Goal: Task Accomplishment & Management: Manage account settings

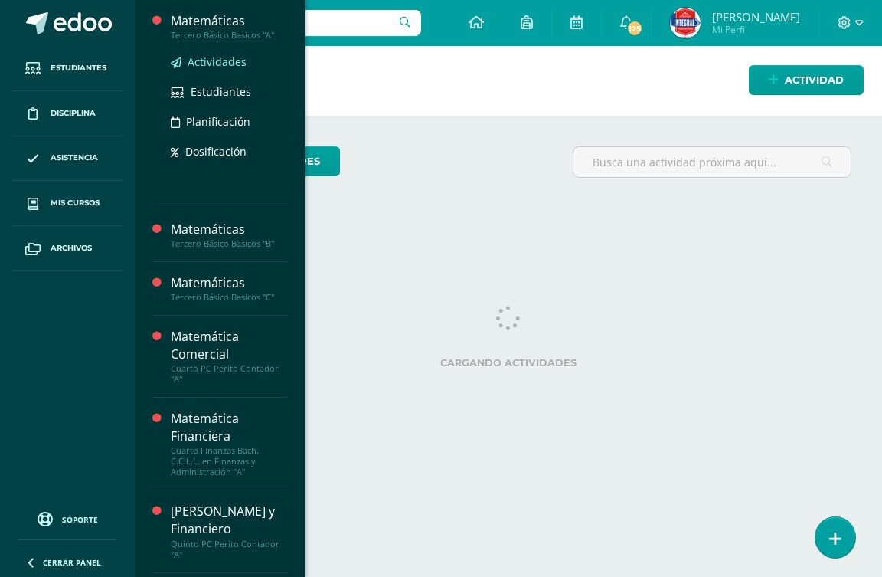
click at [229, 62] on span "Actividades" at bounding box center [217, 61] width 59 height 15
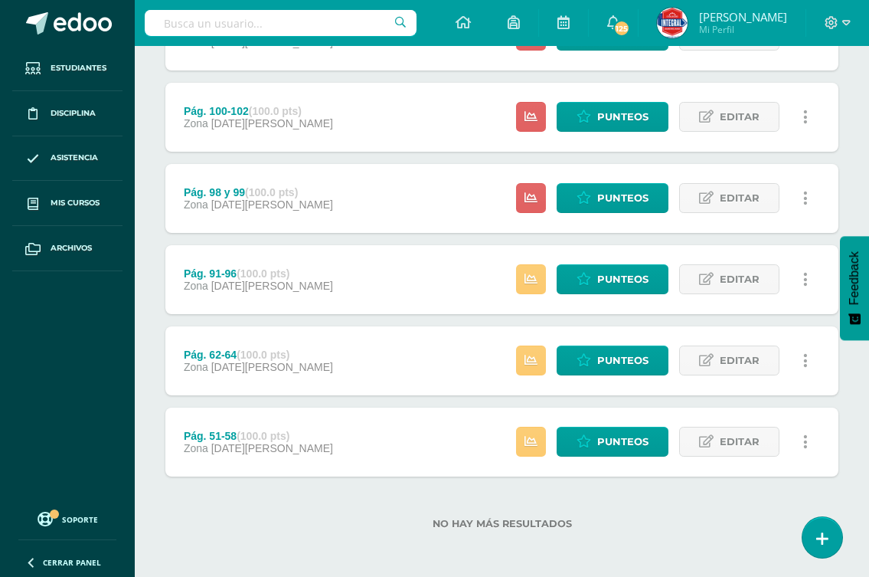
scroll to position [768, 0]
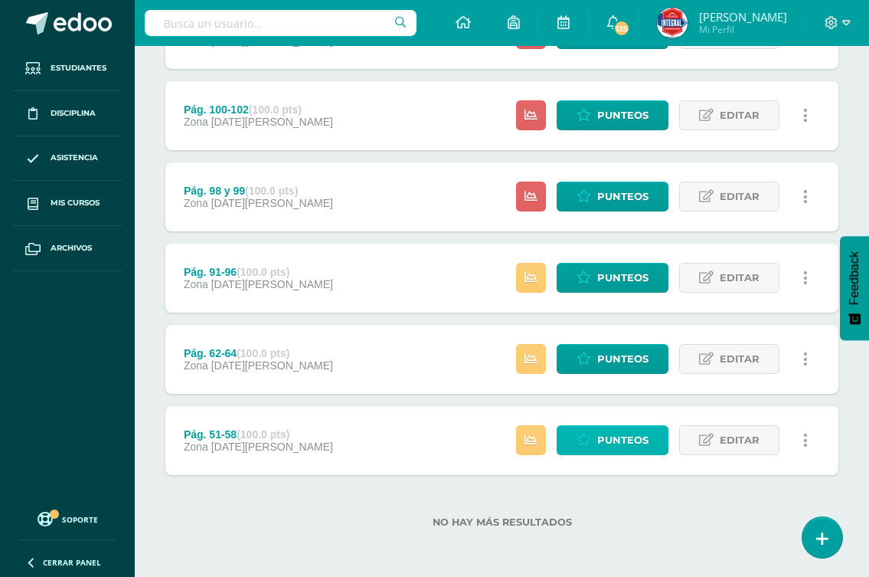
click at [596, 446] on link "Punteos" at bounding box center [613, 440] width 112 height 30
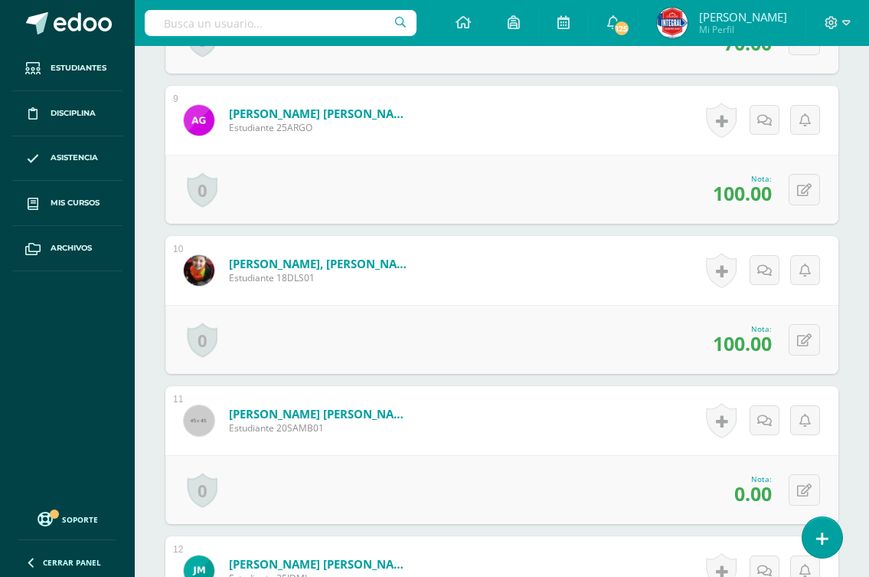
scroll to position [1917, 0]
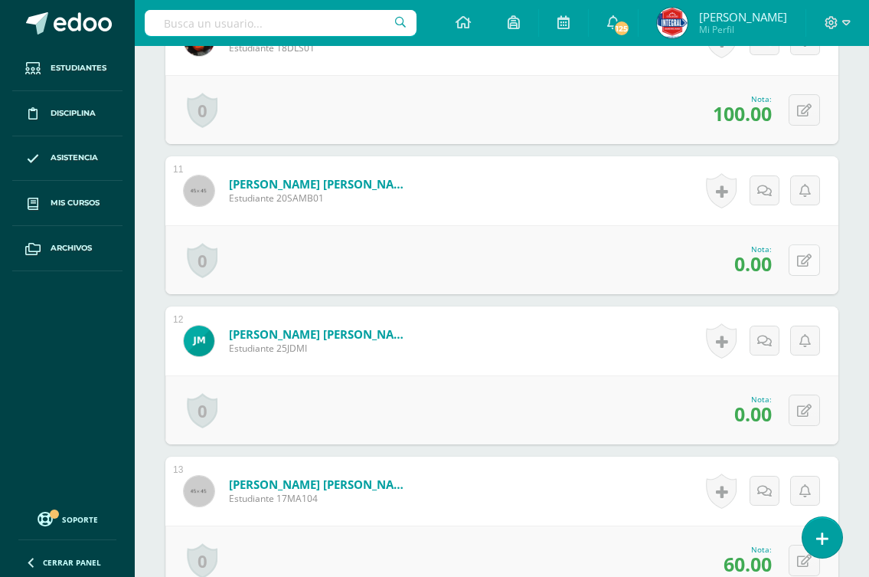
click at [808, 260] on icon at bounding box center [804, 260] width 15 height 13
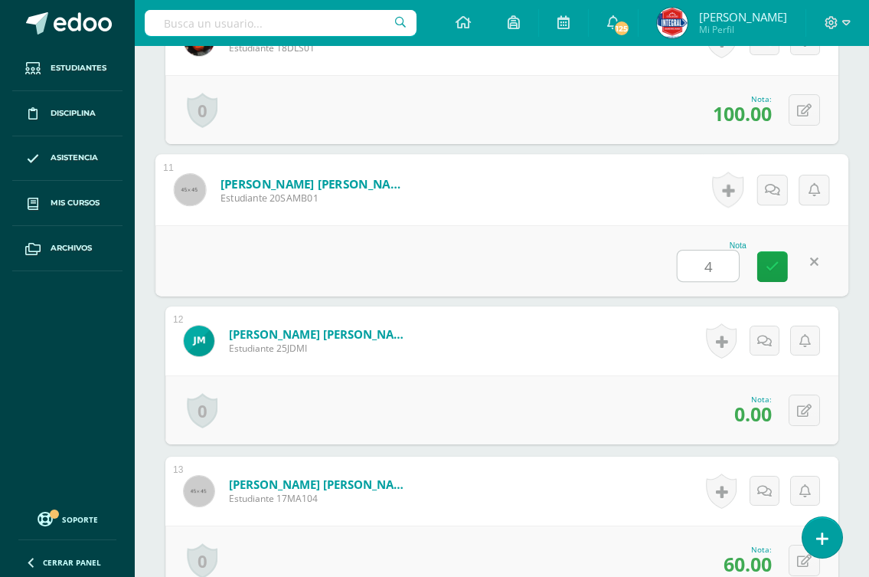
type input "40"
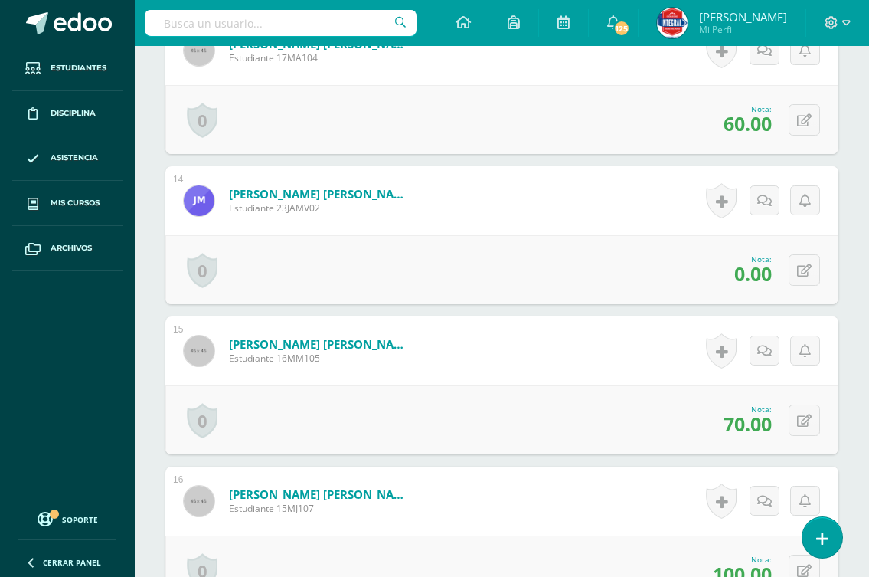
scroll to position [2377, 0]
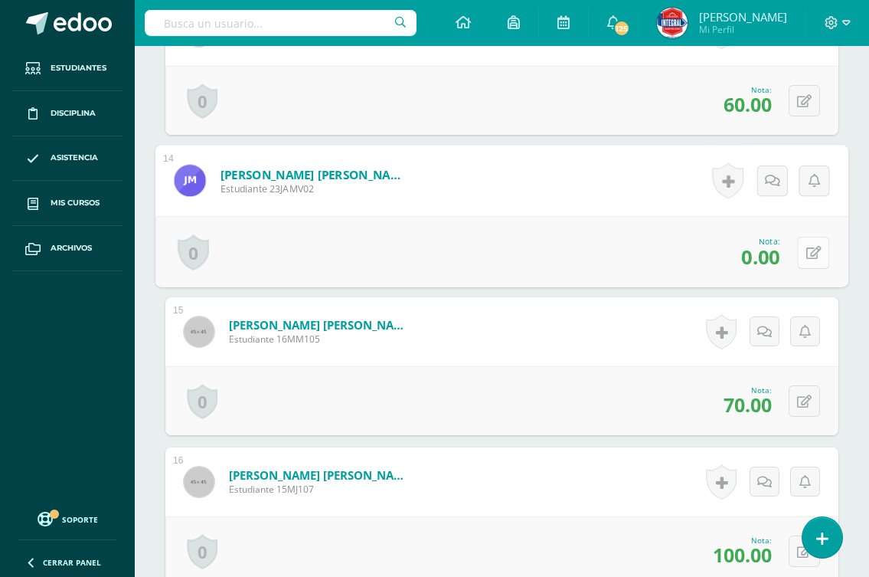
click at [800, 247] on button at bounding box center [813, 252] width 32 height 32
type input "80"
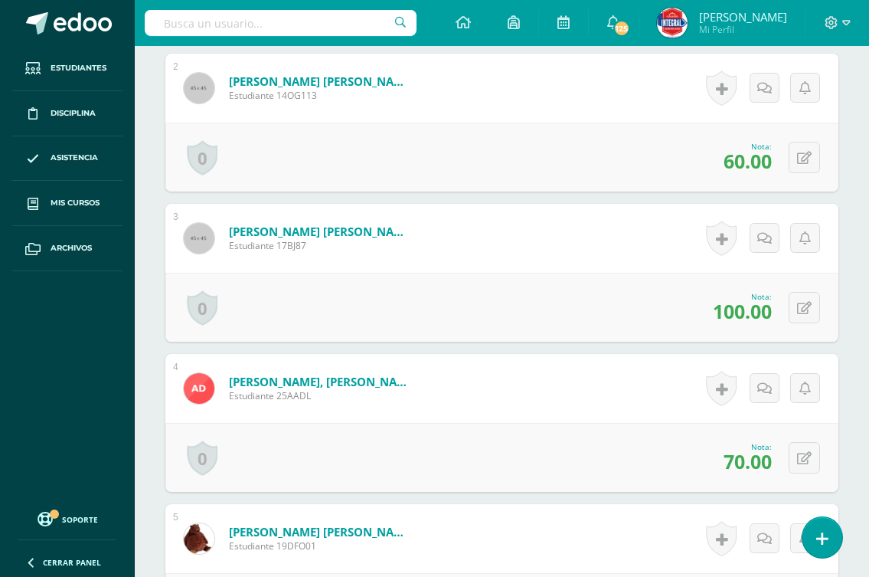
scroll to position [0, 0]
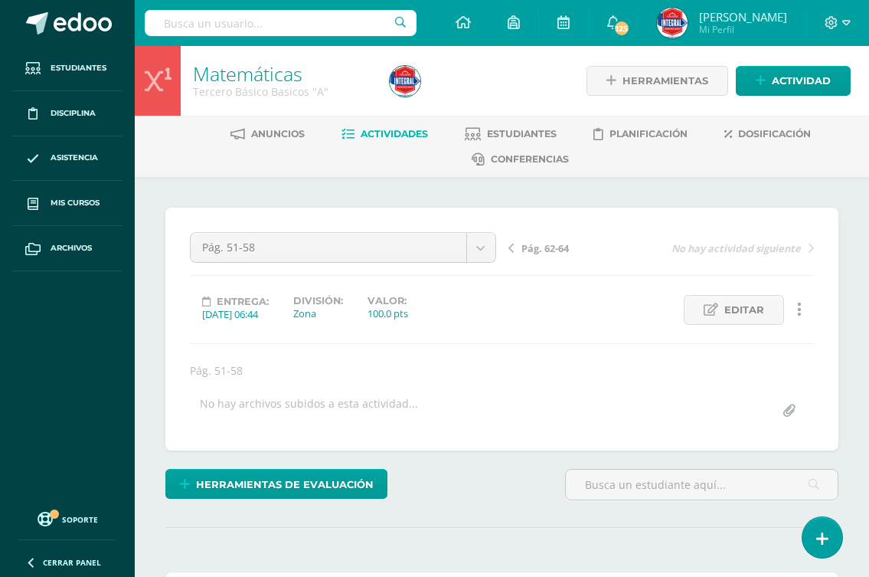
click at [555, 244] on span "Pág. 62-64" at bounding box center [545, 248] width 47 height 14
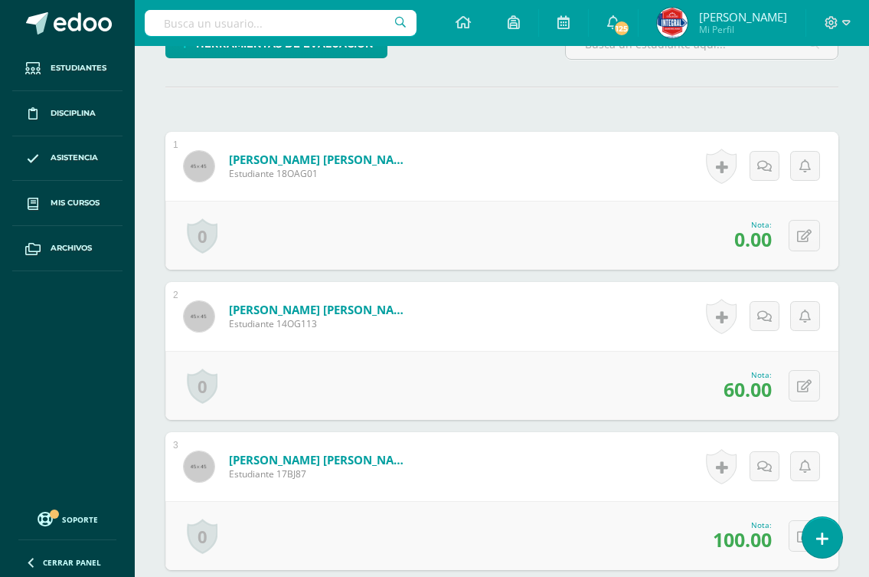
scroll to position [307, 0]
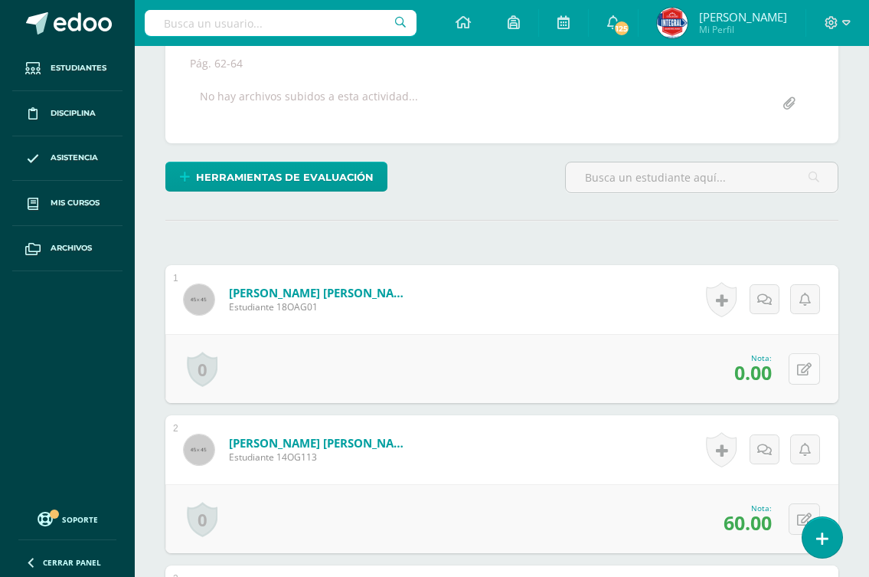
click at [801, 369] on button at bounding box center [804, 368] width 31 height 31
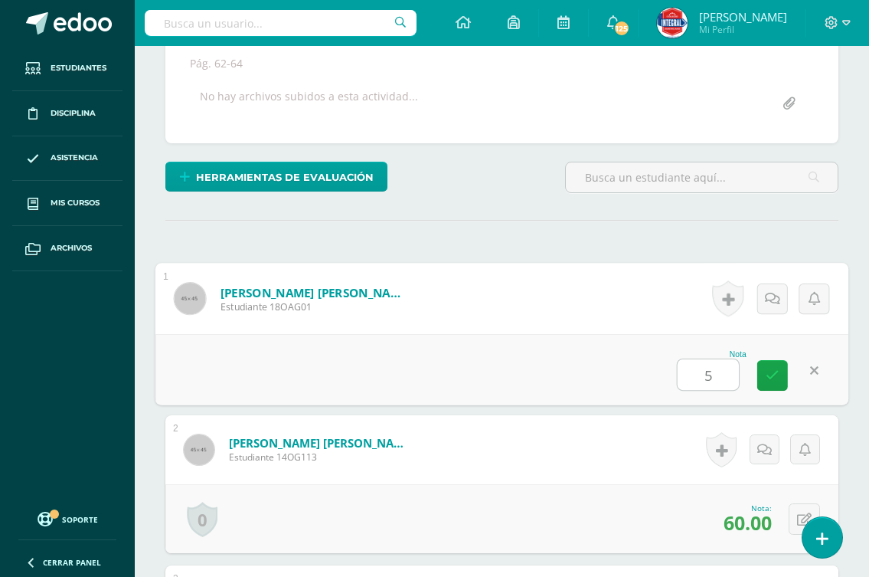
type input "50"
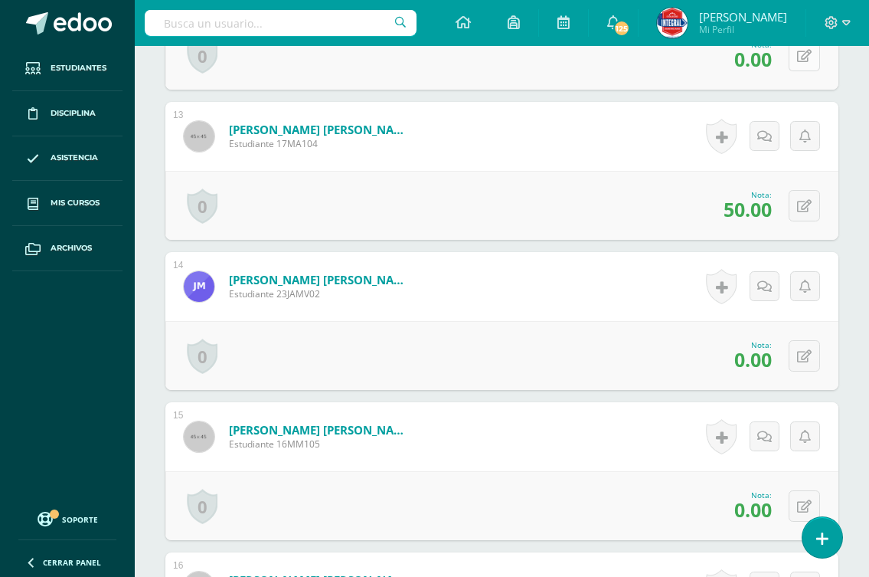
scroll to position [2300, 0]
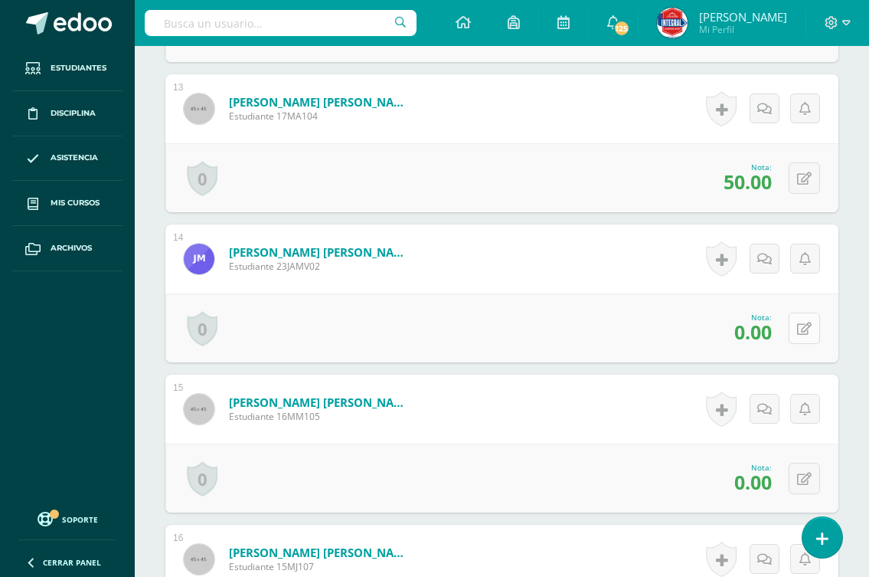
click at [800, 332] on button at bounding box center [804, 328] width 31 height 31
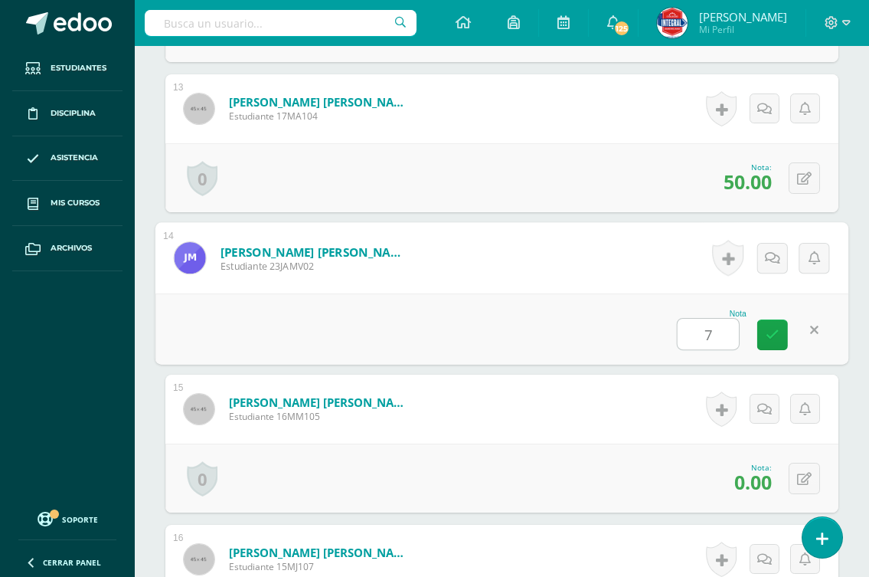
type input "70"
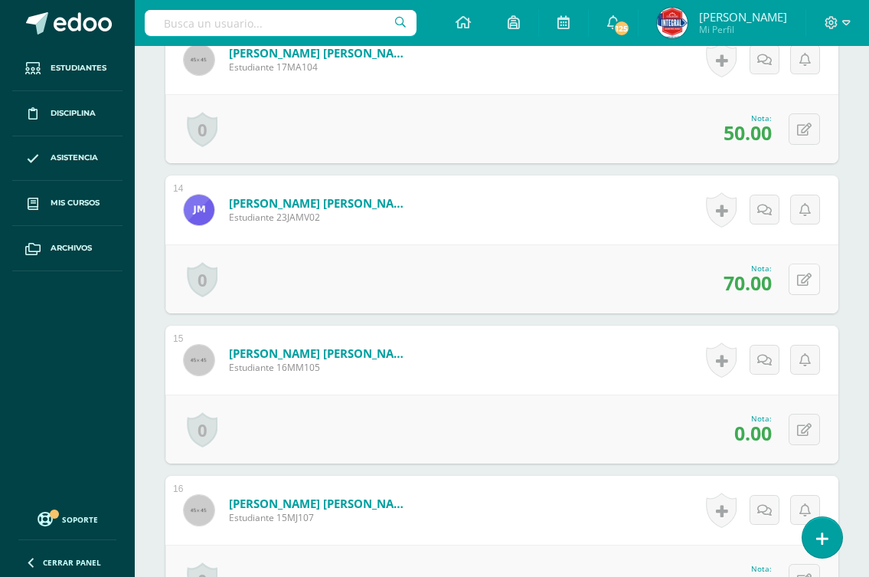
scroll to position [2376, 0]
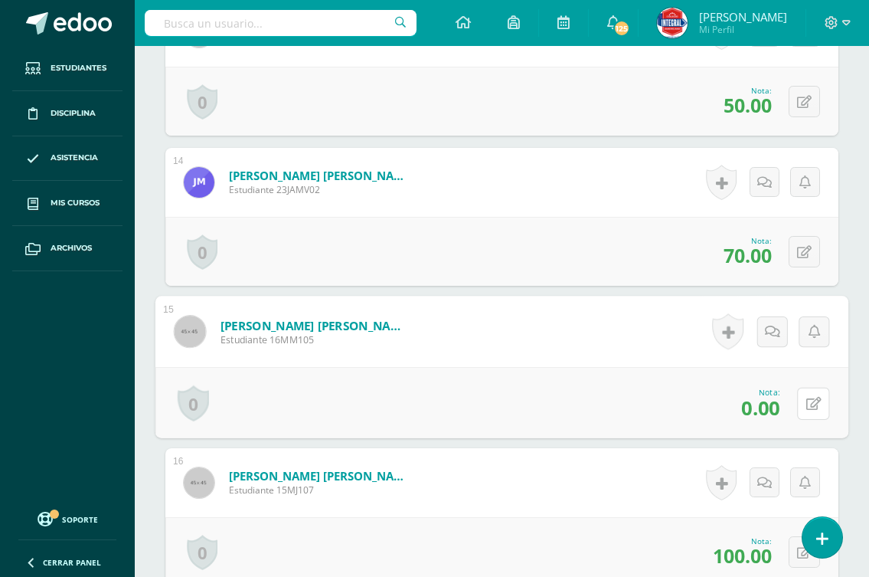
click at [797, 402] on button at bounding box center [813, 403] width 32 height 32
type input "50"
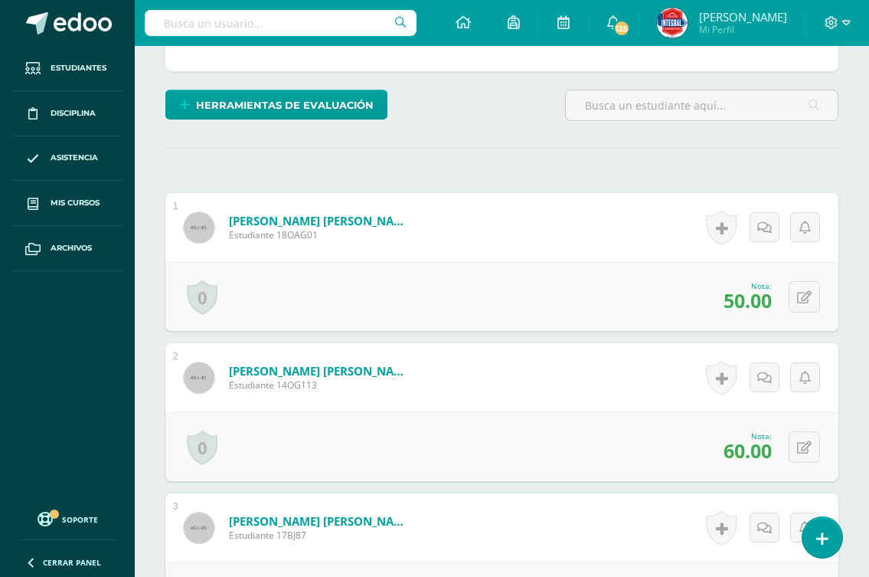
scroll to position [0, 0]
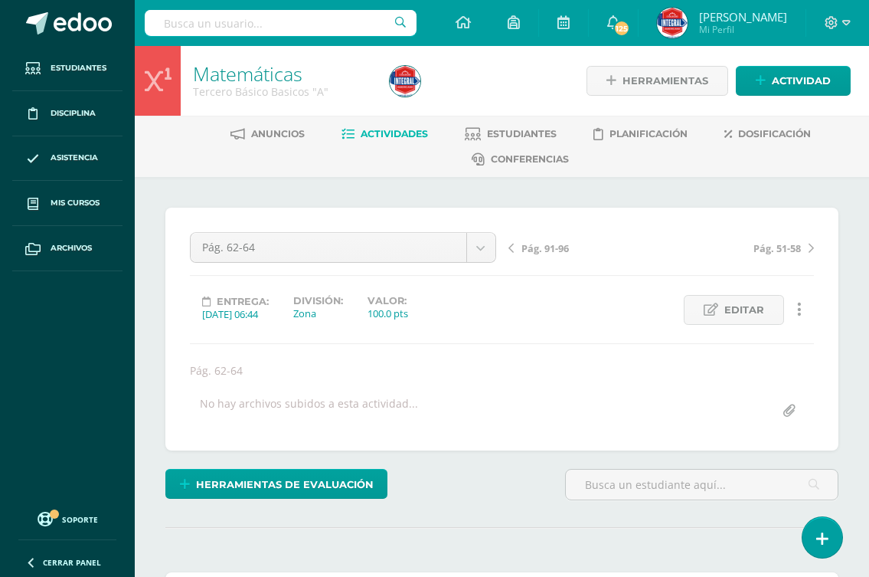
click at [534, 247] on span "Pág. 91-96" at bounding box center [545, 248] width 47 height 14
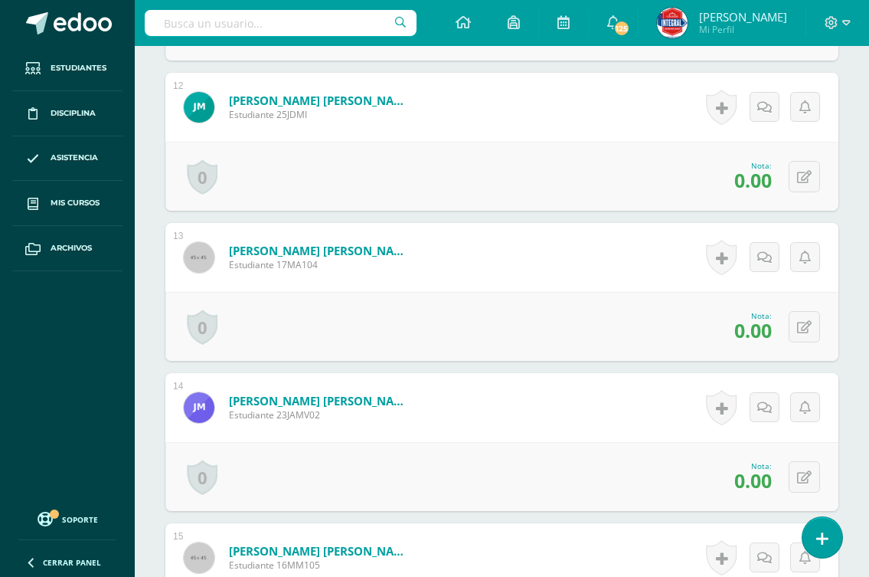
scroll to position [2223, 0]
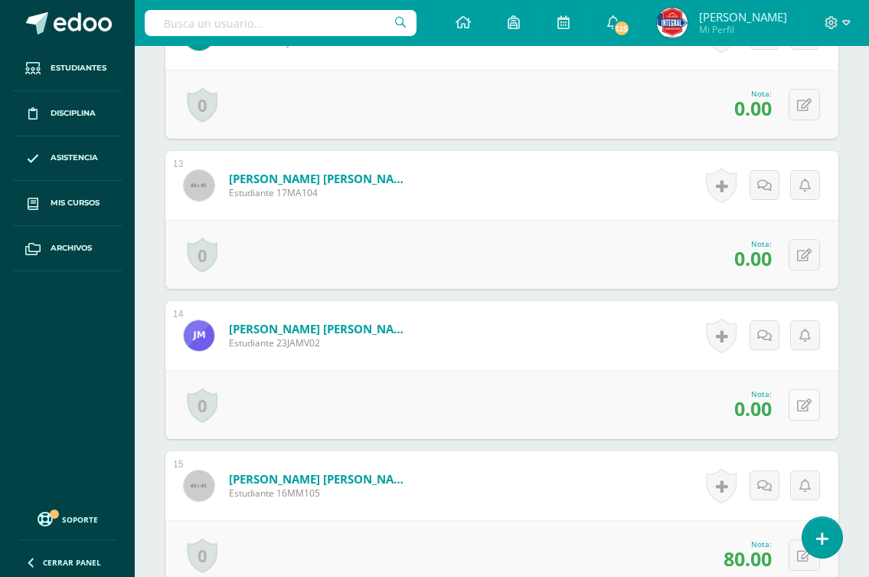
click at [807, 403] on icon at bounding box center [804, 405] width 15 height 13
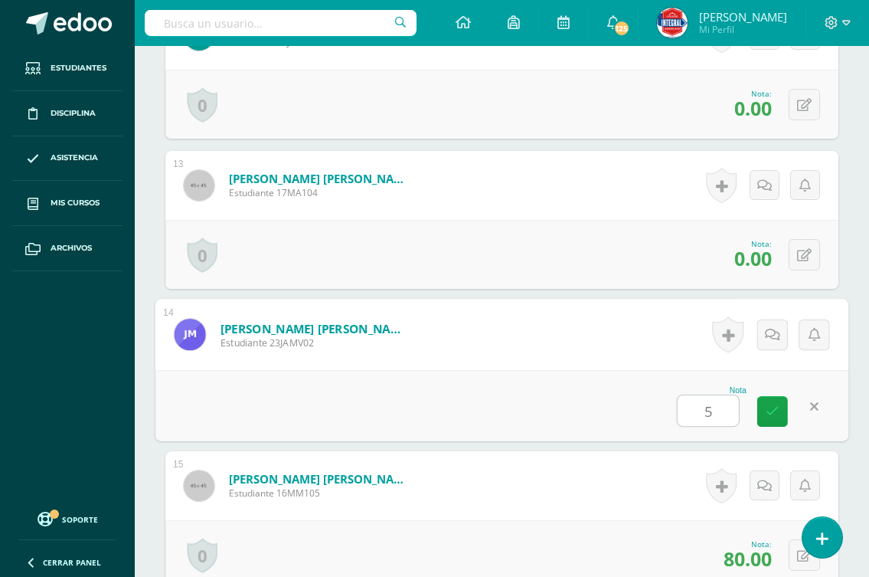
type input "50"
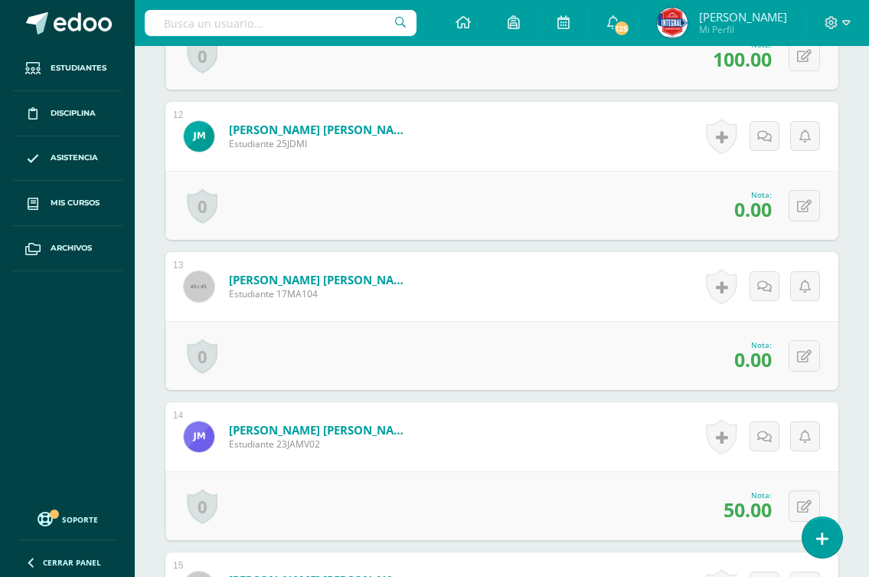
scroll to position [2146, 0]
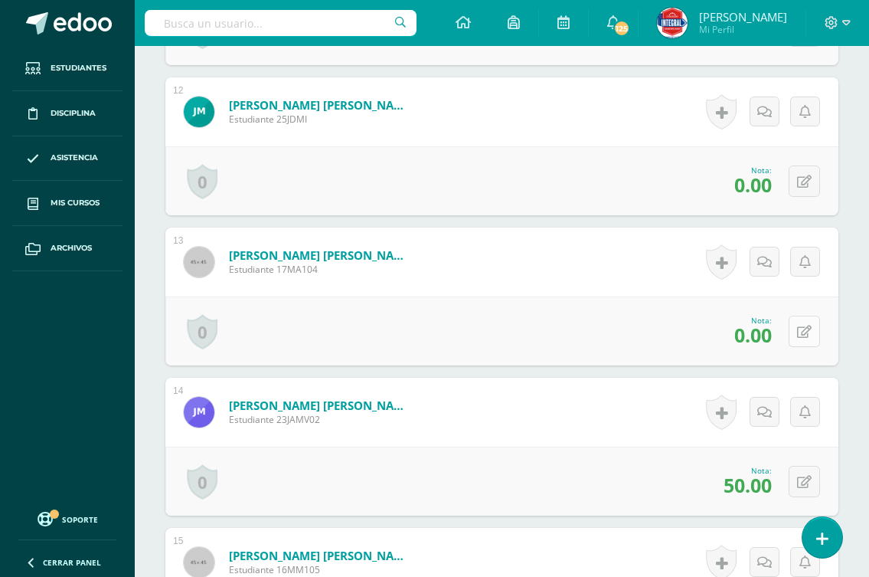
click at [797, 332] on button at bounding box center [804, 331] width 31 height 31
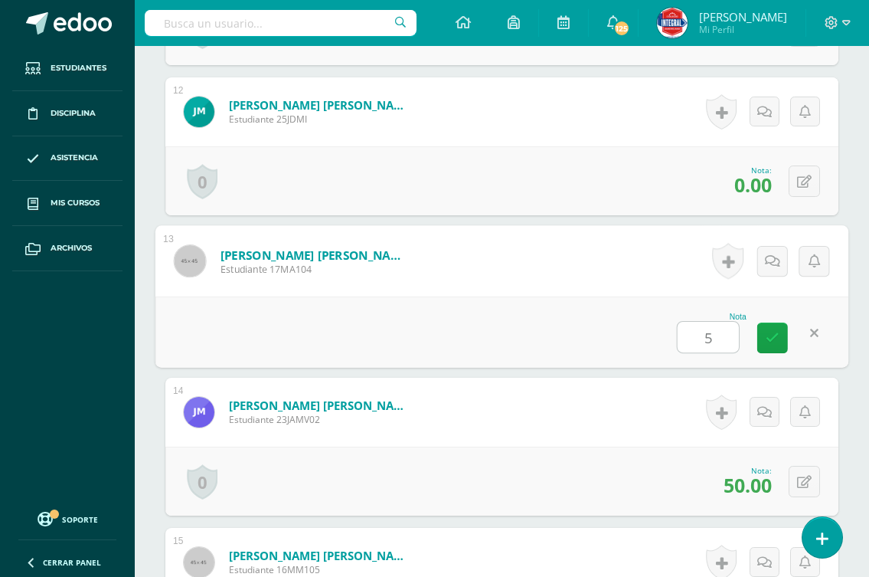
type input "50"
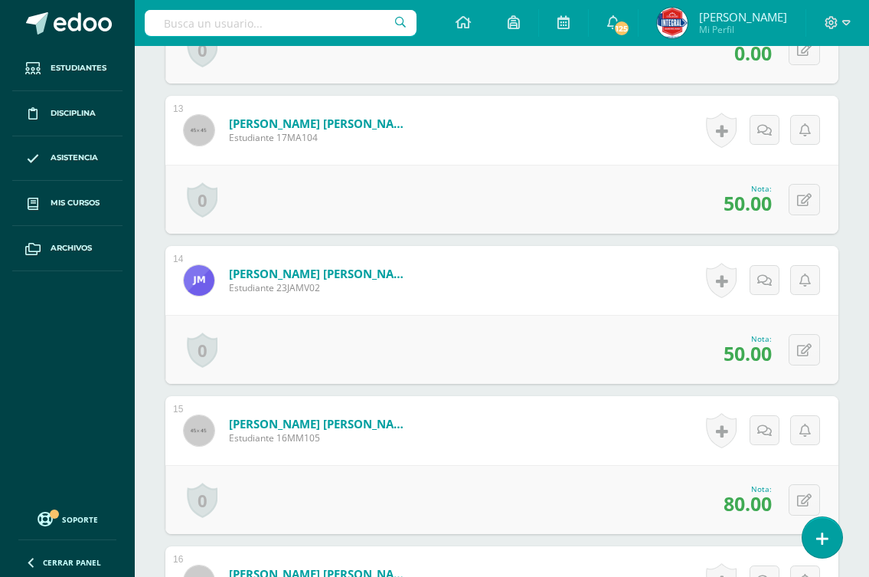
scroll to position [2300, 0]
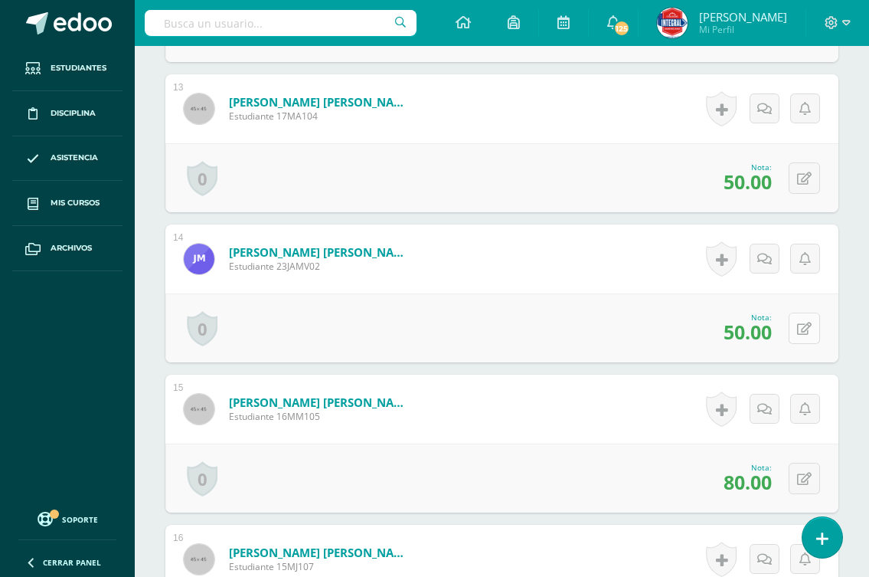
click at [802, 320] on button at bounding box center [804, 328] width 31 height 31
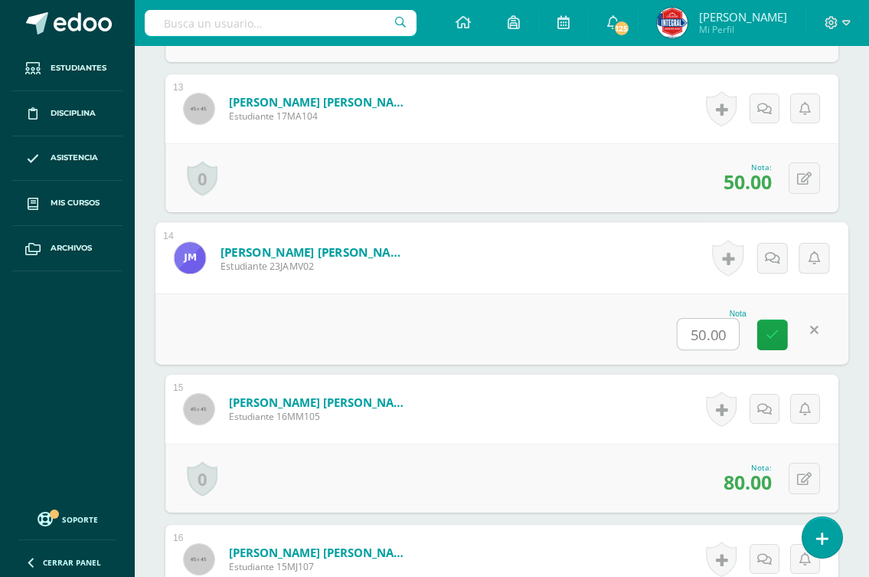
type input "0"
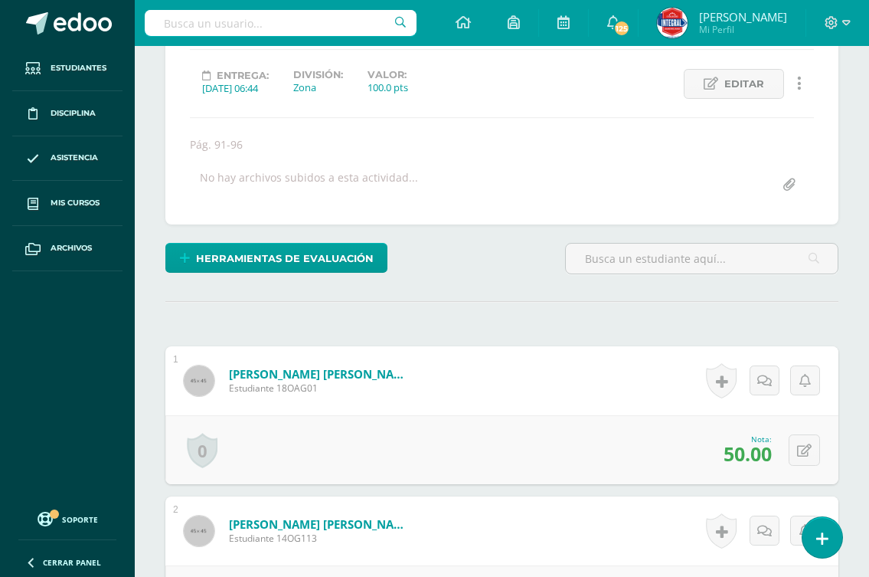
scroll to position [0, 0]
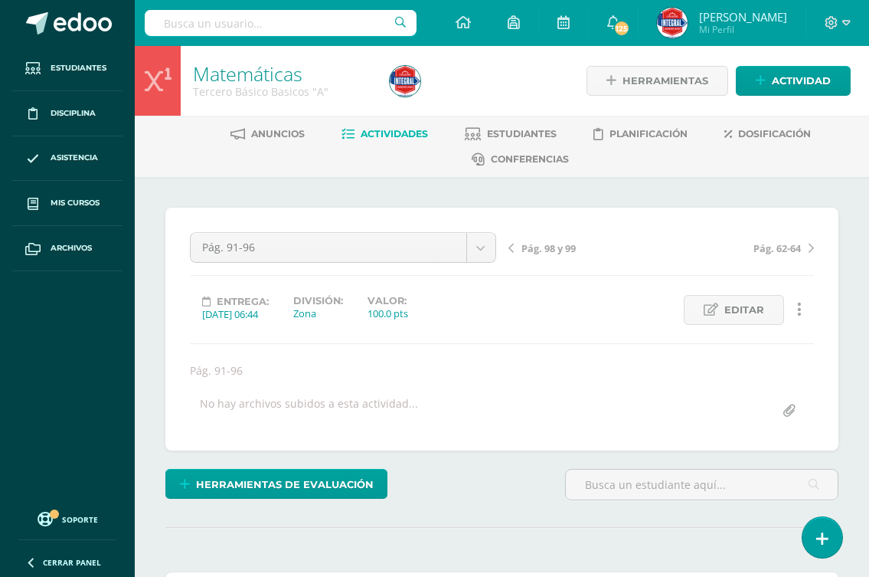
click at [548, 249] on span "Pág. 98 y 99" at bounding box center [549, 248] width 54 height 14
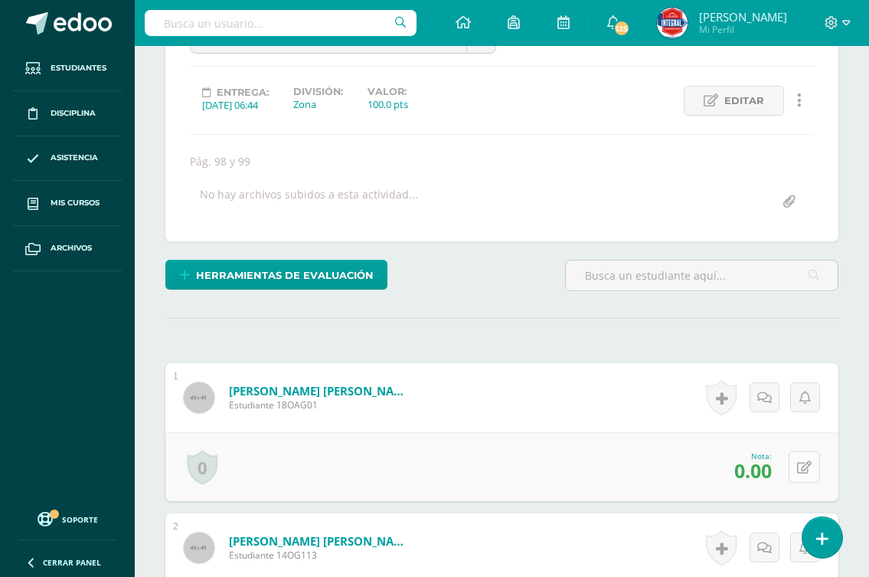
scroll to position [210, 0]
drag, startPoint x: 808, startPoint y: 462, endPoint x: 828, endPoint y: 461, distance: 19.9
click at [812, 462] on icon at bounding box center [804, 466] width 15 height 13
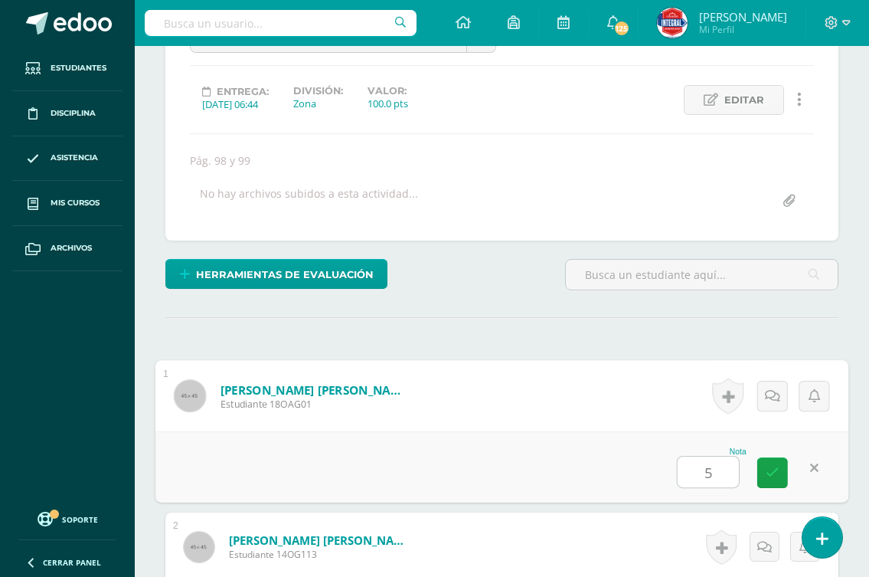
type input "50"
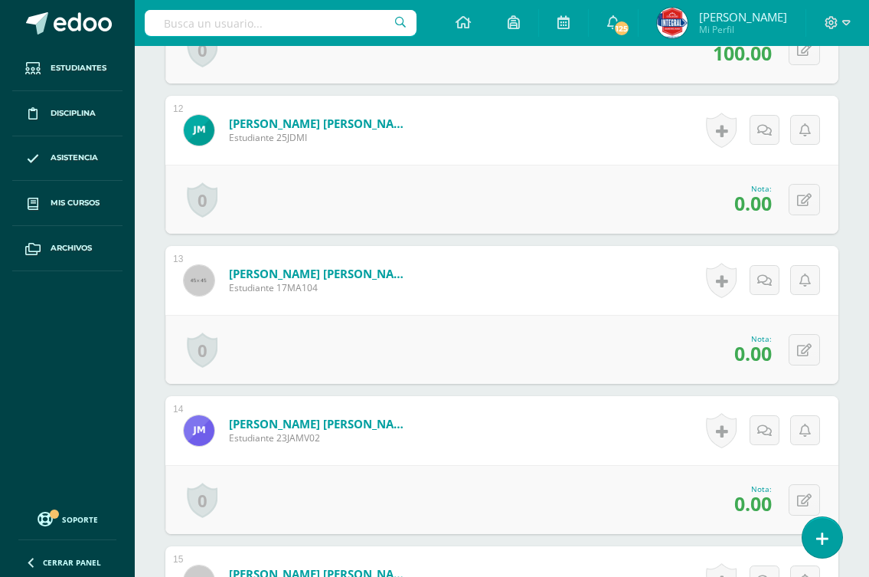
scroll to position [2202, 0]
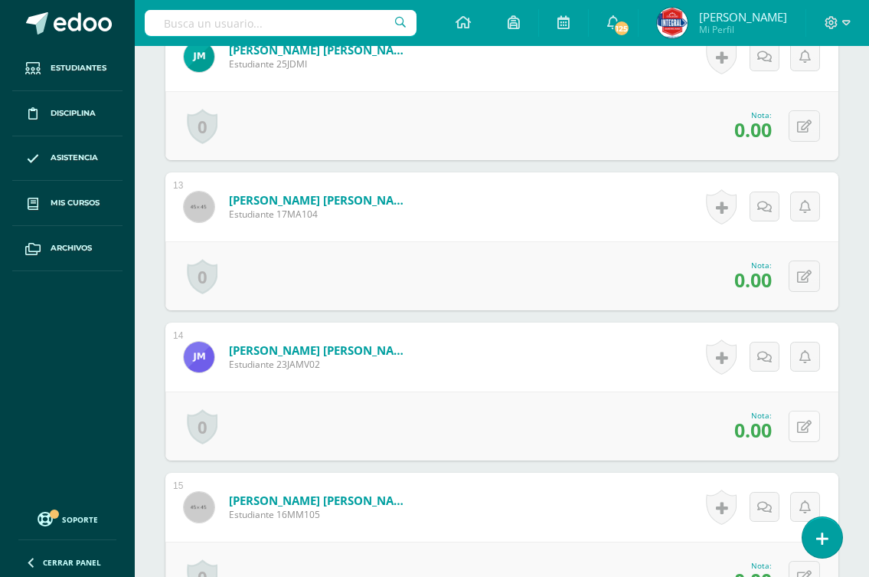
click at [803, 430] on icon at bounding box center [804, 427] width 15 height 13
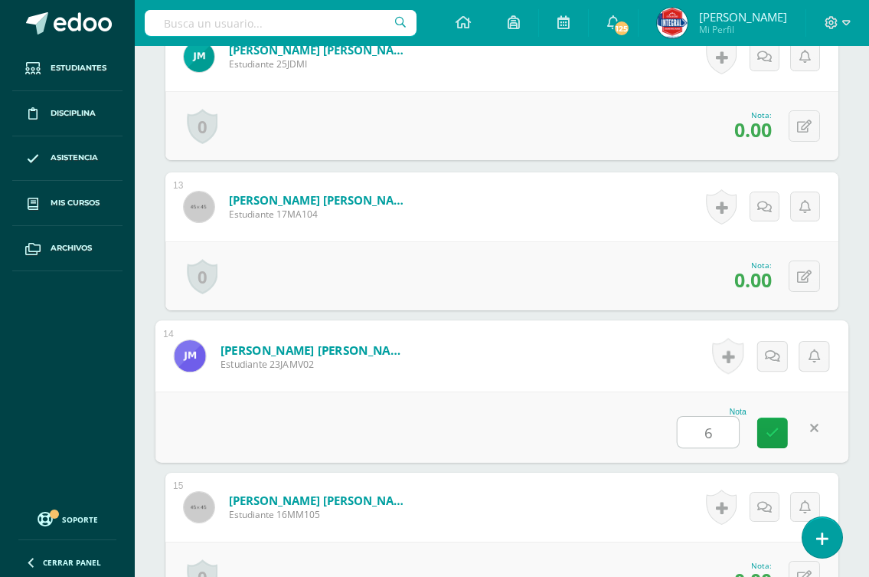
type input "60"
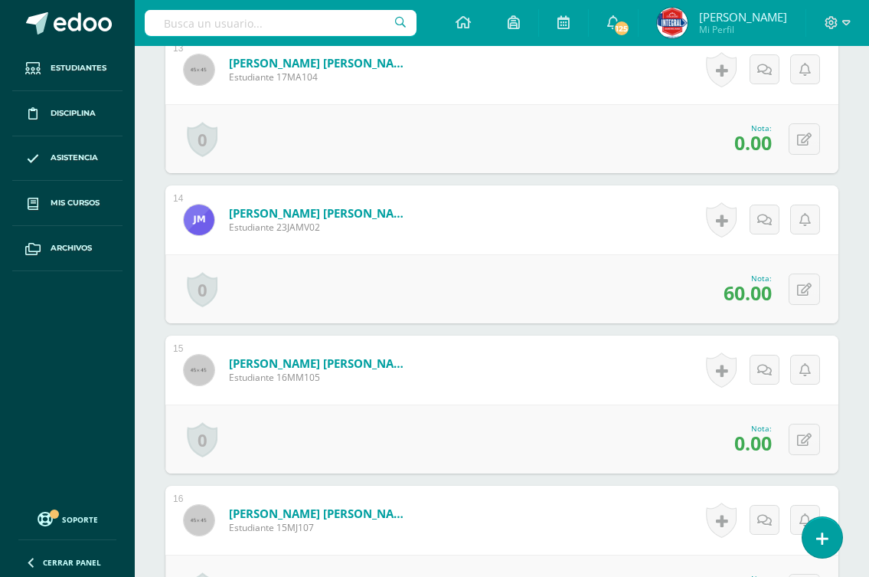
scroll to position [2355, 0]
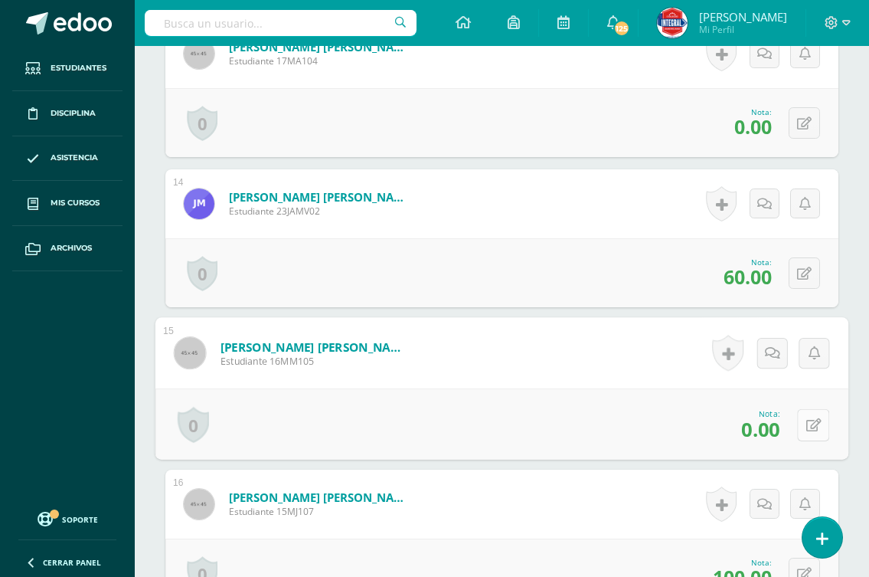
click at [800, 419] on button at bounding box center [813, 424] width 32 height 32
type input "50"
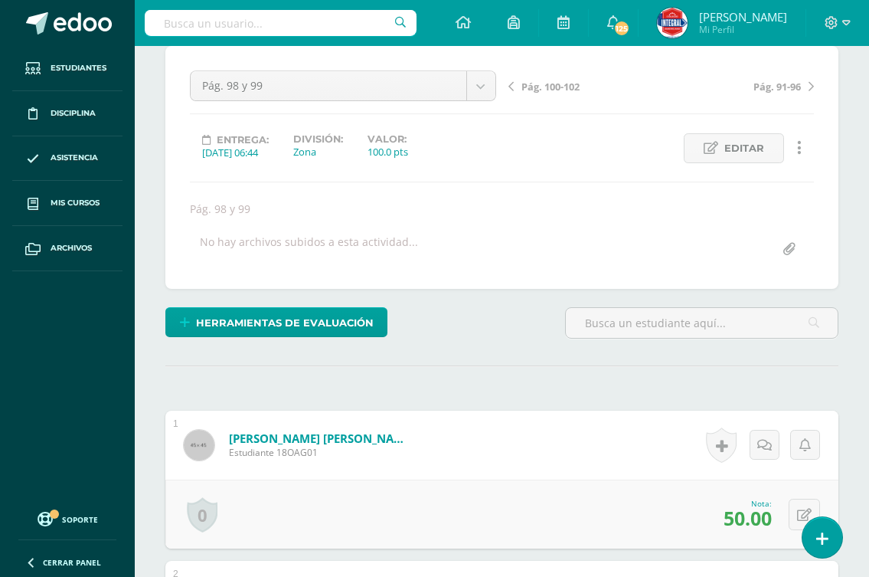
scroll to position [0, 0]
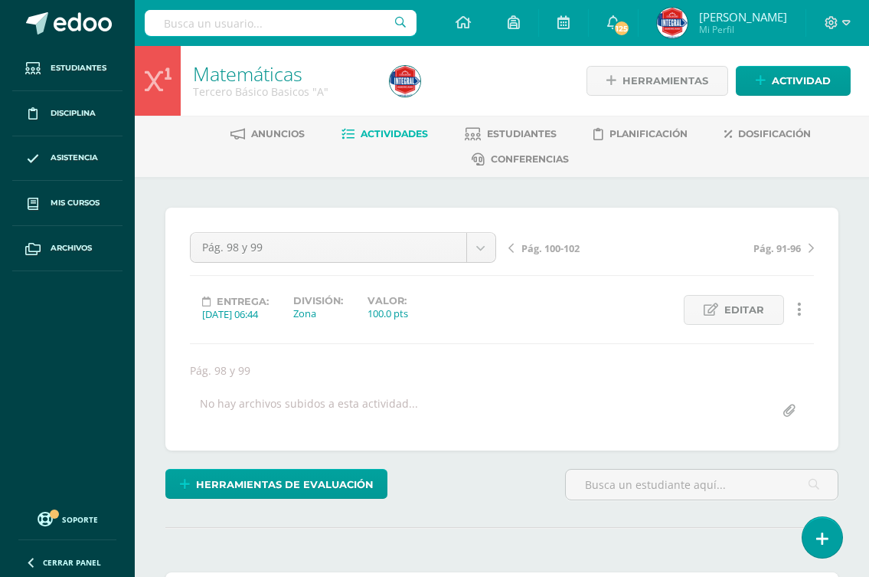
click at [559, 252] on span "Pág. 100-102" at bounding box center [551, 248] width 58 height 14
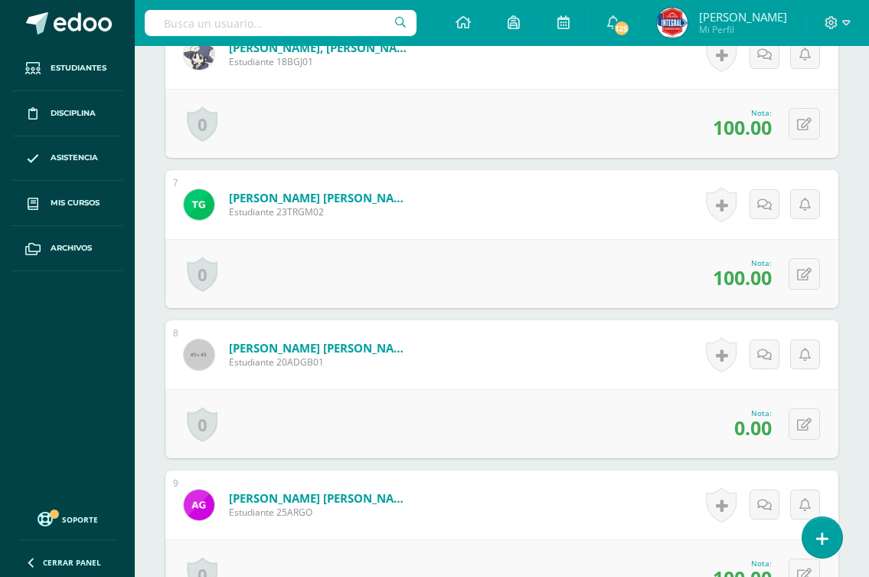
scroll to position [1305, 0]
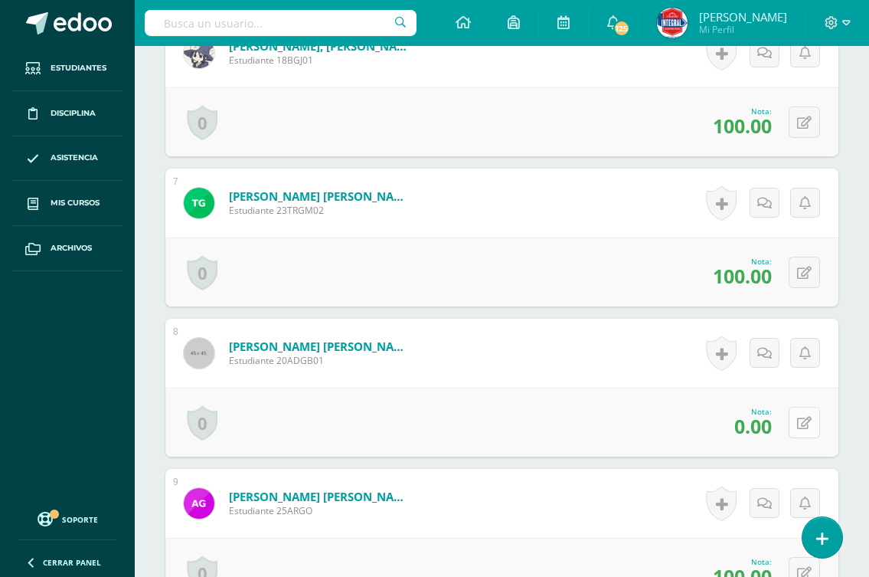
click at [799, 417] on icon at bounding box center [804, 423] width 15 height 13
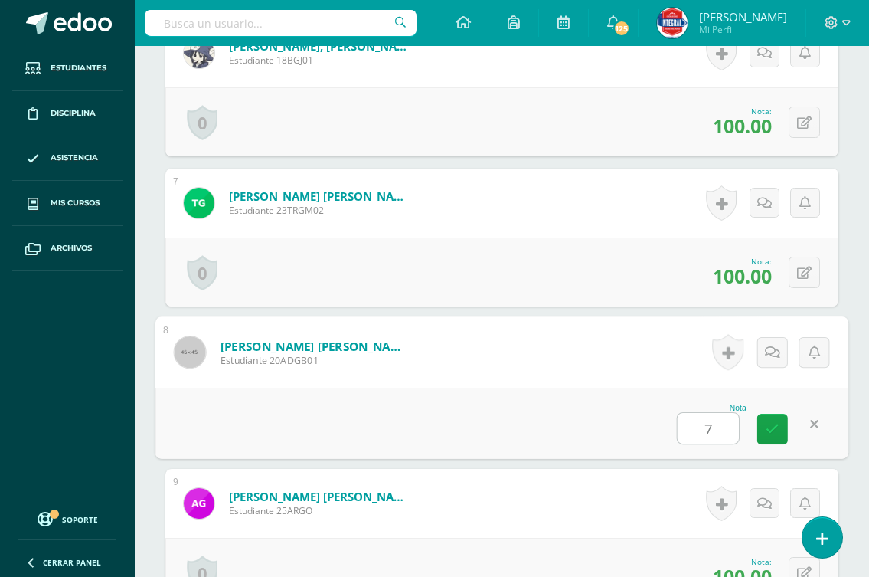
type input "70"
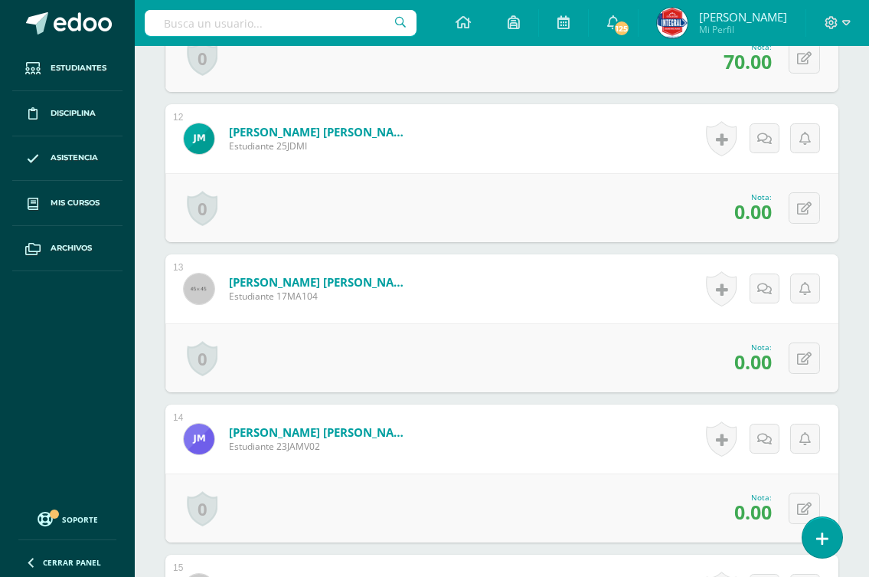
scroll to position [2147, 0]
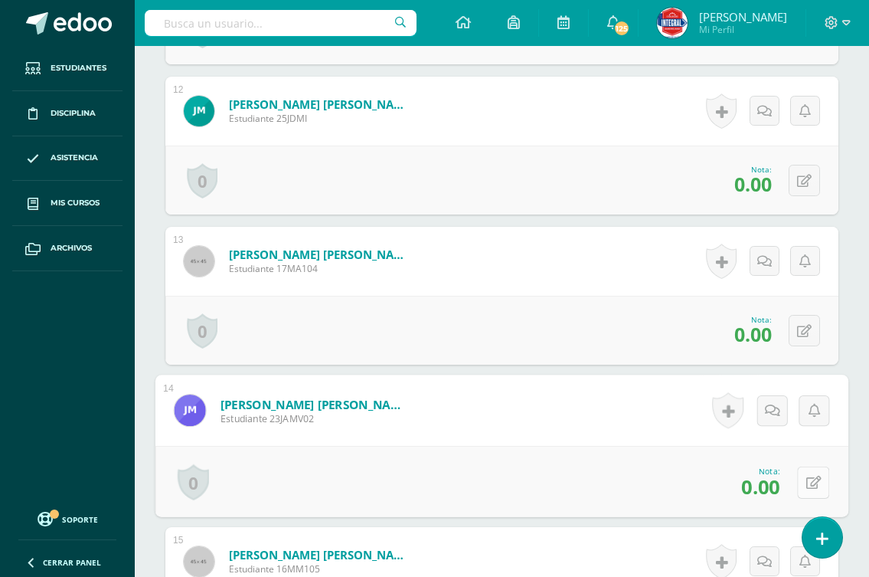
click at [807, 479] on icon at bounding box center [814, 482] width 15 height 13
type input "60"
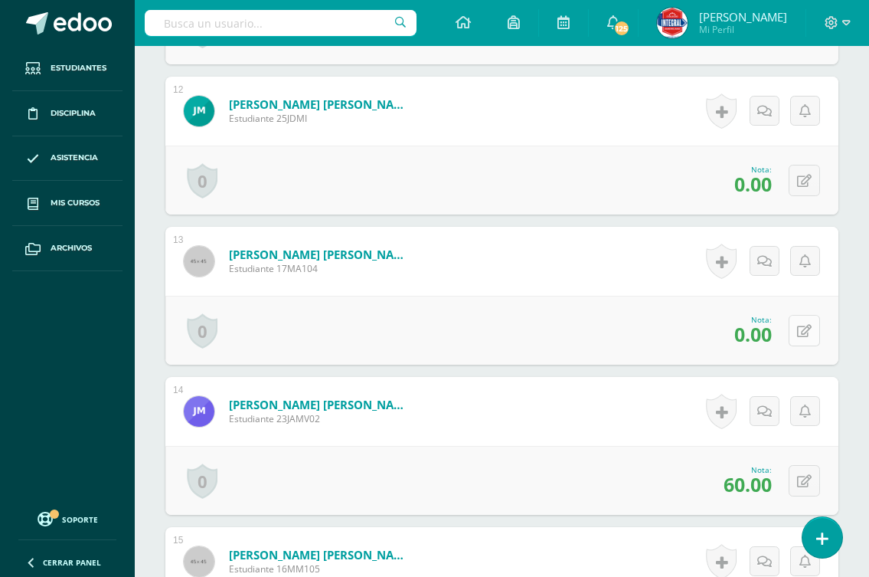
click at [808, 334] on icon at bounding box center [804, 331] width 15 height 13
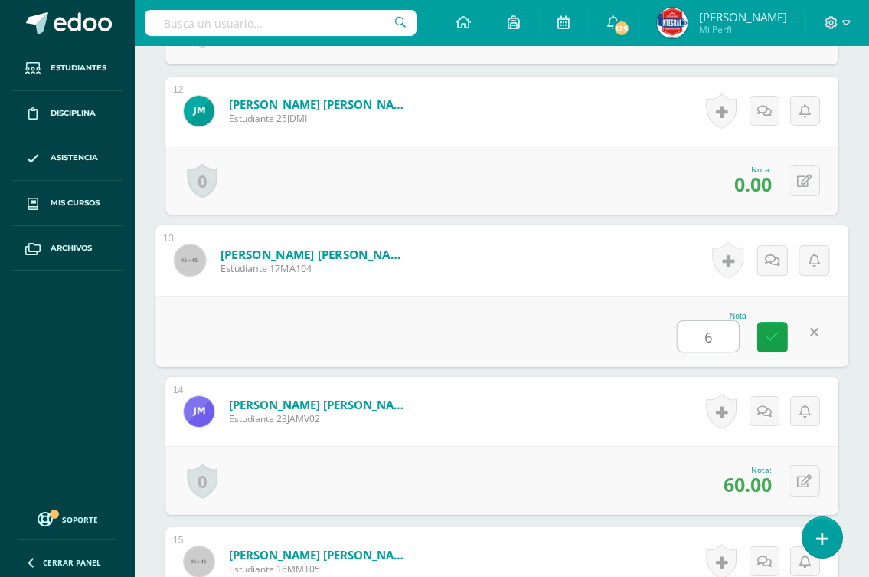
type input "60"
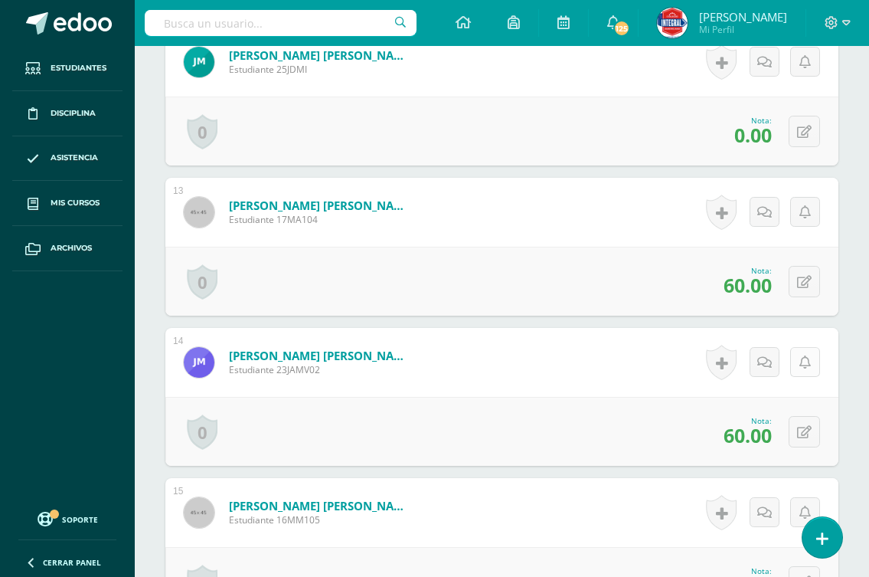
scroll to position [2224, 0]
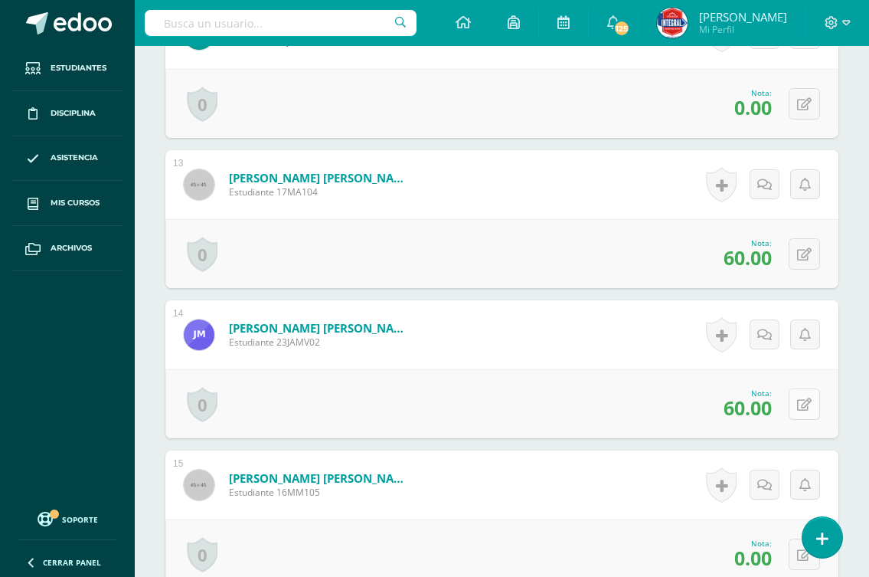
click at [804, 397] on button at bounding box center [804, 403] width 31 height 31
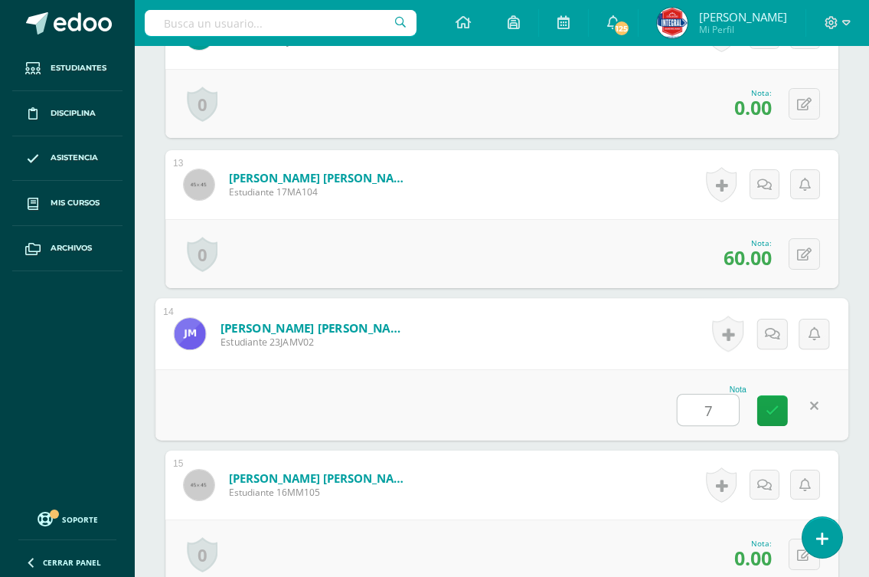
type input "70"
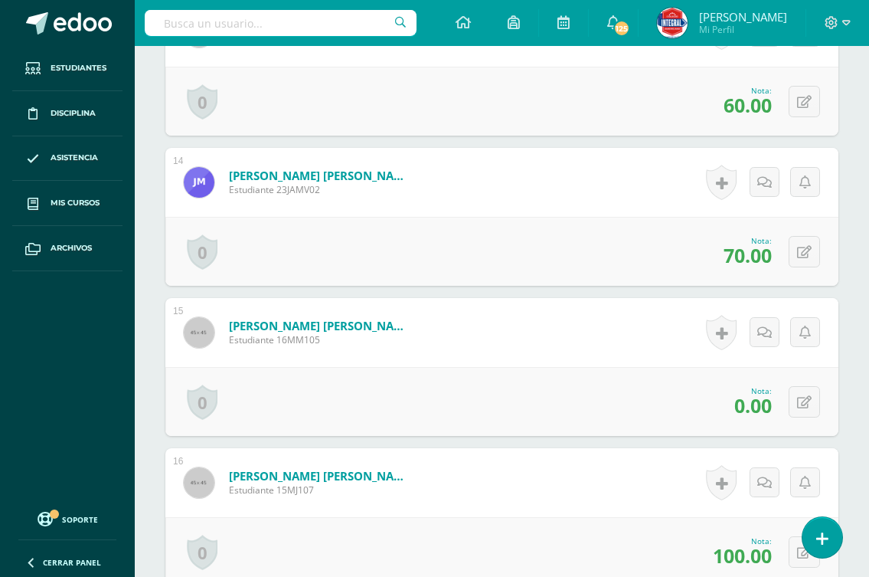
scroll to position [2377, 0]
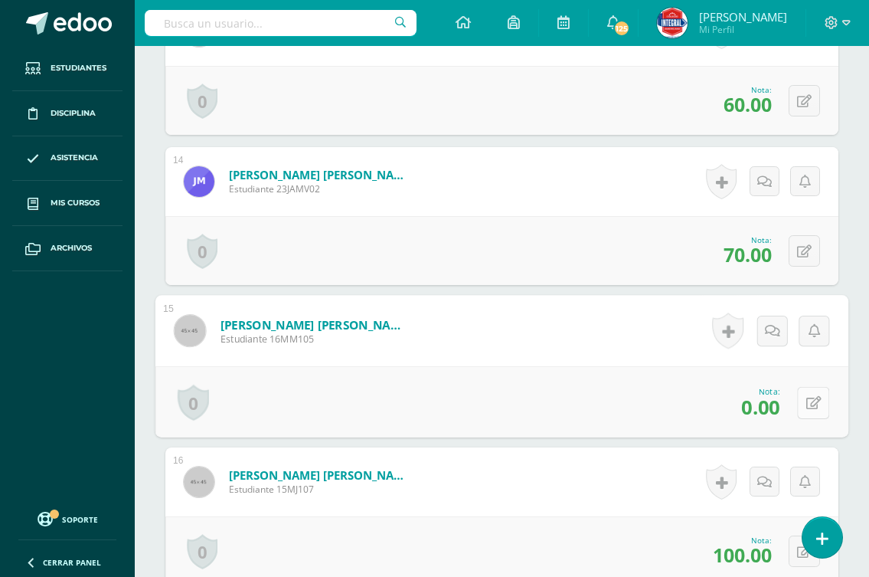
click at [807, 396] on icon at bounding box center [814, 402] width 15 height 13
type input "60"
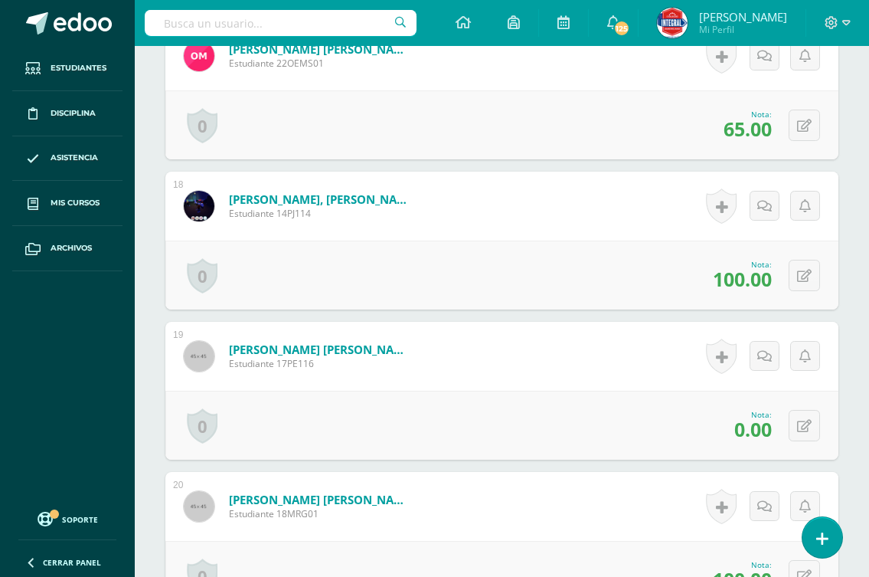
scroll to position [2990, 0]
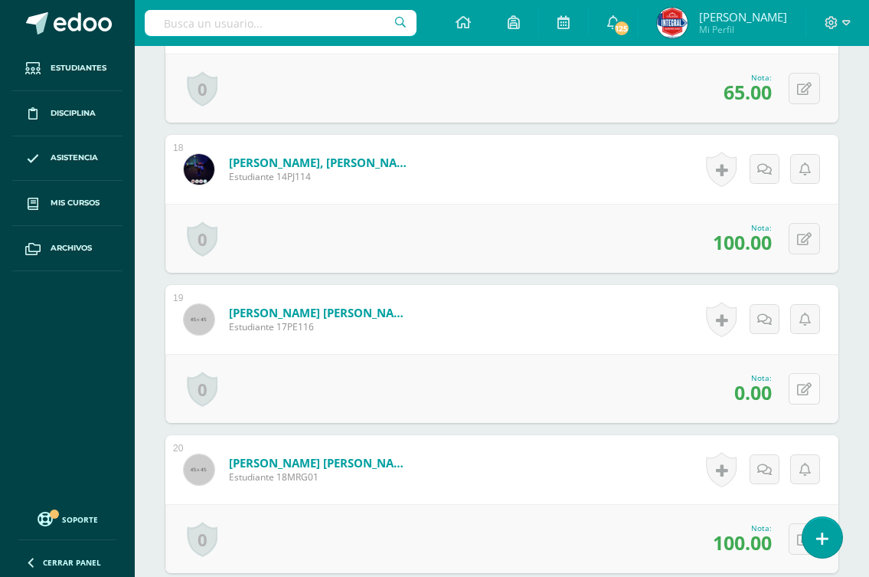
click at [800, 392] on button at bounding box center [804, 388] width 31 height 31
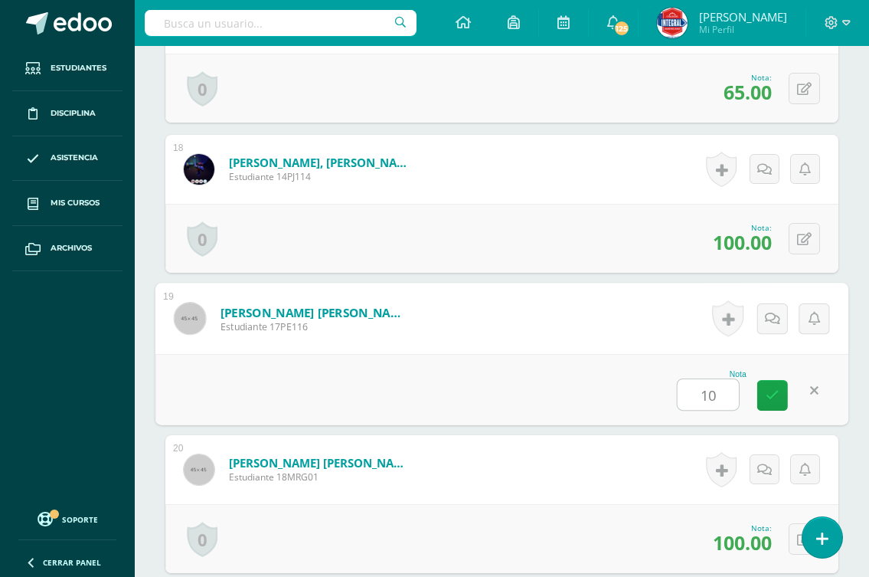
type input "100"
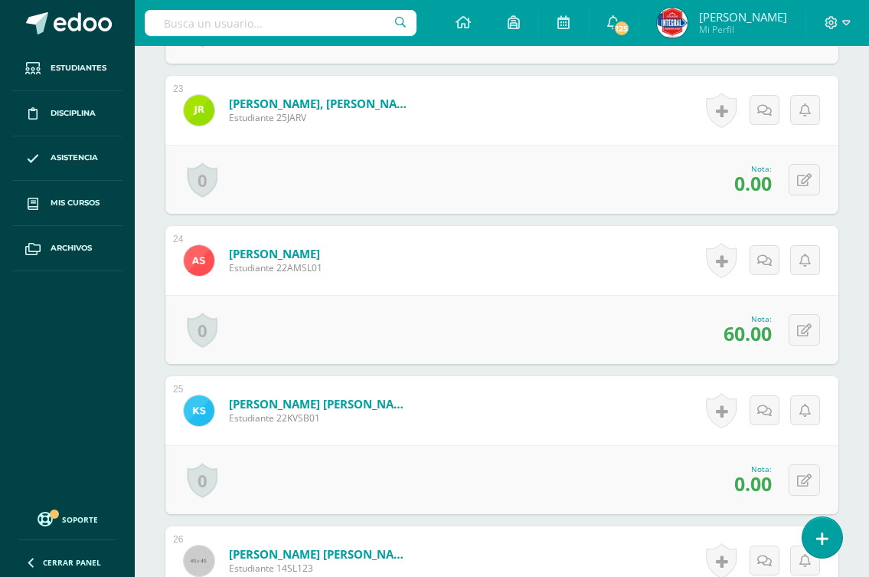
scroll to position [3832, 0]
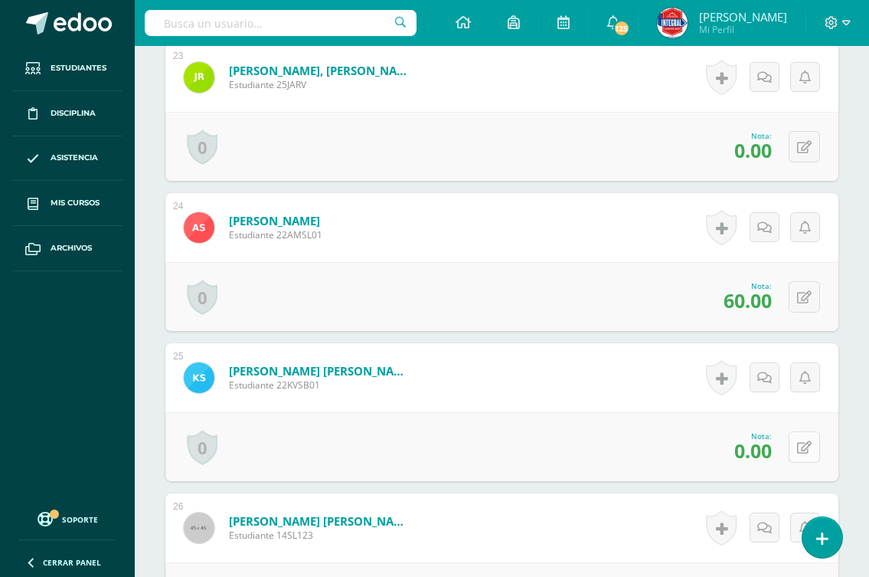
click at [801, 453] on button at bounding box center [804, 446] width 31 height 31
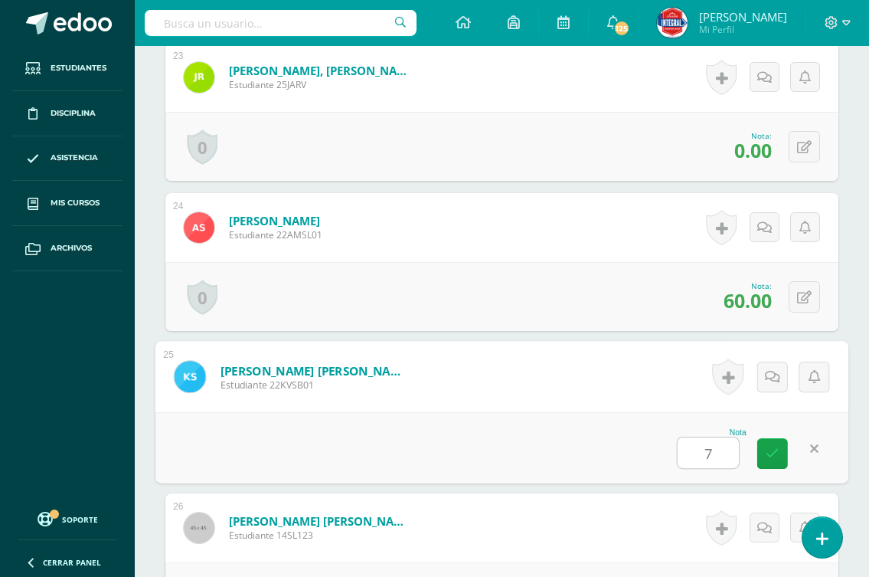
type input "70"
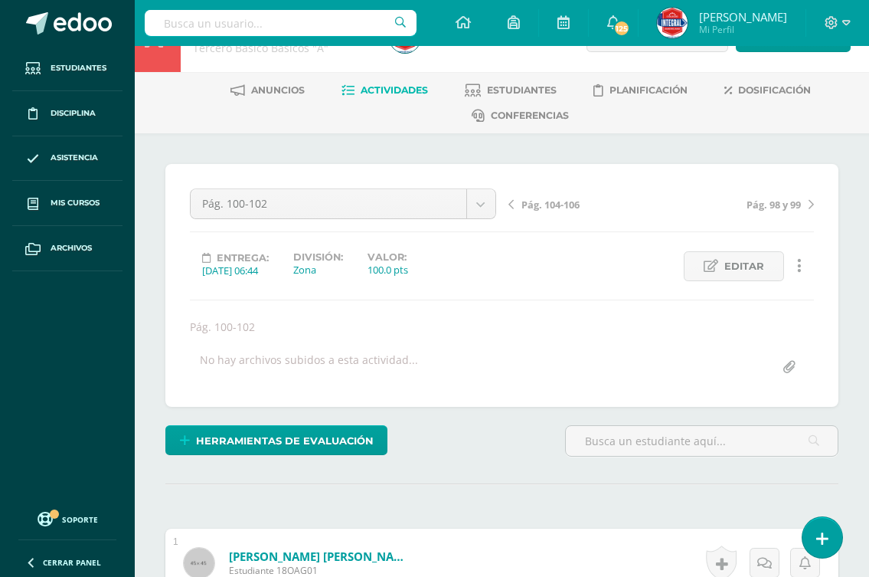
scroll to position [0, 0]
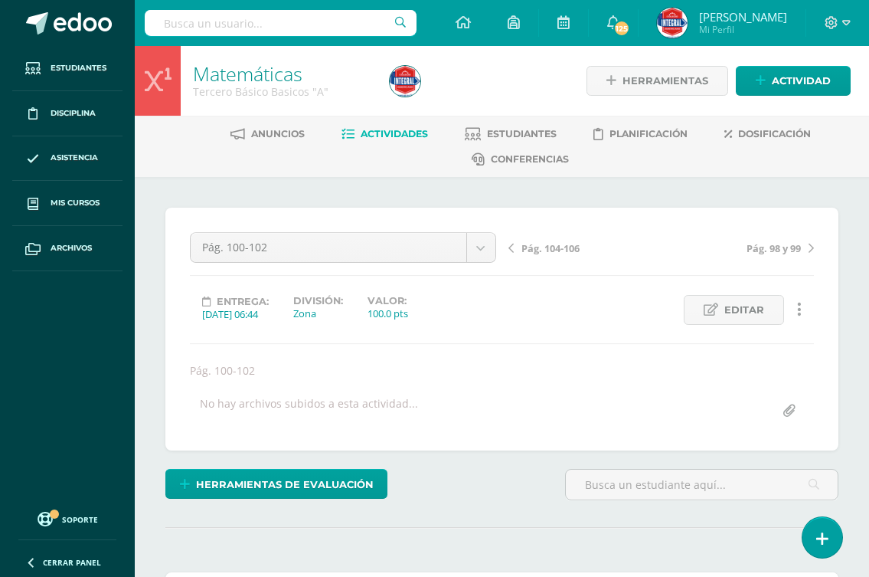
click at [557, 241] on span "Pág. 104-106" at bounding box center [551, 248] width 58 height 14
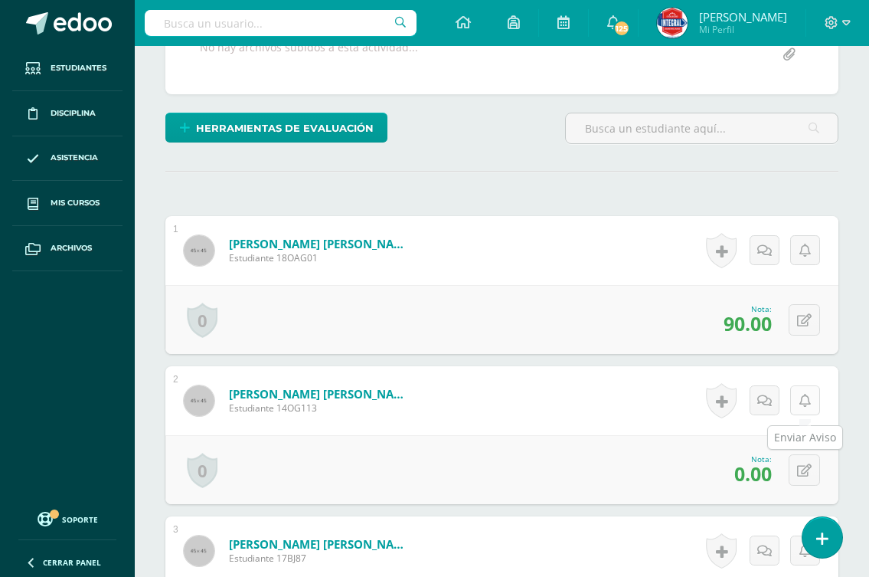
scroll to position [384, 0]
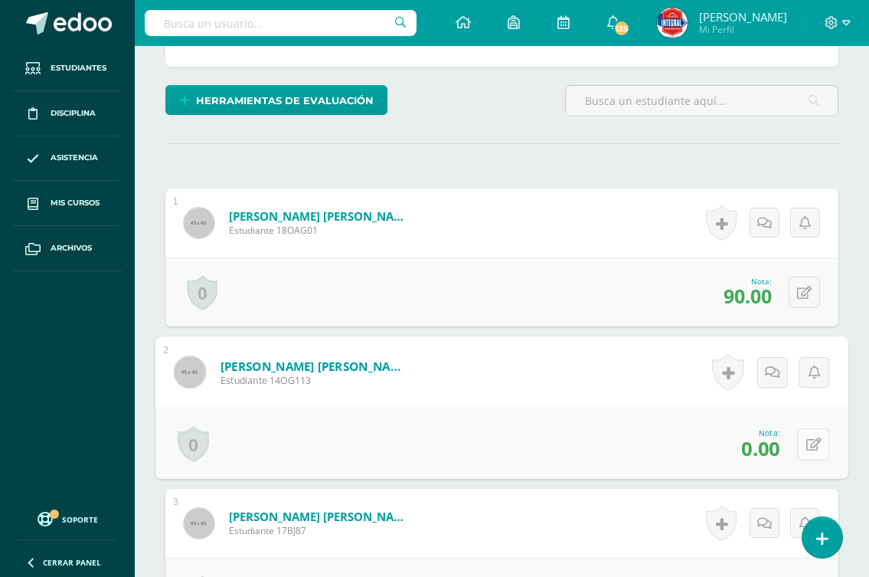
click at [797, 447] on button at bounding box center [813, 443] width 32 height 32
type input "70"
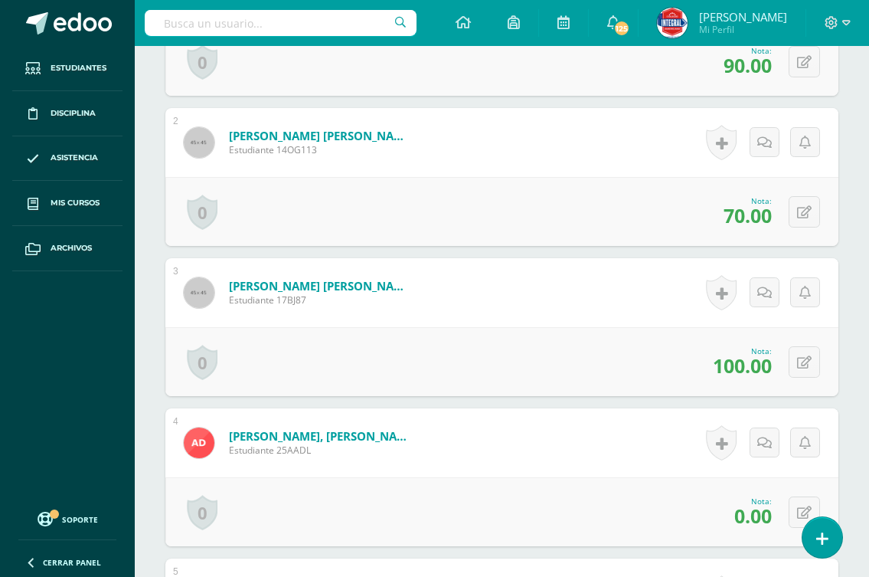
scroll to position [691, 0]
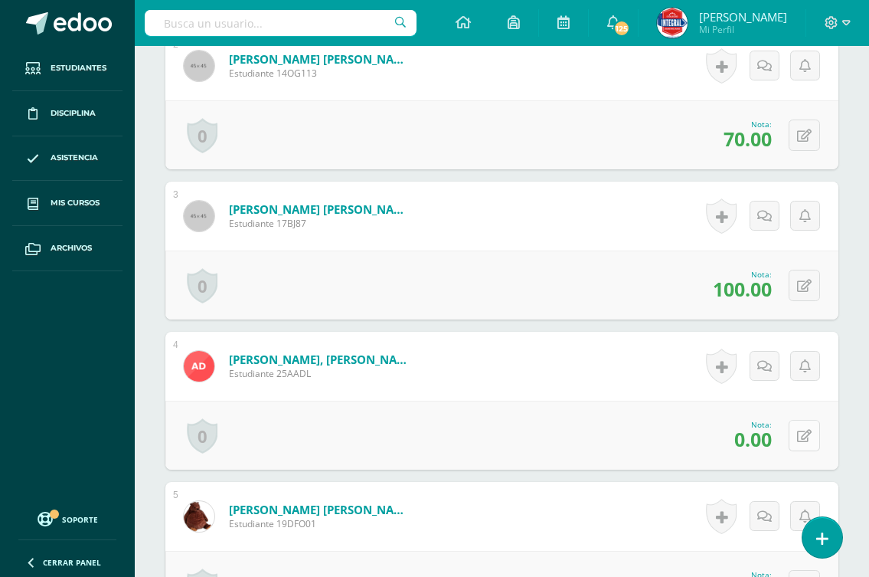
click at [801, 437] on button at bounding box center [804, 435] width 31 height 31
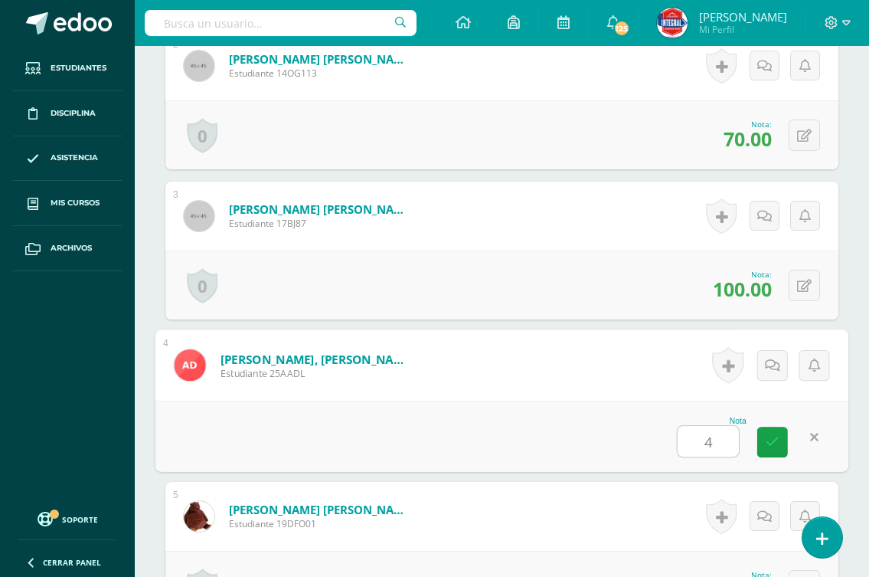
type input "40"
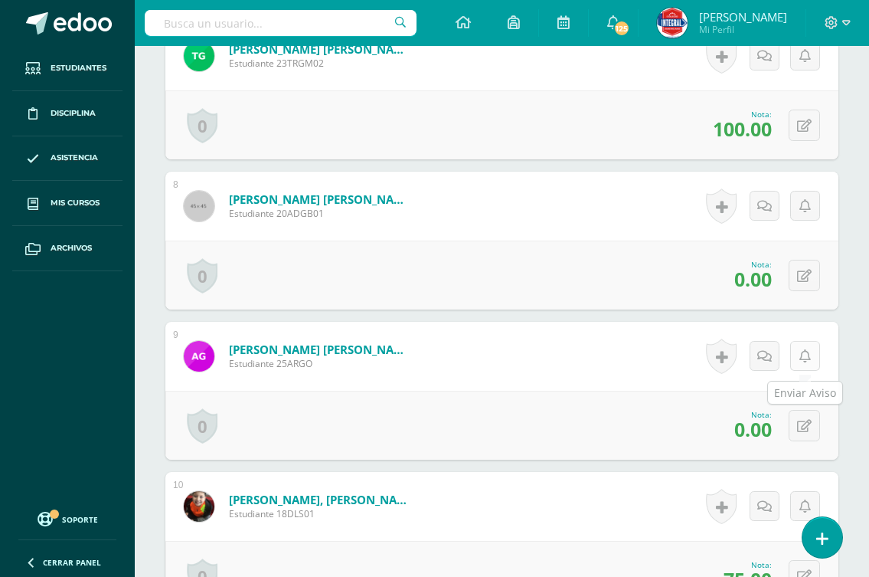
scroll to position [1457, 0]
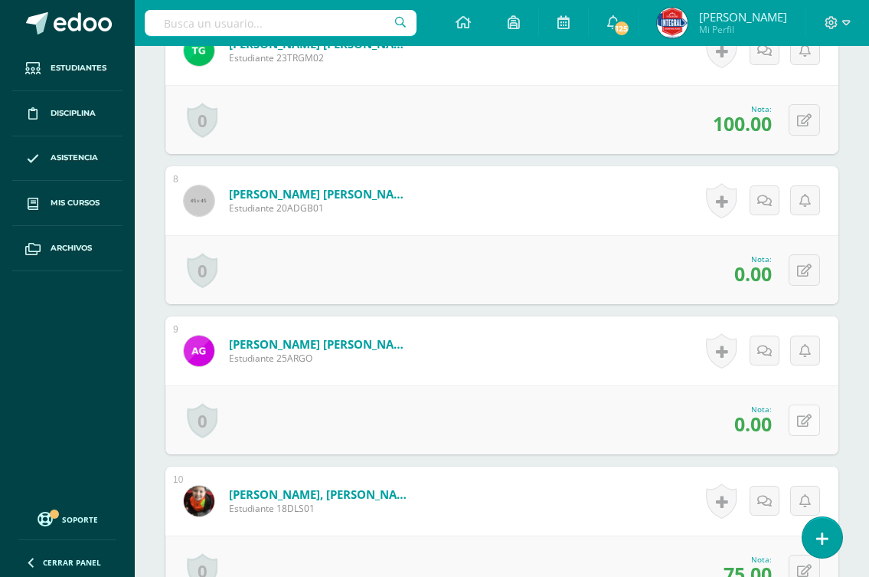
click at [804, 427] on icon at bounding box center [804, 420] width 15 height 13
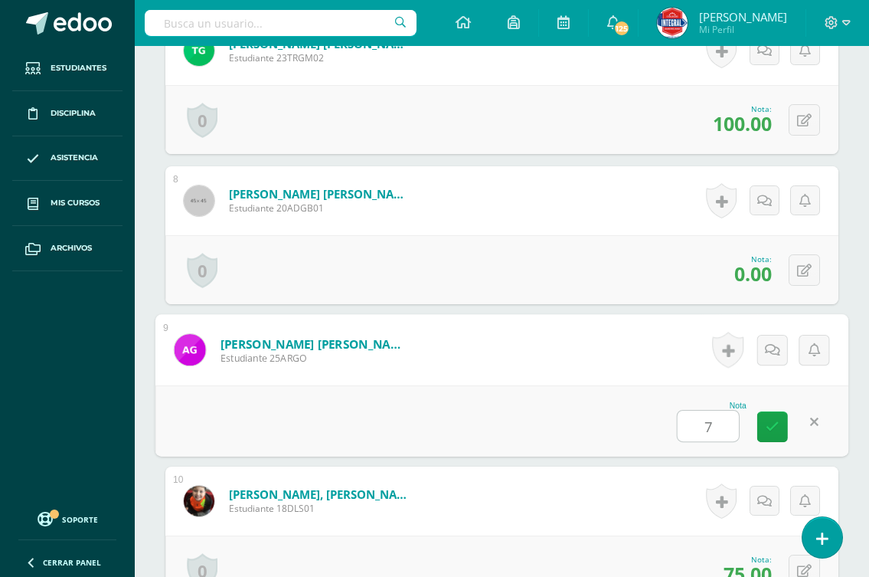
type input "70"
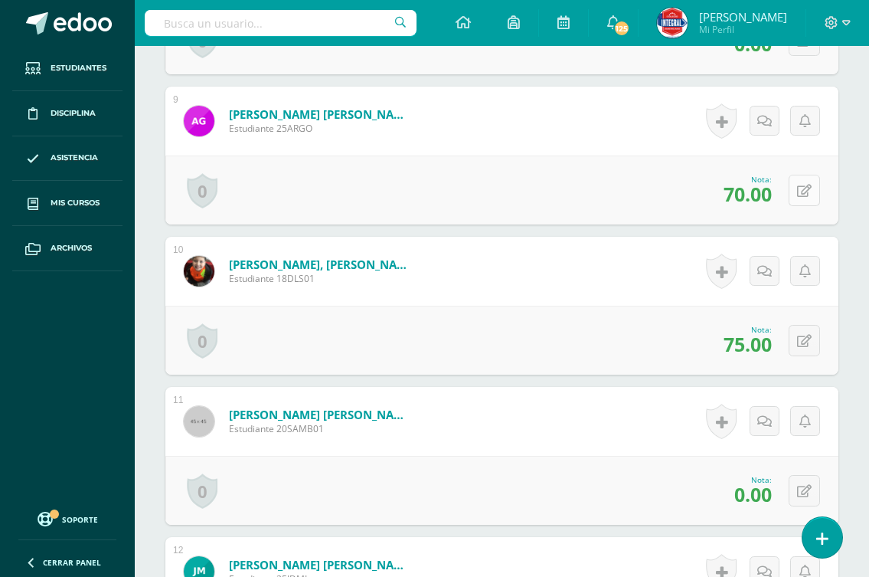
scroll to position [1763, 0]
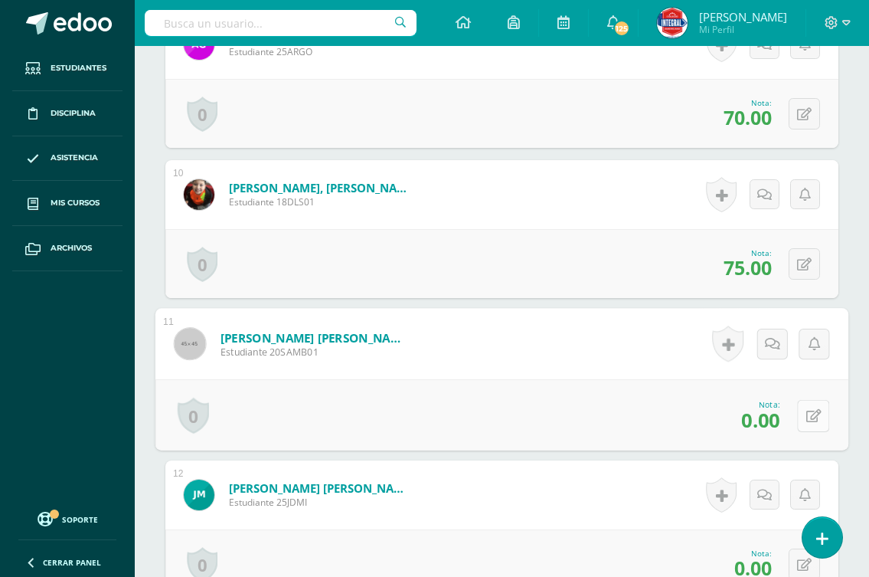
click at [807, 421] on icon at bounding box center [814, 415] width 15 height 13
type input "70"
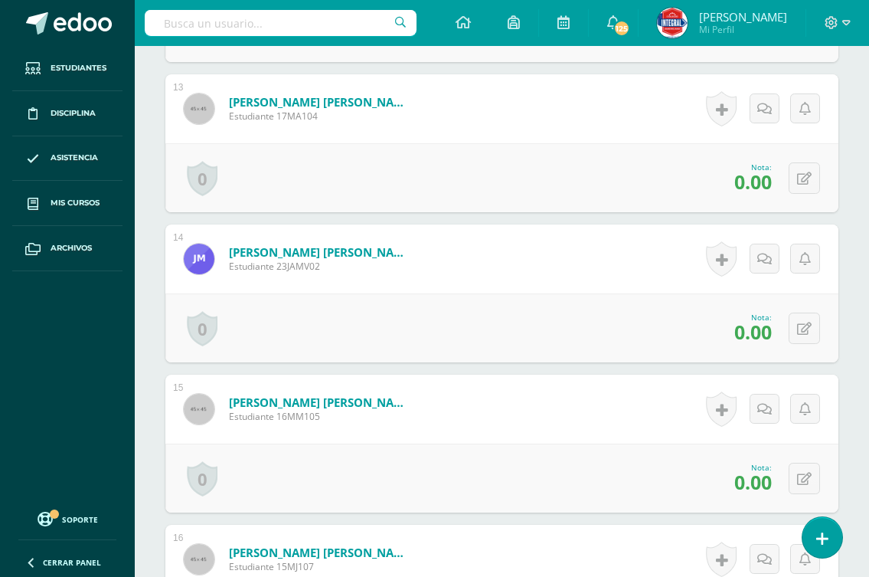
scroll to position [2376, 0]
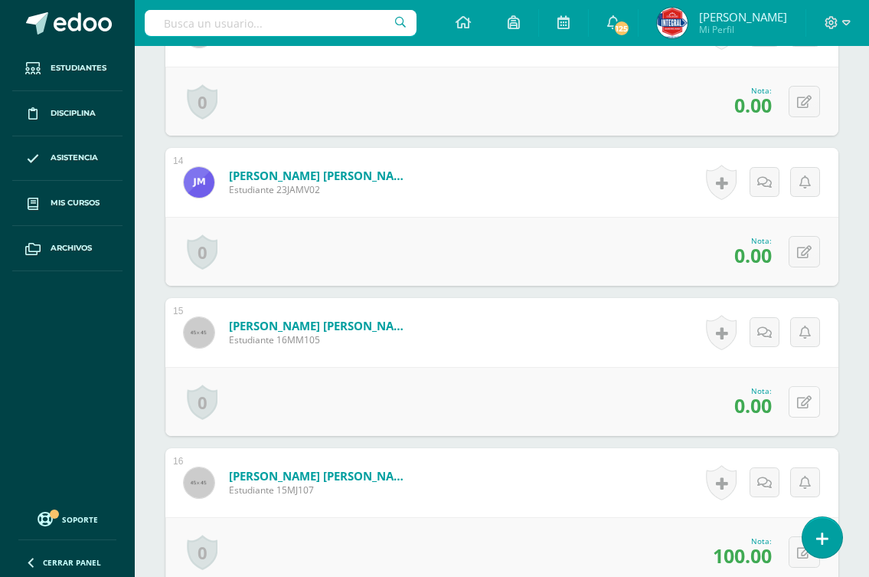
click at [804, 406] on button at bounding box center [804, 401] width 31 height 31
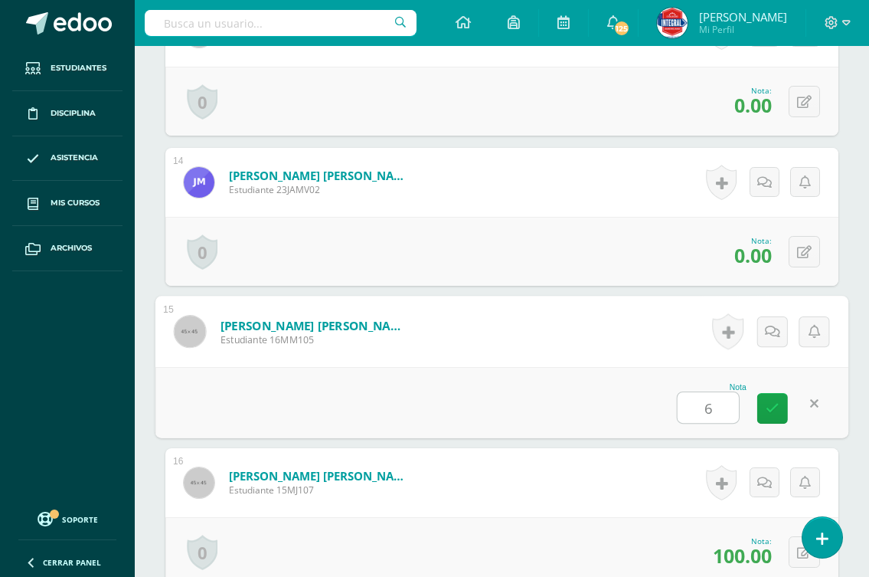
type input "60"
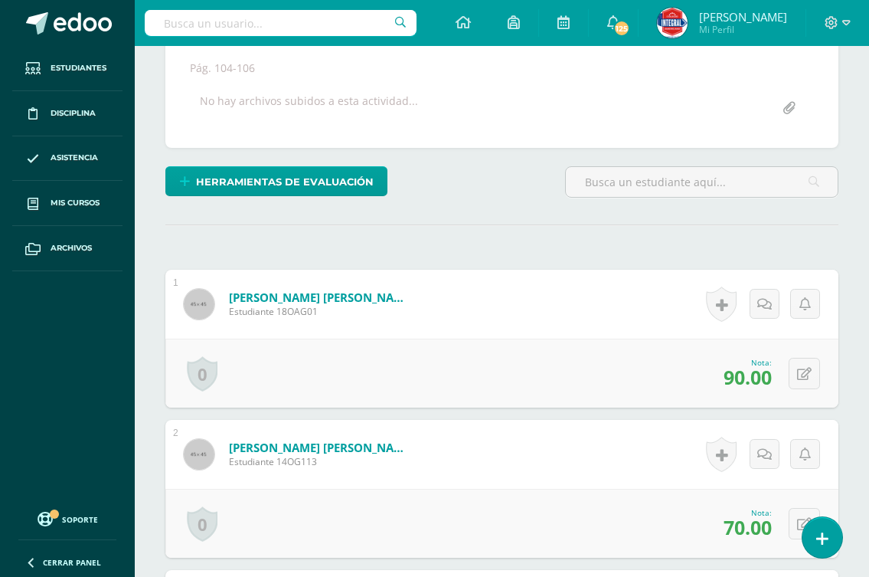
scroll to position [0, 0]
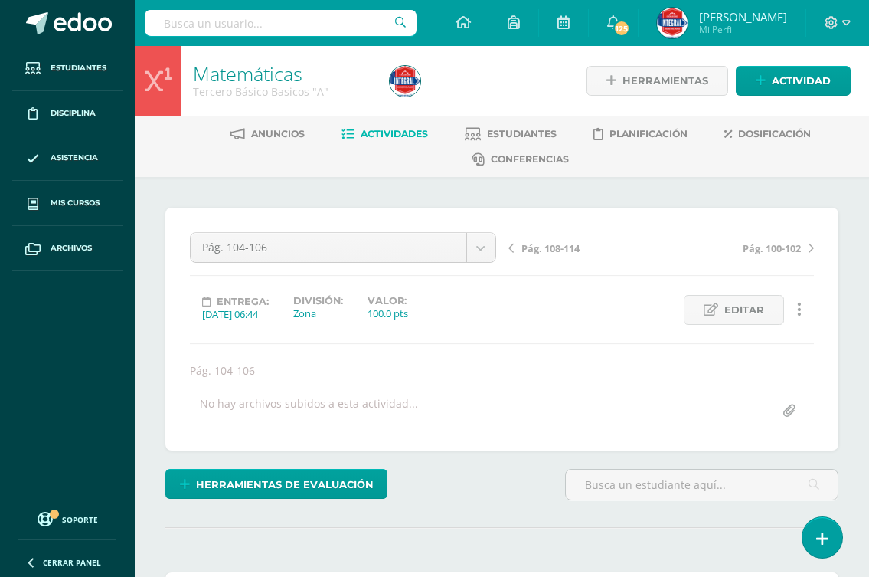
click at [532, 241] on span "Pág. 108-114" at bounding box center [551, 248] width 58 height 14
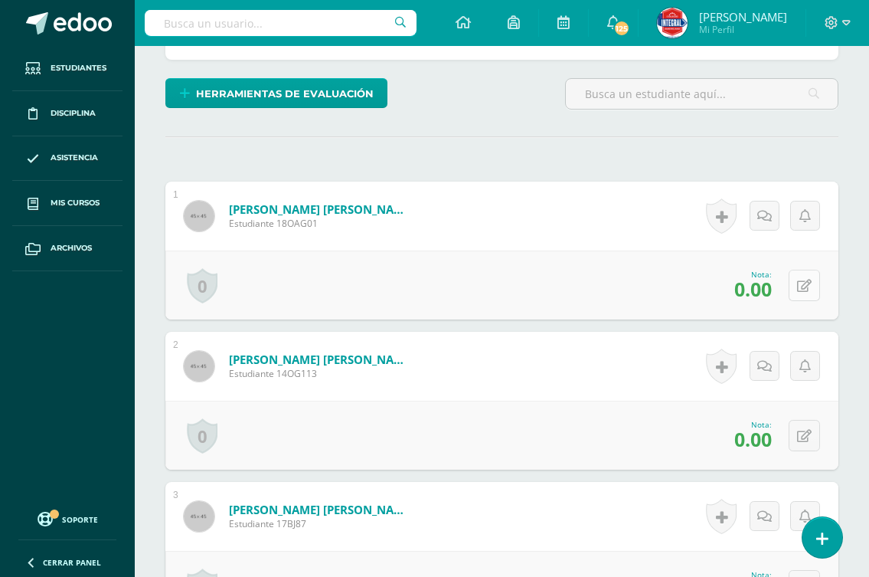
scroll to position [453, 0]
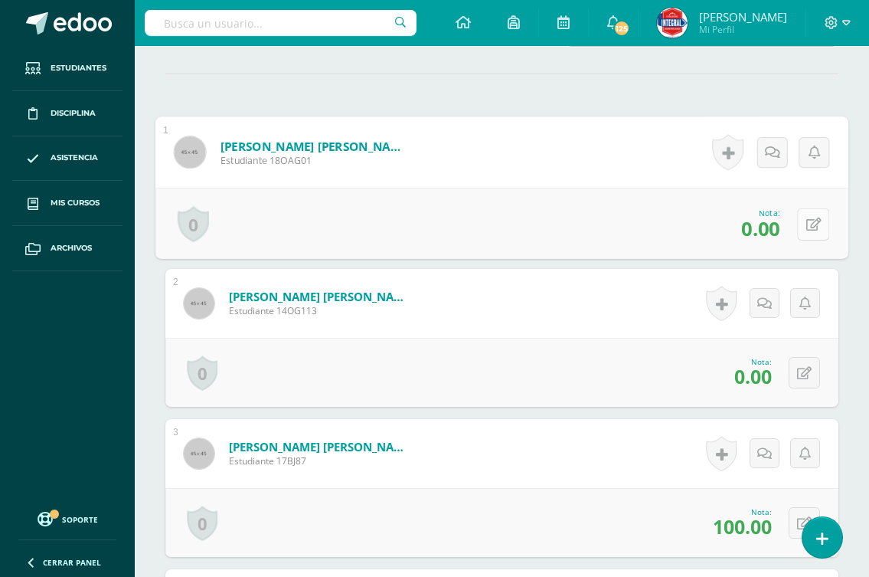
click at [807, 218] on icon at bounding box center [814, 224] width 15 height 13
type input "60"
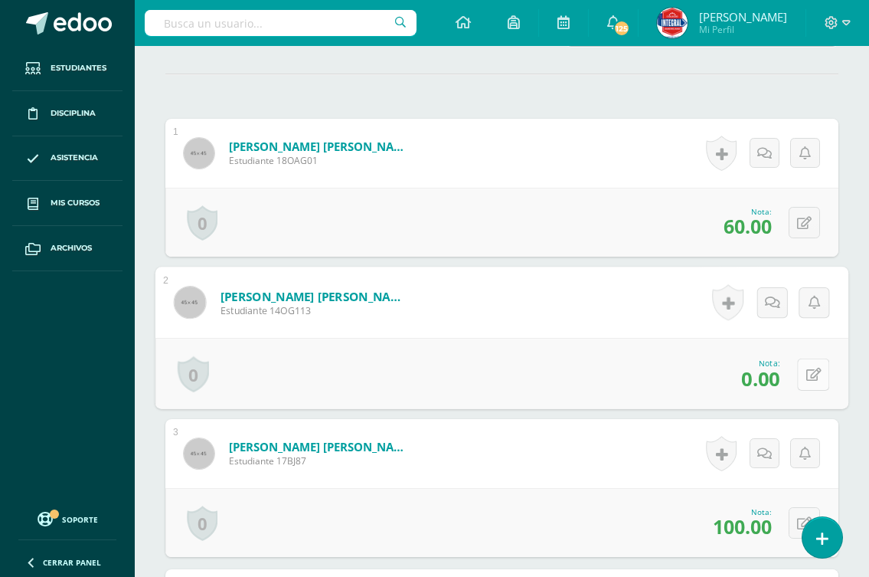
click at [807, 369] on icon at bounding box center [814, 374] width 15 height 13
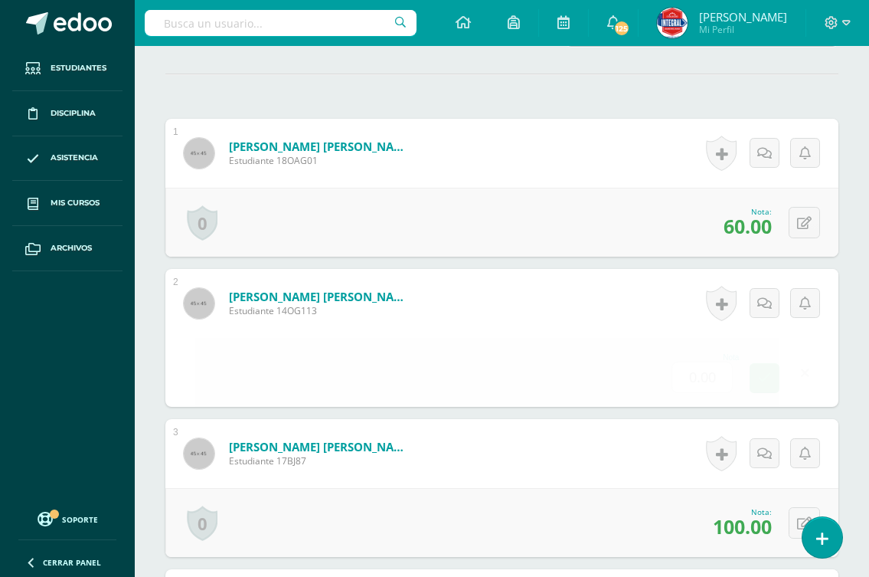
scroll to position [454, 0]
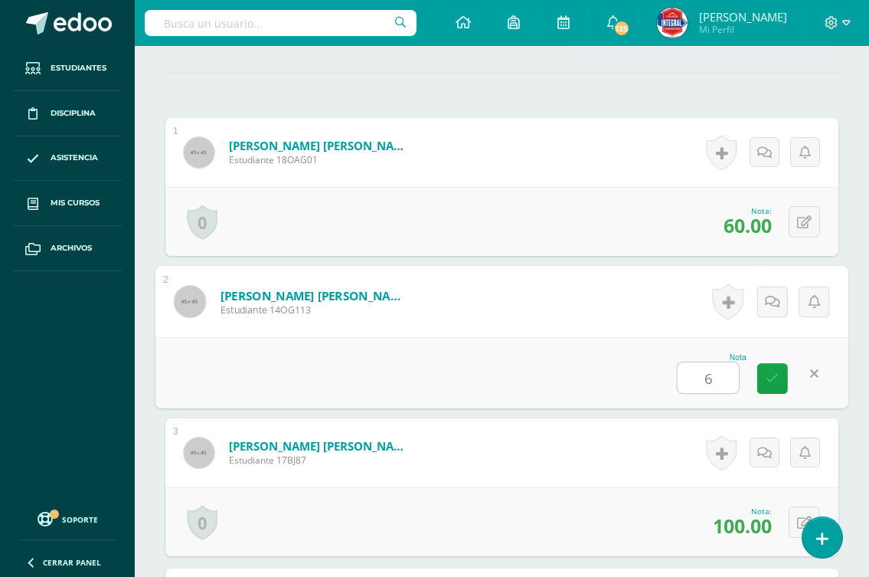
type input "60"
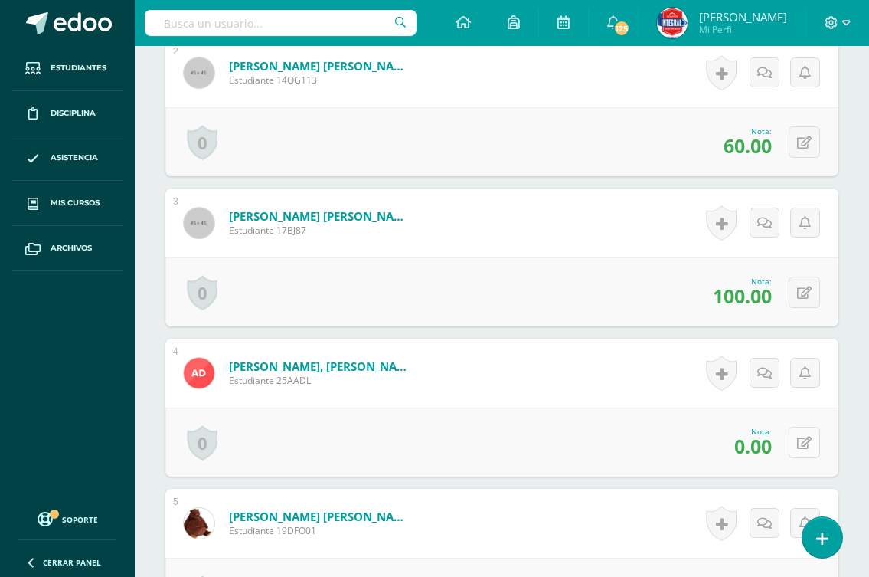
scroll to position [685, 0]
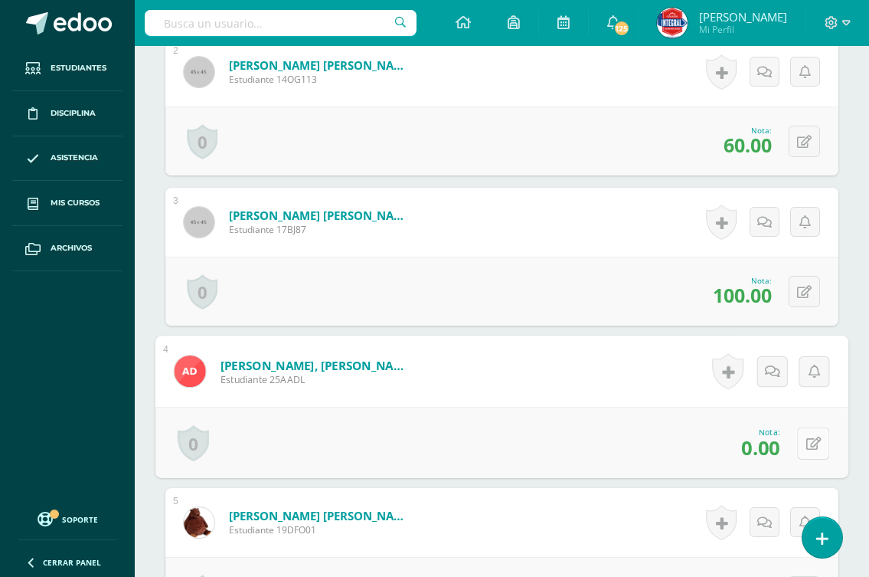
click at [804, 434] on button at bounding box center [813, 443] width 32 height 32
type input "40"
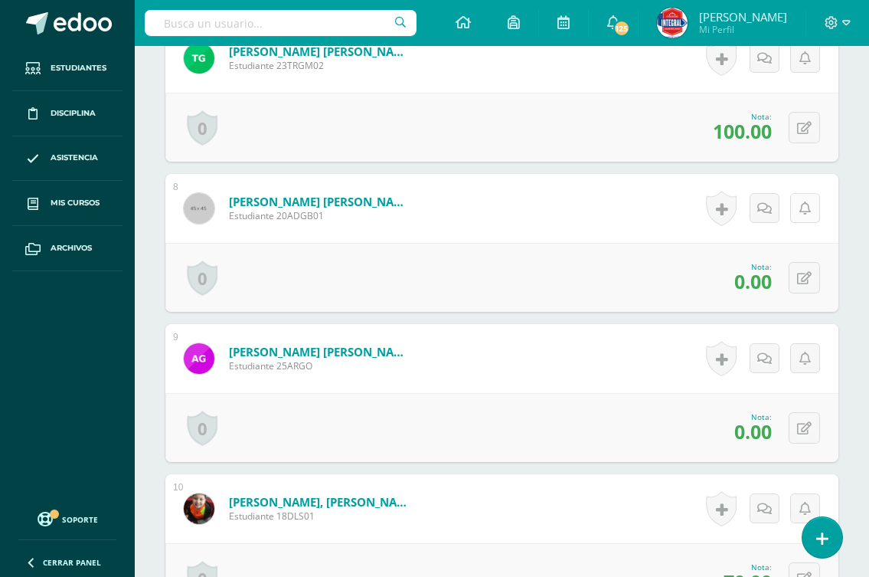
scroll to position [1451, 0]
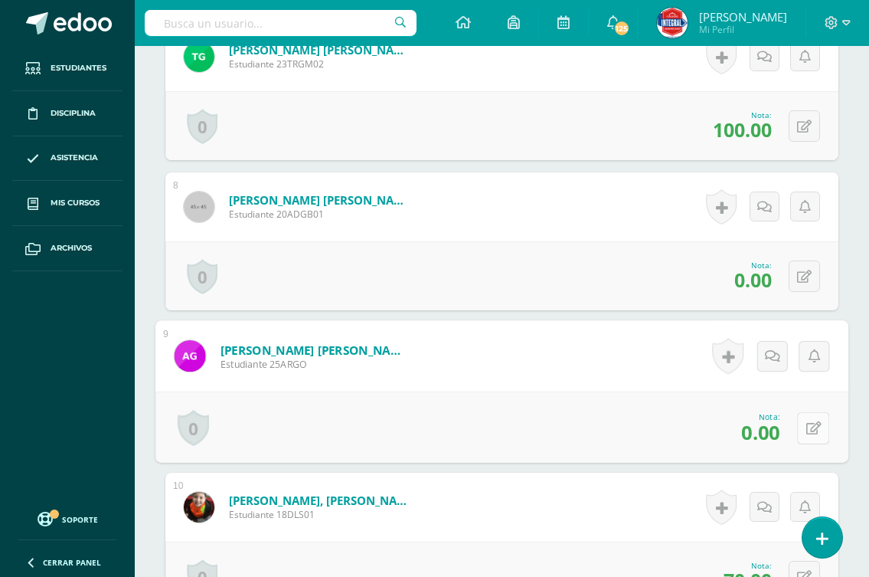
click at [802, 432] on button at bounding box center [813, 427] width 32 height 32
type input "70"
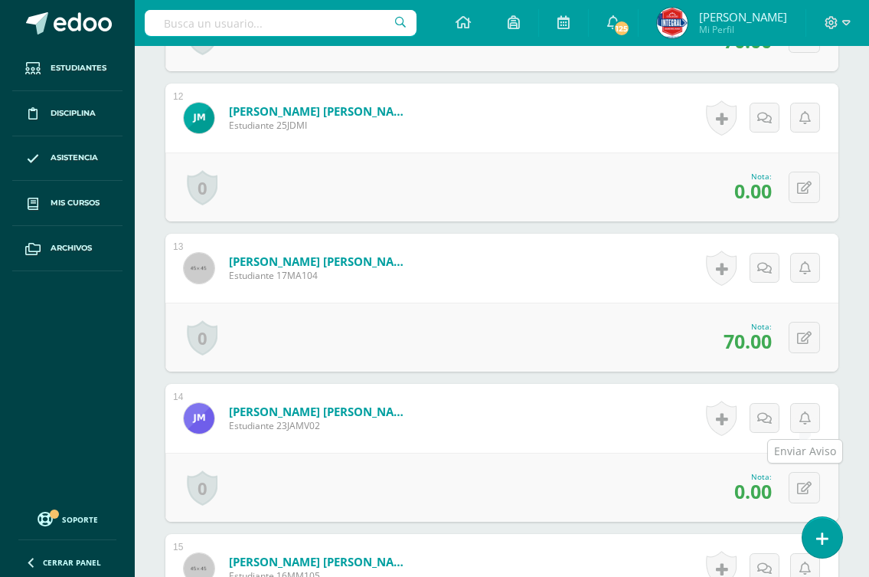
scroll to position [2217, 0]
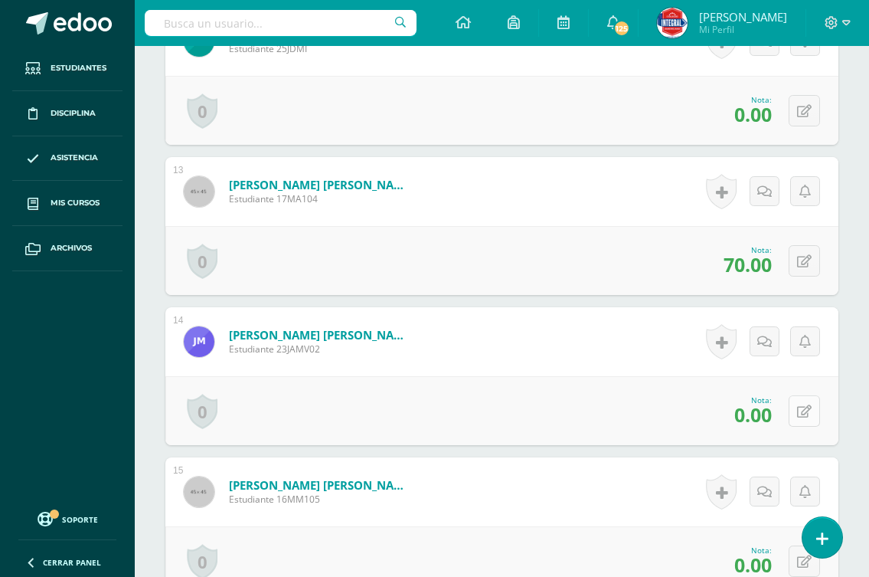
click at [807, 417] on icon at bounding box center [804, 411] width 15 height 13
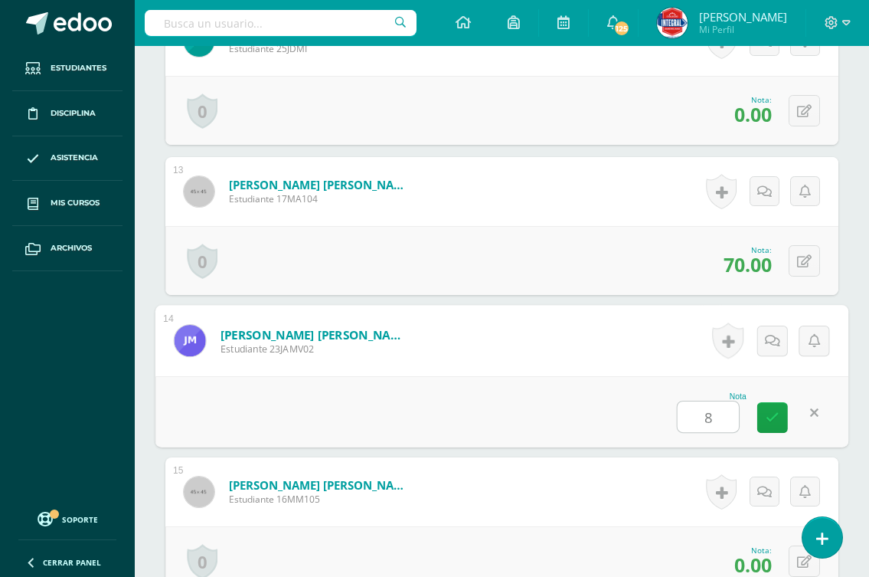
type input "80"
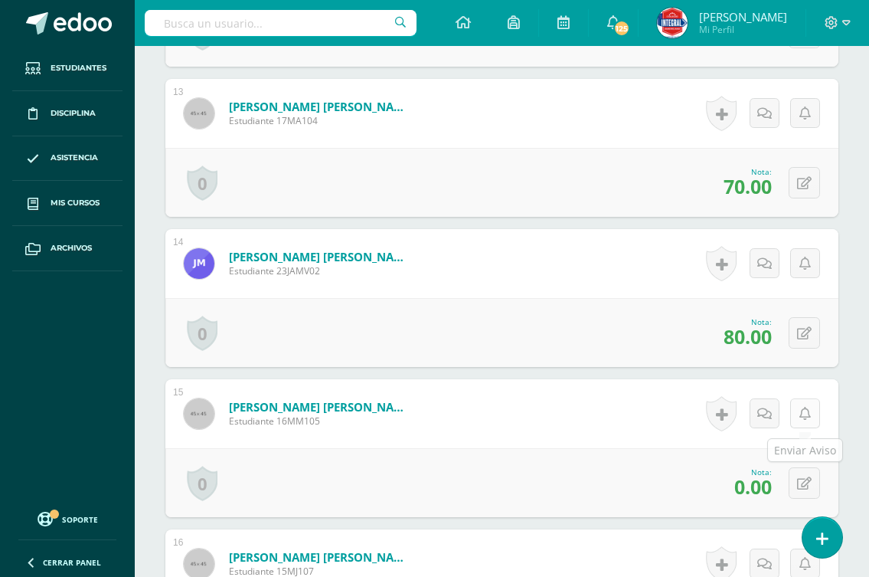
scroll to position [2370, 0]
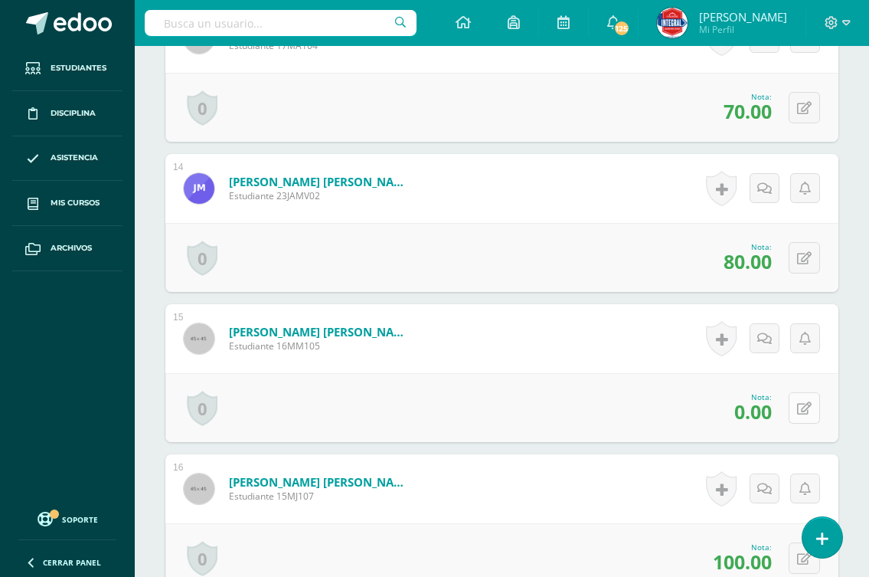
click at [800, 409] on button at bounding box center [804, 407] width 31 height 31
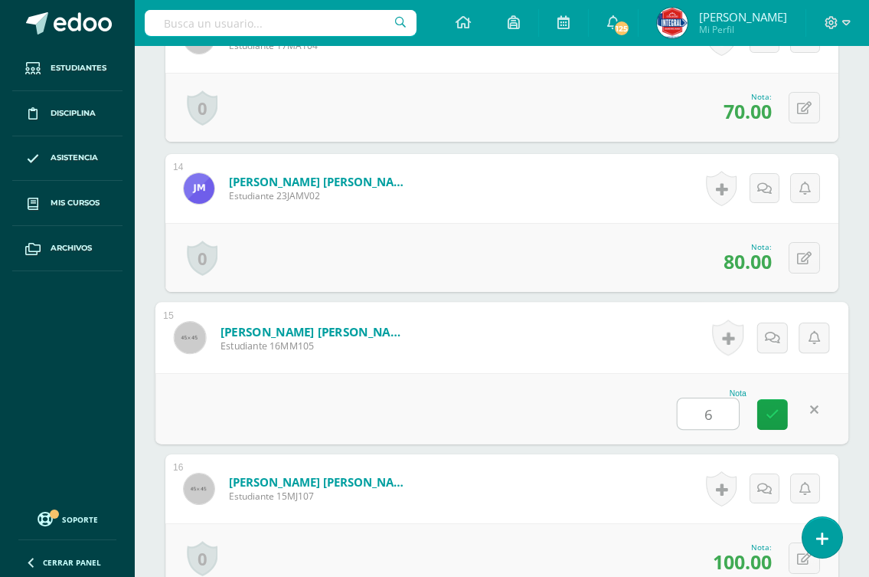
type input "60"
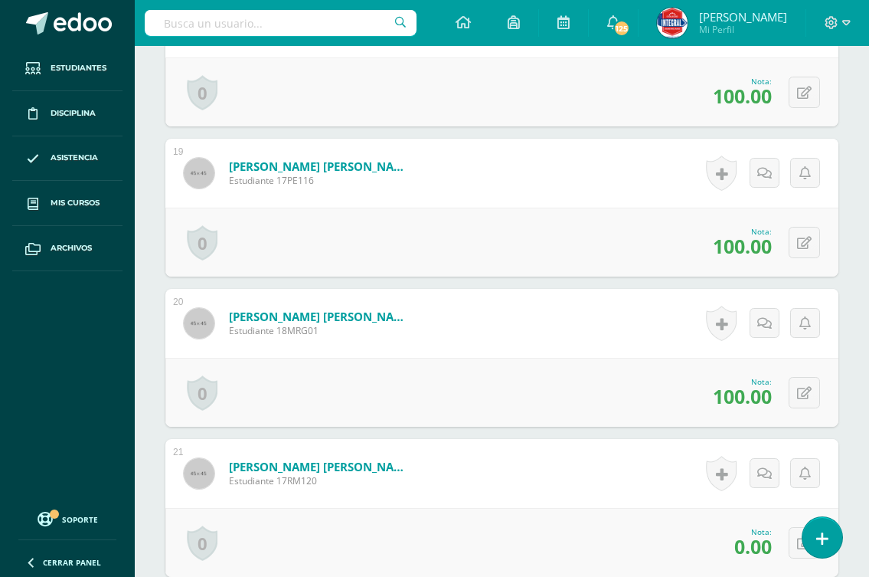
scroll to position [3213, 0]
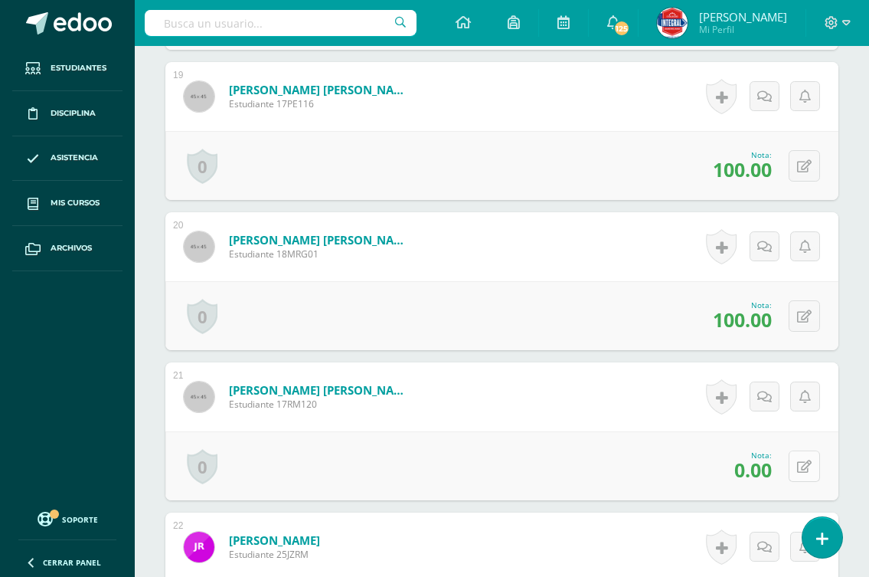
click at [804, 473] on button at bounding box center [804, 465] width 31 height 31
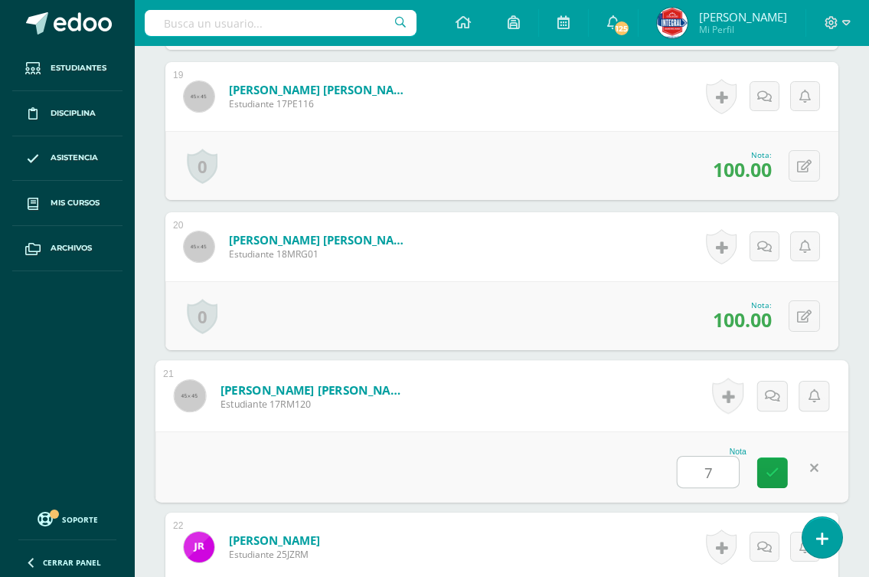
type input "70"
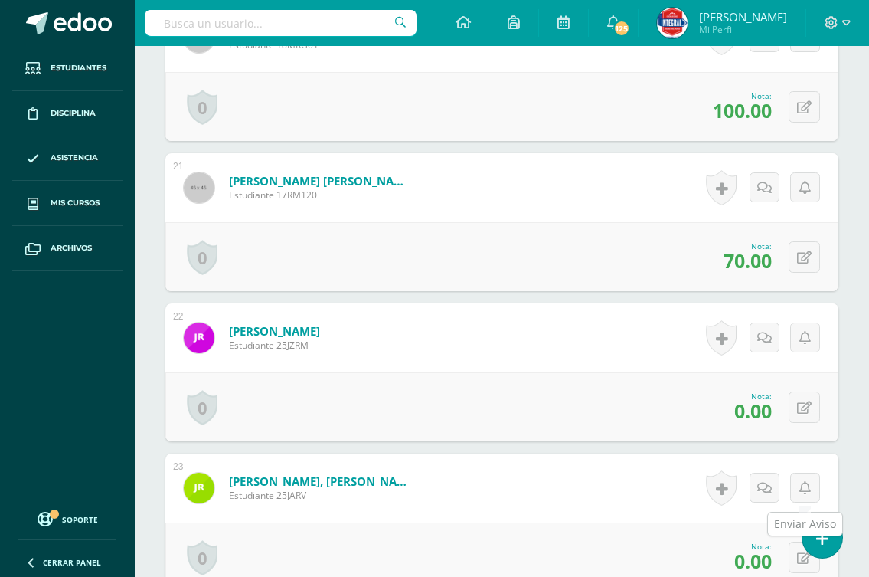
scroll to position [3442, 0]
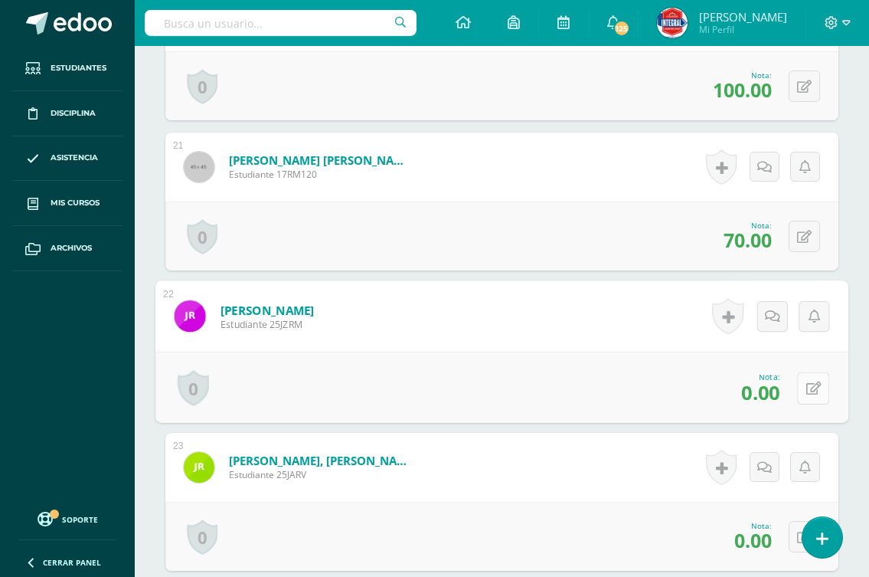
click at [807, 389] on icon at bounding box center [814, 387] width 15 height 13
type input "50"
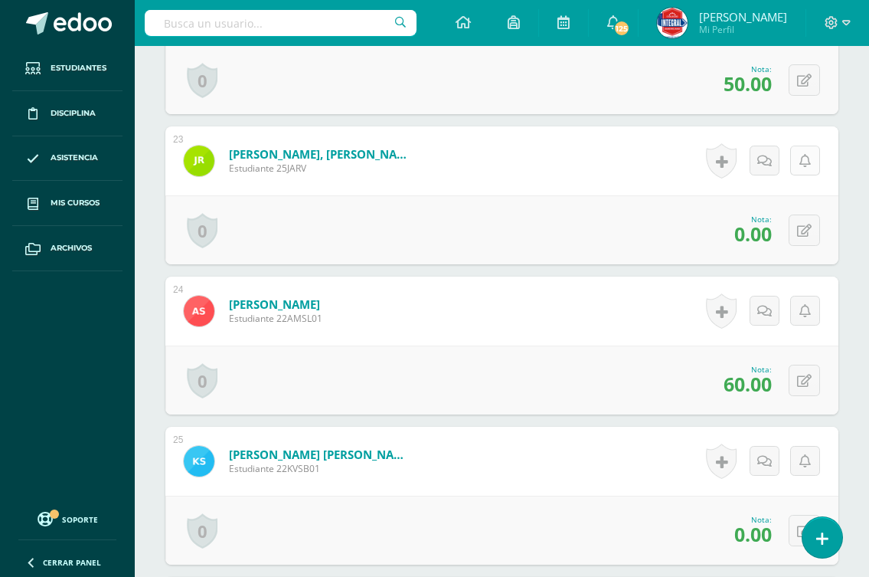
scroll to position [3825, 0]
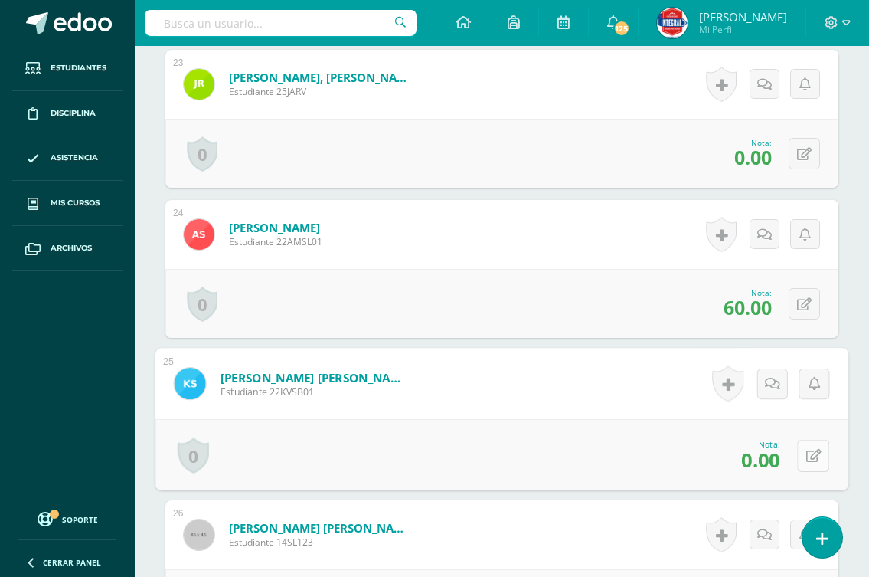
click at [802, 450] on button at bounding box center [813, 455] width 32 height 32
type input "70"
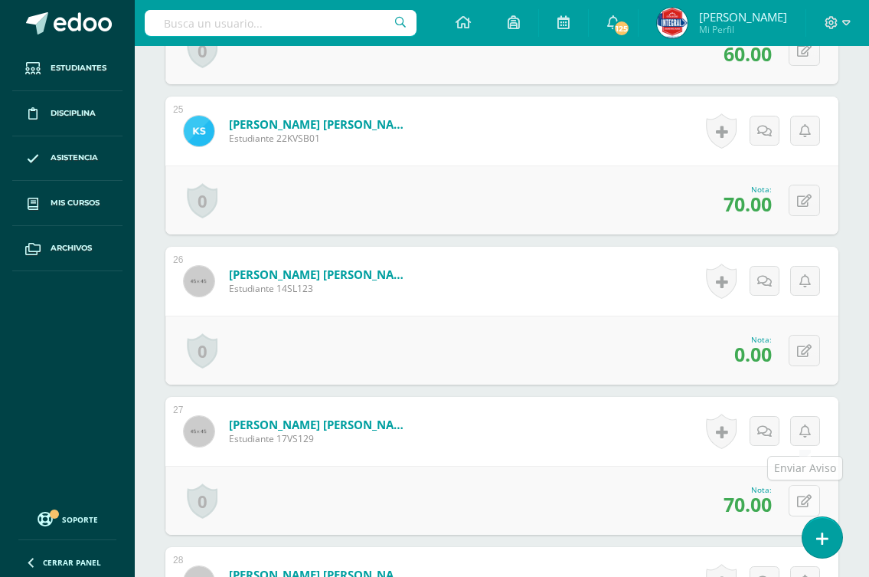
scroll to position [4132, 0]
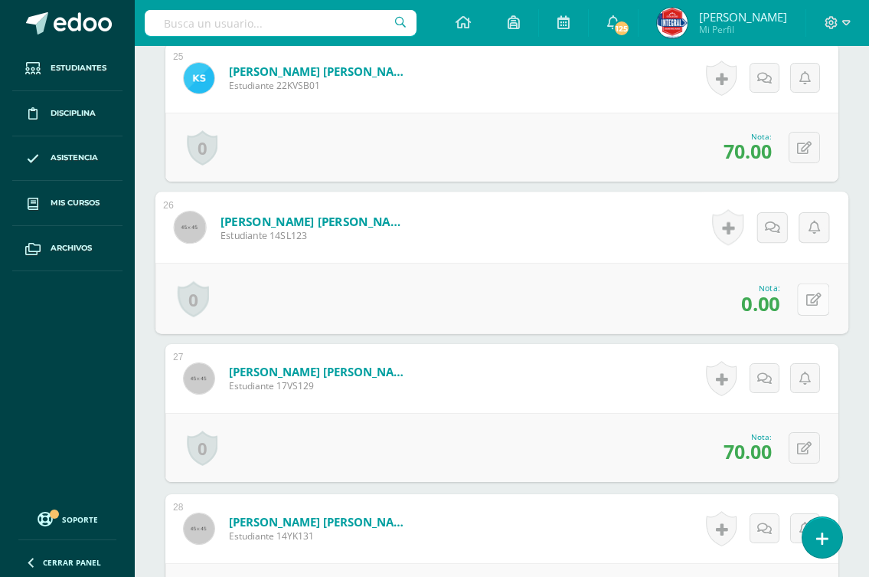
click at [808, 297] on icon at bounding box center [814, 299] width 15 height 13
type input "70"
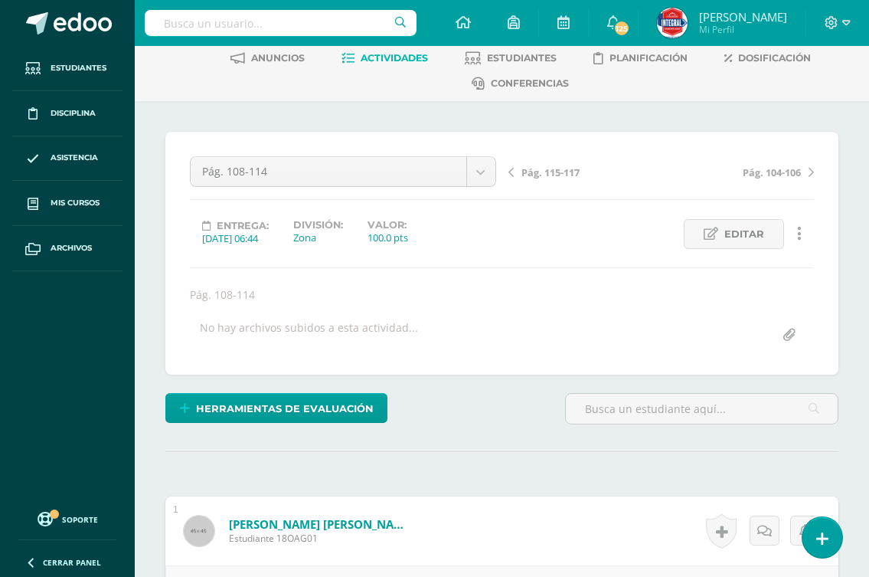
scroll to position [0, 0]
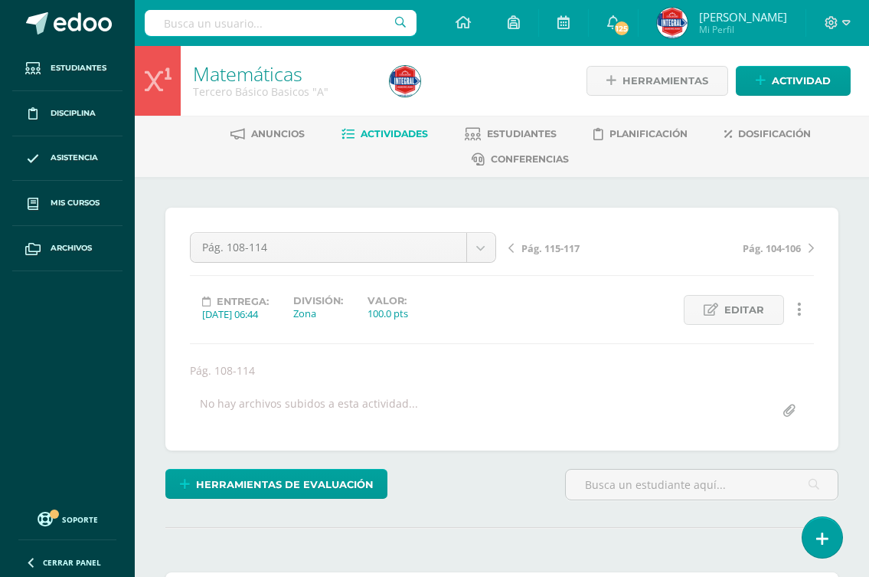
click at [549, 244] on span "Pág. 115-117" at bounding box center [551, 248] width 58 height 14
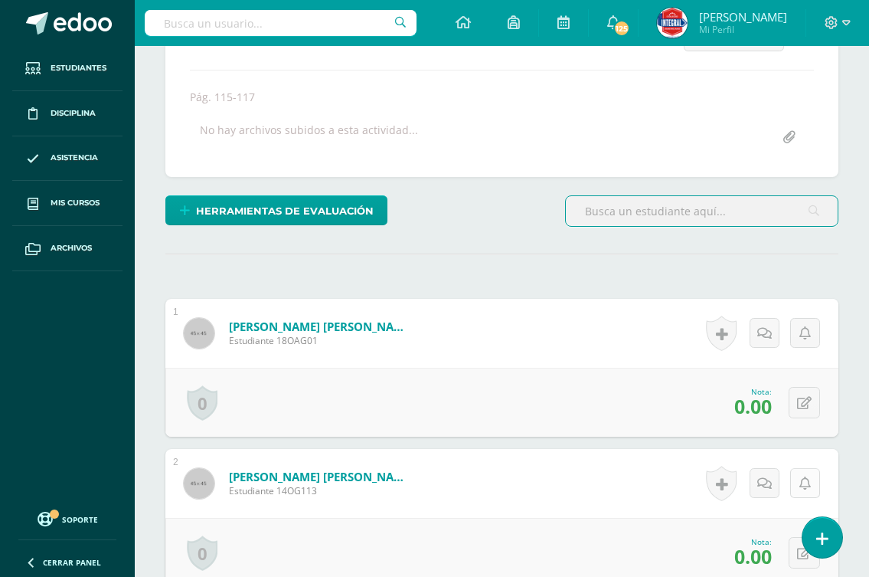
scroll to position [385, 0]
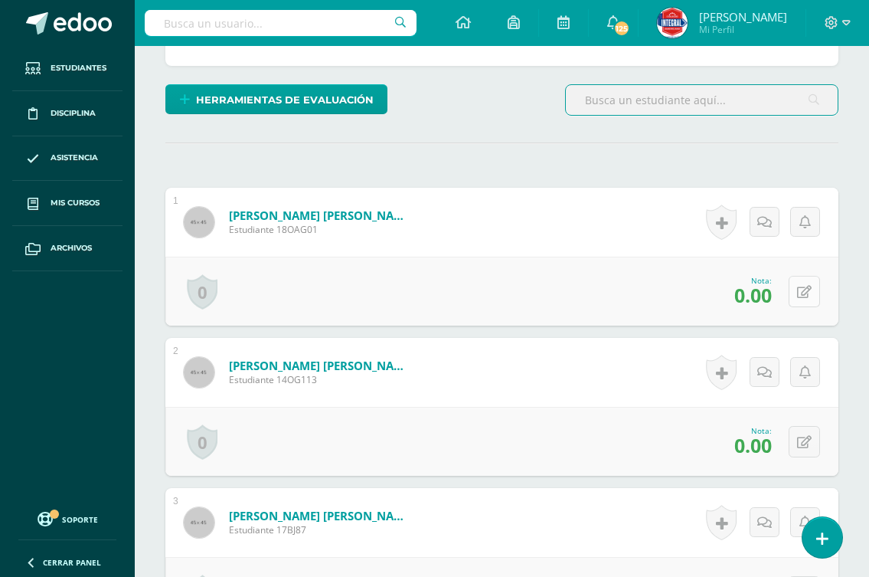
click at [806, 291] on icon at bounding box center [804, 292] width 15 height 13
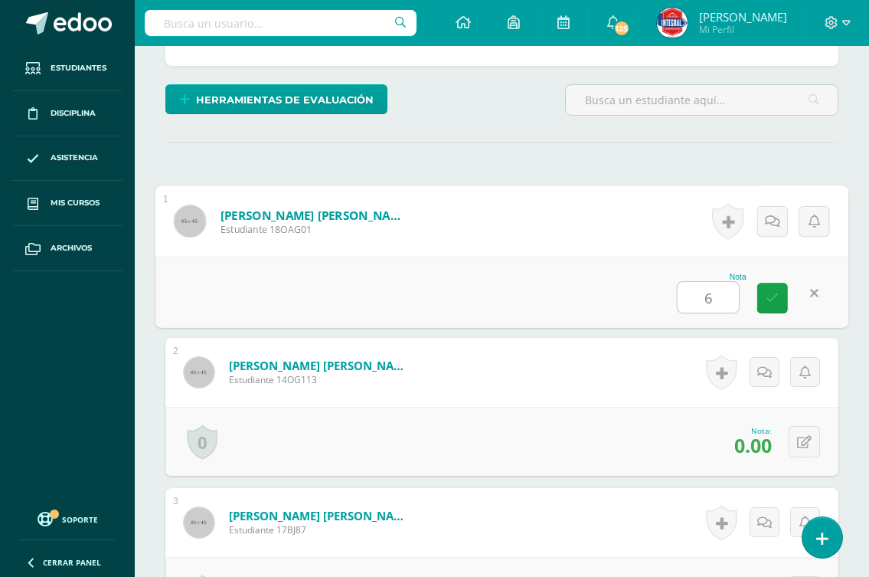
scroll to position [385, 0]
type input "60"
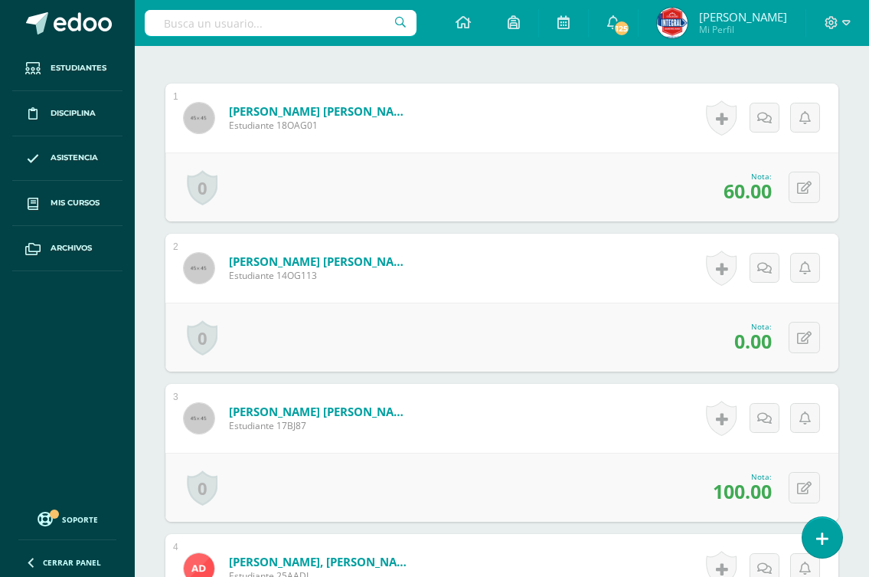
scroll to position [539, 0]
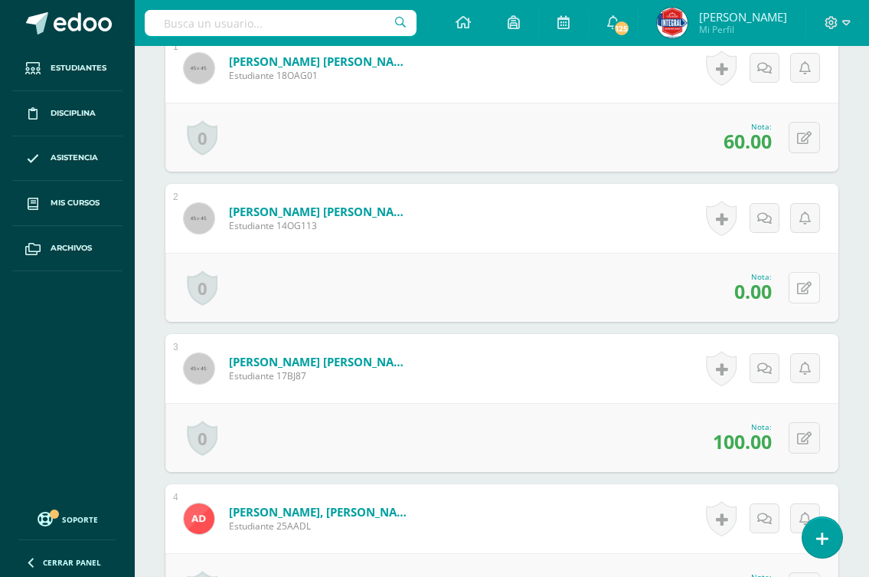
click at [810, 290] on icon at bounding box center [804, 288] width 15 height 13
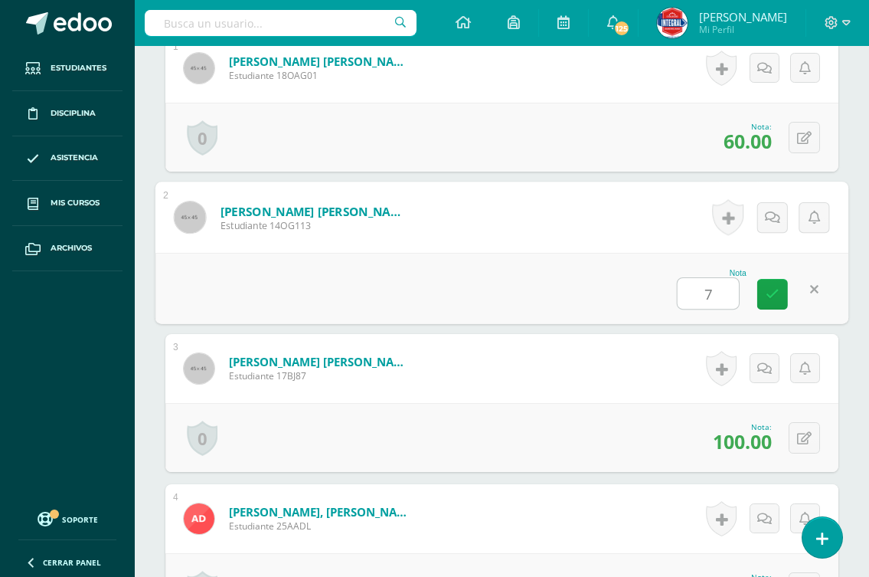
type input "70"
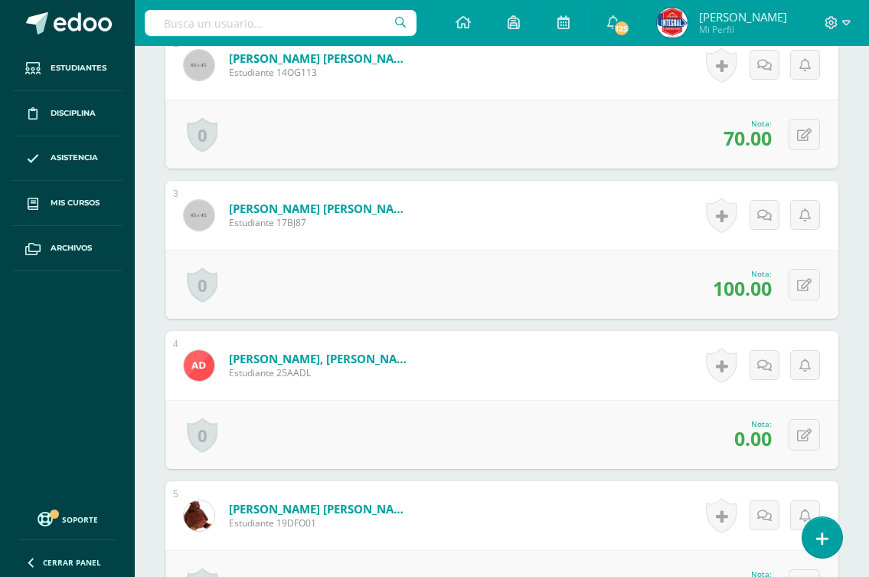
scroll to position [768, 0]
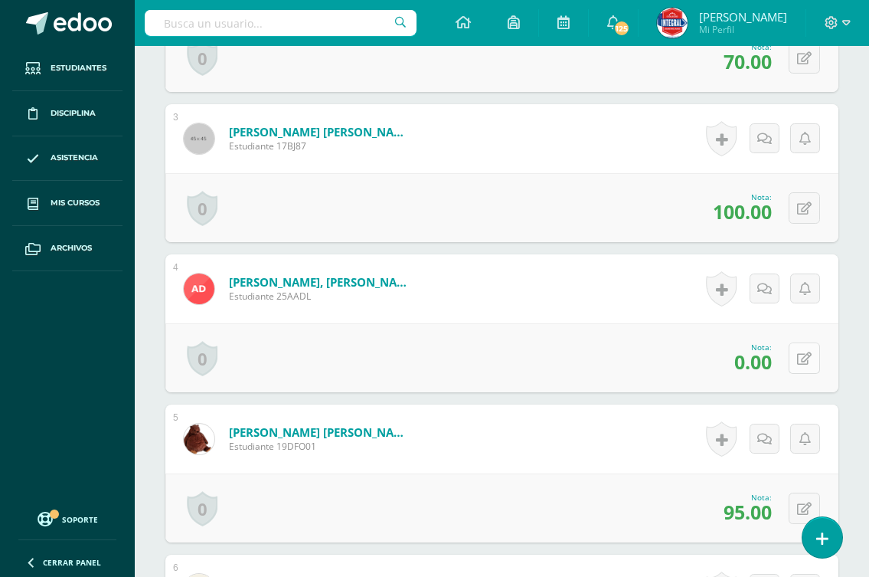
click at [807, 353] on icon at bounding box center [804, 358] width 15 height 13
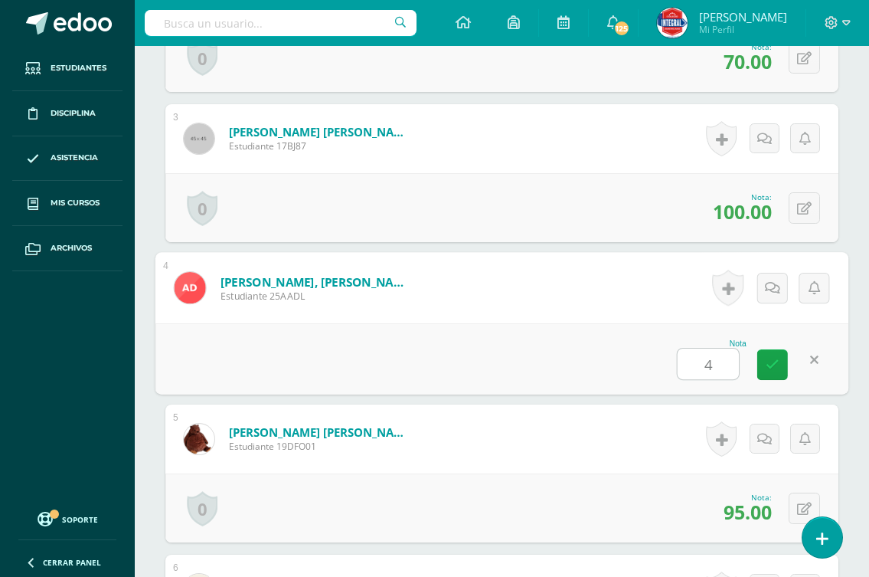
type input "40"
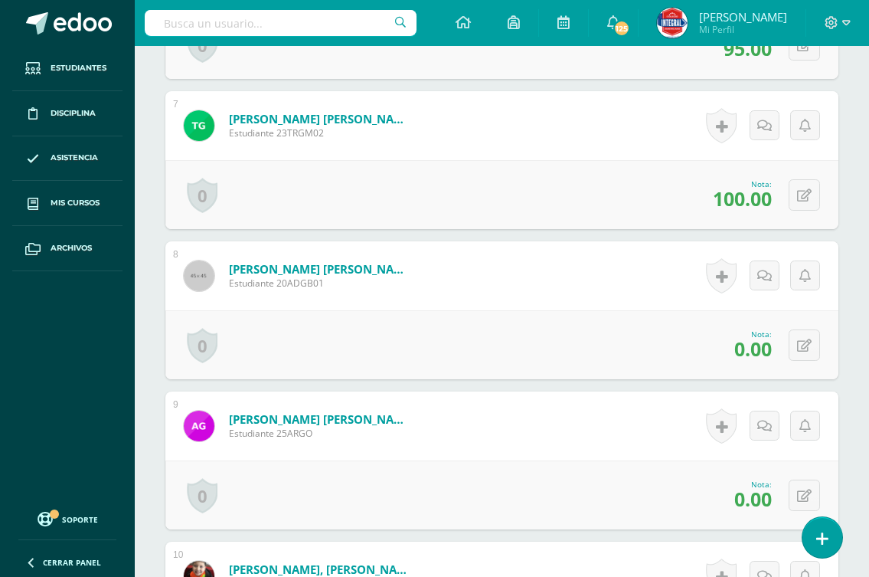
scroll to position [1458, 0]
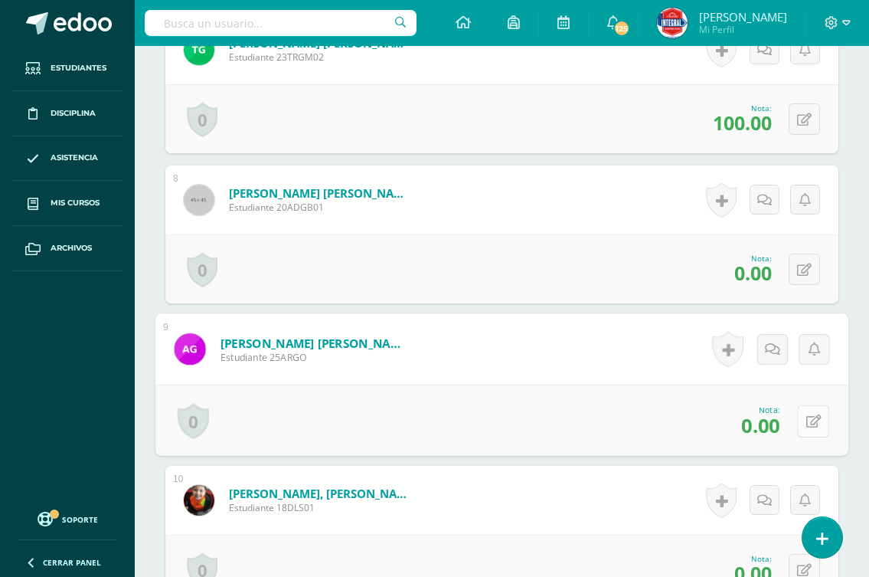
click at [807, 422] on icon at bounding box center [814, 420] width 15 height 13
type input "70"
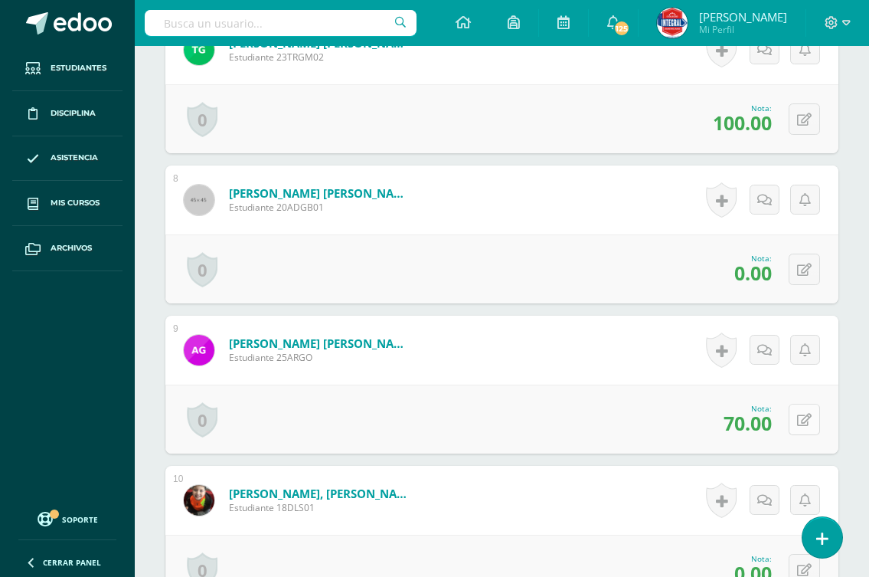
scroll to position [1579, 0]
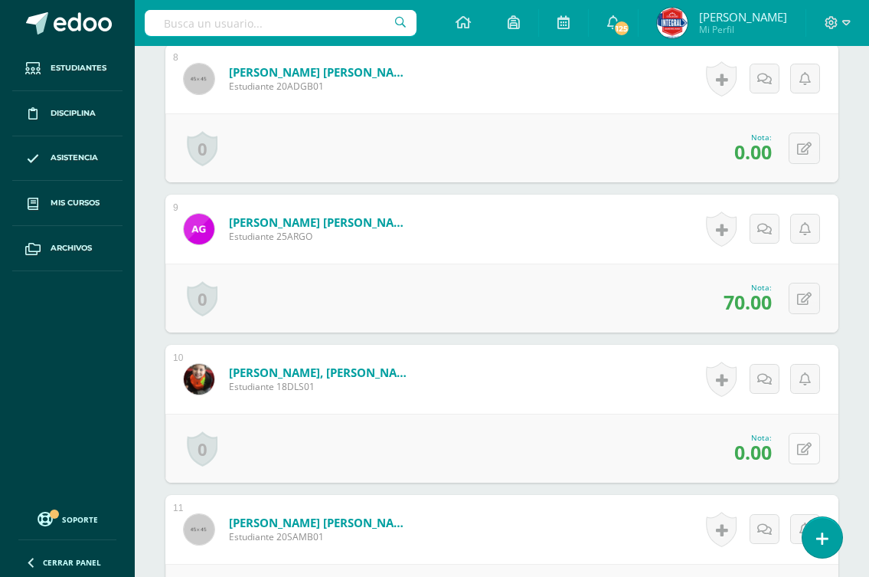
click at [802, 443] on icon at bounding box center [804, 449] width 15 height 13
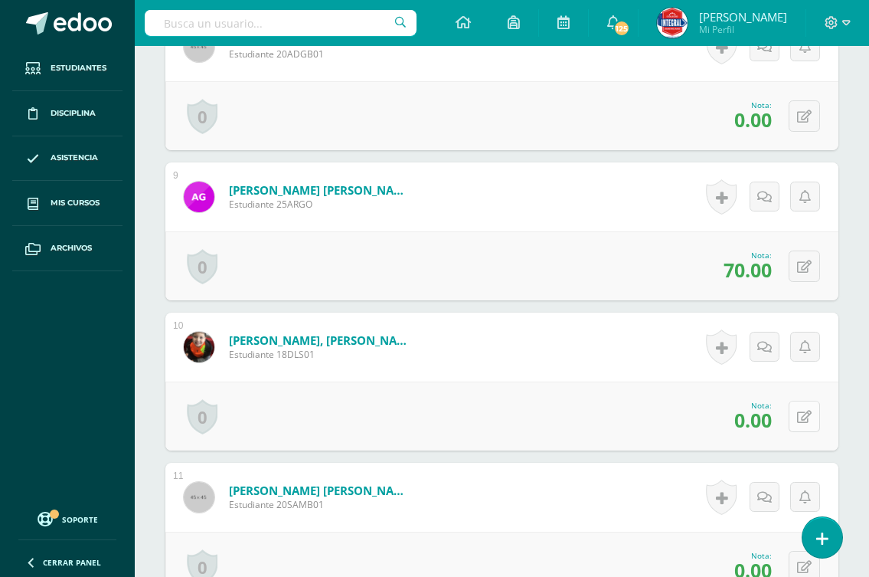
scroll to position [1688, 0]
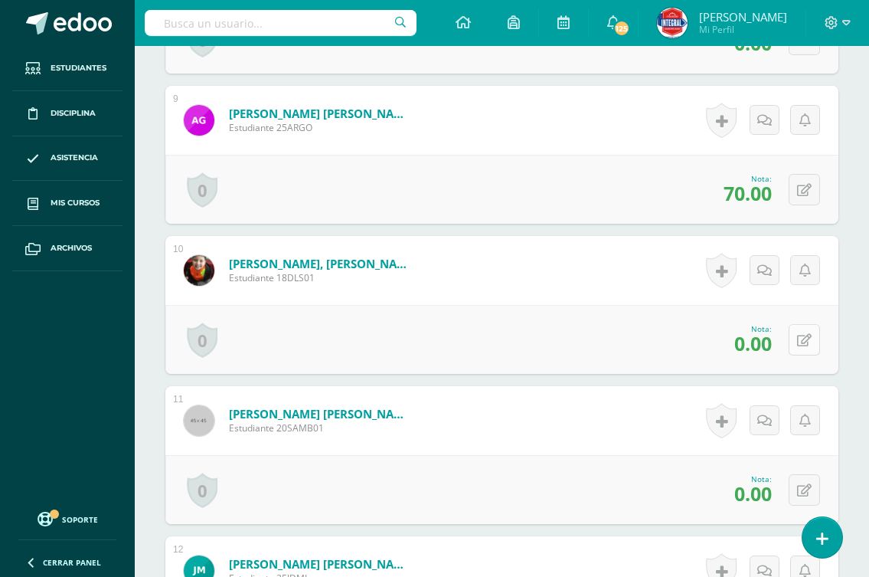
click at [808, 339] on icon at bounding box center [804, 340] width 15 height 13
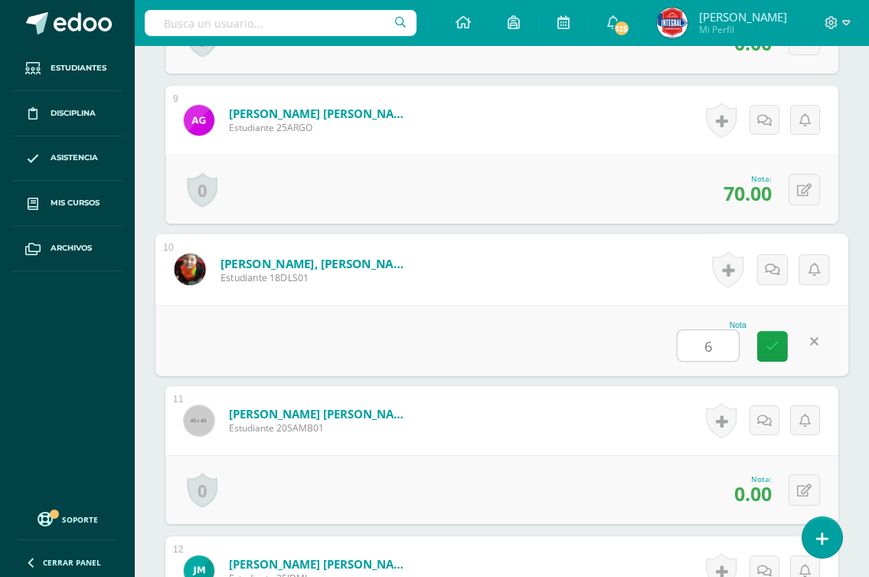
type input "60"
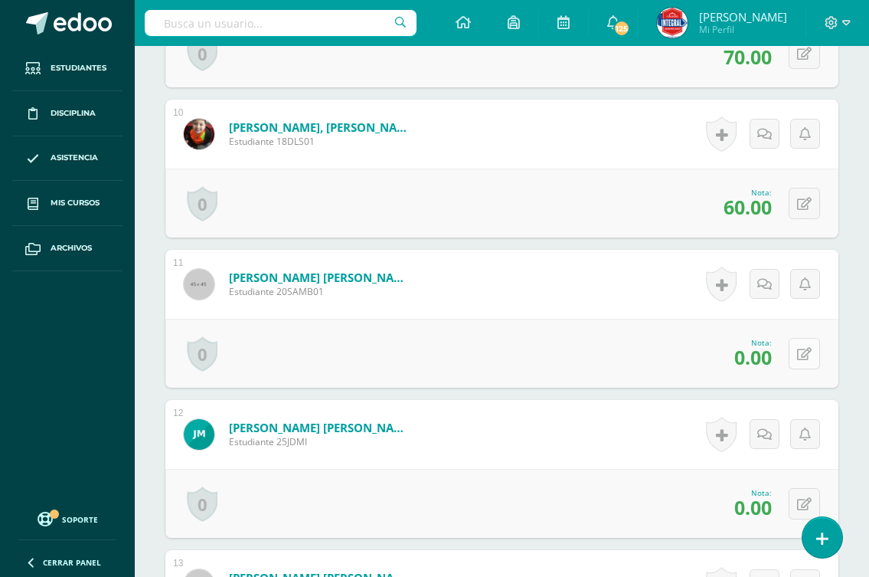
scroll to position [1841, 0]
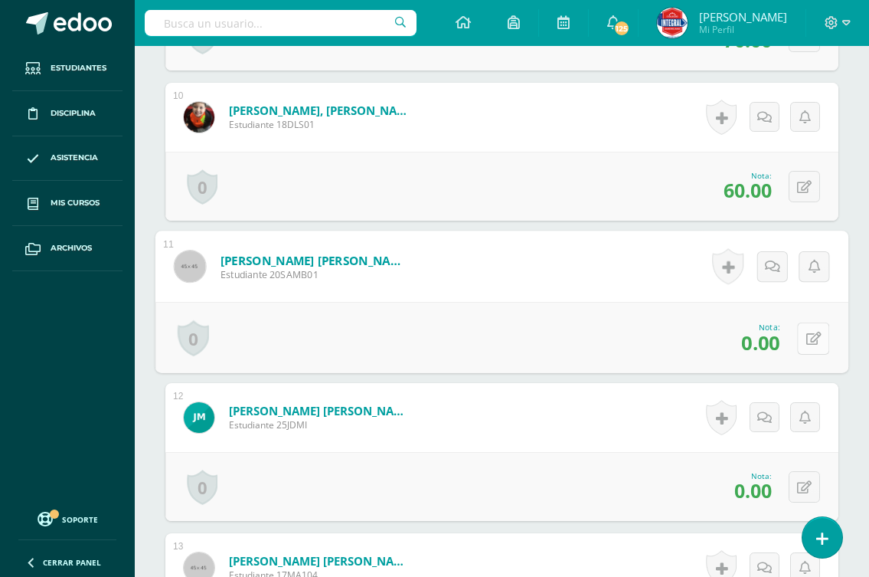
click at [804, 340] on button at bounding box center [813, 338] width 32 height 32
type input "70"
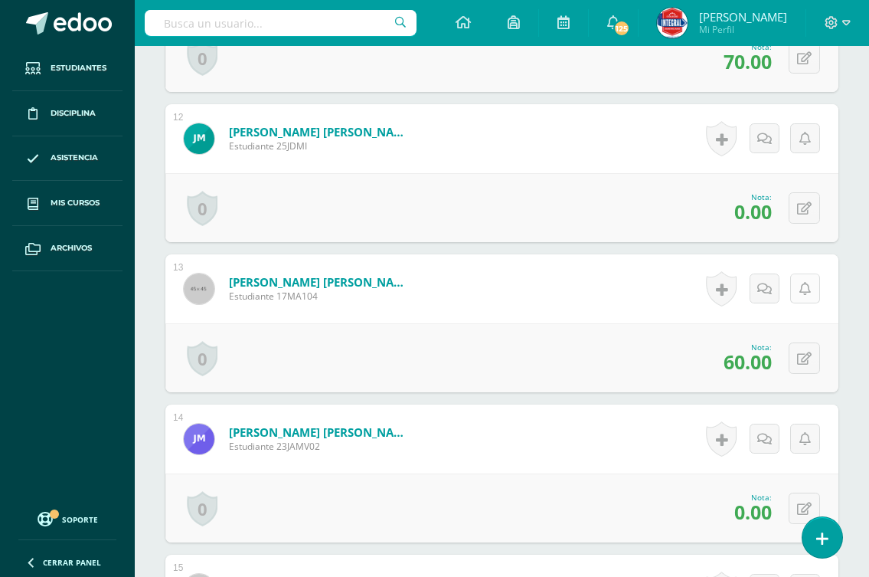
scroll to position [2224, 0]
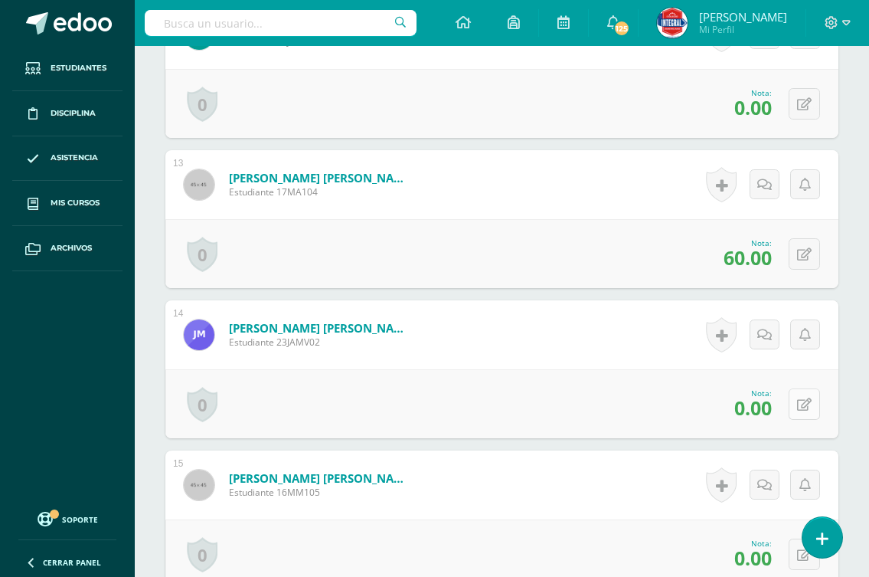
click at [804, 406] on icon at bounding box center [804, 404] width 15 height 13
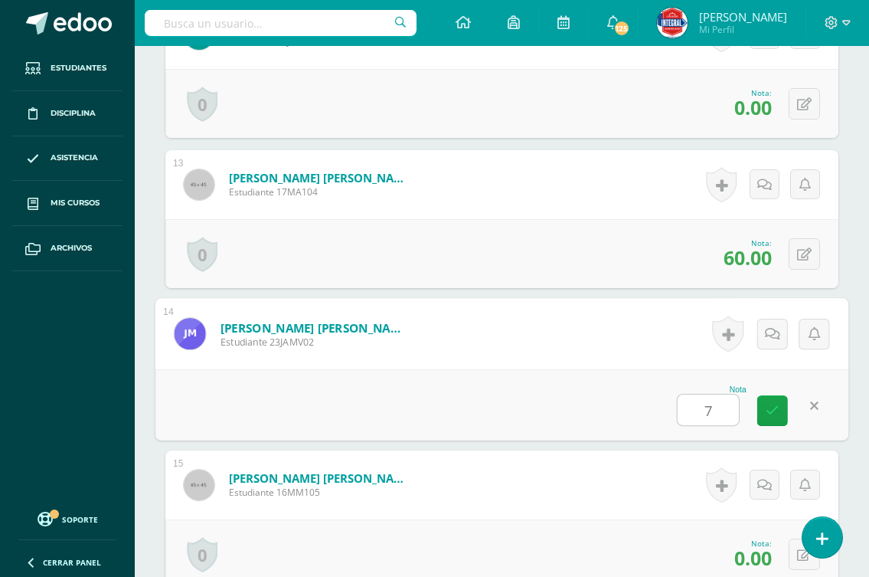
type input "70"
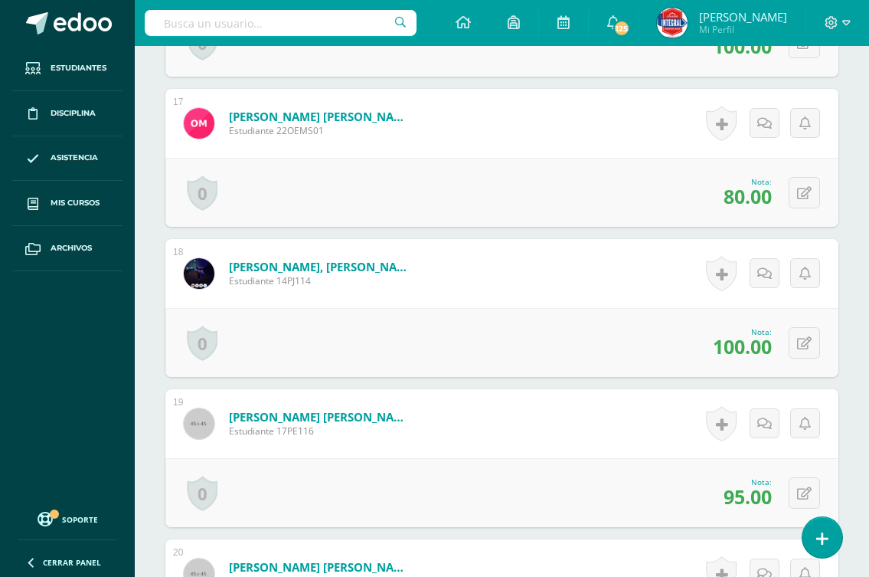
scroll to position [2913, 0]
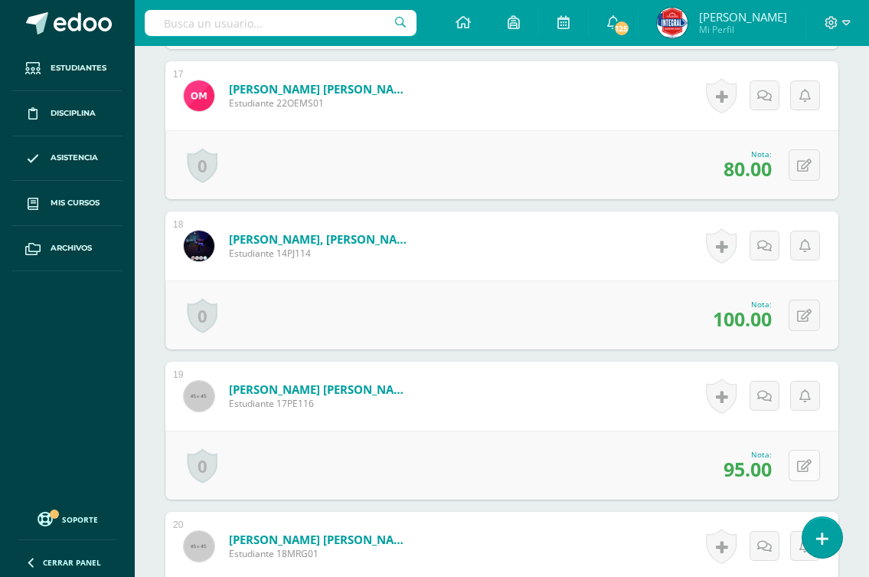
click at [803, 460] on button at bounding box center [804, 465] width 31 height 31
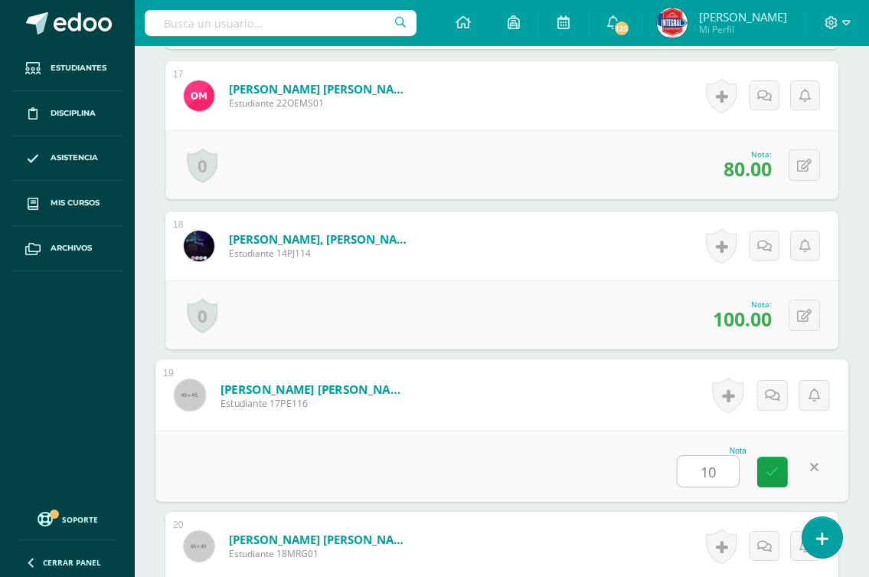
type input "100"
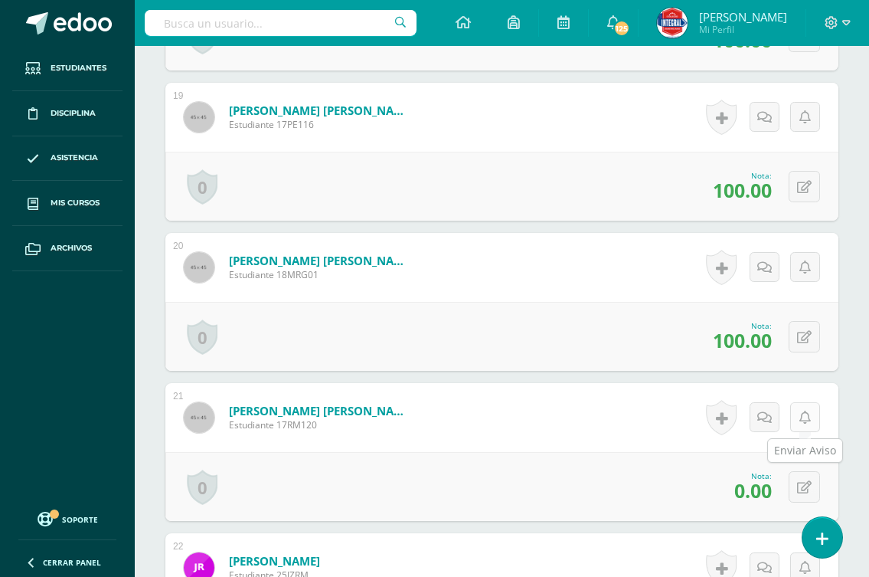
scroll to position [3220, 0]
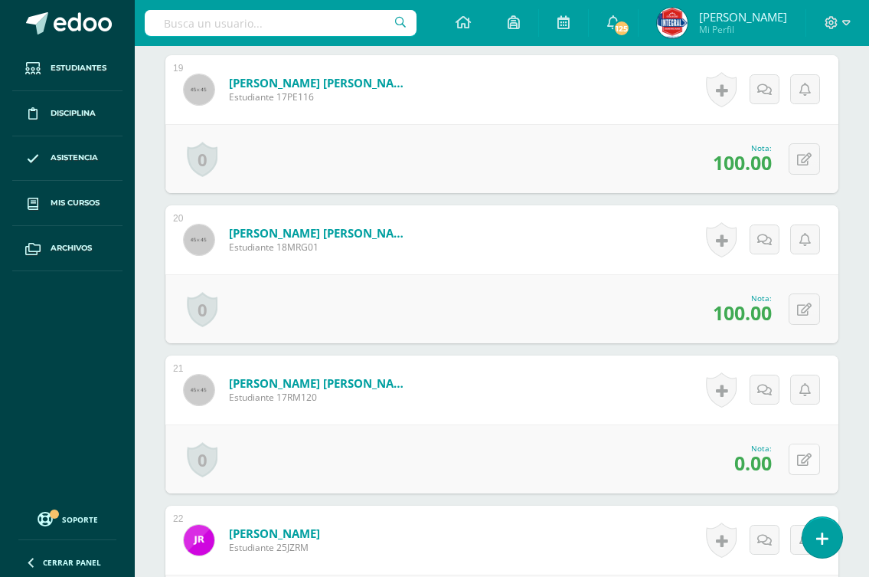
click at [796, 457] on button at bounding box center [804, 459] width 31 height 31
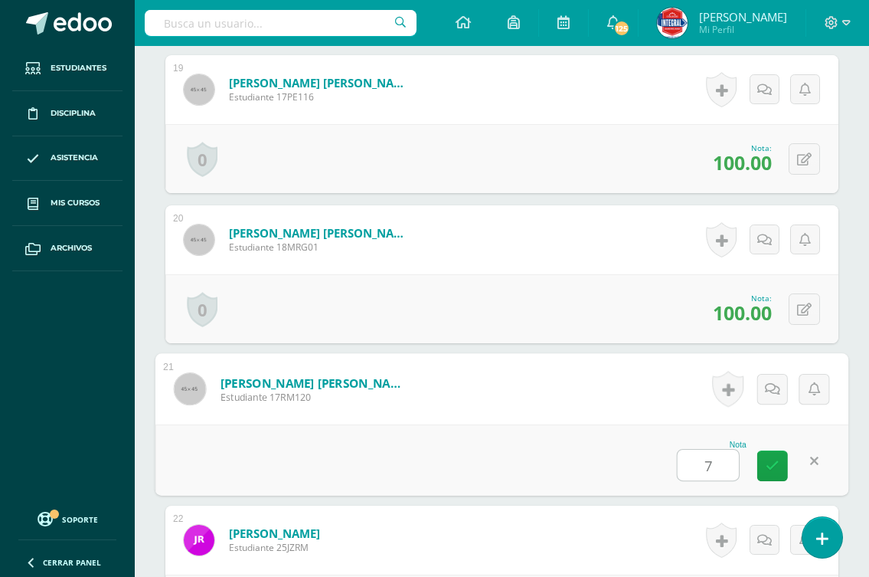
type input "70"
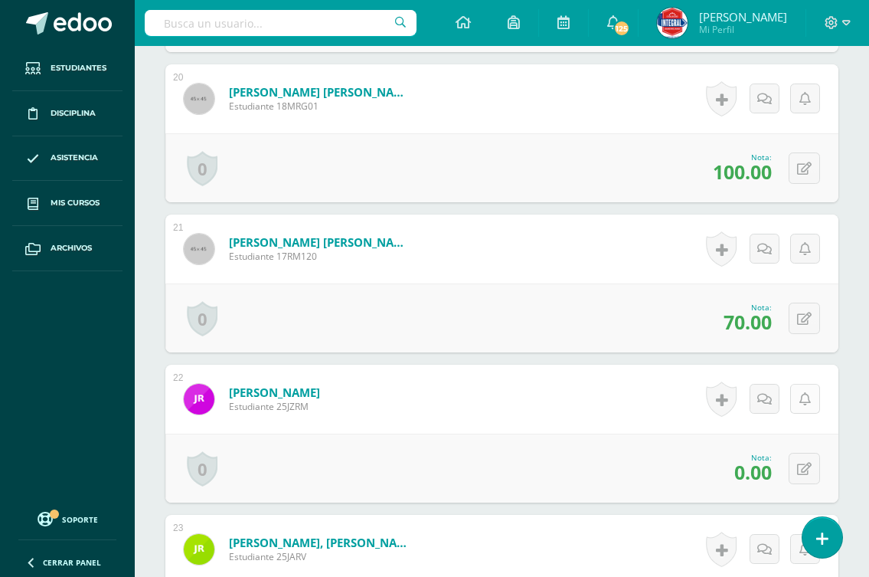
scroll to position [3373, 0]
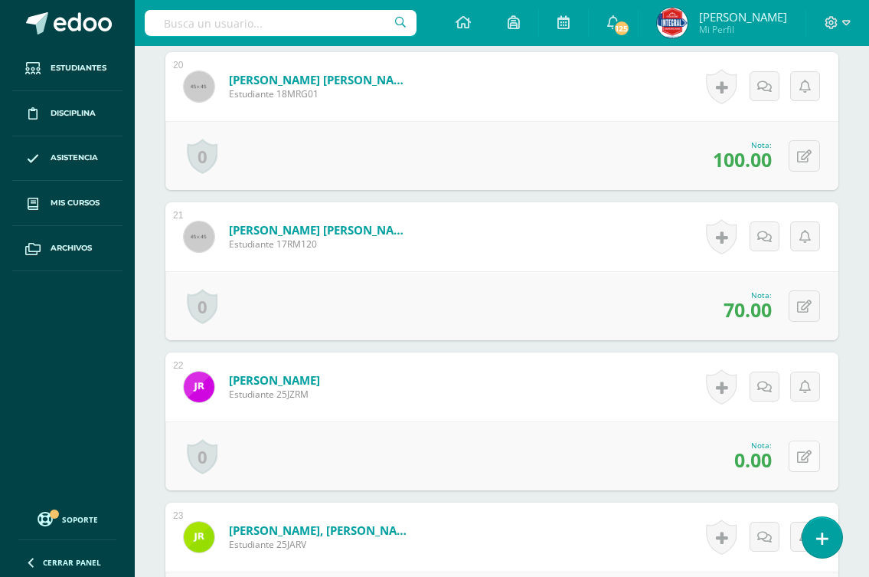
click at [800, 458] on button at bounding box center [804, 455] width 31 height 31
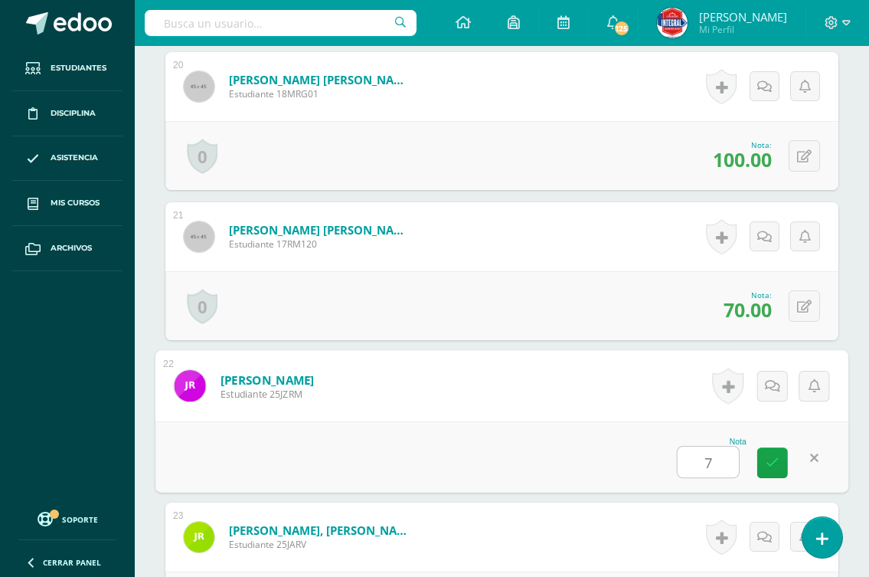
type input "70"
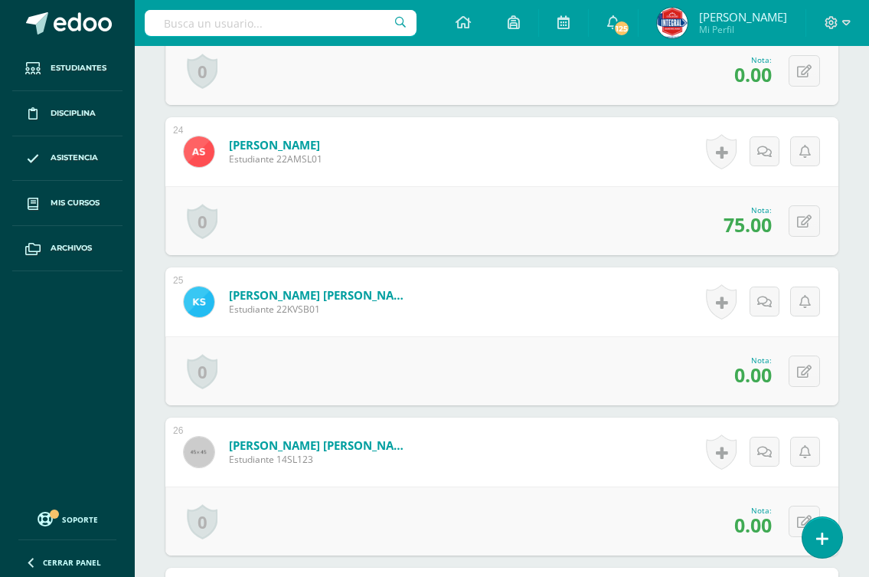
scroll to position [3909, 0]
click at [804, 375] on button at bounding box center [804, 370] width 31 height 31
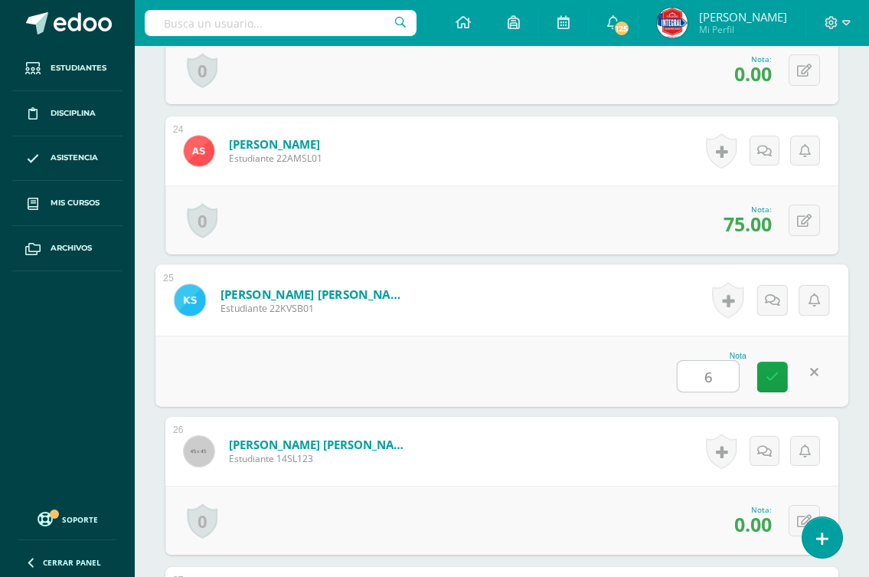
type input "60"
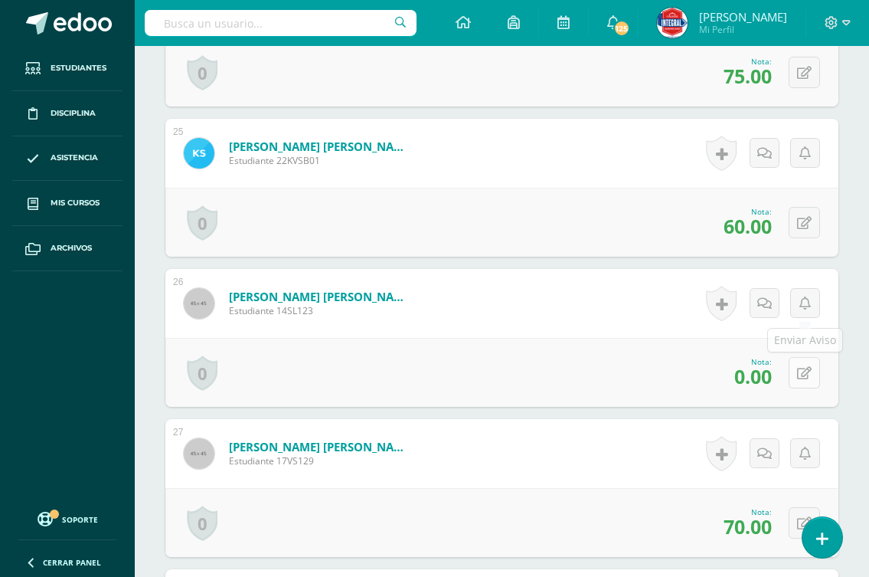
scroll to position [4062, 0]
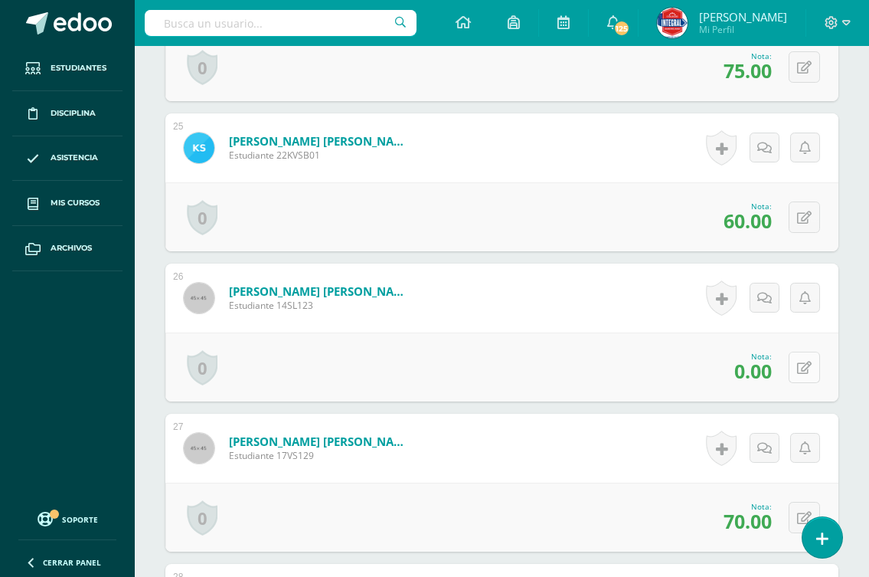
click at [810, 365] on icon at bounding box center [804, 368] width 15 height 13
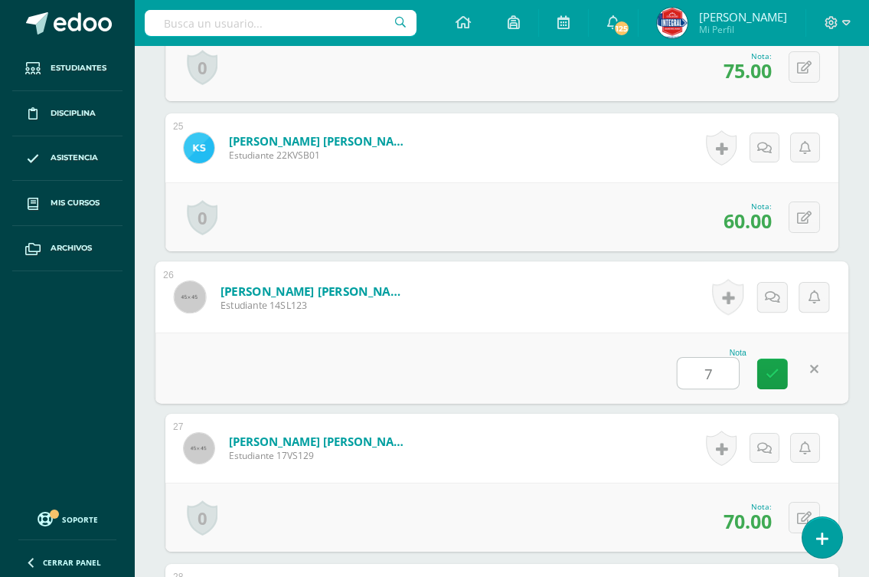
type input "70"
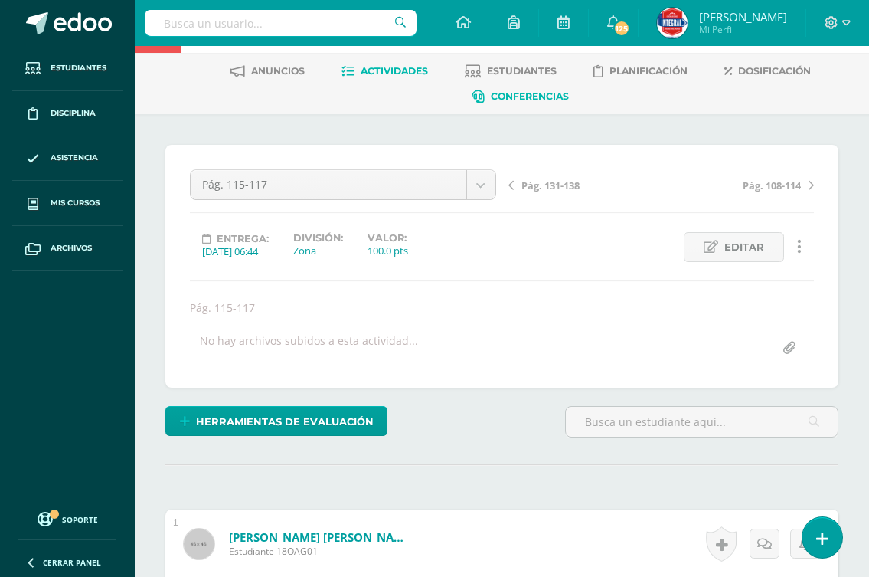
scroll to position [0, 0]
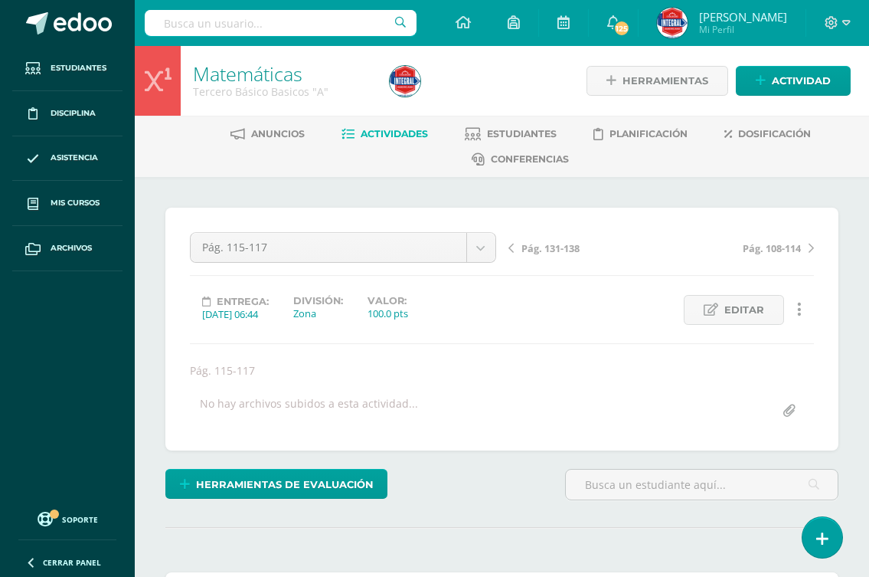
click at [545, 247] on span "Pág. 131-138" at bounding box center [551, 248] width 58 height 14
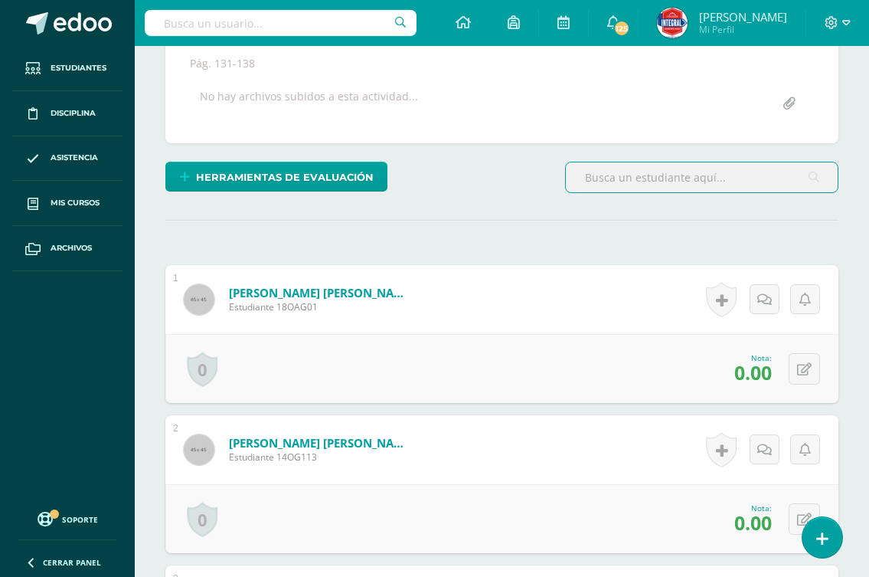
scroll to position [308, 0]
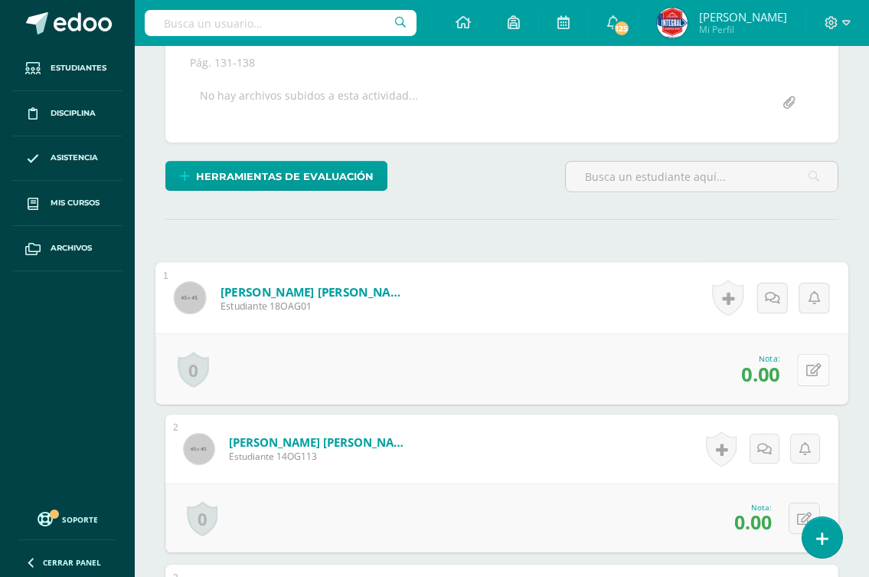
click at [807, 371] on icon at bounding box center [814, 369] width 15 height 13
type input "70"
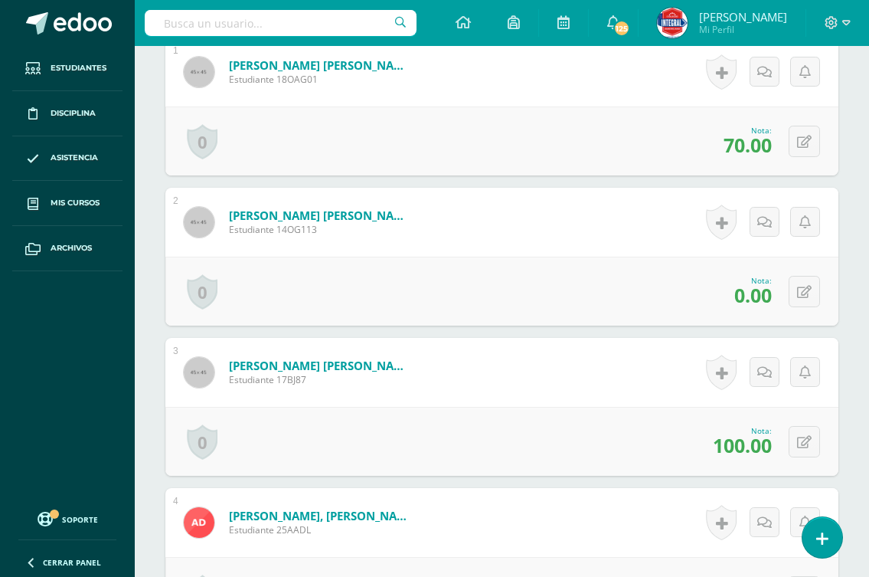
scroll to position [581, 0]
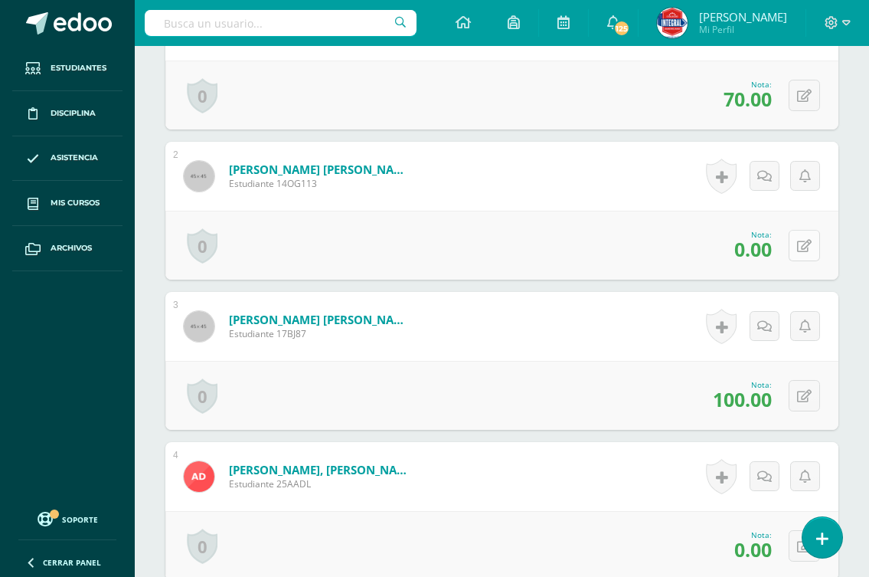
click at [798, 247] on icon at bounding box center [804, 246] width 15 height 13
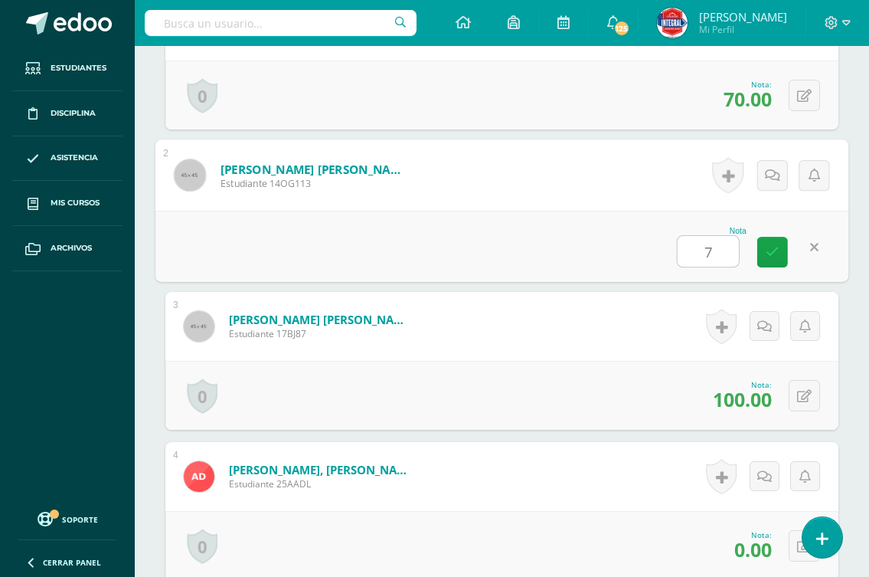
type input "70"
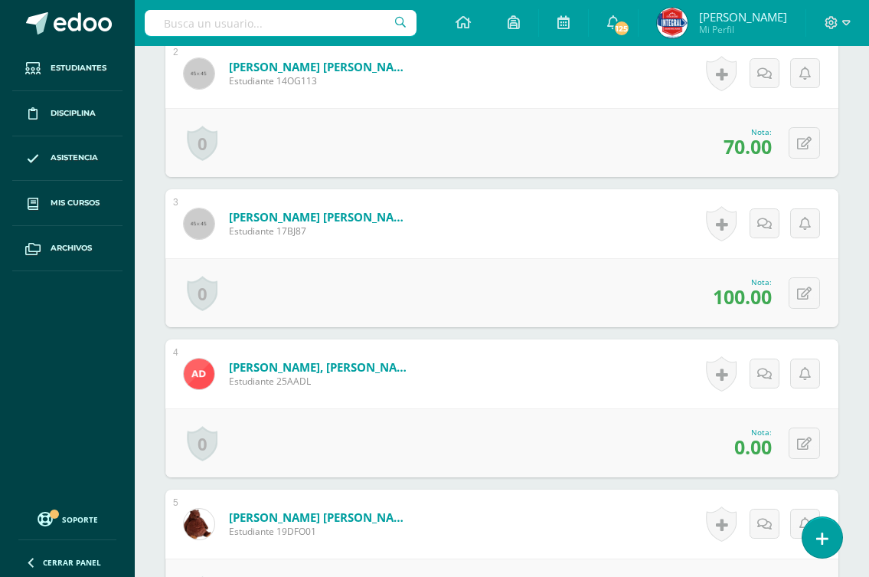
scroll to position [734, 0]
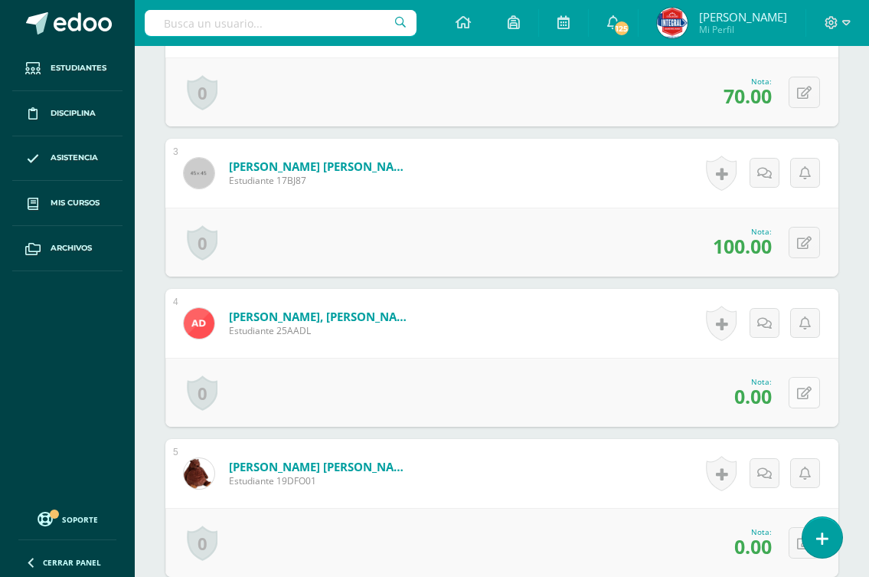
click at [807, 398] on icon at bounding box center [804, 393] width 15 height 13
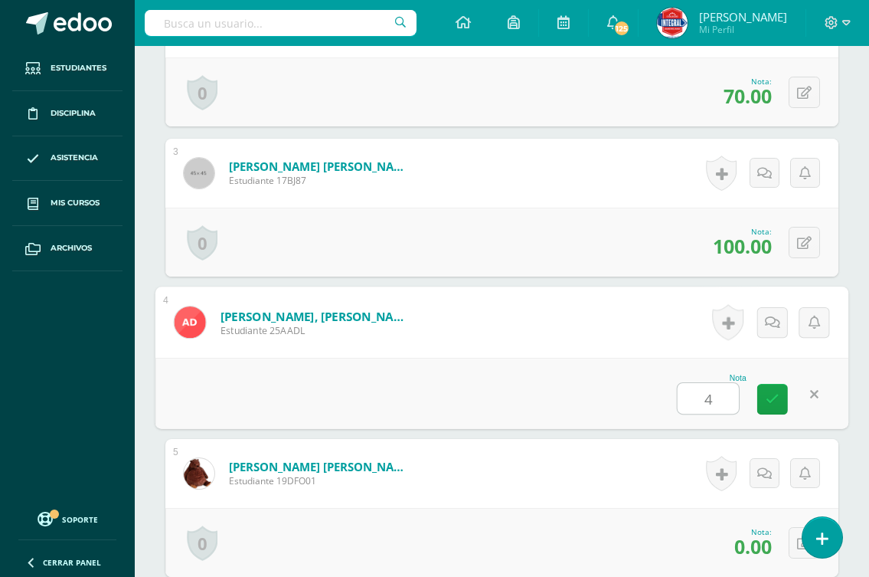
type input "40"
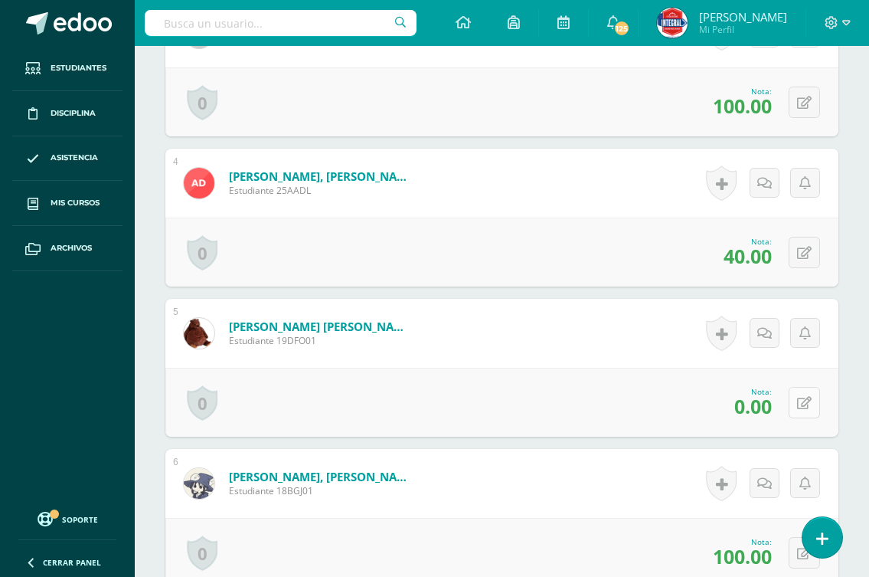
scroll to position [887, 0]
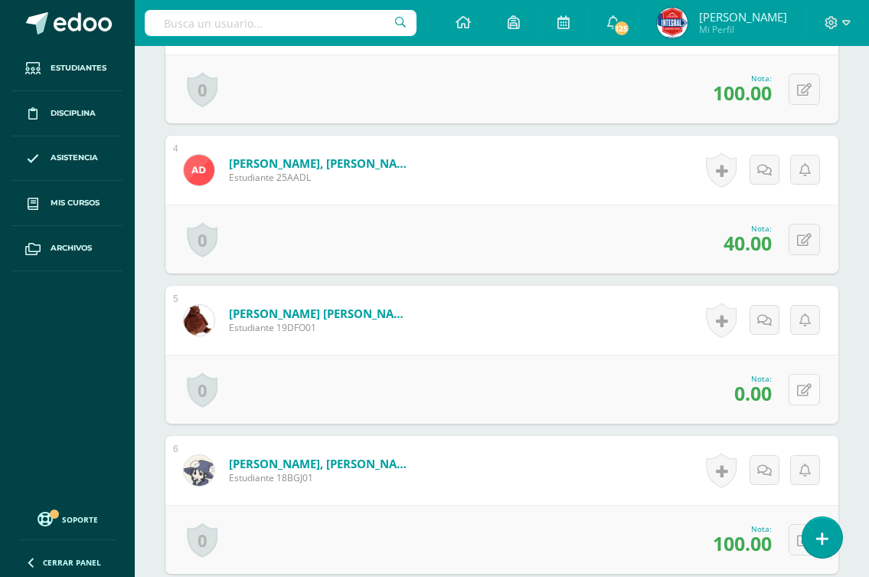
click at [804, 389] on icon at bounding box center [804, 390] width 15 height 13
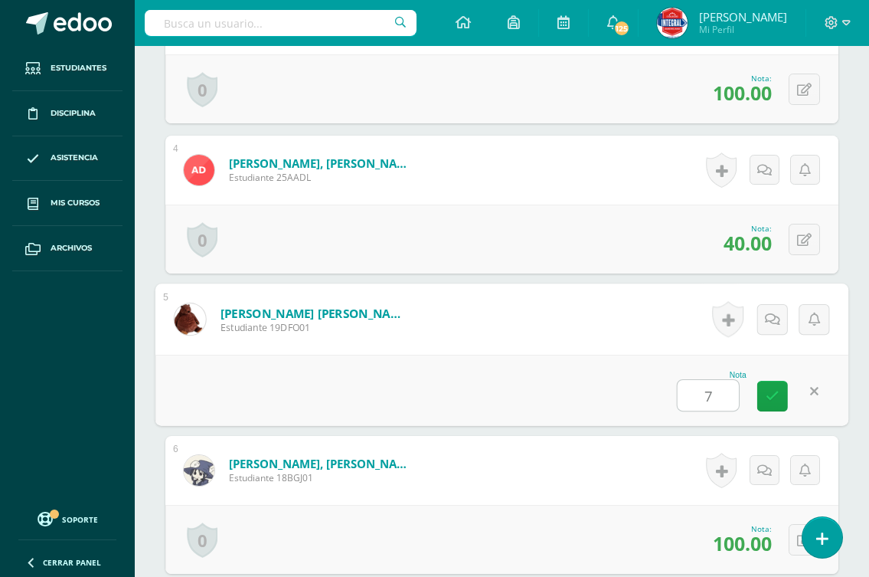
type input "70"
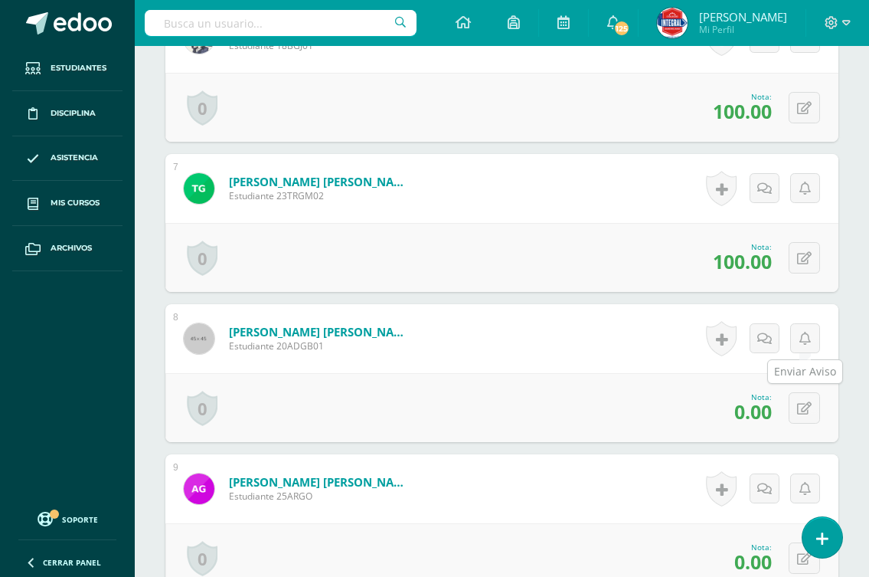
scroll to position [1347, 0]
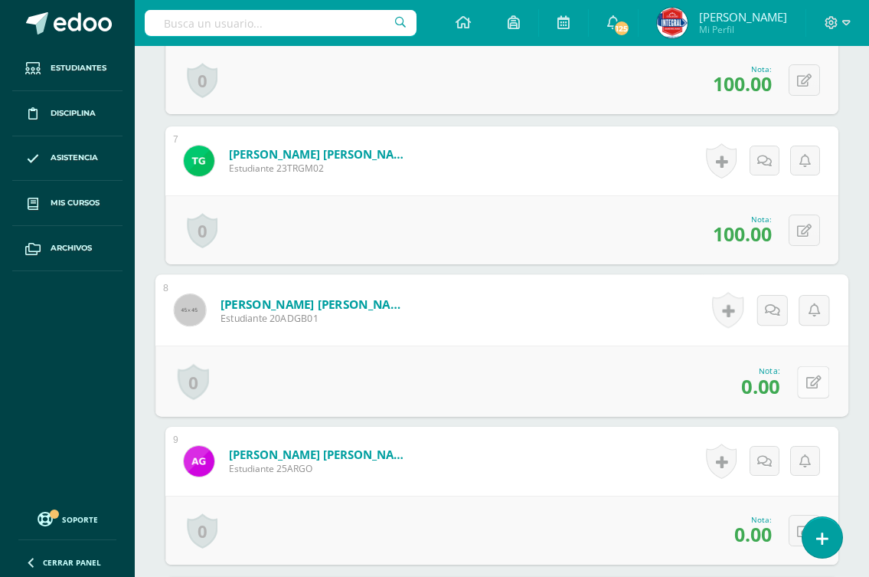
click at [807, 380] on icon at bounding box center [814, 381] width 15 height 13
type input "70"
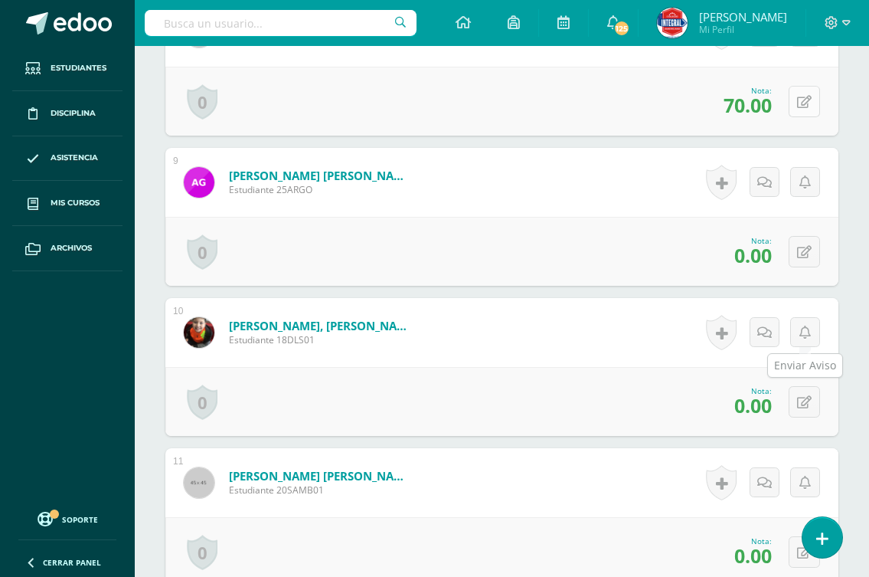
scroll to position [1653, 0]
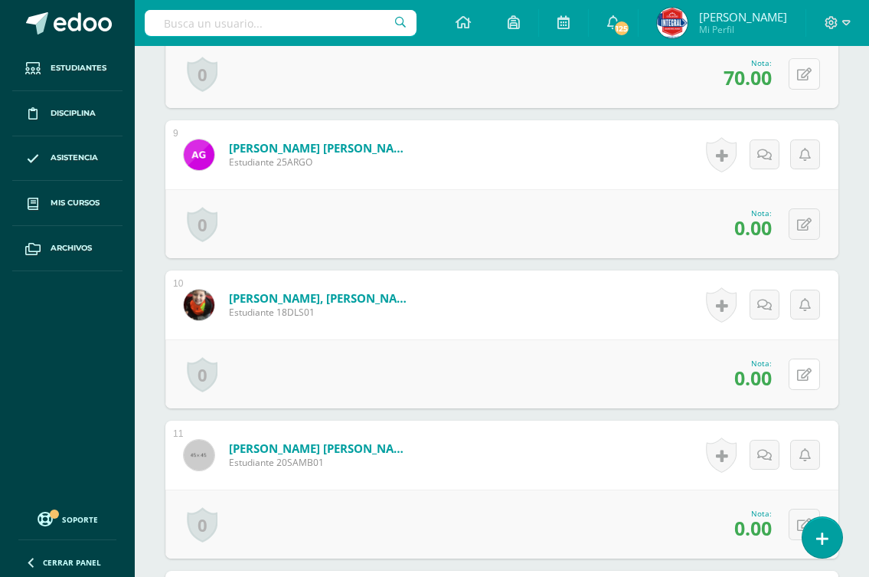
click at [802, 380] on button at bounding box center [804, 373] width 31 height 31
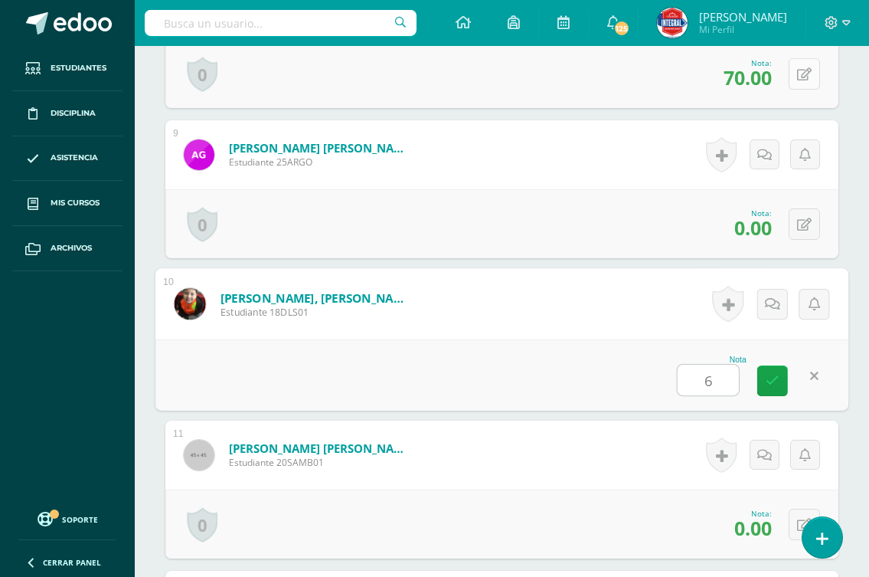
type input "60"
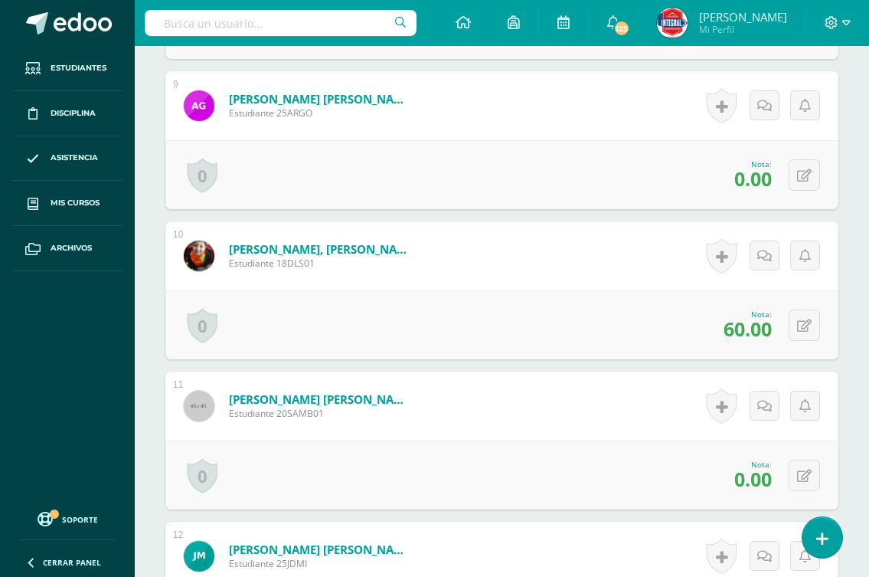
scroll to position [1730, 0]
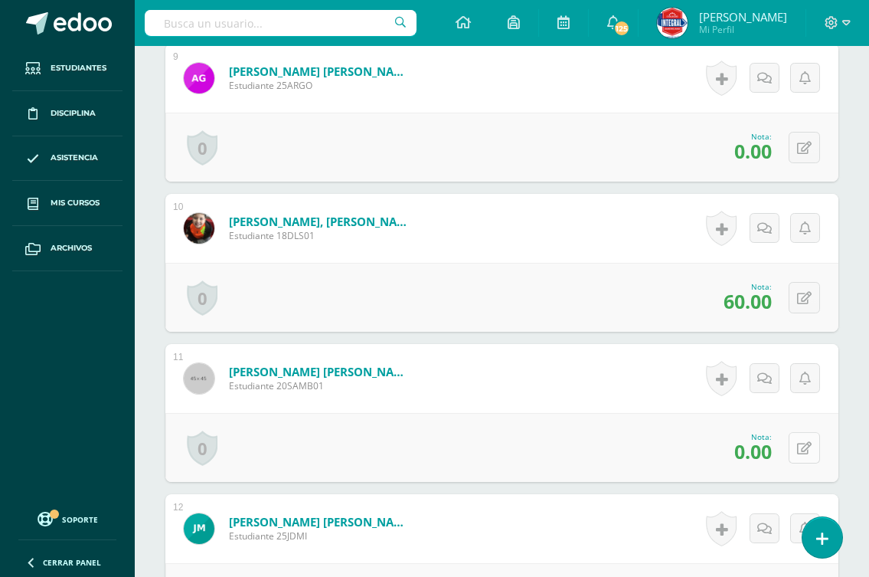
click at [802, 450] on button at bounding box center [804, 447] width 31 height 31
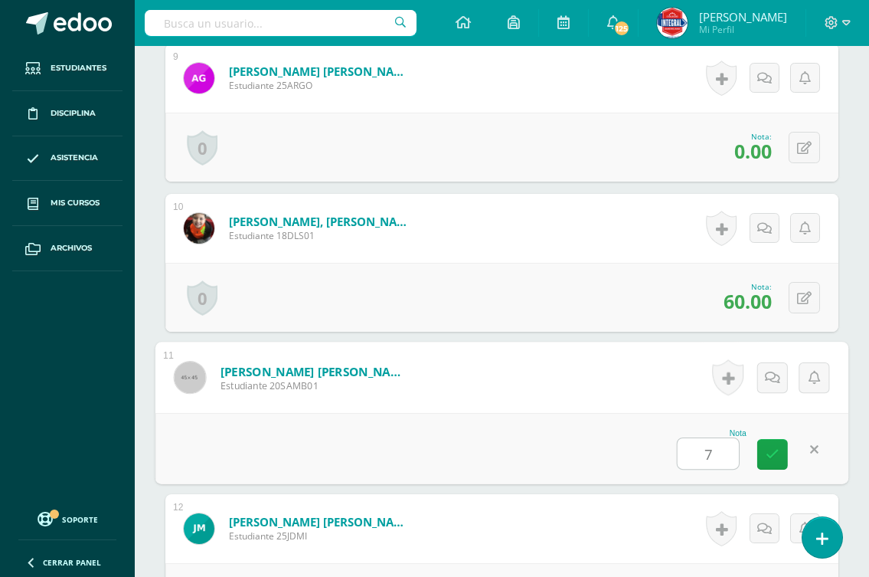
type input "70"
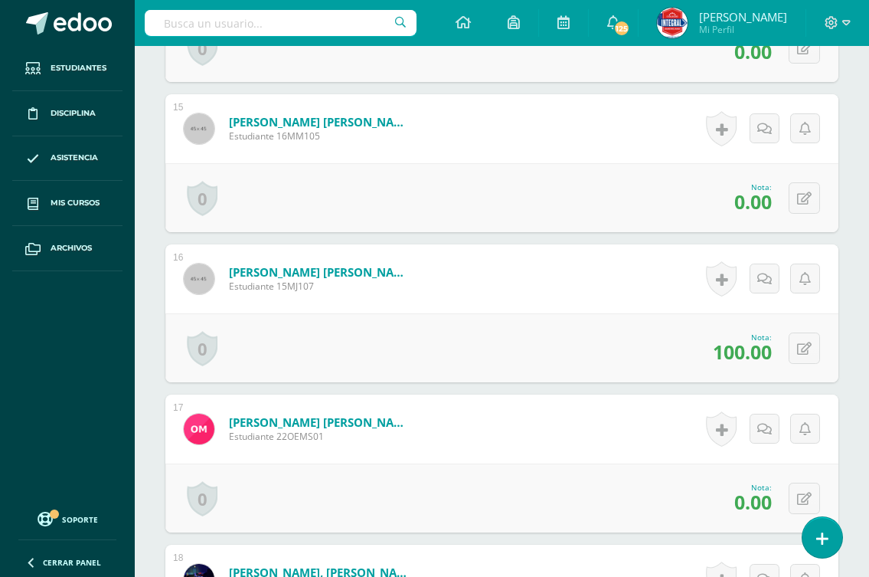
scroll to position [2649, 0]
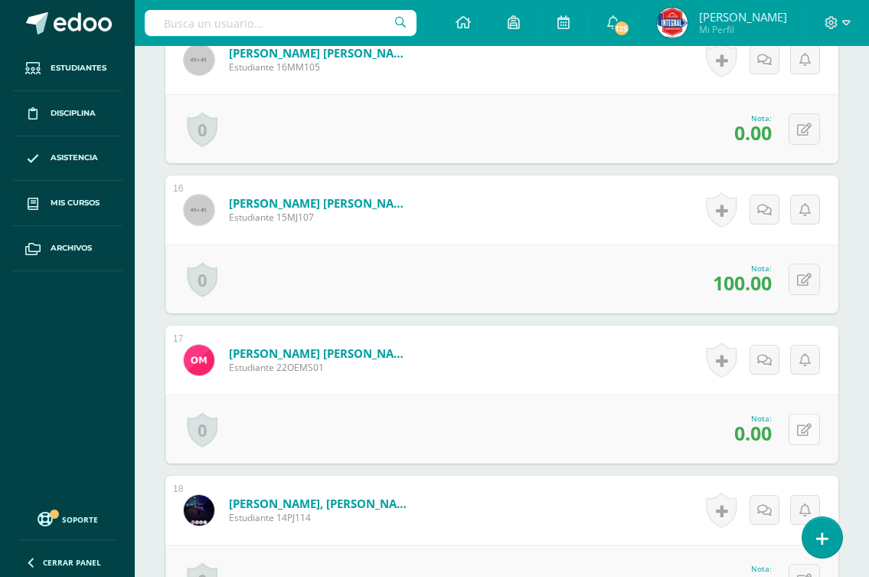
click at [805, 436] on icon at bounding box center [804, 430] width 15 height 13
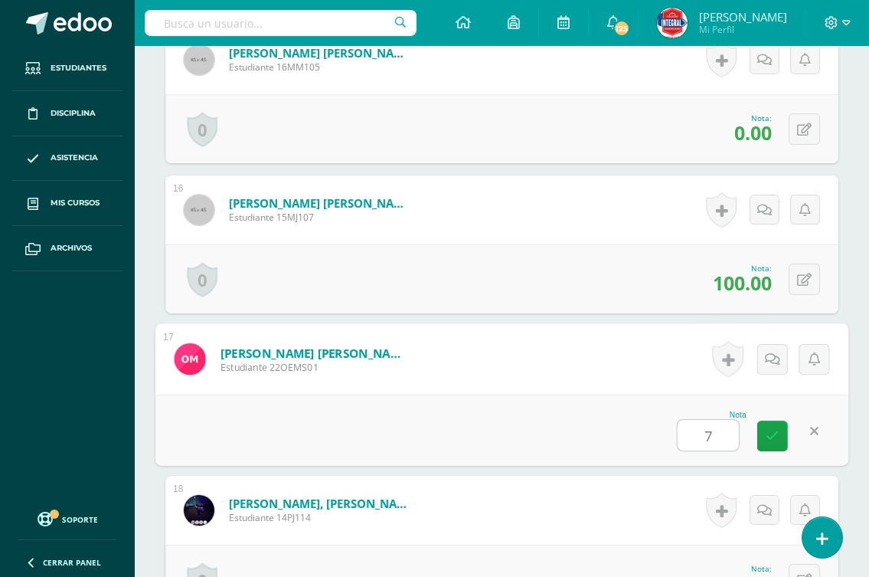
type input "70"
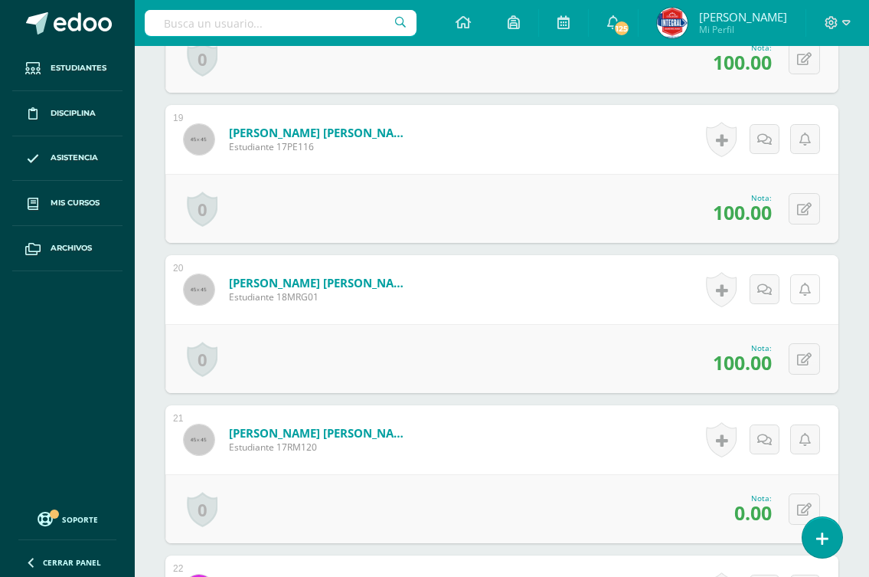
scroll to position [3185, 0]
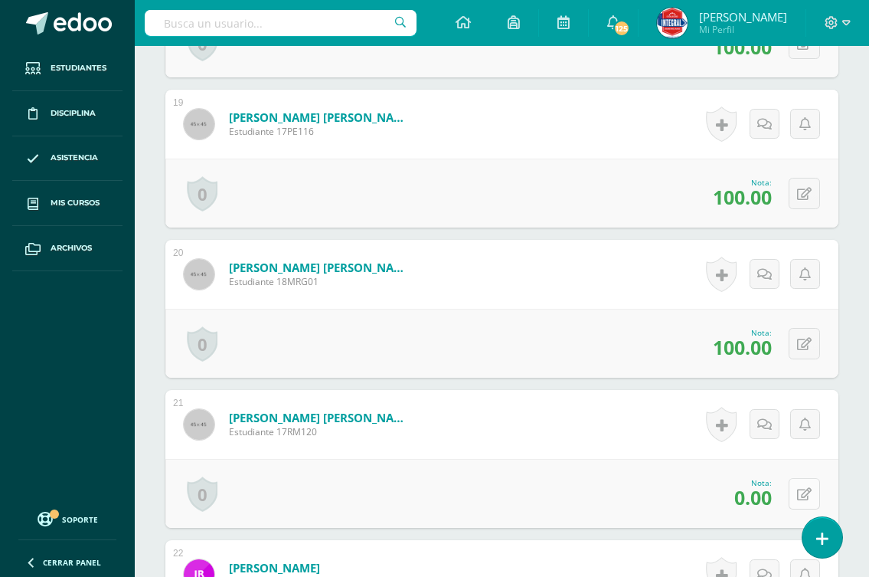
click at [798, 495] on button at bounding box center [804, 493] width 31 height 31
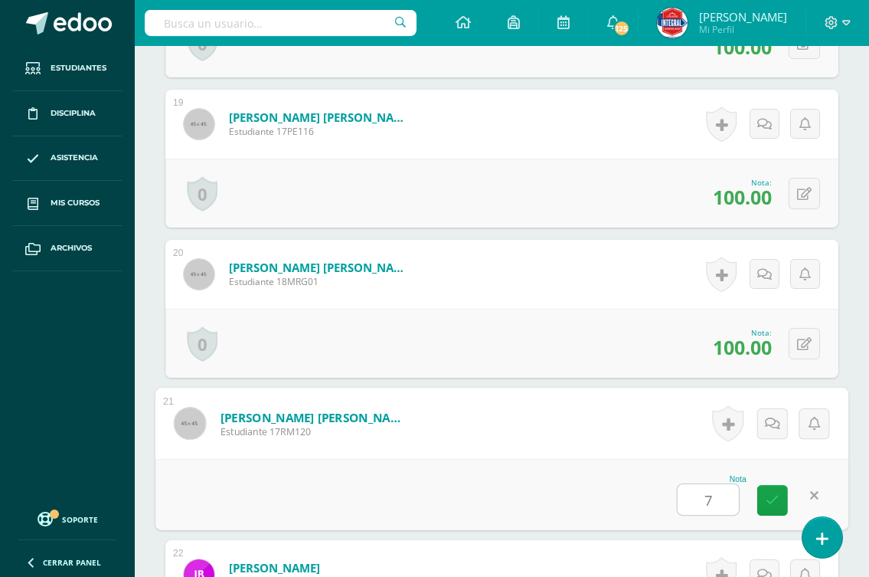
type input "70"
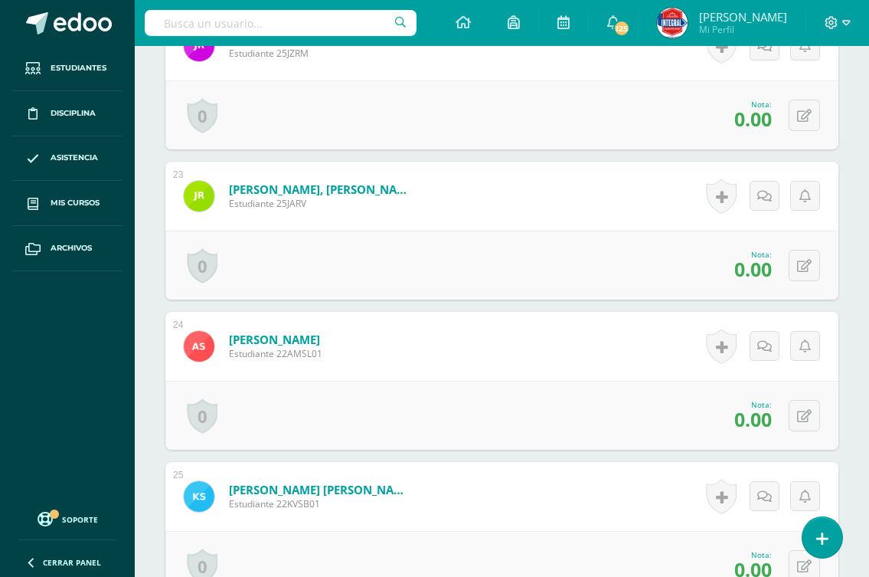
scroll to position [3721, 0]
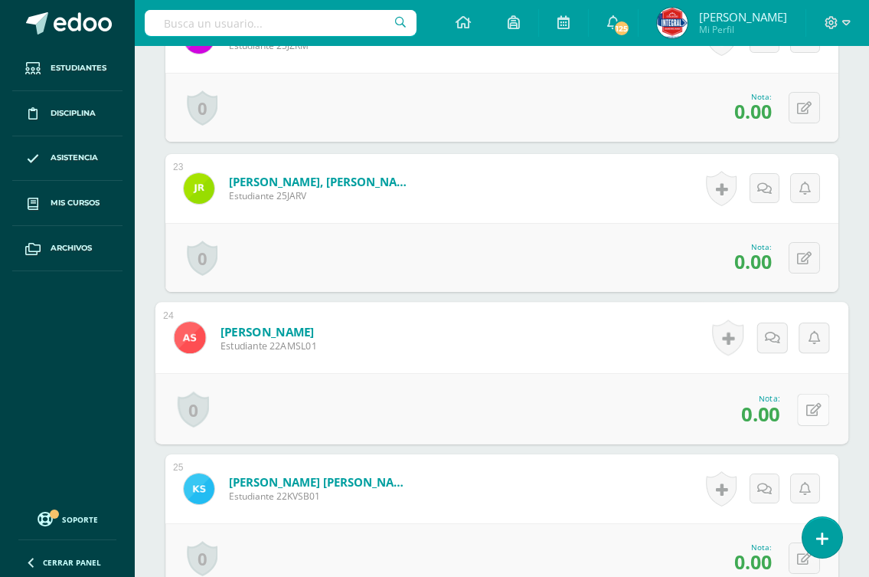
click at [807, 404] on icon at bounding box center [814, 409] width 15 height 13
type input "60"
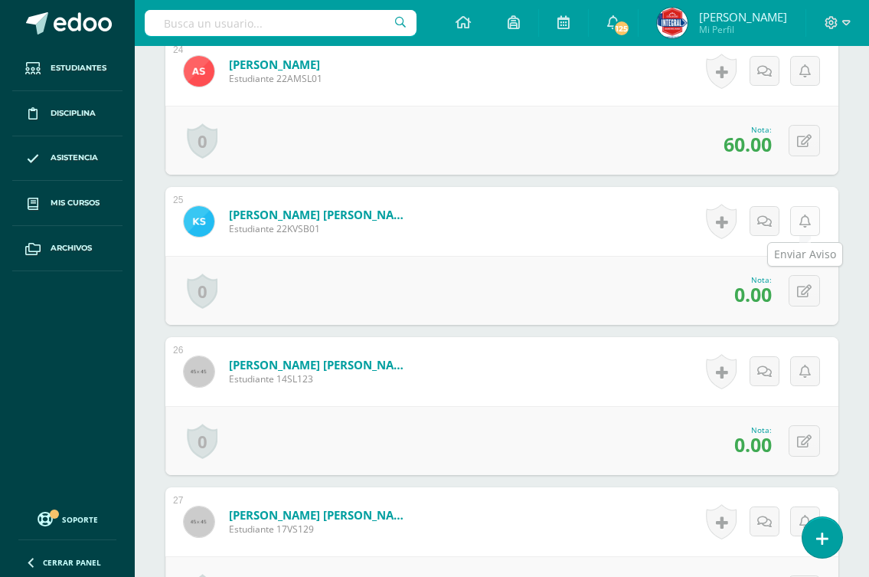
scroll to position [4028, 0]
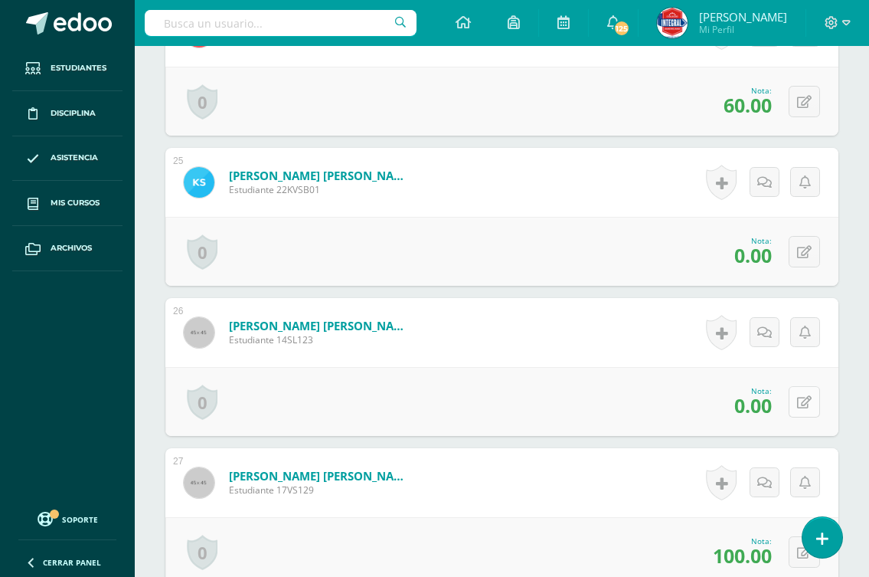
click at [808, 396] on icon at bounding box center [804, 402] width 15 height 13
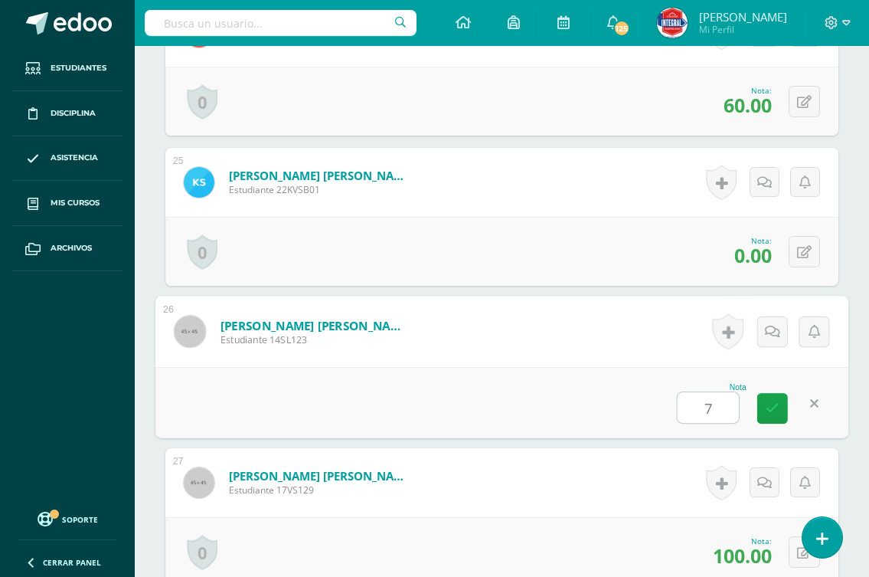
type input "70"
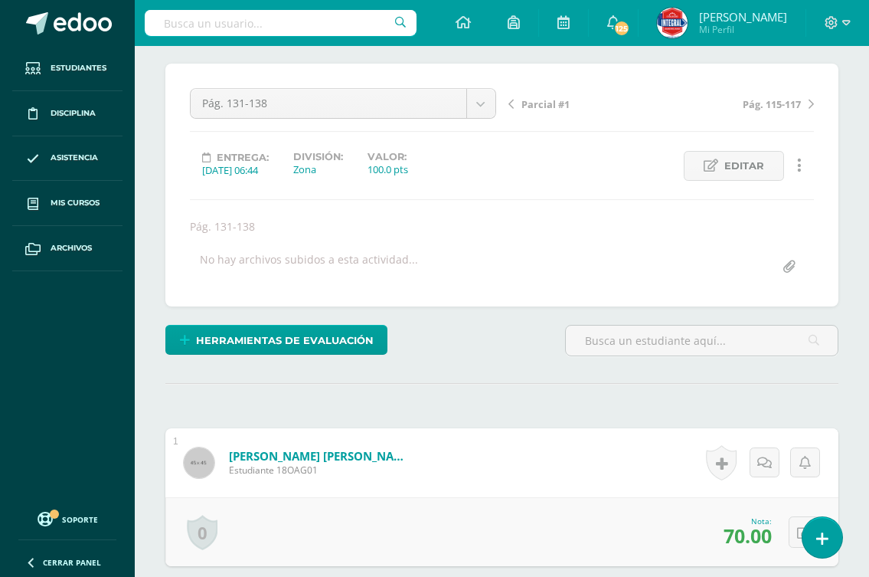
scroll to position [0, 0]
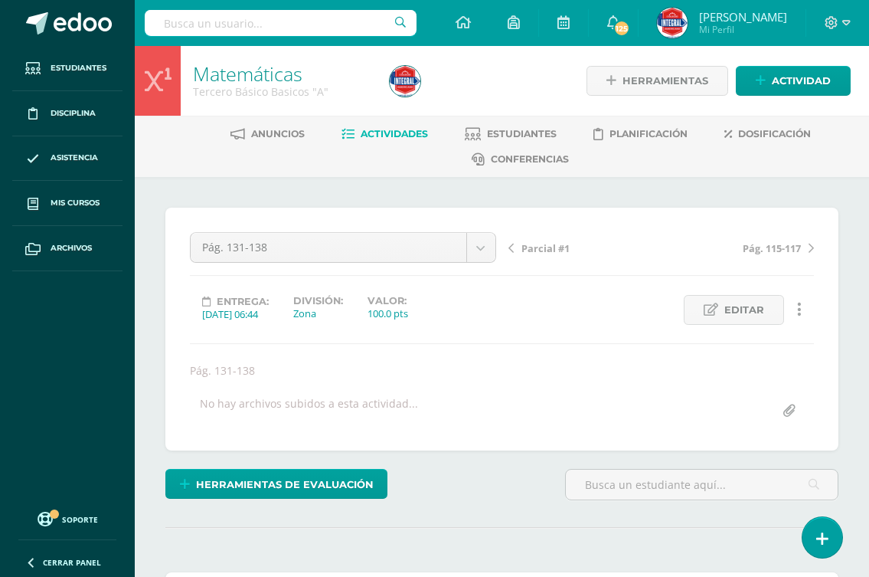
click at [537, 253] on span "Parcial #1" at bounding box center [546, 248] width 48 height 14
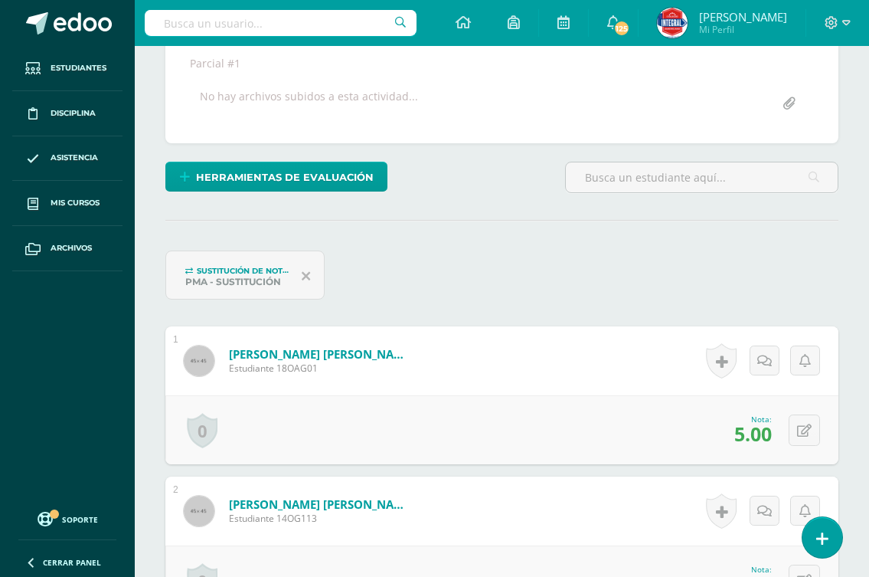
scroll to position [384, 0]
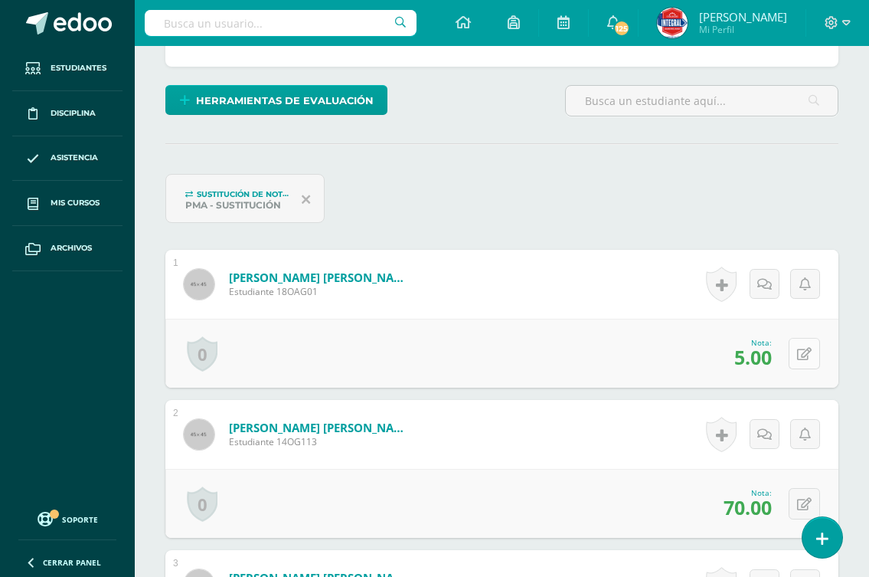
click at [802, 352] on icon at bounding box center [804, 354] width 15 height 13
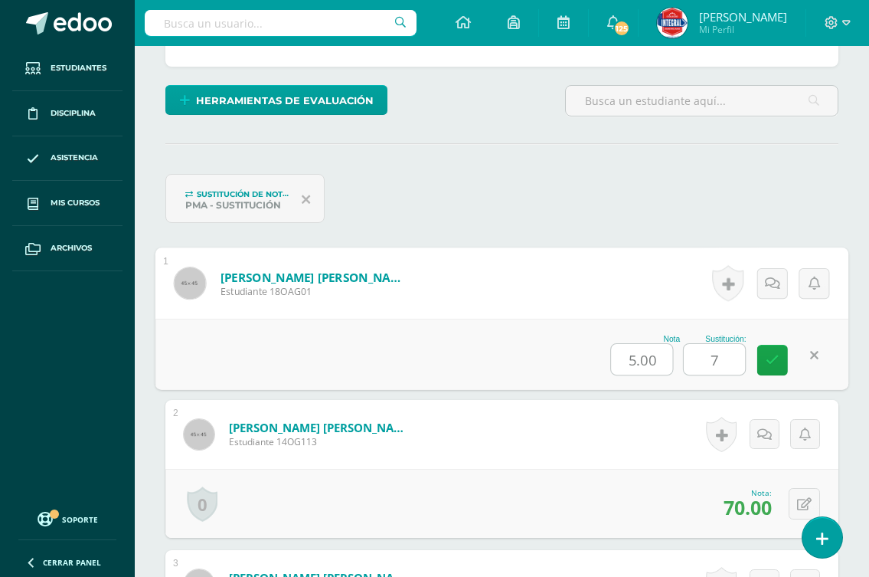
scroll to position [385, 0]
type input "70"
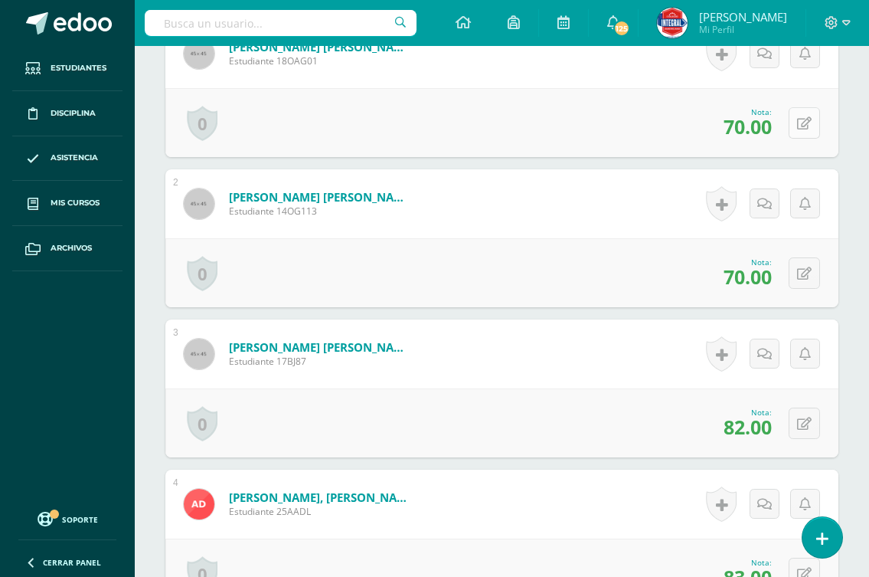
scroll to position [615, 0]
click at [799, 428] on button at bounding box center [804, 422] width 31 height 31
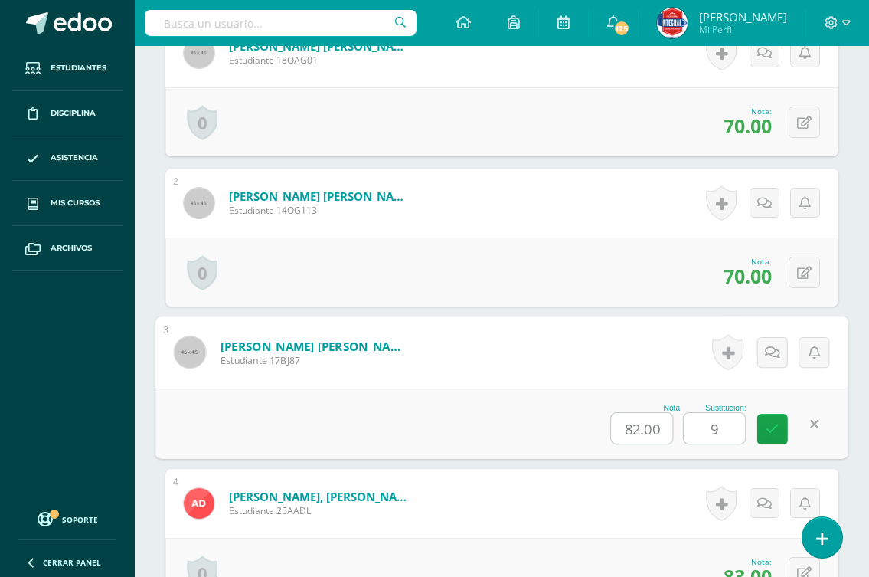
type input "90"
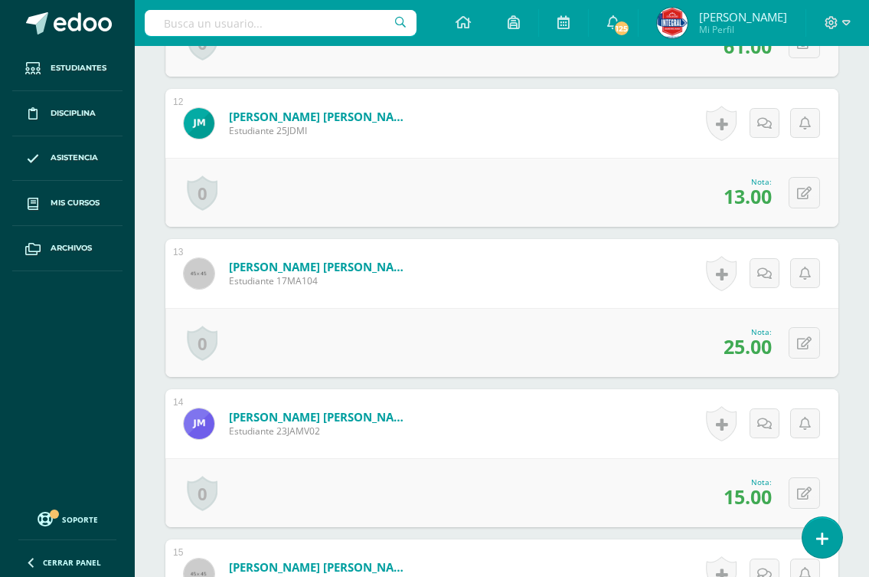
scroll to position [2224, 0]
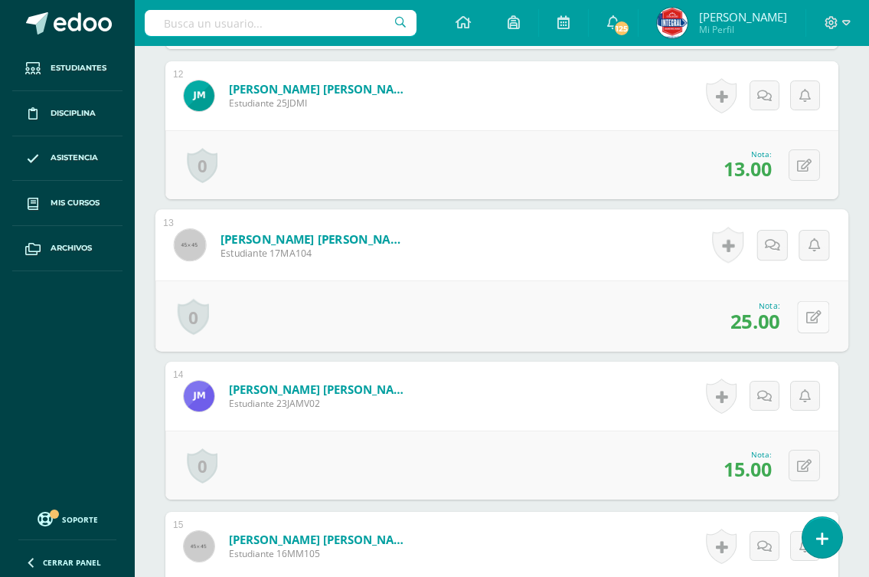
click at [807, 316] on icon at bounding box center [814, 316] width 15 height 13
type input "60"
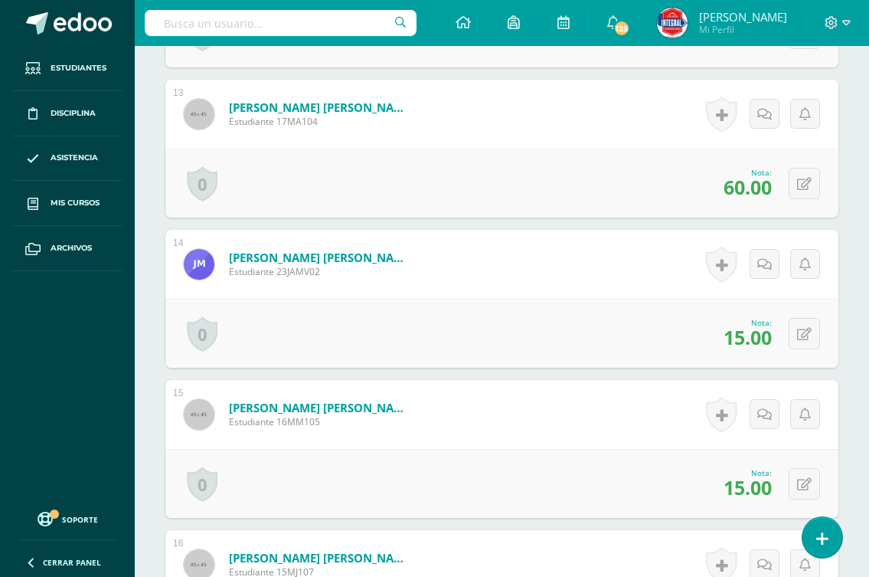
scroll to position [2377, 0]
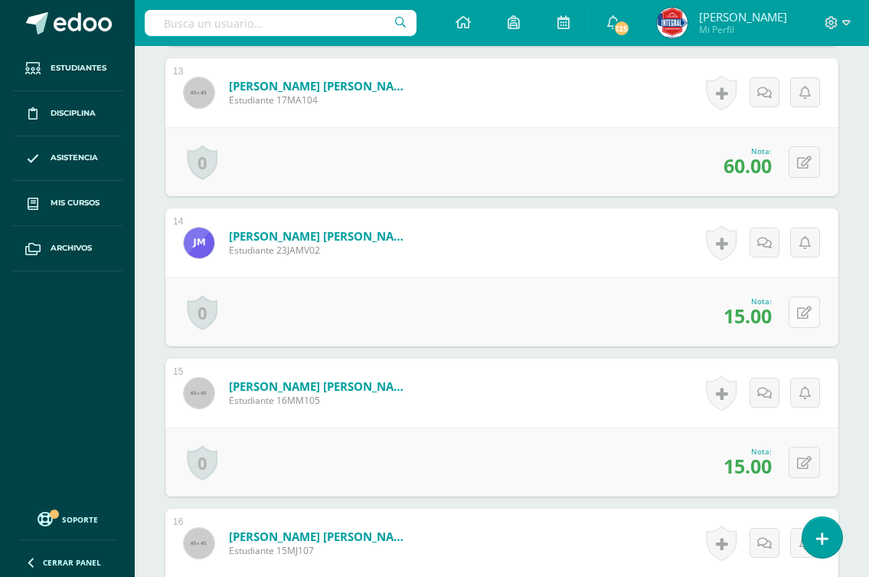
click at [808, 316] on icon at bounding box center [804, 312] width 15 height 13
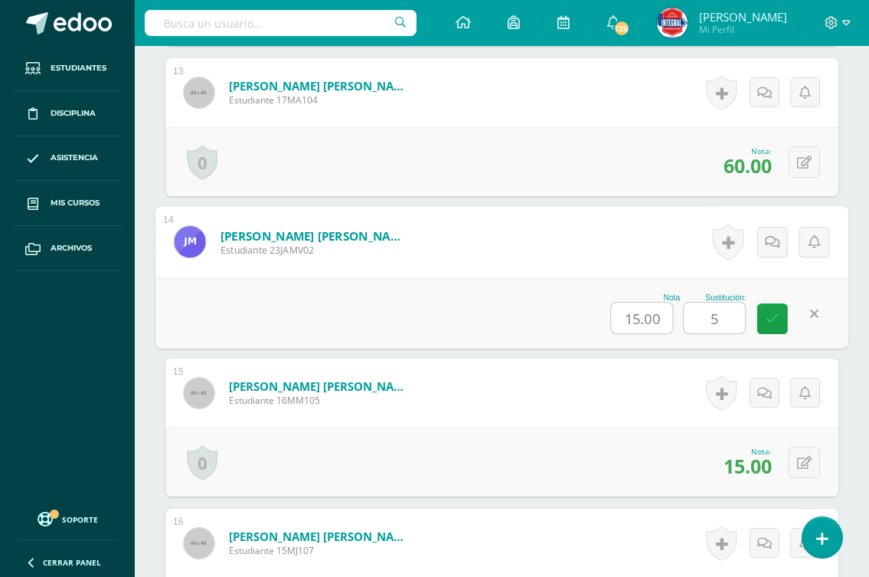
type input "50"
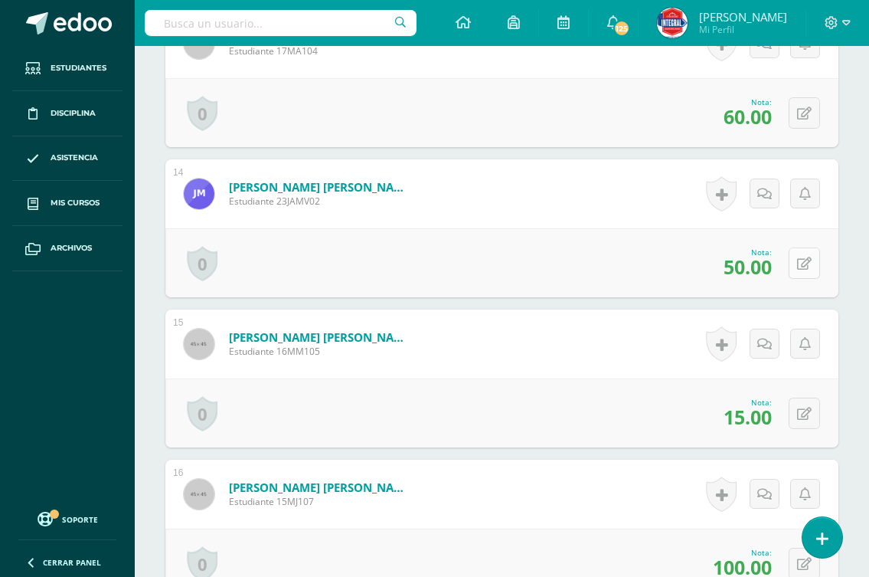
scroll to position [2454, 0]
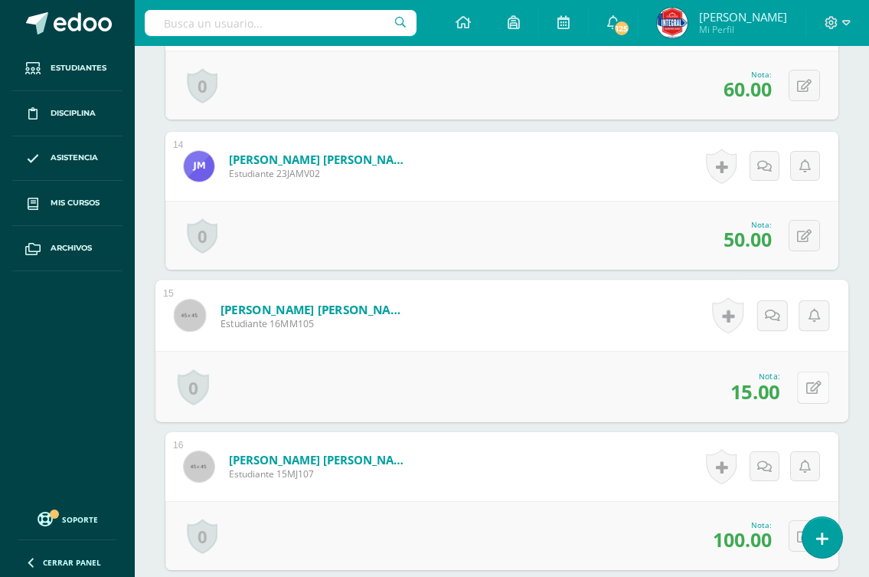
click at [807, 385] on icon at bounding box center [814, 387] width 15 height 13
type input "60"
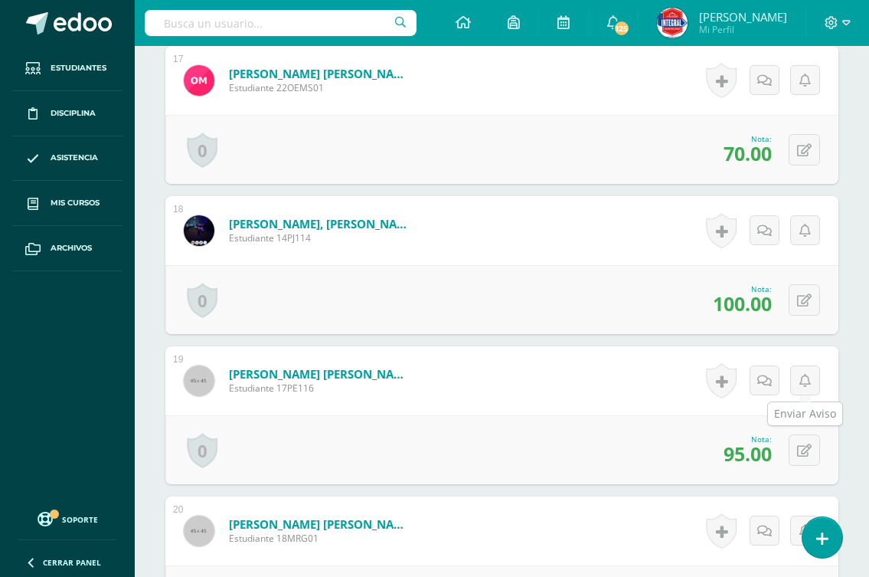
scroll to position [3066, 0]
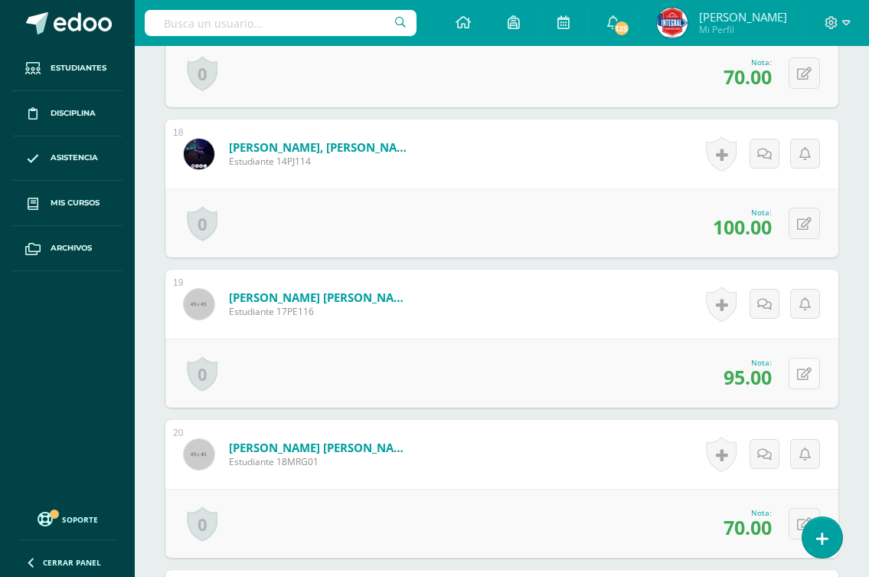
click at [794, 380] on div "0 Logros Logros obtenidos Aún no hay logros agregados Nota: 95.00" at bounding box center [501, 373] width 673 height 69
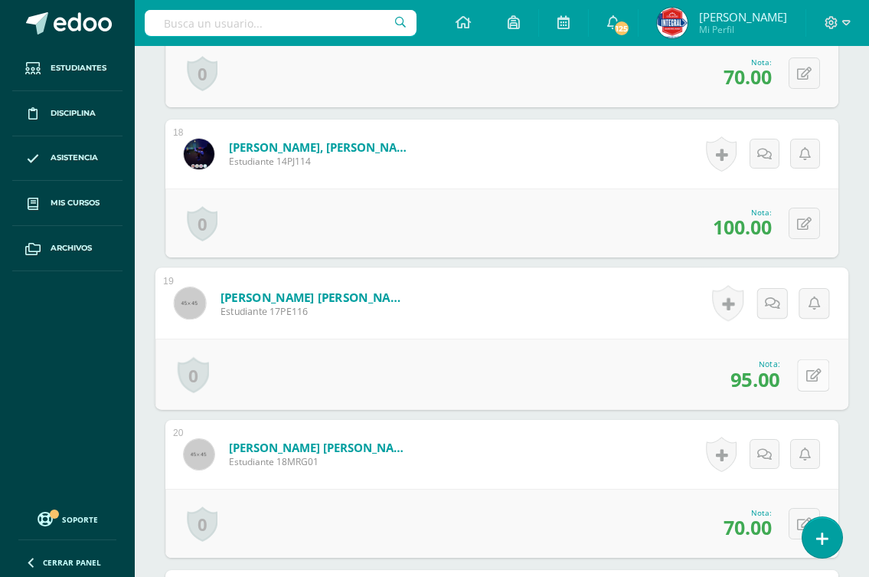
click at [814, 377] on icon at bounding box center [814, 374] width 15 height 13
type input "100"
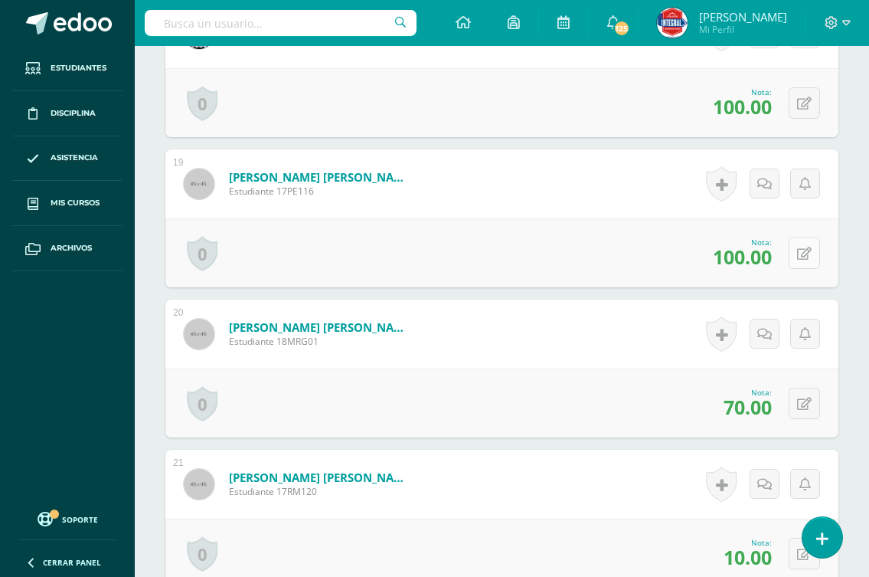
scroll to position [3220, 0]
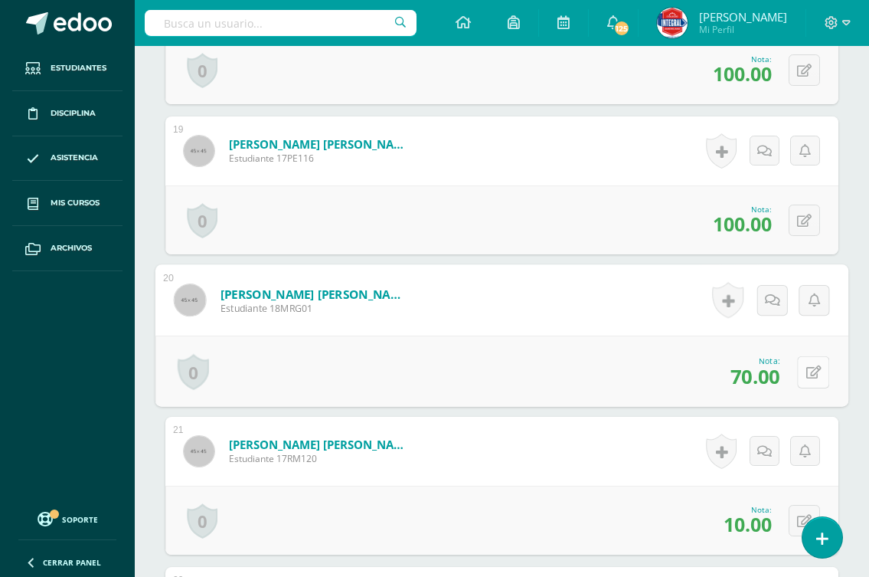
click at [807, 371] on icon at bounding box center [814, 371] width 15 height 13
type input "100"
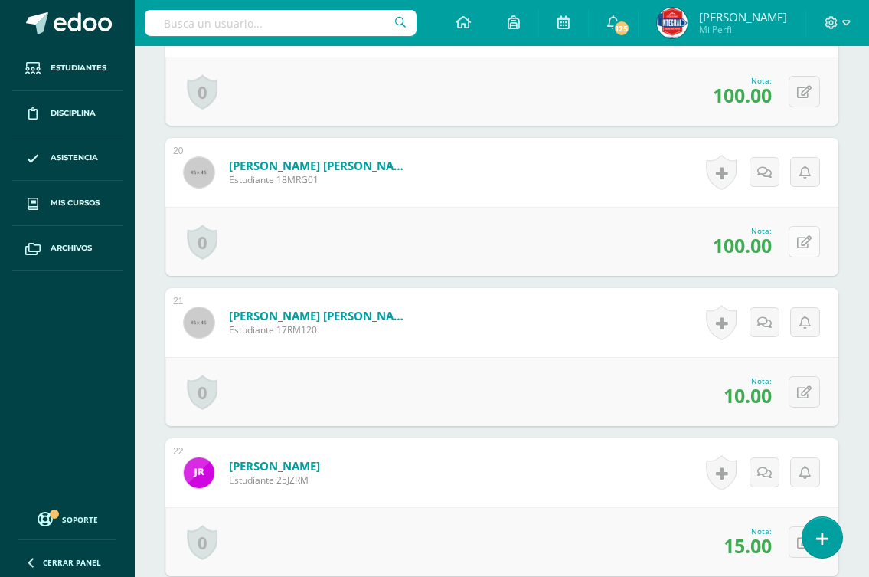
scroll to position [3373, 0]
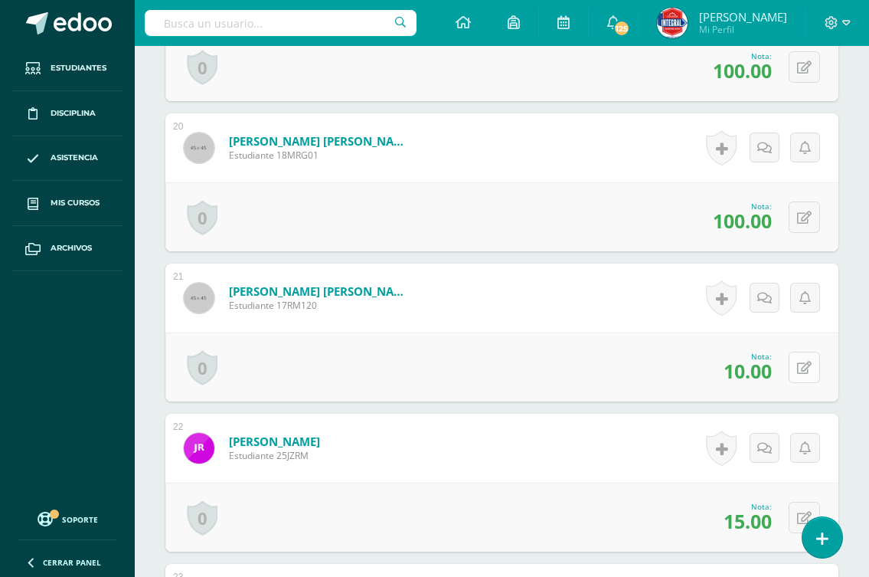
click at [802, 371] on icon at bounding box center [804, 368] width 15 height 13
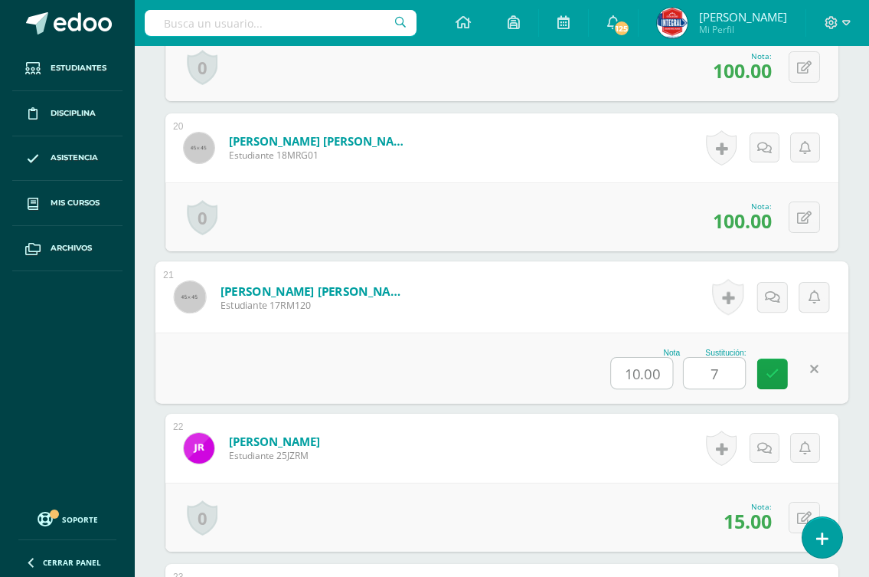
type input "70"
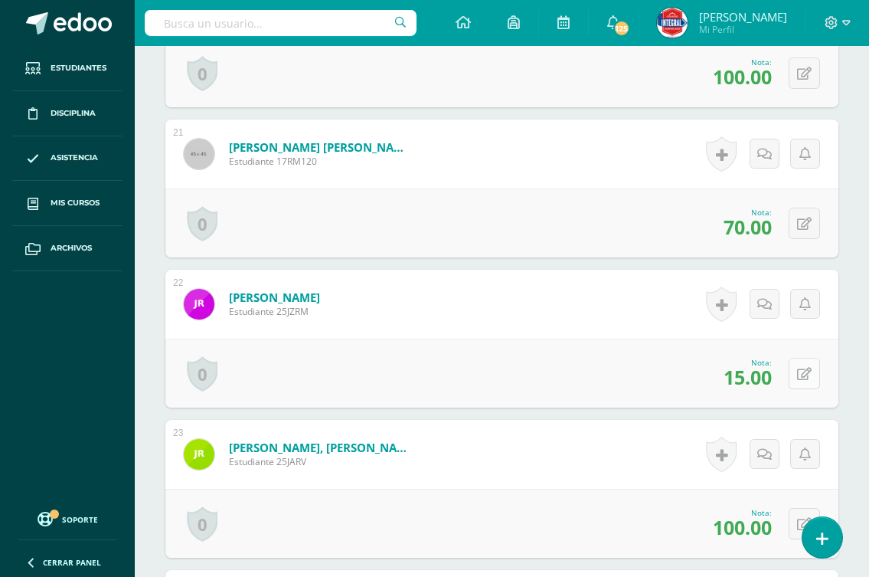
scroll to position [3526, 0]
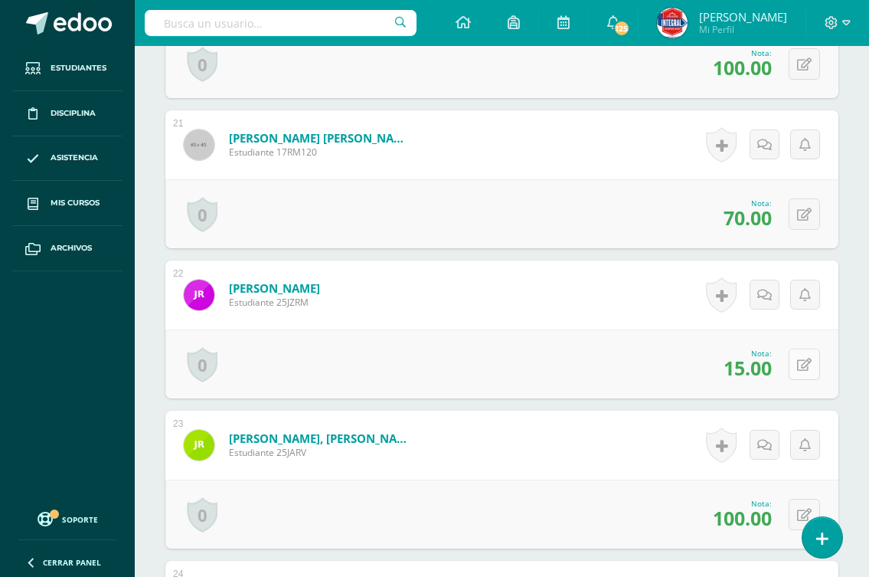
click at [804, 360] on icon at bounding box center [804, 364] width 15 height 13
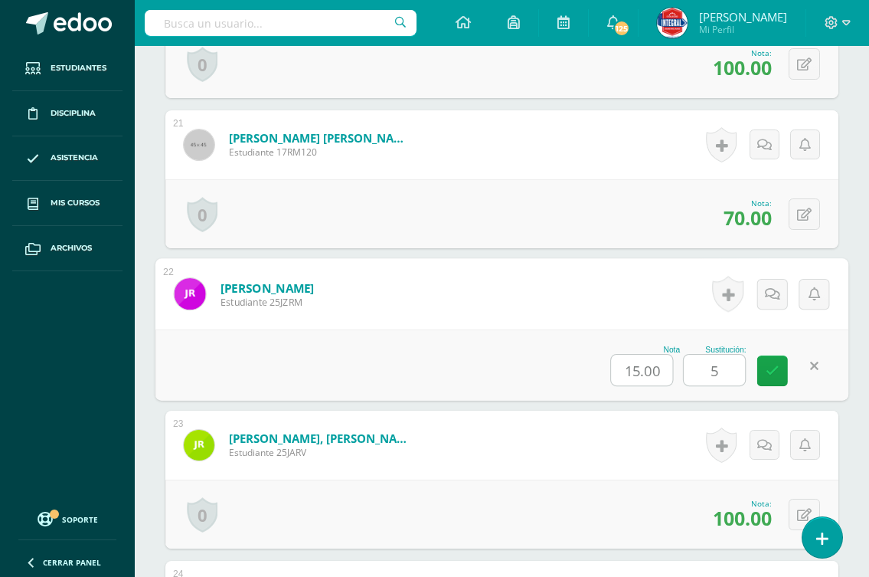
type input "50"
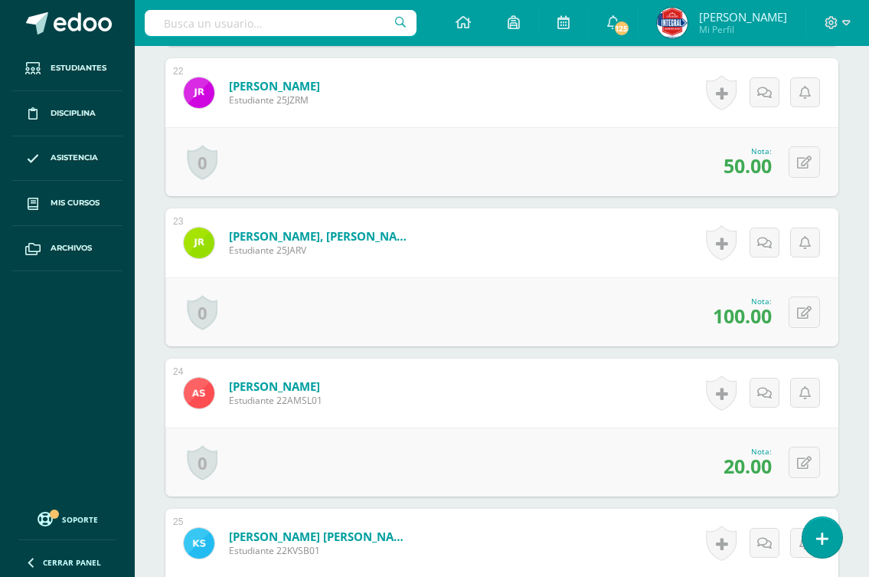
scroll to position [3756, 0]
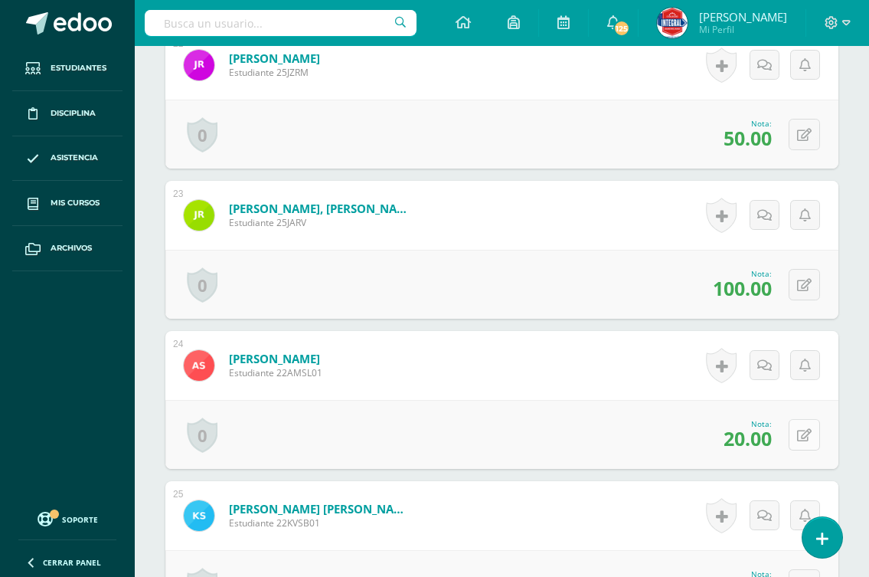
click at [802, 427] on button at bounding box center [804, 434] width 31 height 31
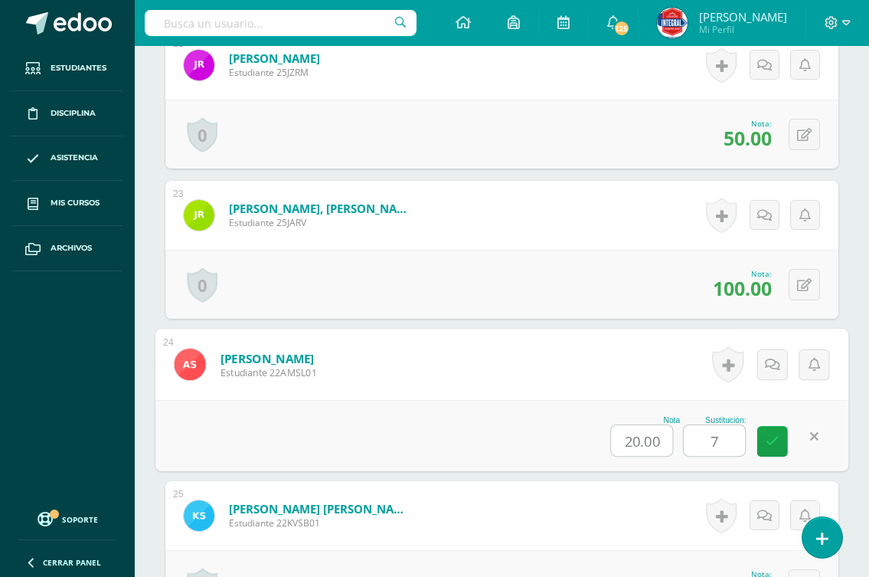
type input "70"
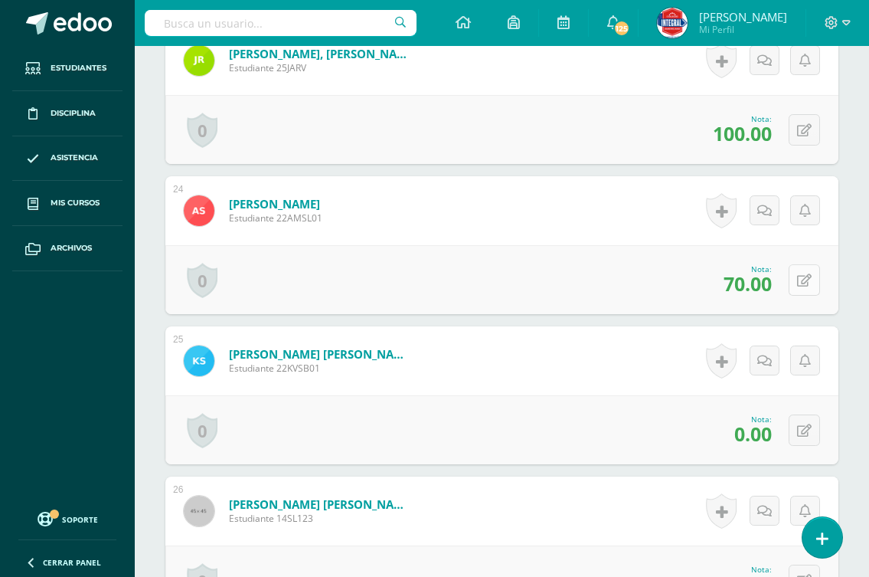
scroll to position [3986, 0]
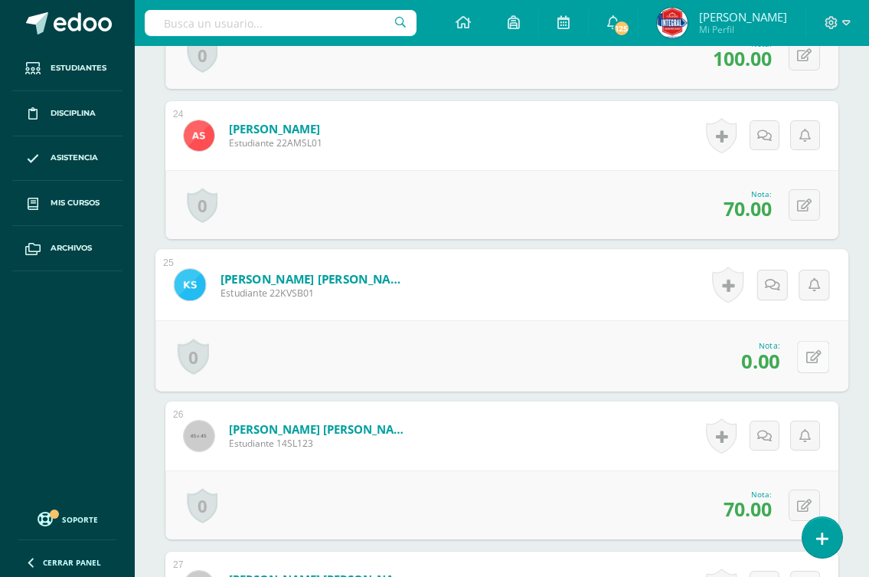
click at [804, 358] on button at bounding box center [813, 356] width 32 height 32
type input "70"
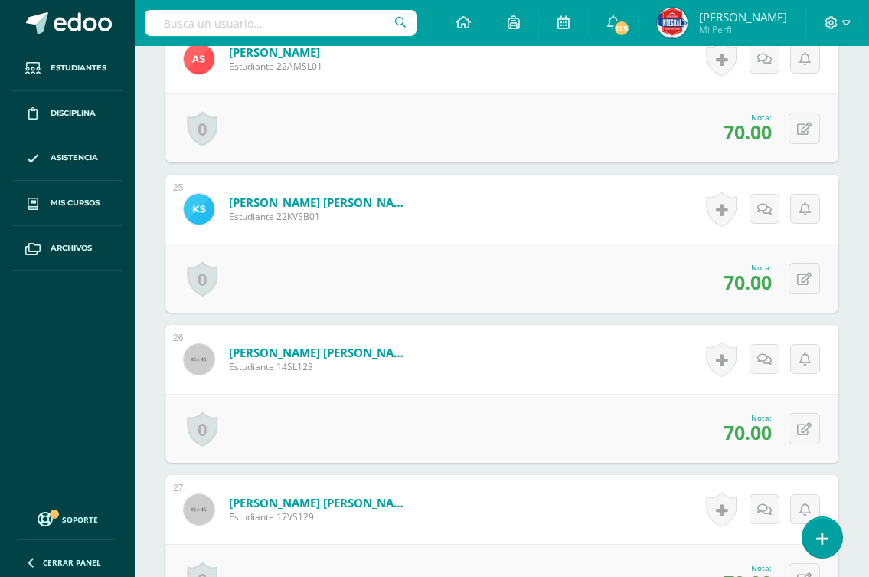
scroll to position [4424, 0]
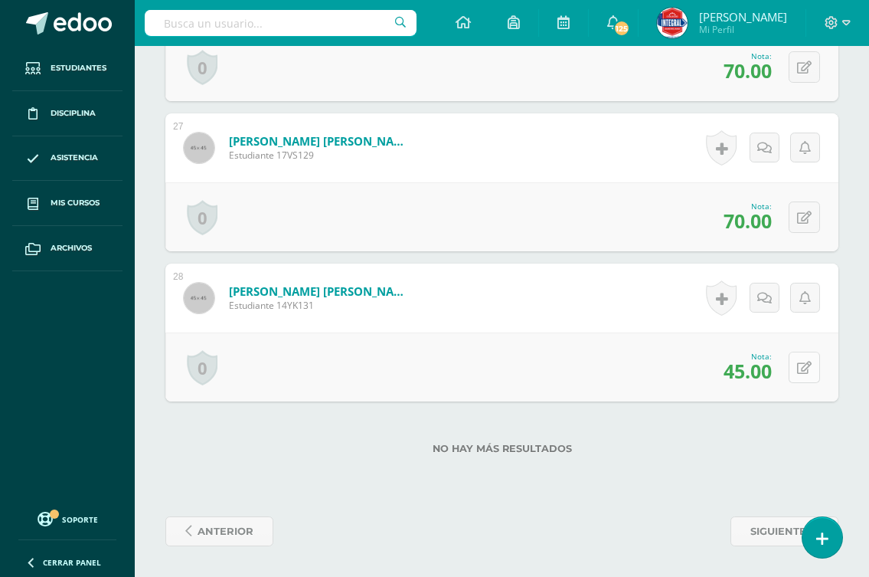
click at [804, 365] on button at bounding box center [804, 367] width 31 height 31
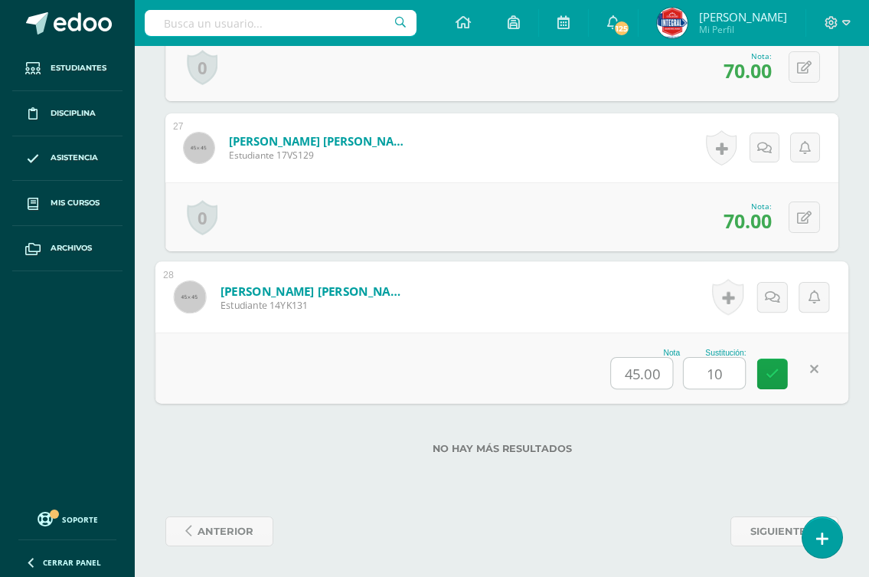
type input "100"
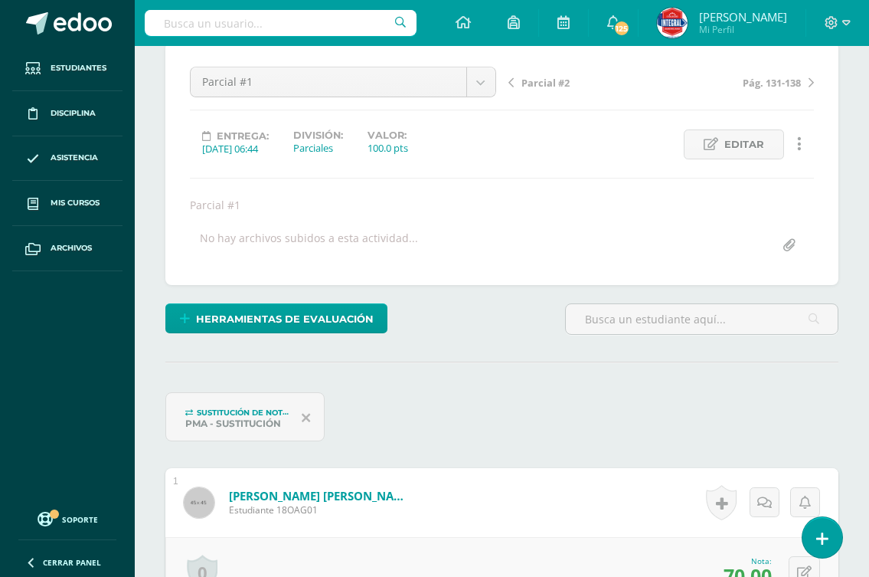
scroll to position [57, 0]
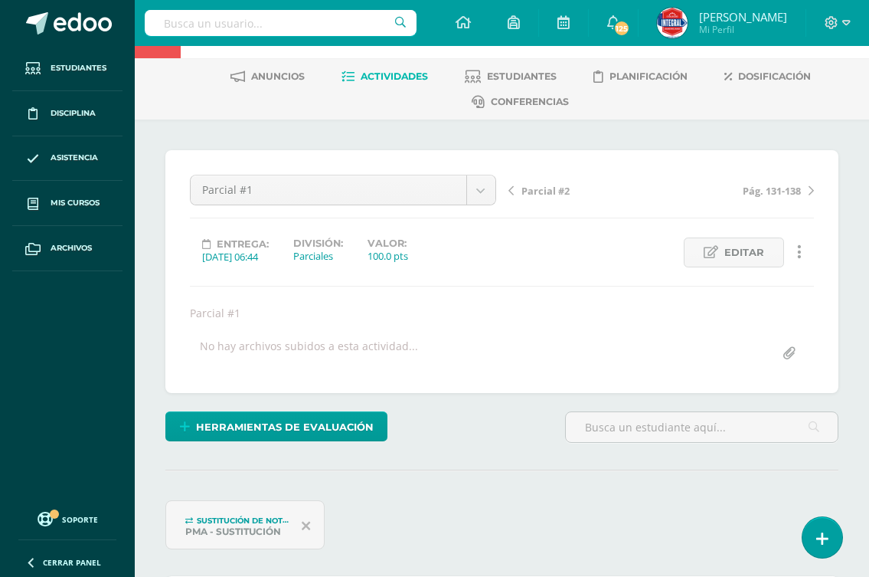
click at [539, 195] on span "Parcial #2" at bounding box center [546, 191] width 48 height 14
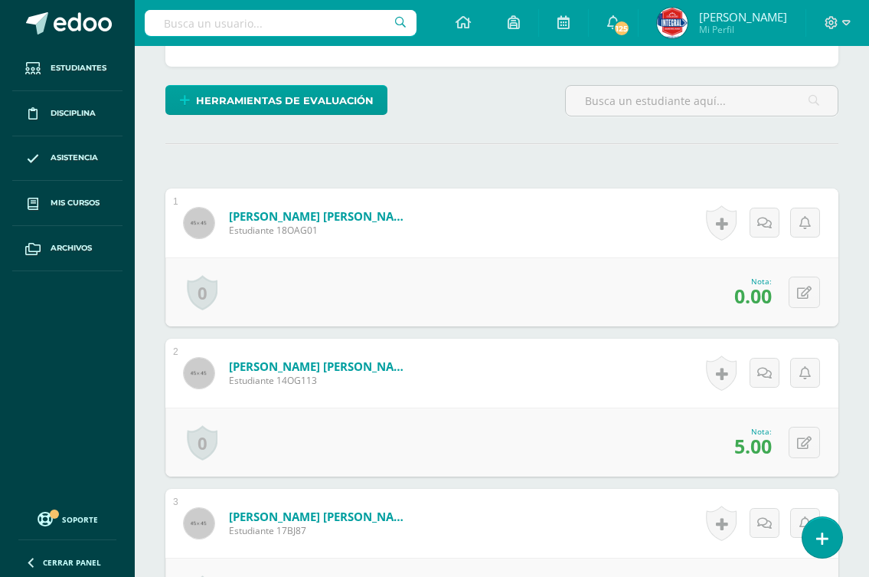
scroll to position [385, 0]
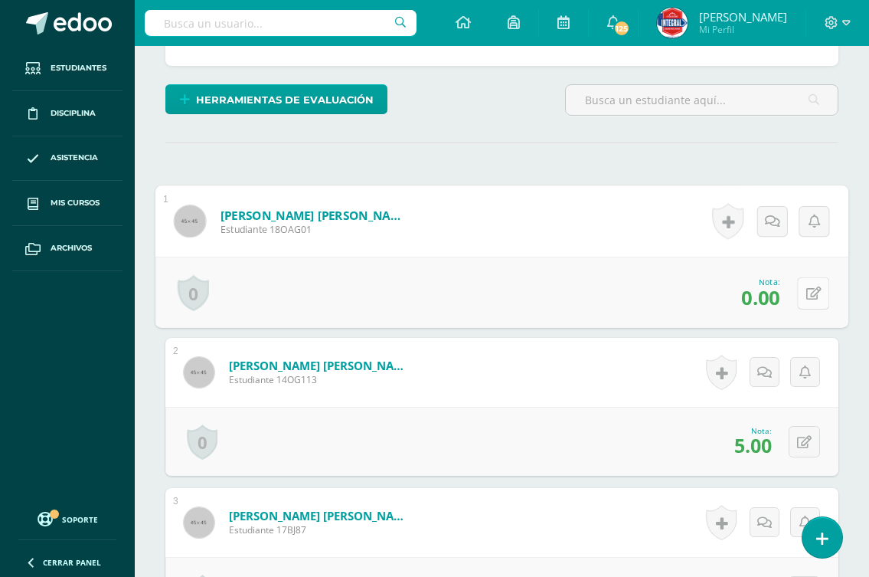
click at [807, 293] on icon at bounding box center [814, 292] width 15 height 13
type input "70"
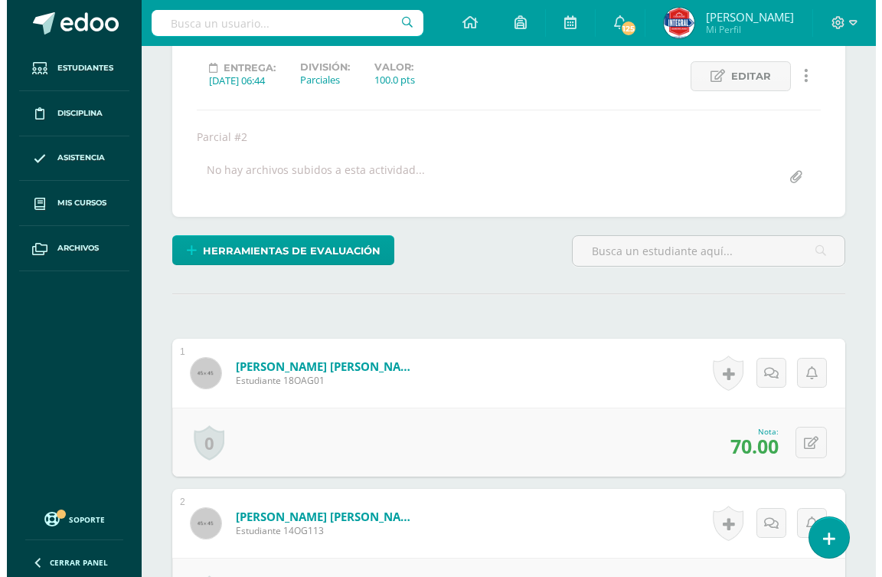
scroll to position [231, 0]
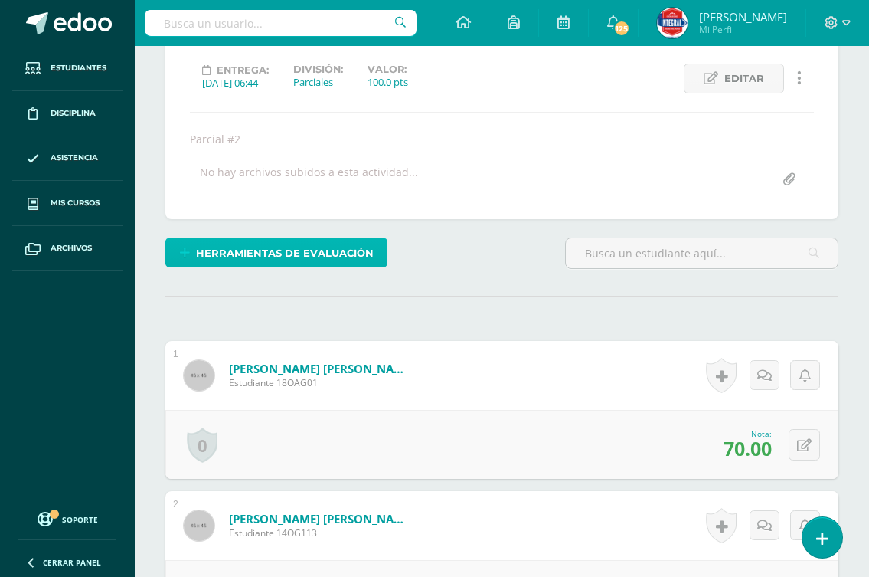
click at [319, 255] on span "Herramientas de evaluación" at bounding box center [285, 253] width 178 height 28
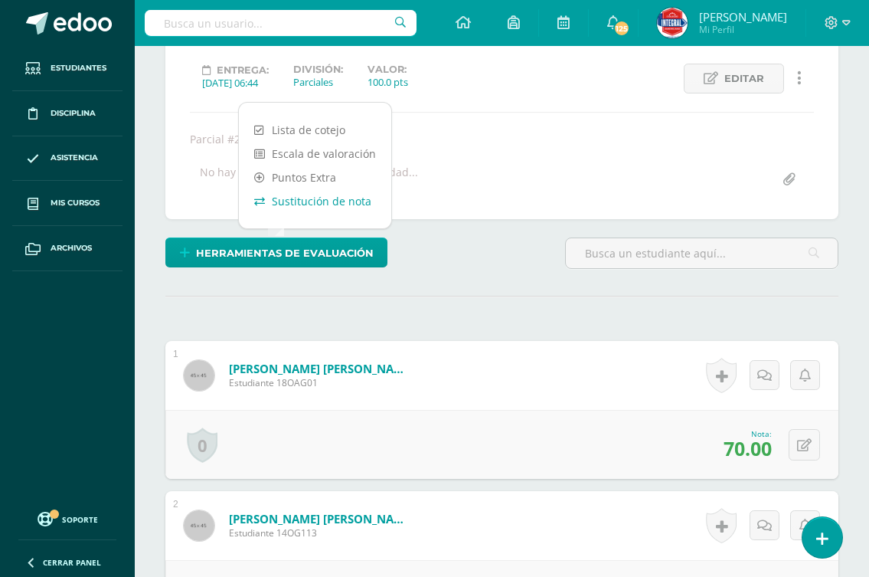
click at [289, 205] on link "Sustitución de nota" at bounding box center [315, 201] width 152 height 24
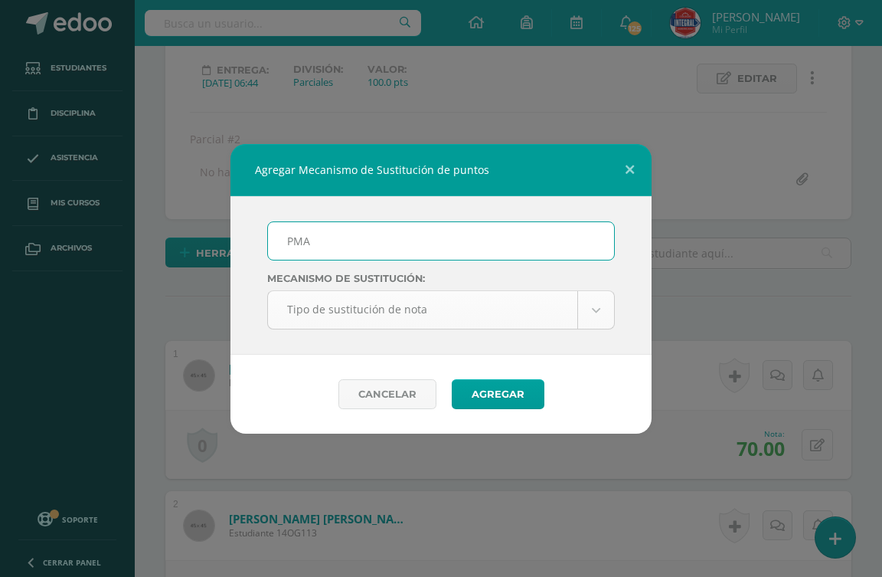
type input "PMA"
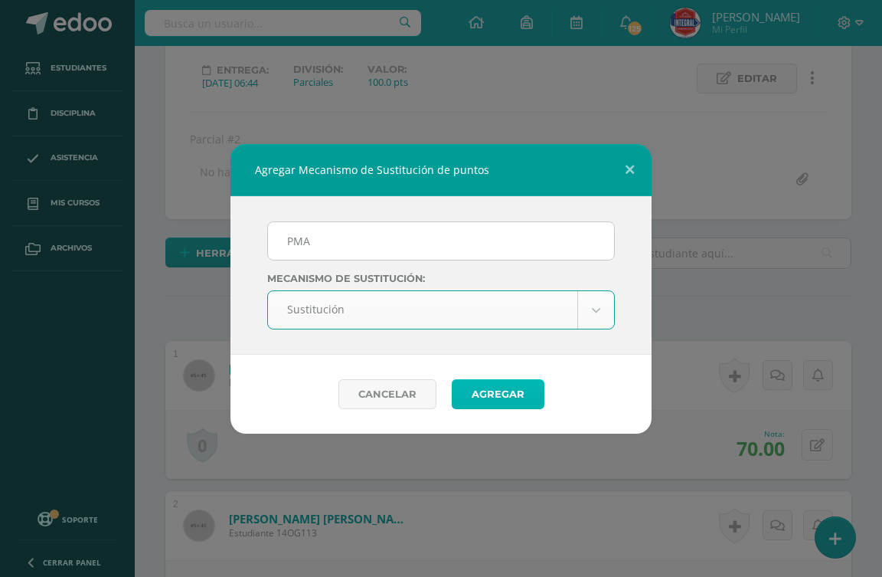
click at [503, 394] on button "Agregar" at bounding box center [498, 394] width 93 height 30
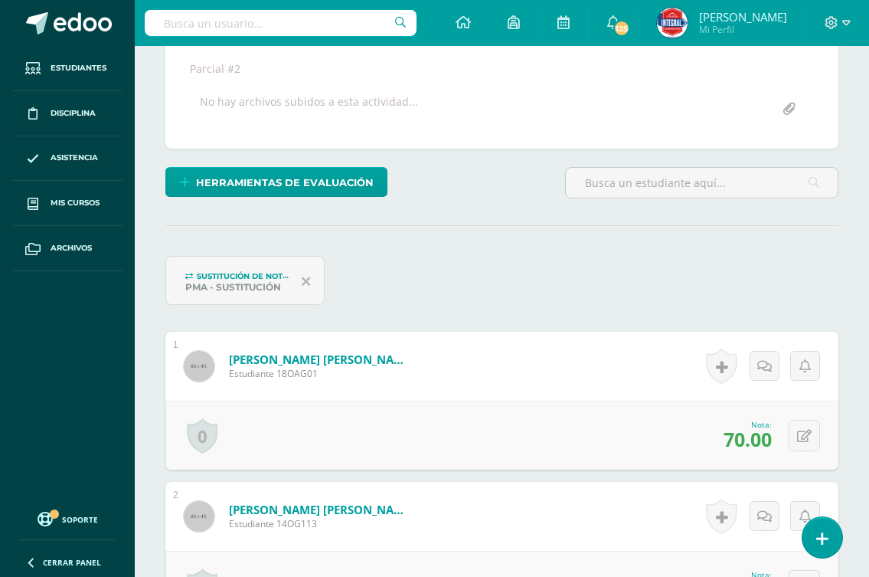
scroll to position [384, 0]
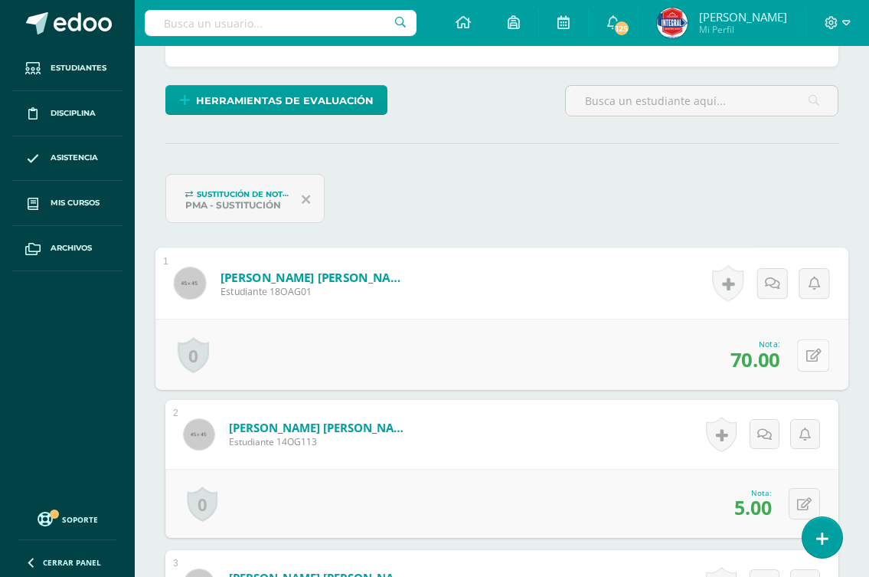
click at [800, 359] on button at bounding box center [813, 355] width 32 height 32
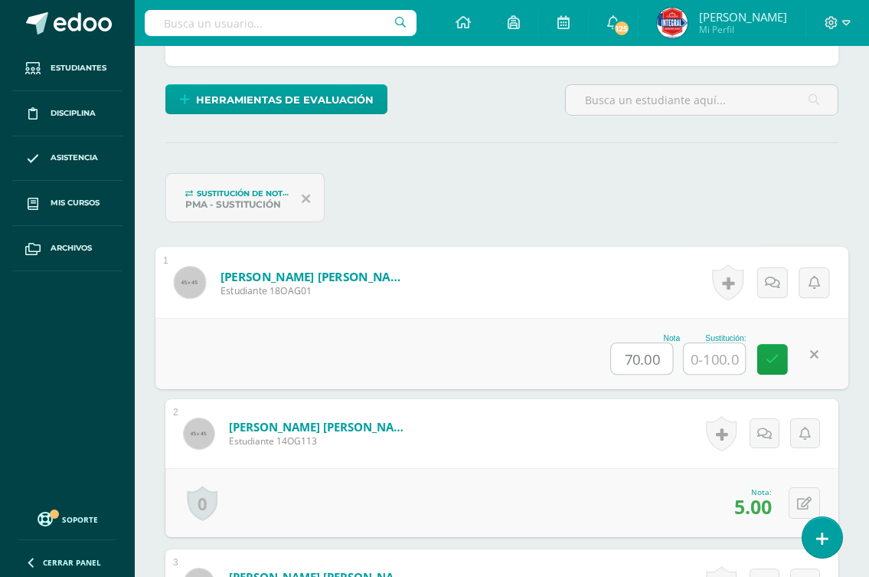
click at [633, 362] on input "70.00" at bounding box center [642, 358] width 61 height 31
type input "0.00"
click at [712, 358] on input "text" at bounding box center [714, 358] width 61 height 31
type input "70"
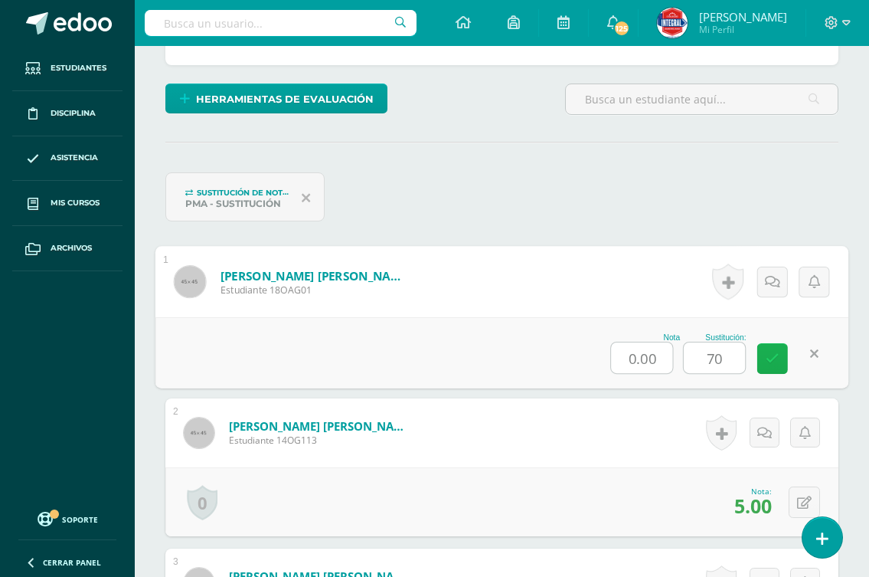
click at [777, 358] on icon at bounding box center [773, 358] width 14 height 13
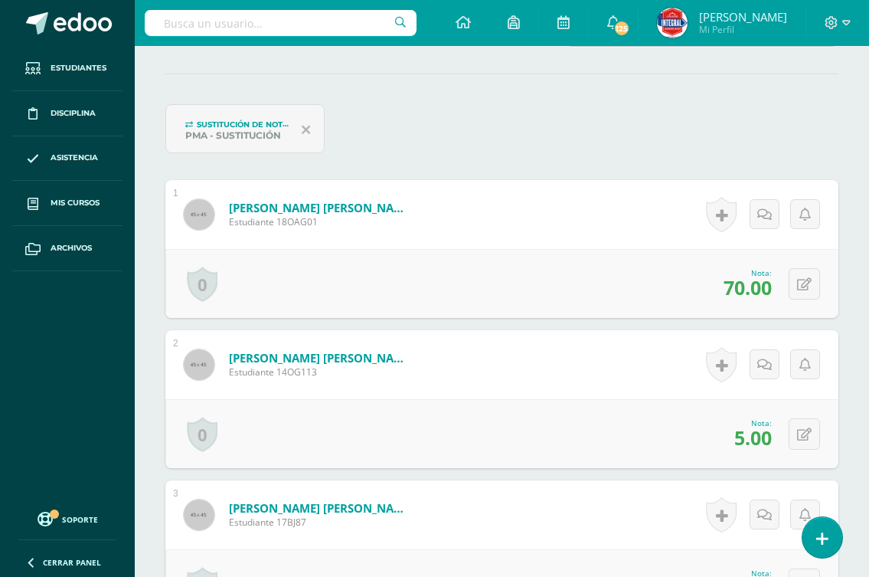
scroll to position [539, 0]
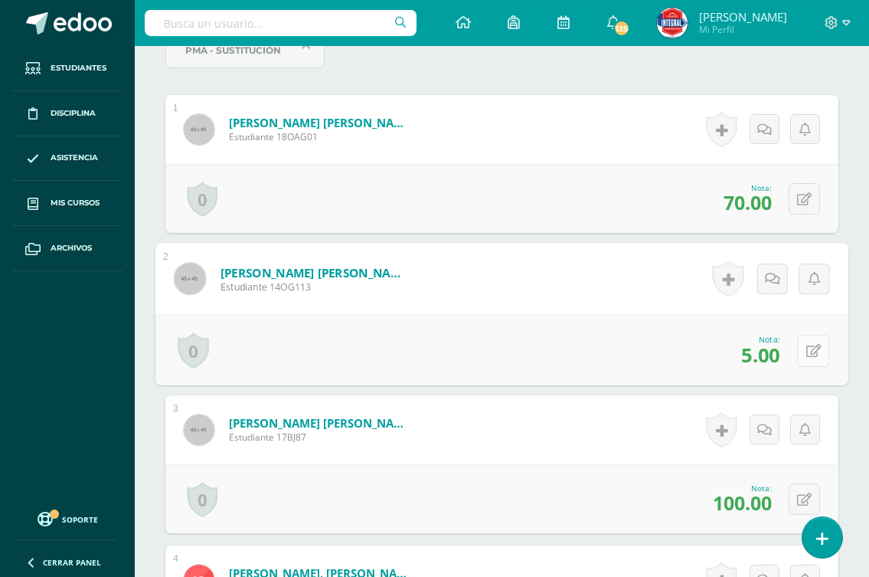
click at [810, 355] on icon at bounding box center [814, 350] width 15 height 13
type input "70"
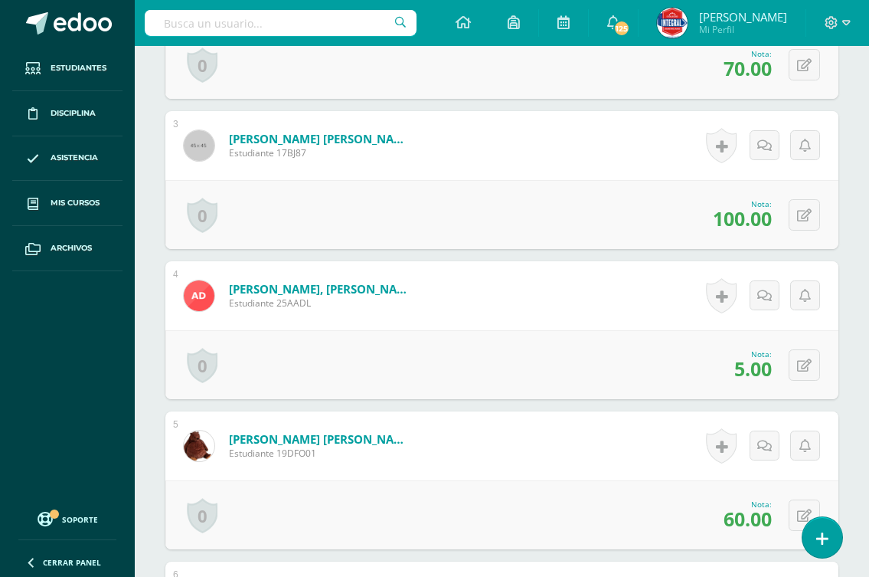
scroll to position [845, 0]
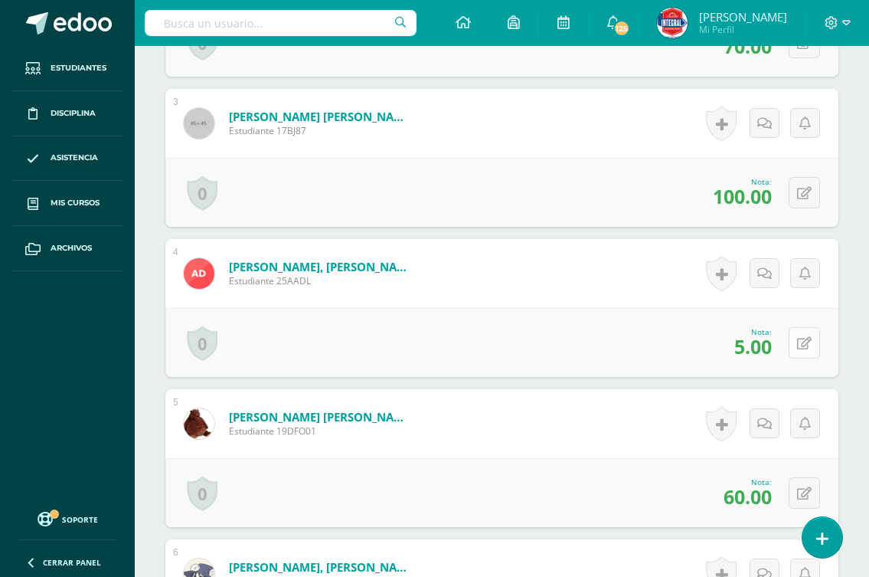
click at [801, 345] on button at bounding box center [804, 342] width 31 height 31
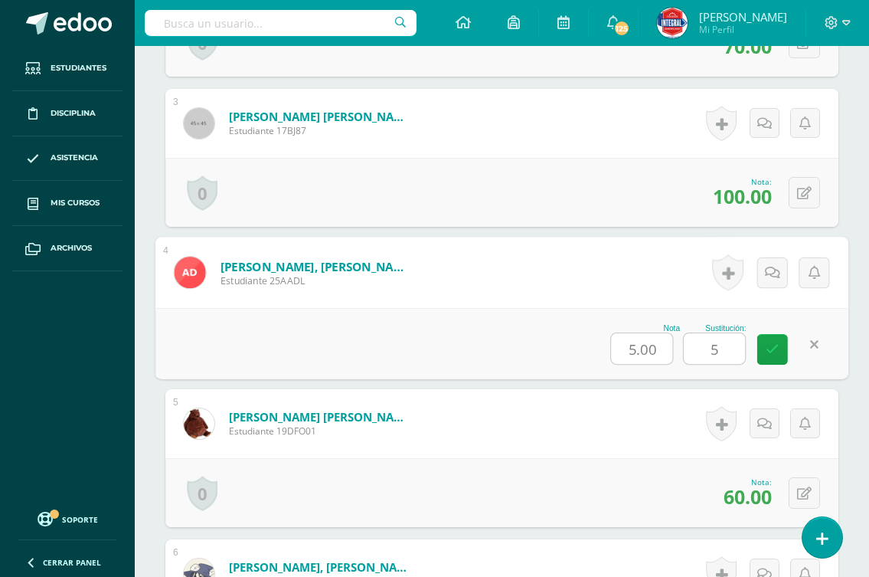
type input "50"
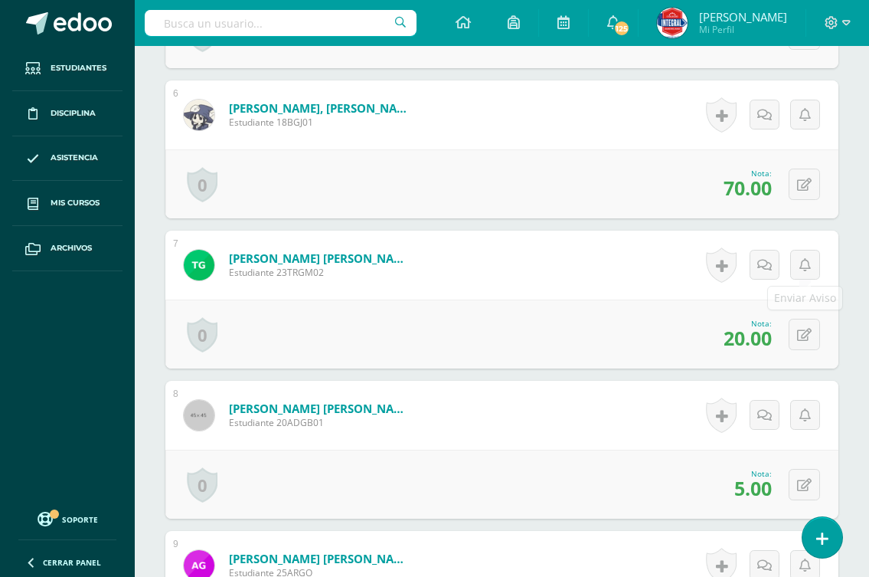
scroll to position [1305, 0]
click at [807, 339] on icon at bounding box center [804, 334] width 15 height 13
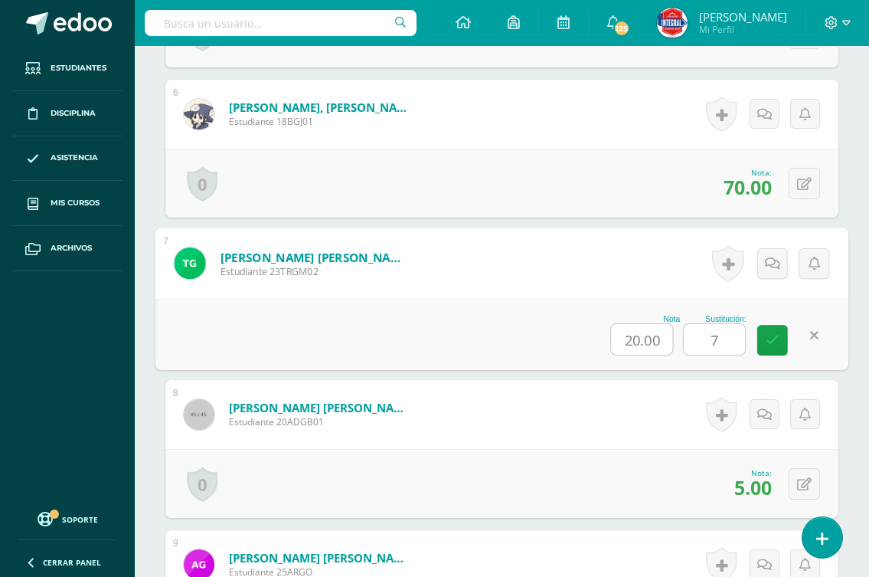
type input "70"
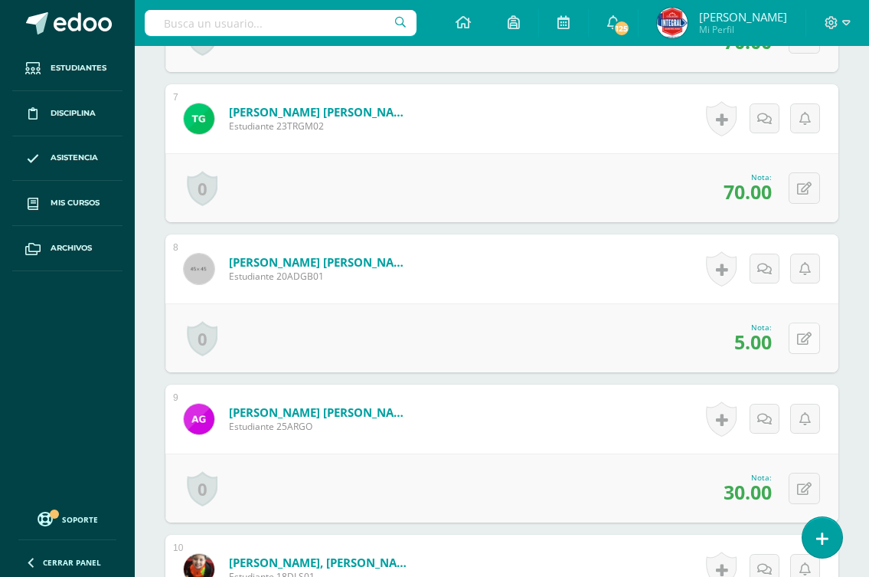
scroll to position [1458, 0]
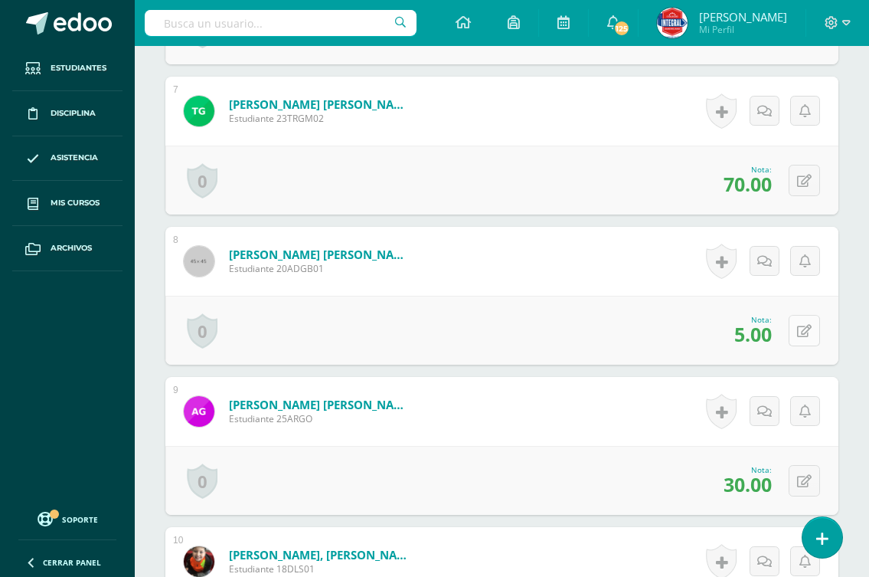
click at [807, 330] on icon at bounding box center [804, 331] width 15 height 13
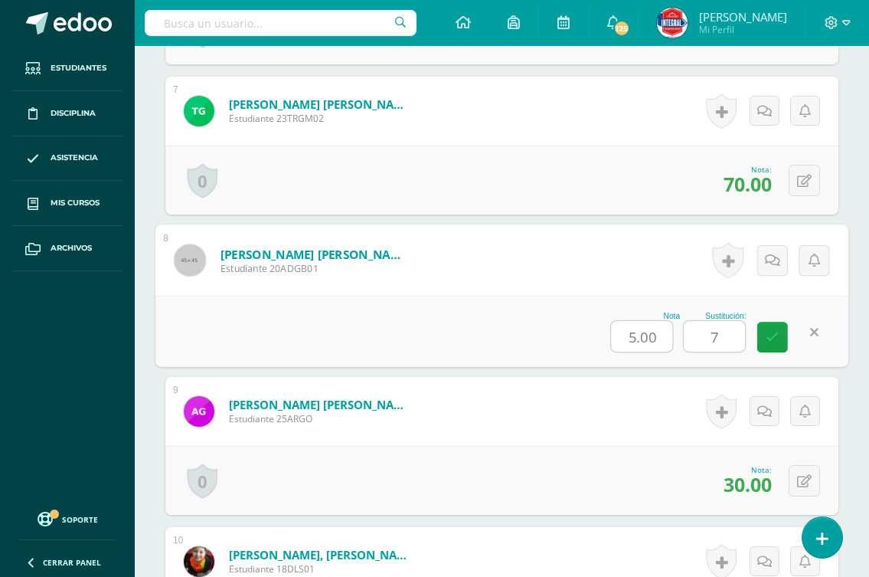
type input "70"
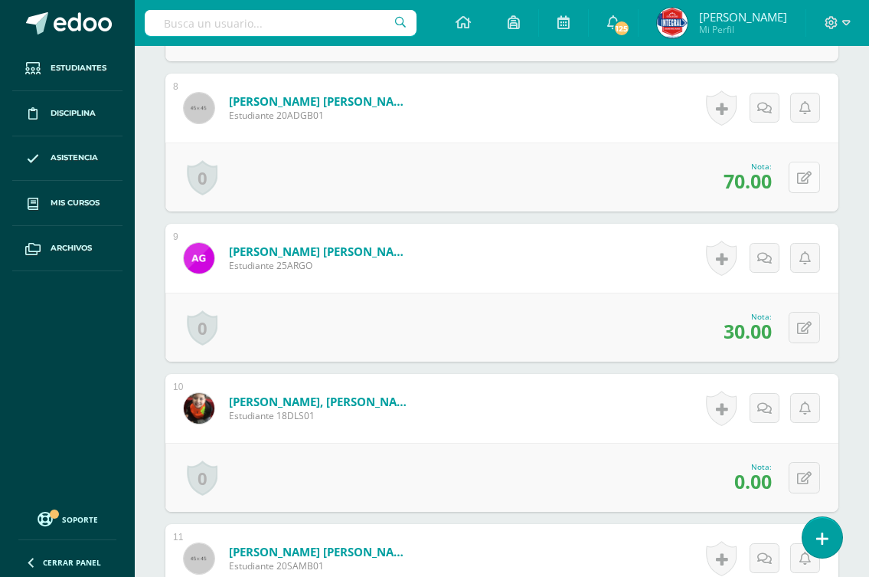
scroll to position [1688, 0]
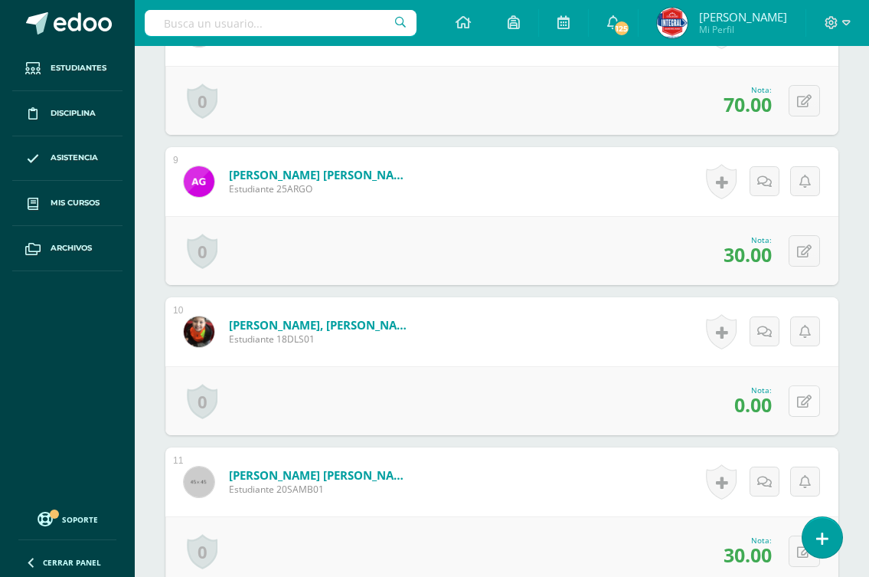
click at [804, 396] on icon at bounding box center [804, 401] width 15 height 13
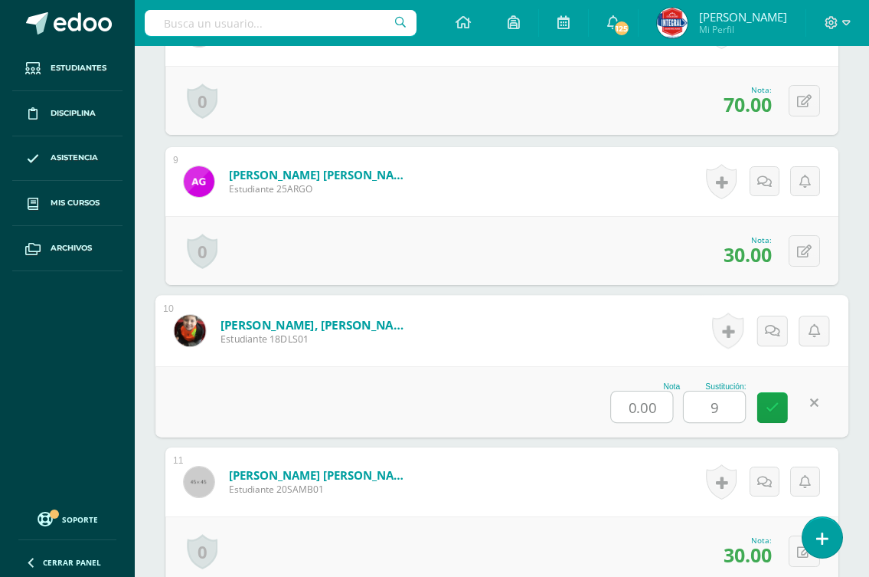
type input "90"
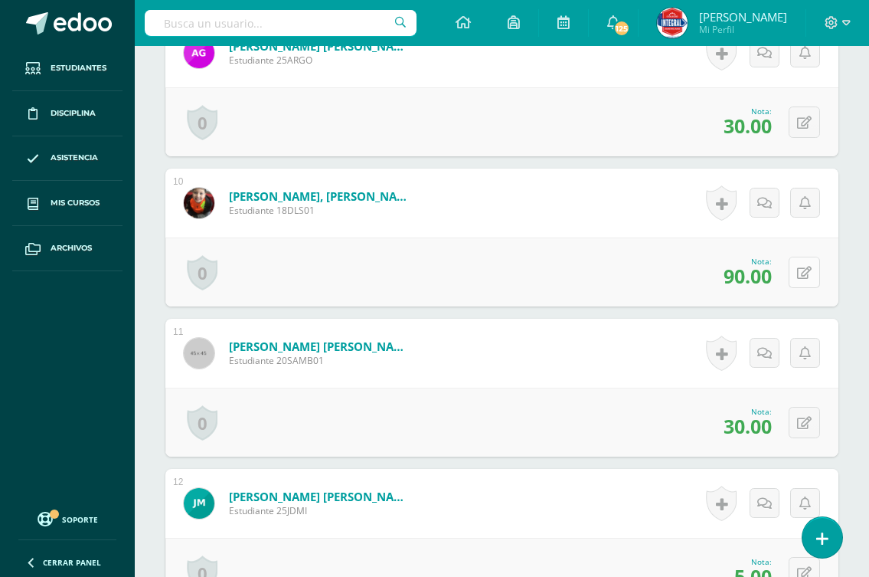
scroll to position [1841, 0]
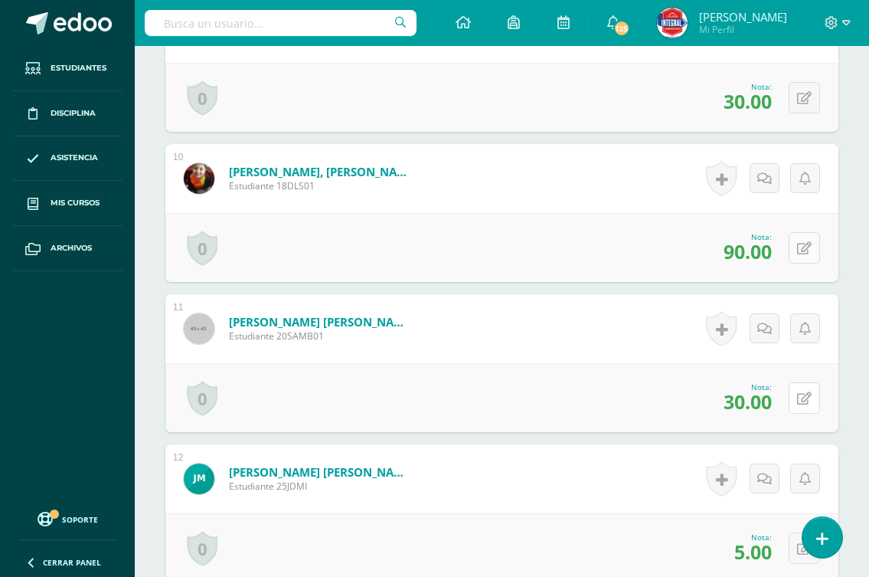
click at [804, 396] on icon at bounding box center [804, 398] width 15 height 13
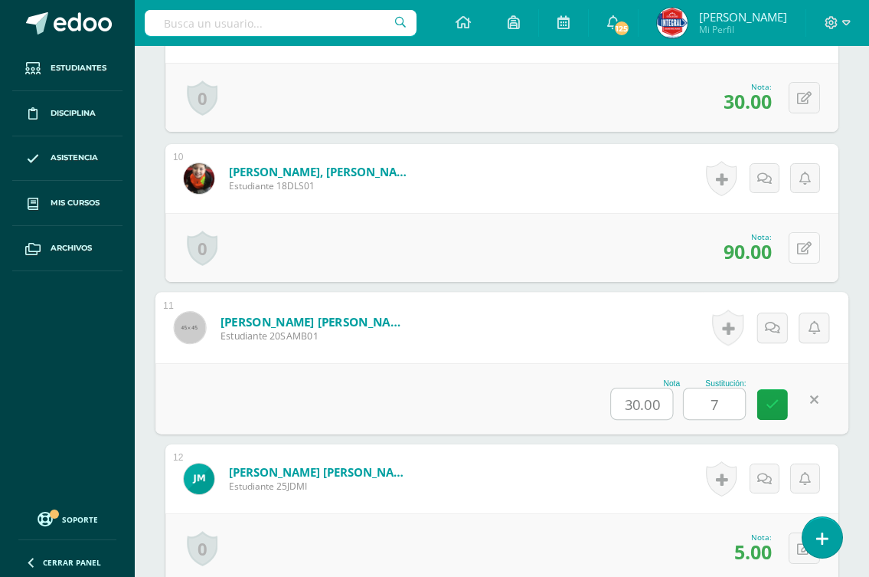
type input "70"
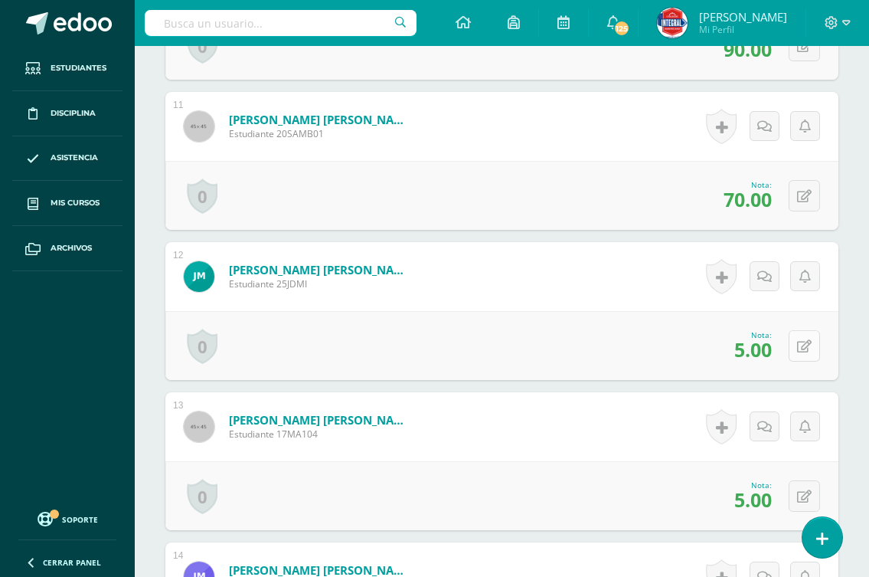
scroll to position [2071, 0]
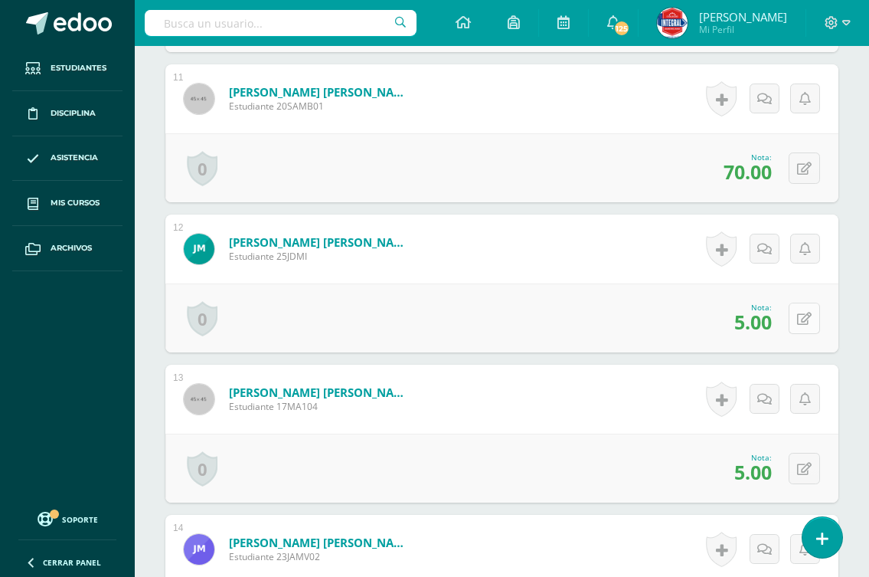
click at [806, 321] on icon at bounding box center [804, 319] width 15 height 13
click at [800, 318] on icon at bounding box center [804, 319] width 15 height 13
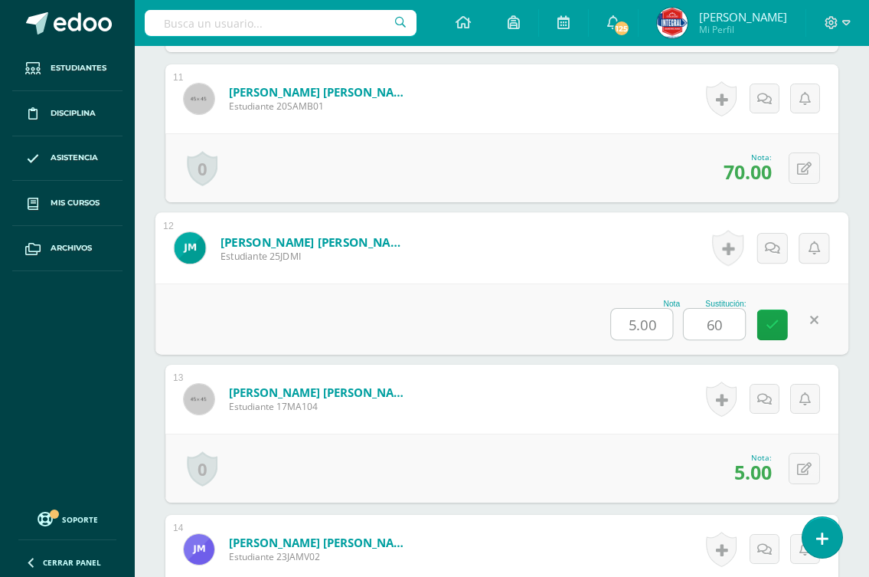
type input "5"
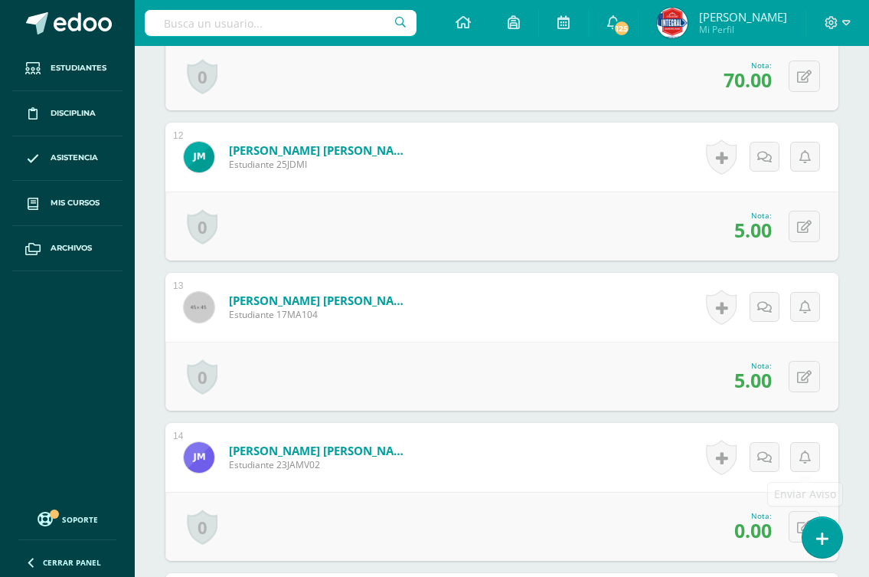
scroll to position [2224, 0]
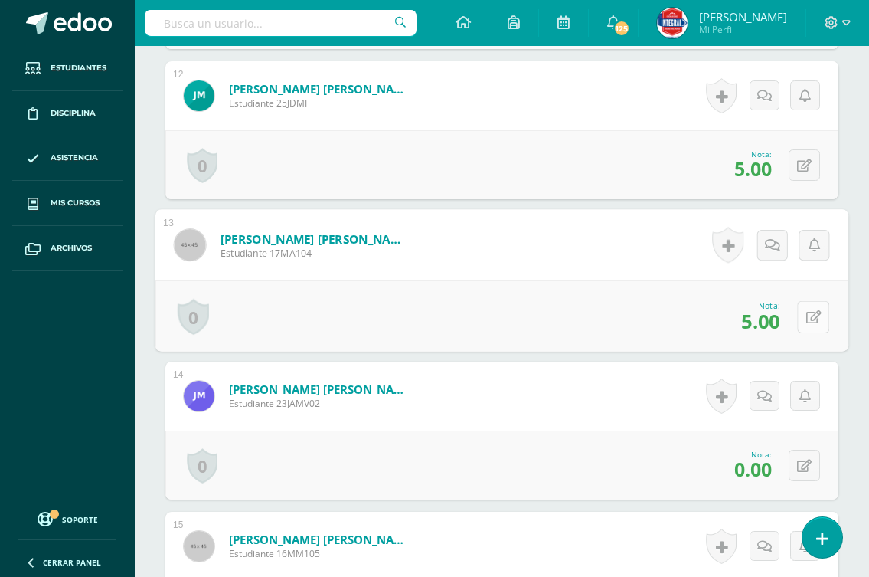
click at [801, 317] on button at bounding box center [813, 316] width 32 height 32
type input "60"
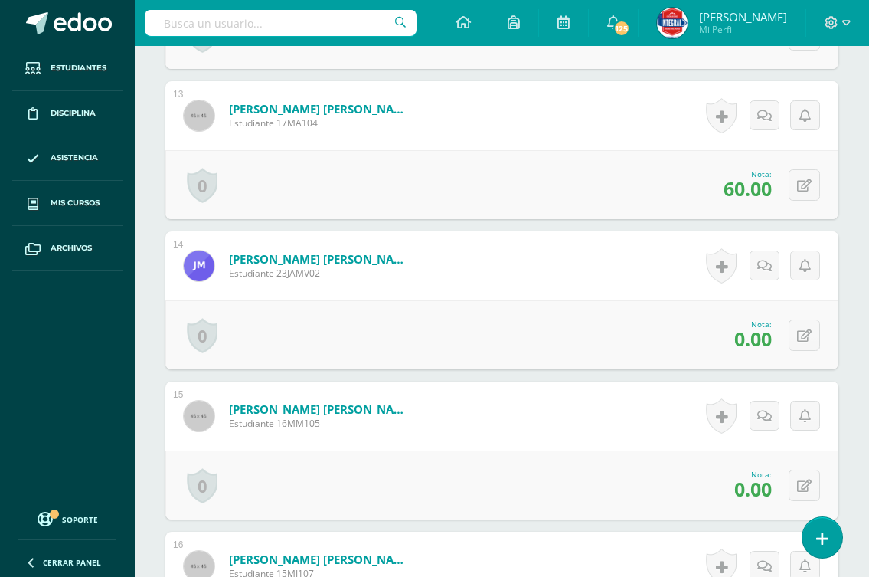
scroll to position [2377, 0]
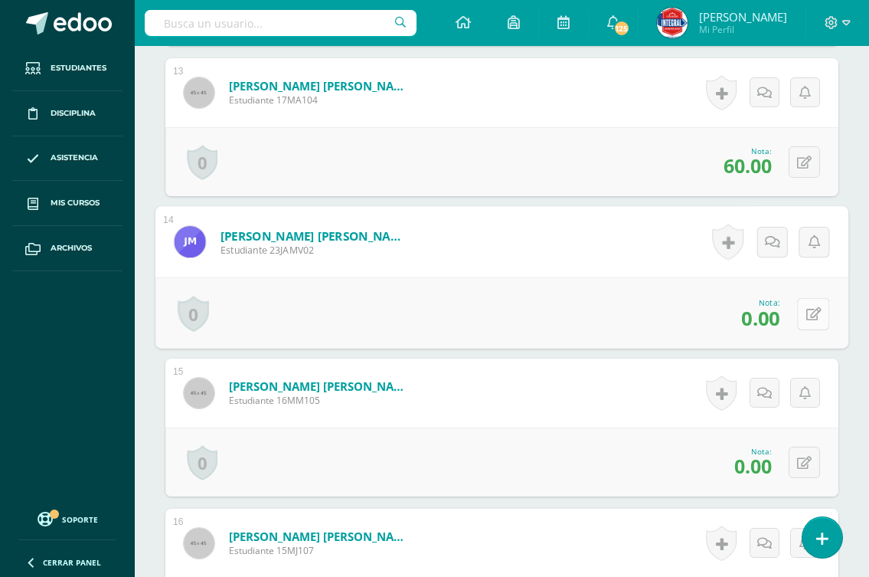
click at [810, 307] on icon at bounding box center [814, 313] width 15 height 13
type input "50"
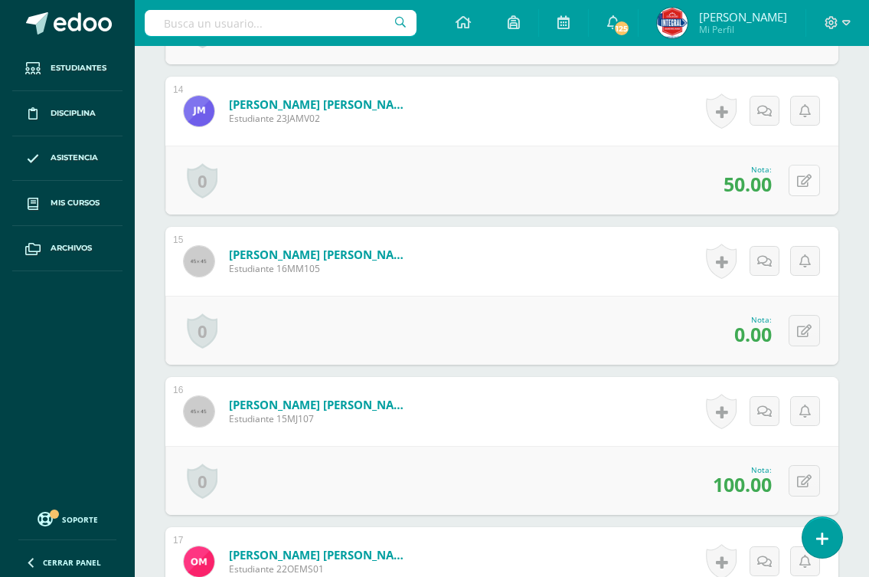
scroll to position [2530, 0]
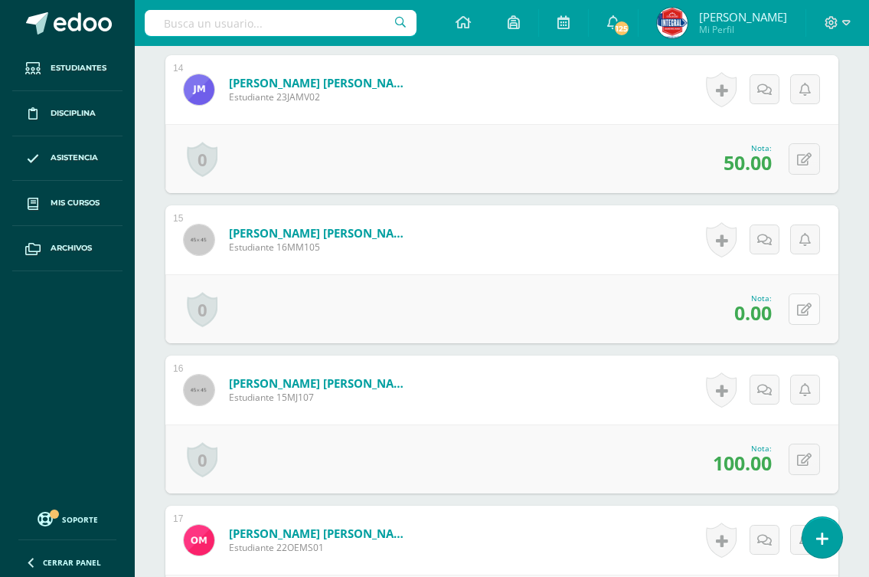
click at [804, 310] on icon at bounding box center [804, 309] width 15 height 13
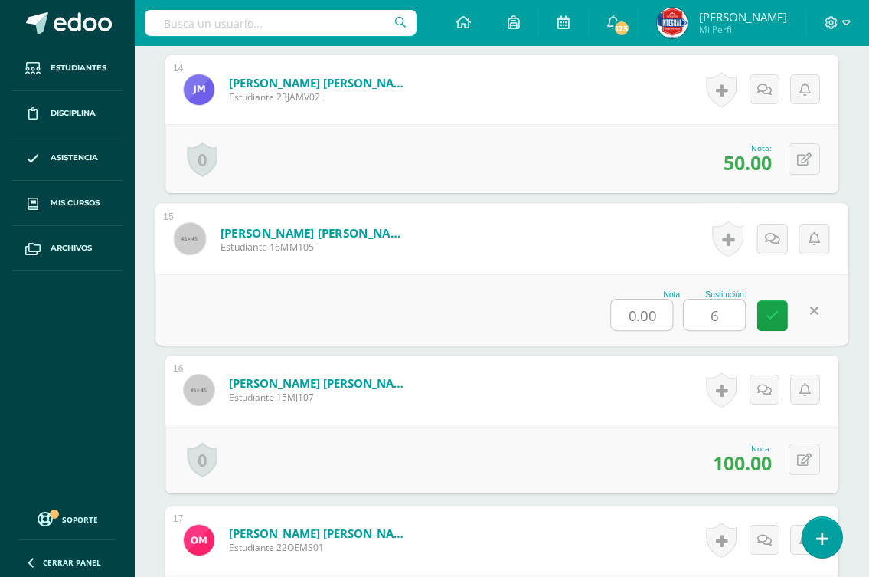
type input "60"
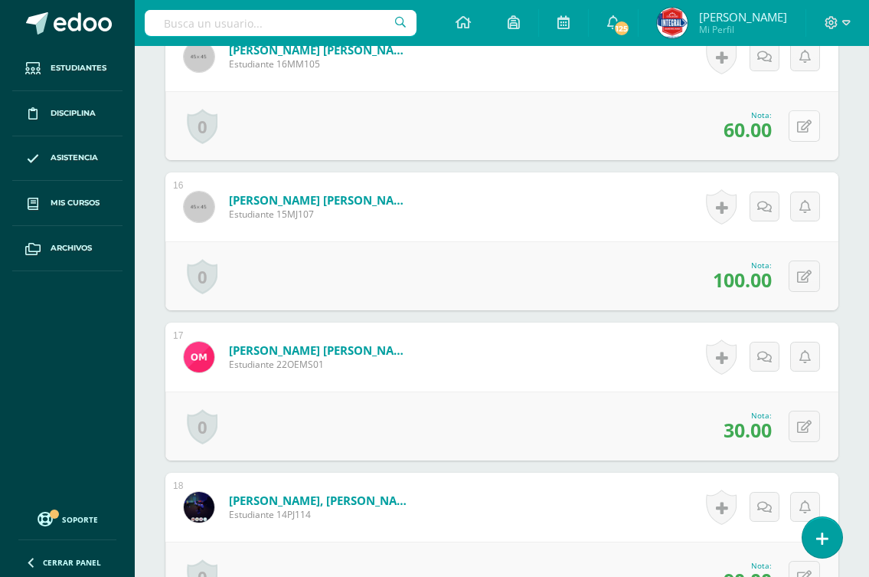
scroll to position [2760, 0]
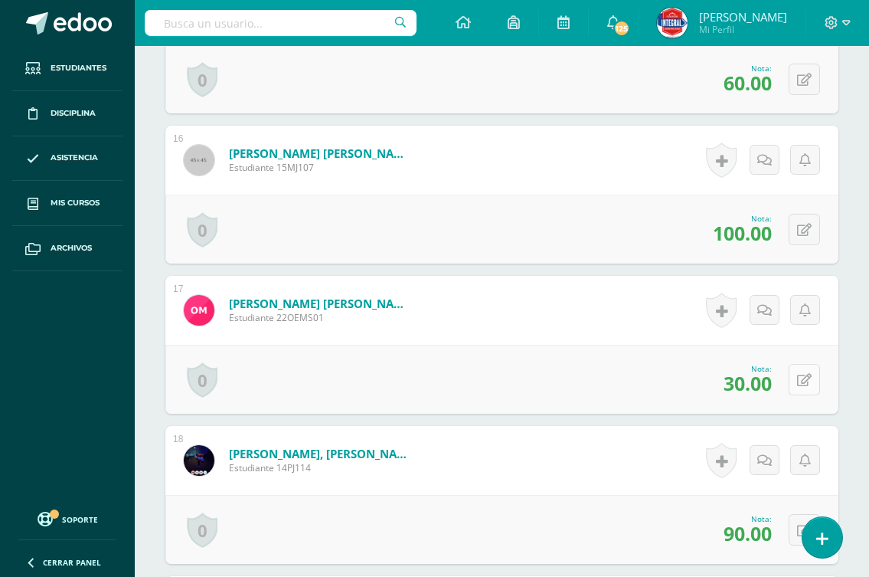
click at [807, 378] on icon at bounding box center [804, 380] width 15 height 13
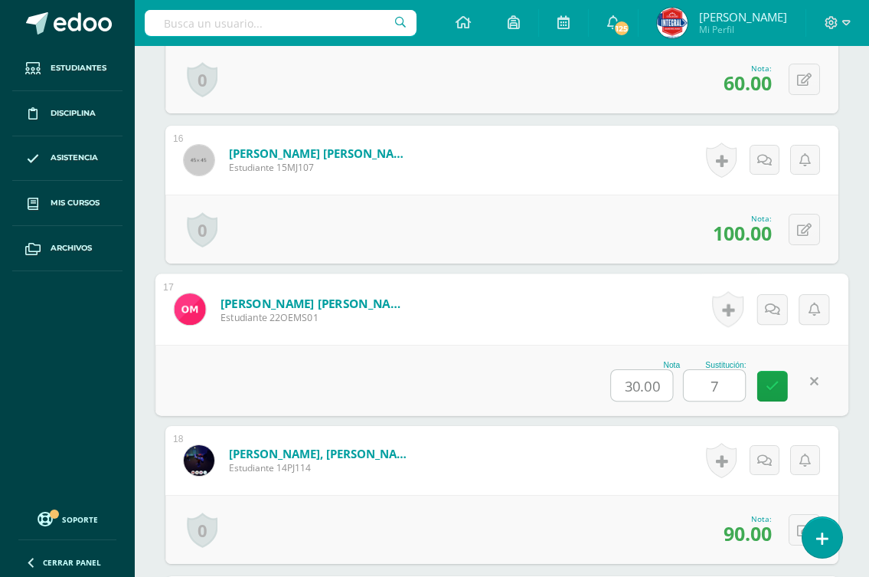
type input "70"
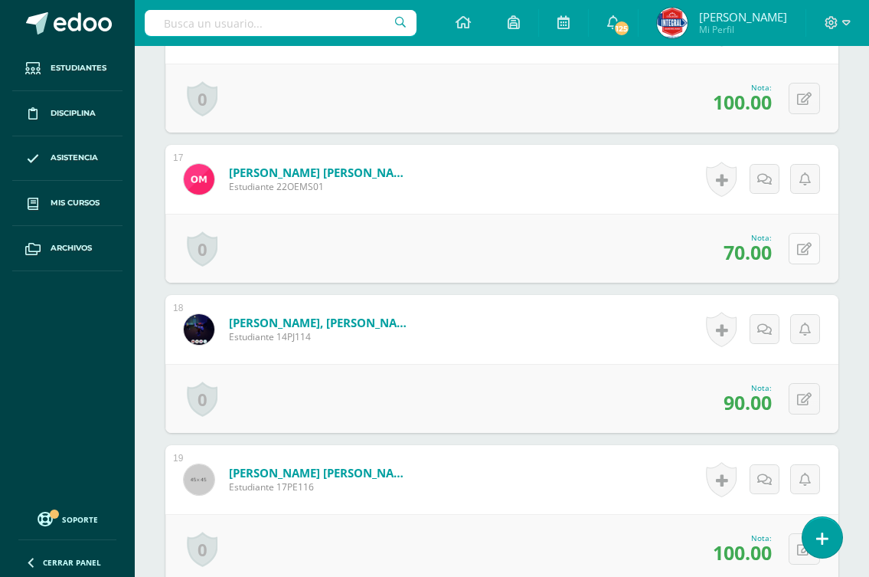
scroll to position [2913, 0]
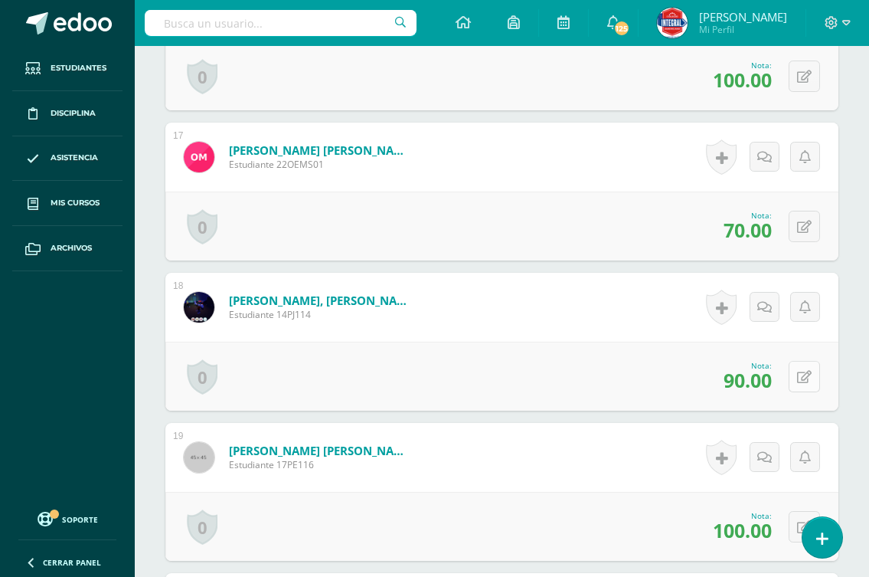
click at [806, 378] on icon at bounding box center [804, 377] width 15 height 13
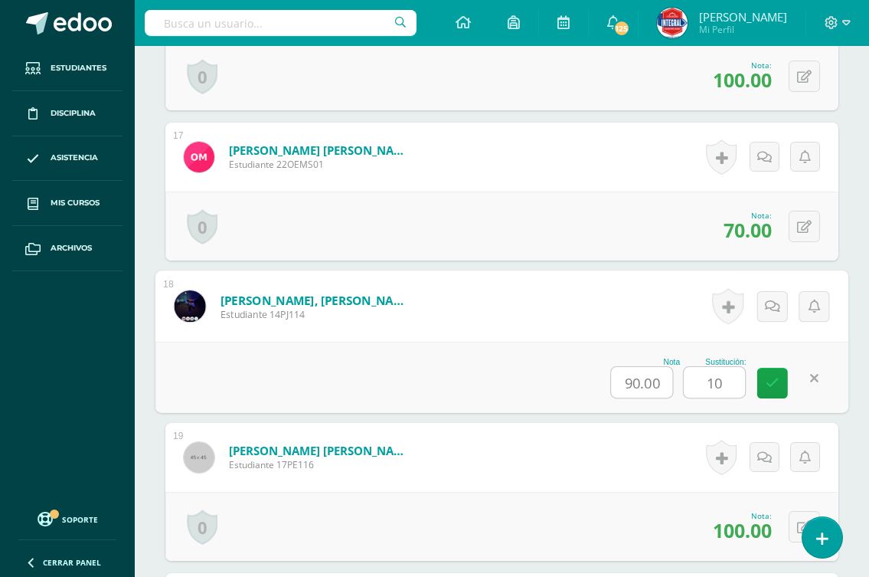
type input "100"
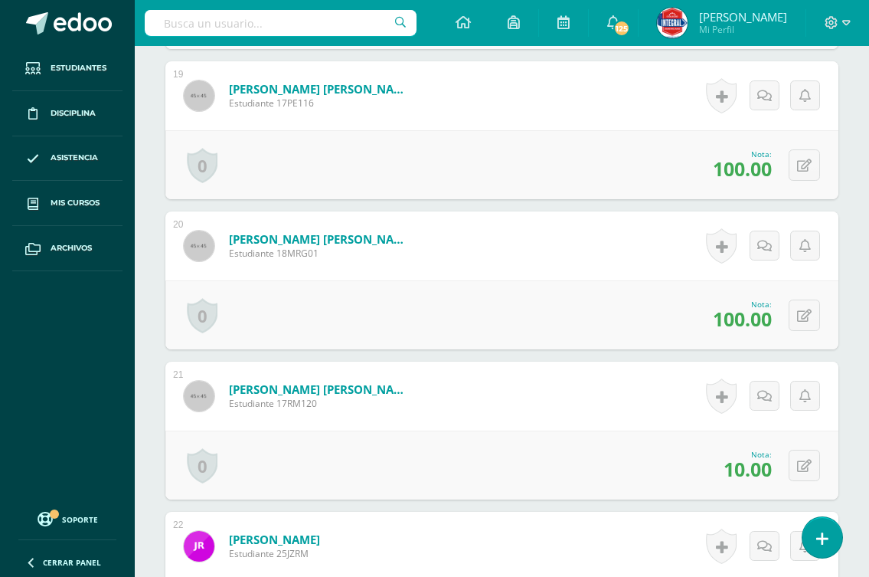
scroll to position [3296, 0]
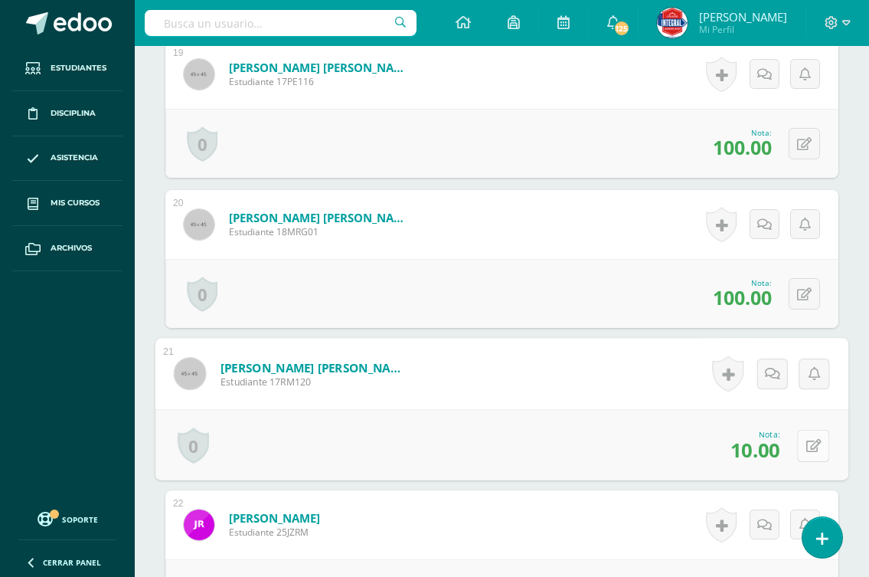
click at [807, 447] on icon at bounding box center [814, 445] width 15 height 13
type input "70"
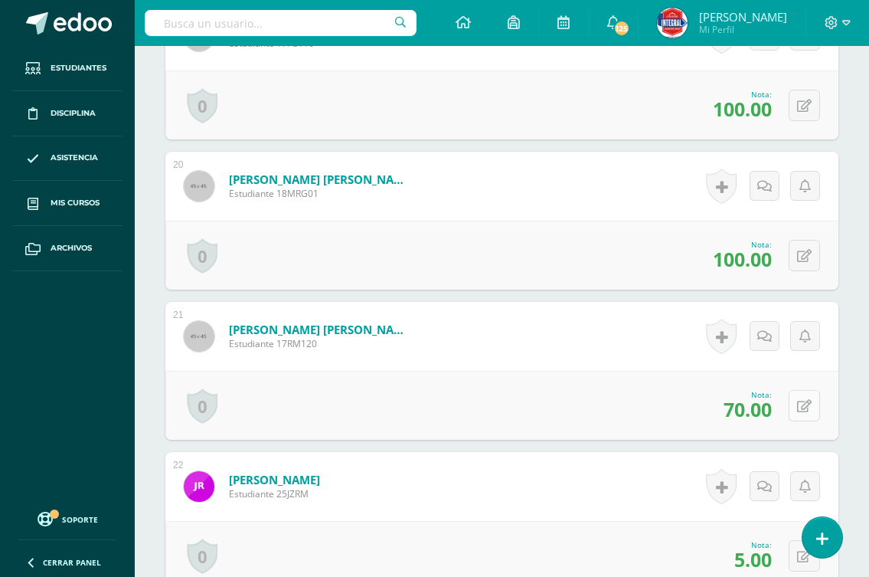
scroll to position [3449, 0]
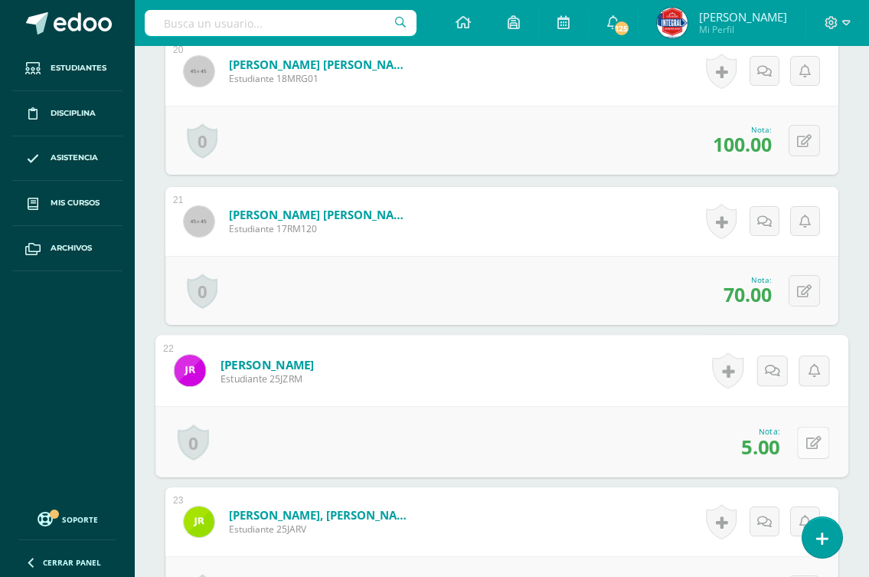
click at [800, 446] on button at bounding box center [813, 442] width 32 height 32
type input "50"
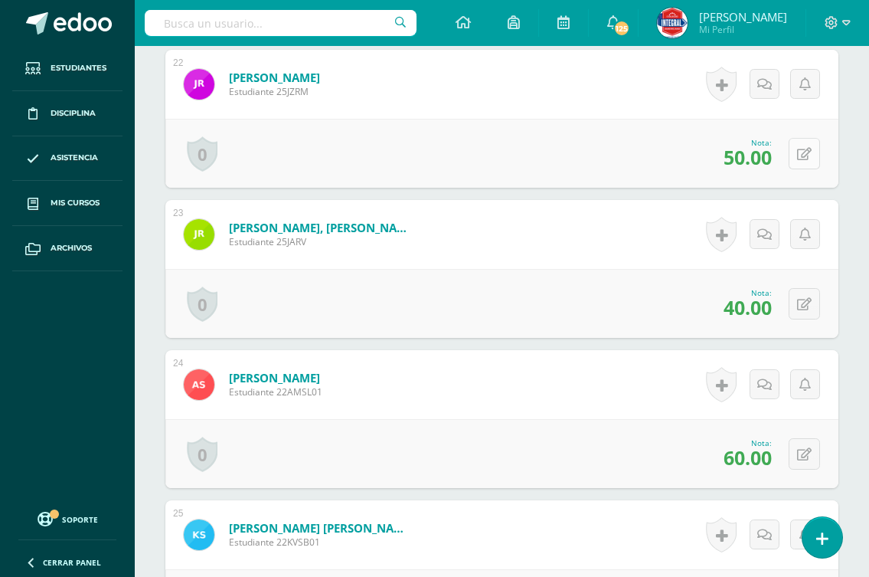
scroll to position [3756, 0]
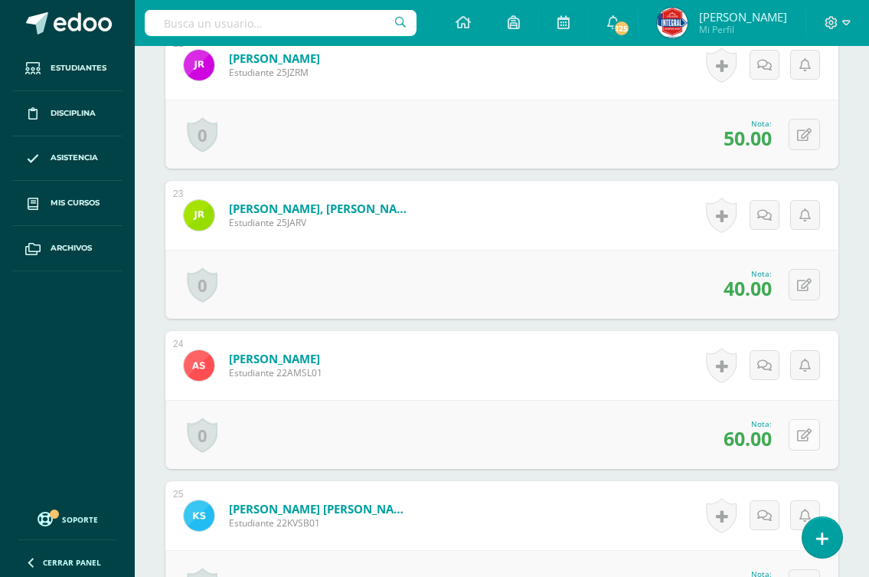
click at [803, 437] on button at bounding box center [804, 434] width 31 height 31
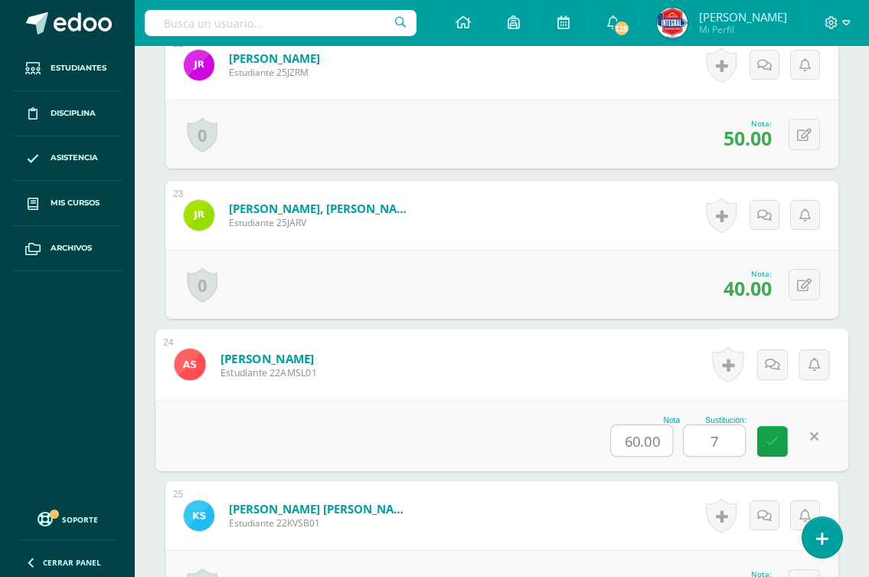
type input "70"
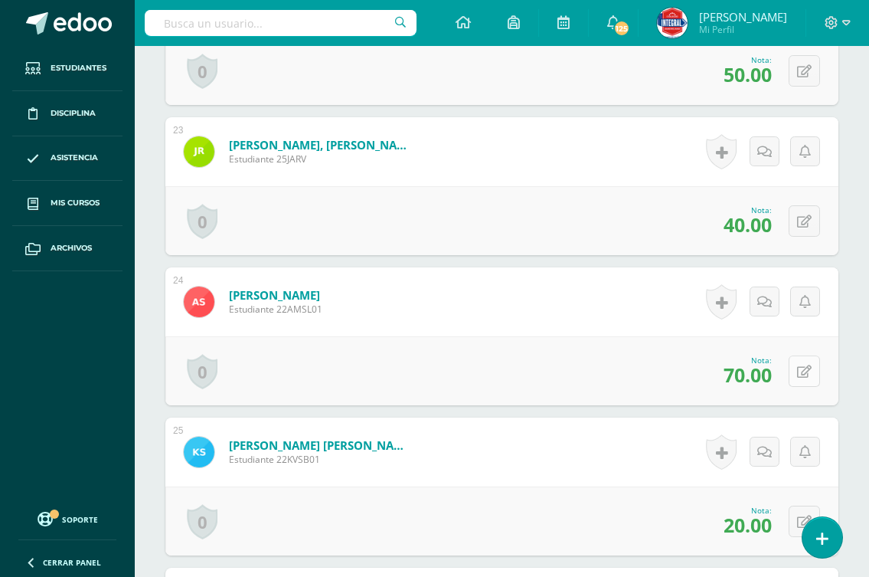
scroll to position [3909, 0]
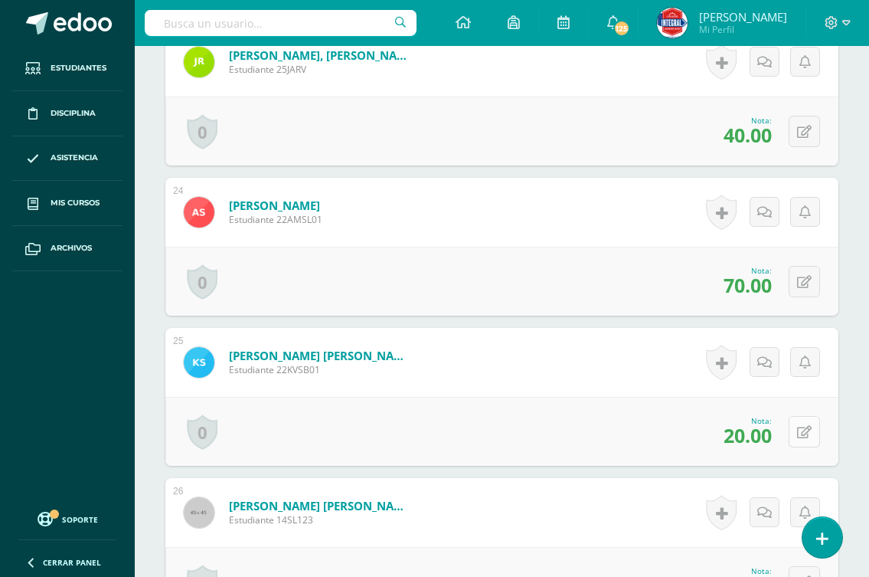
click at [807, 430] on icon at bounding box center [804, 432] width 15 height 13
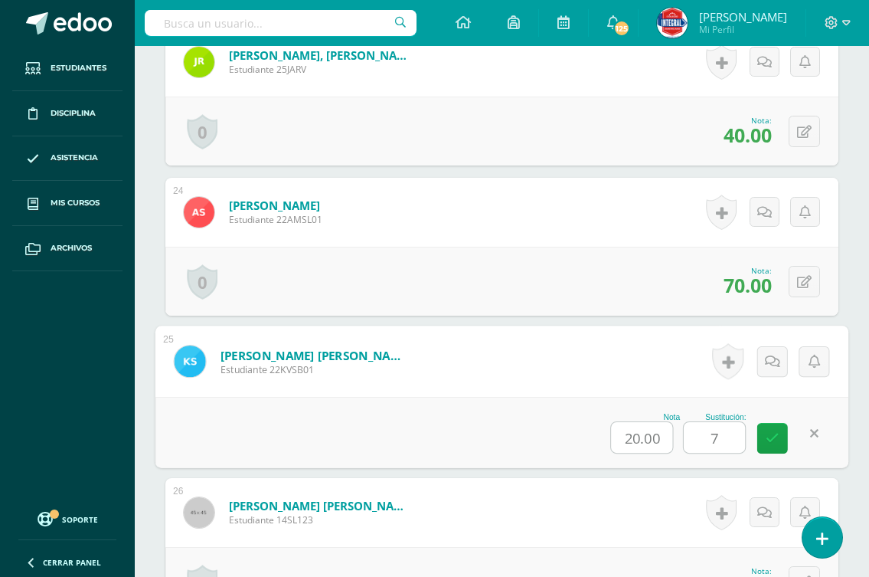
type input "70"
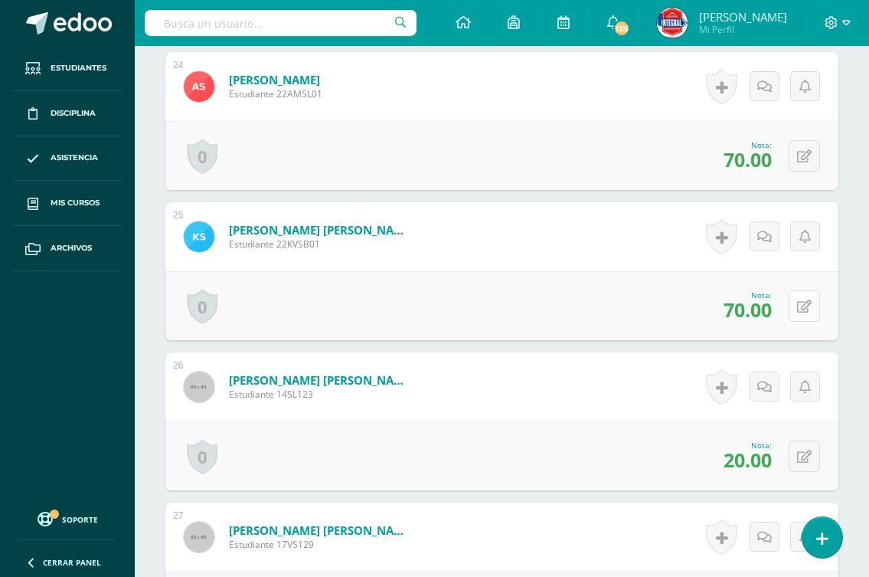
scroll to position [4062, 0]
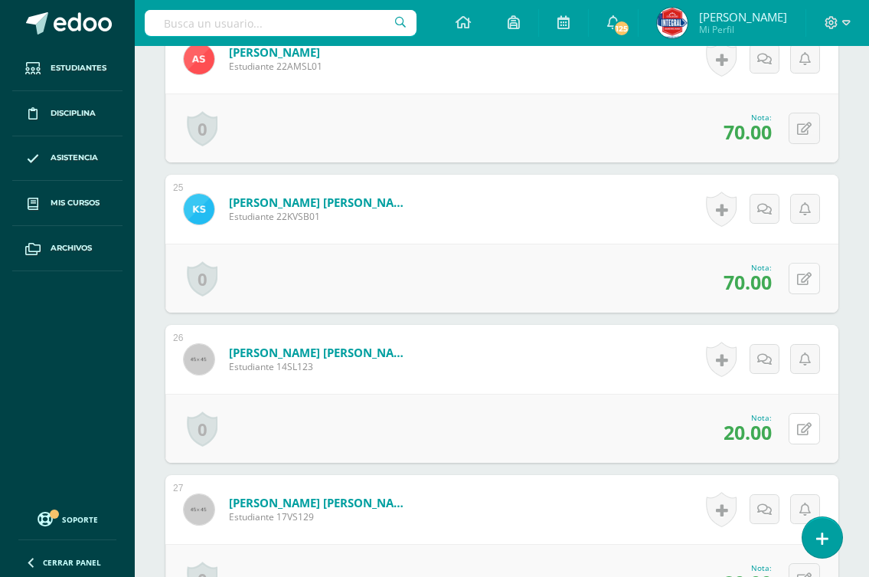
click at [807, 430] on icon at bounding box center [804, 429] width 15 height 13
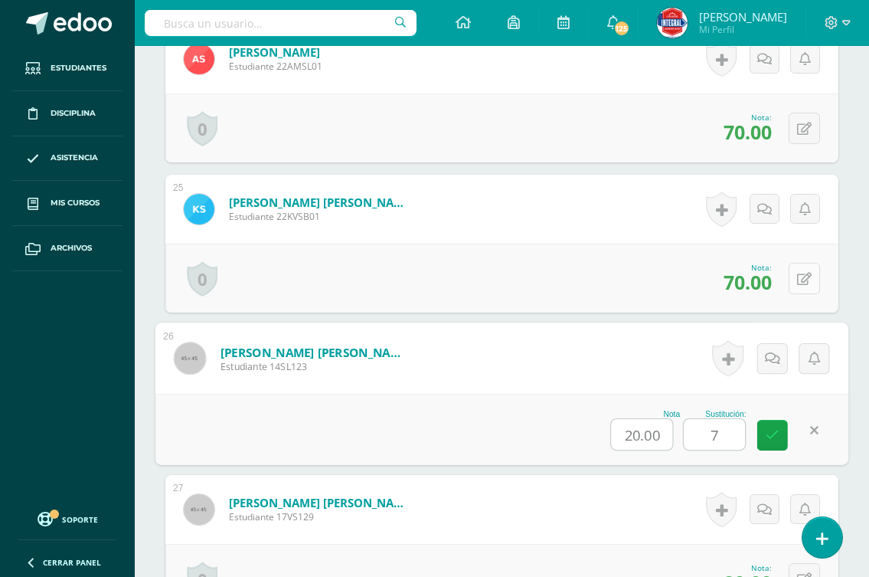
type input "70"
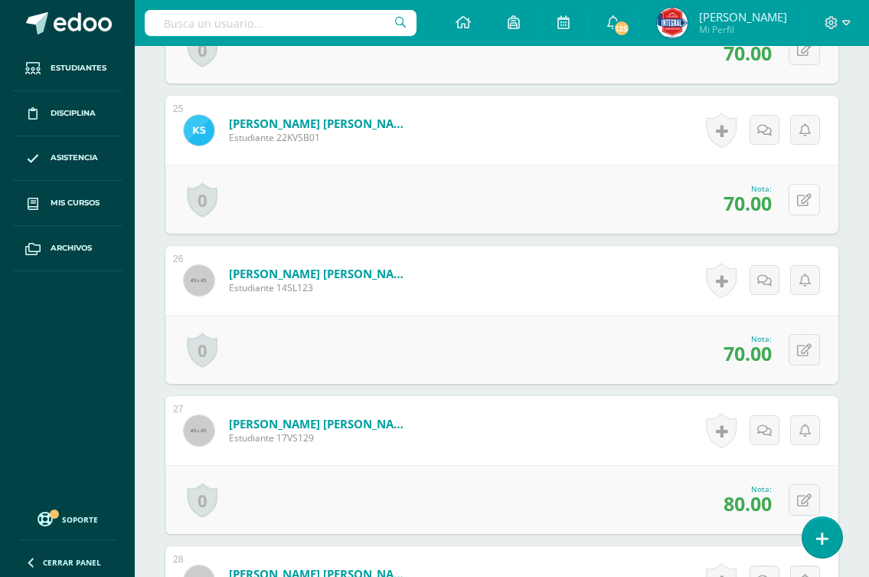
scroll to position [4215, 0]
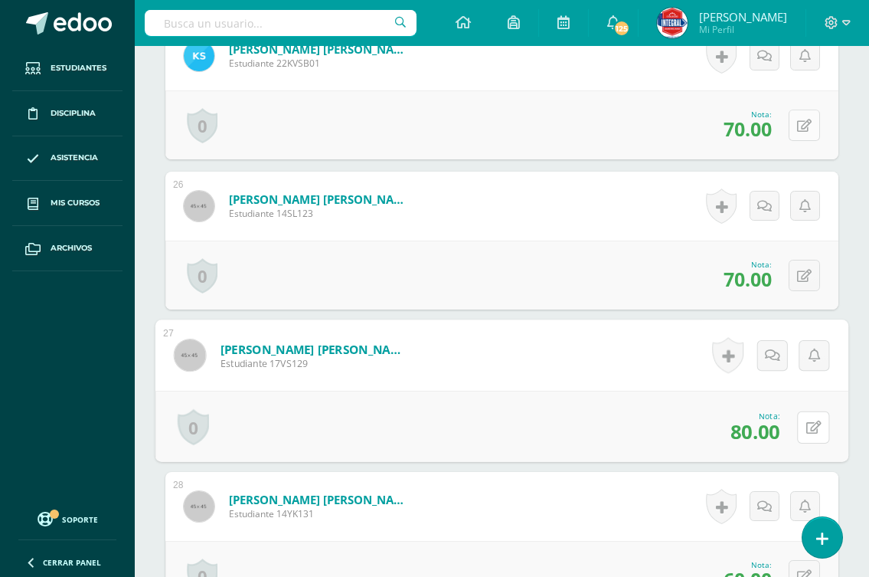
click at [807, 430] on icon at bounding box center [814, 427] width 15 height 13
type input "70"
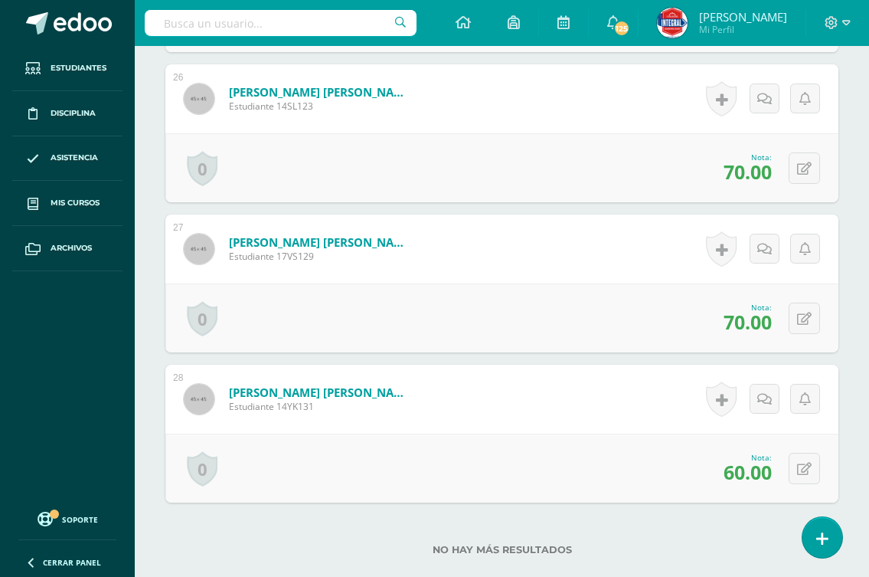
scroll to position [4369, 0]
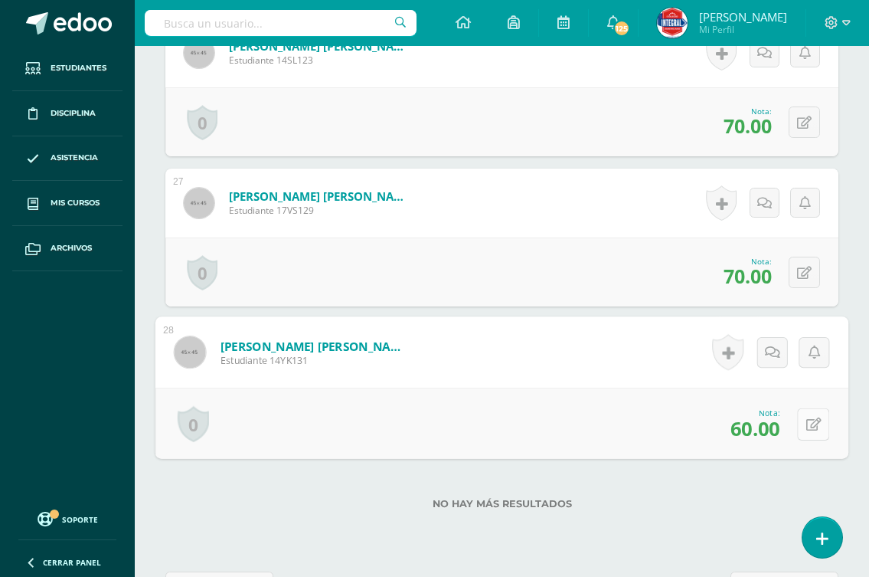
click at [798, 426] on button at bounding box center [813, 424] width 32 height 32
type input "70"
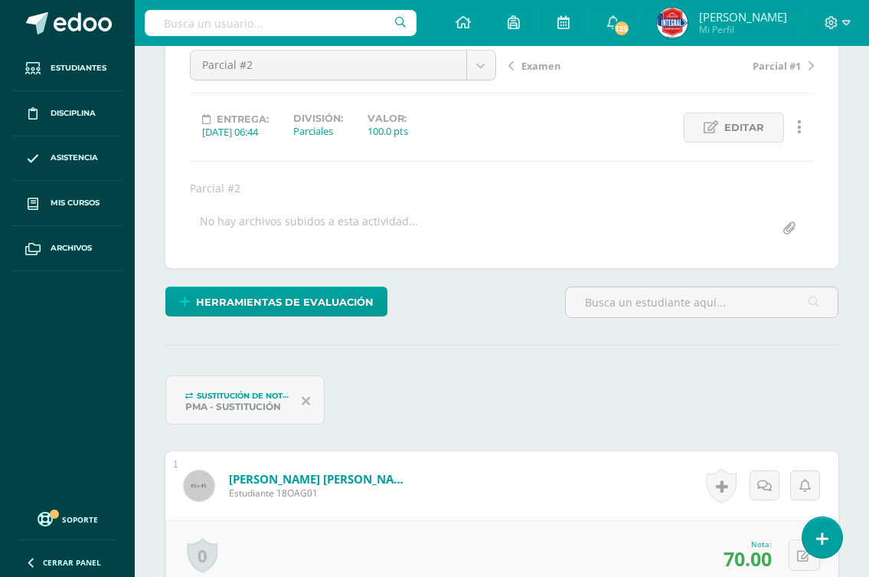
scroll to position [0, 0]
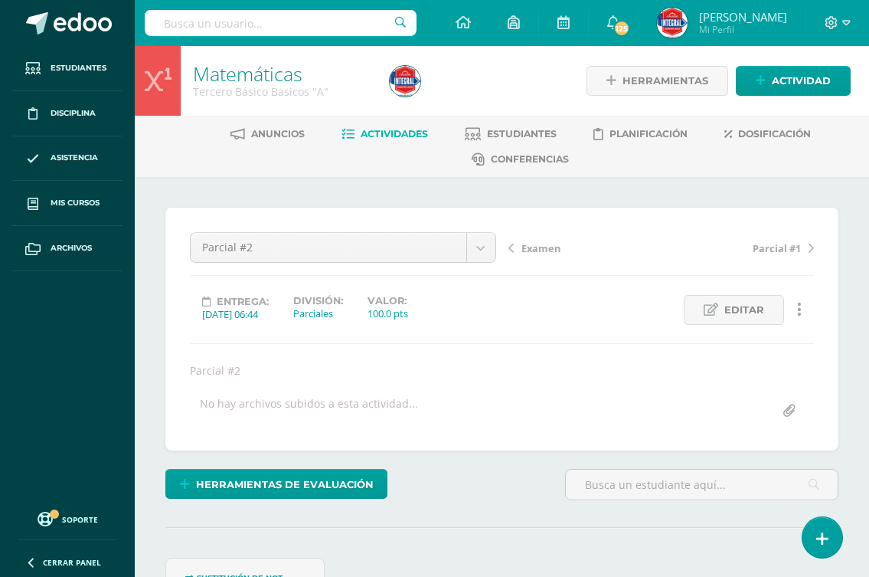
click at [554, 252] on span "Examen" at bounding box center [541, 248] width 39 height 14
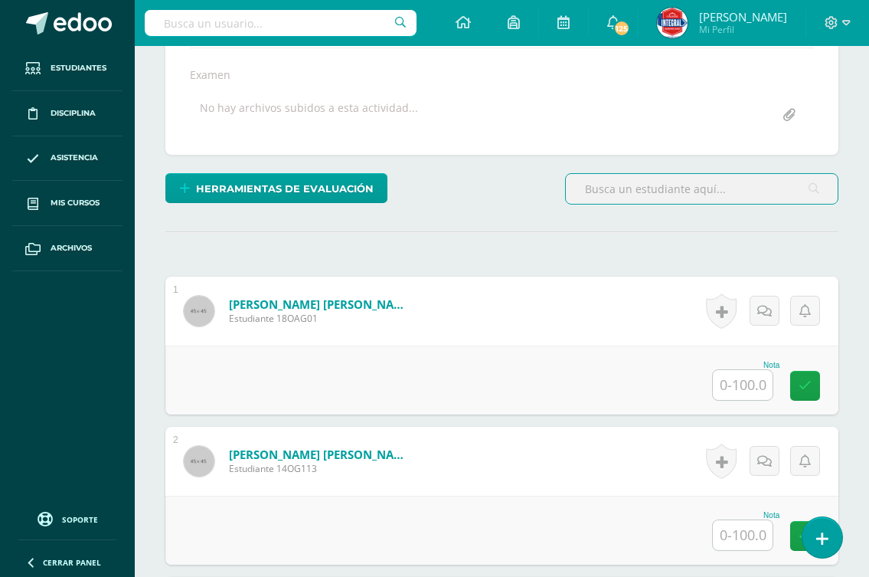
scroll to position [307, 0]
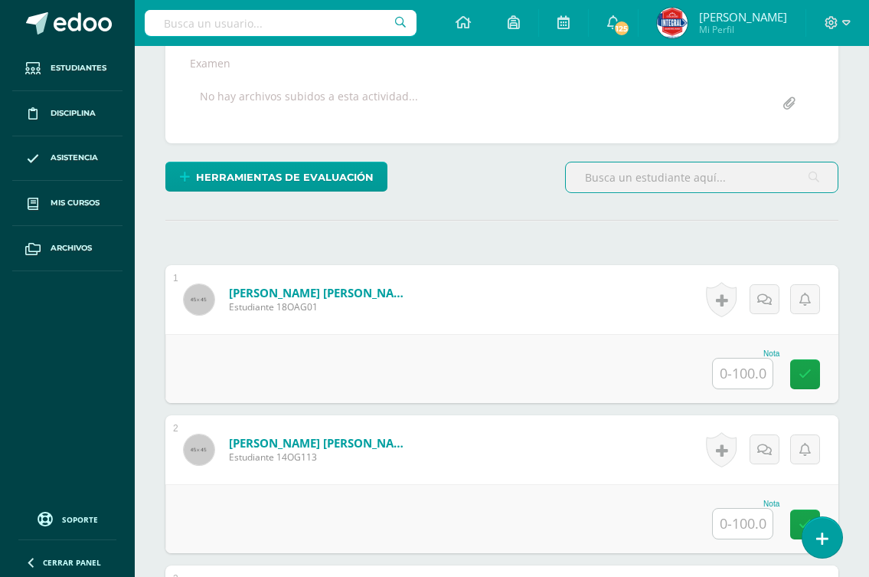
click at [745, 372] on input "text" at bounding box center [743, 373] width 60 height 30
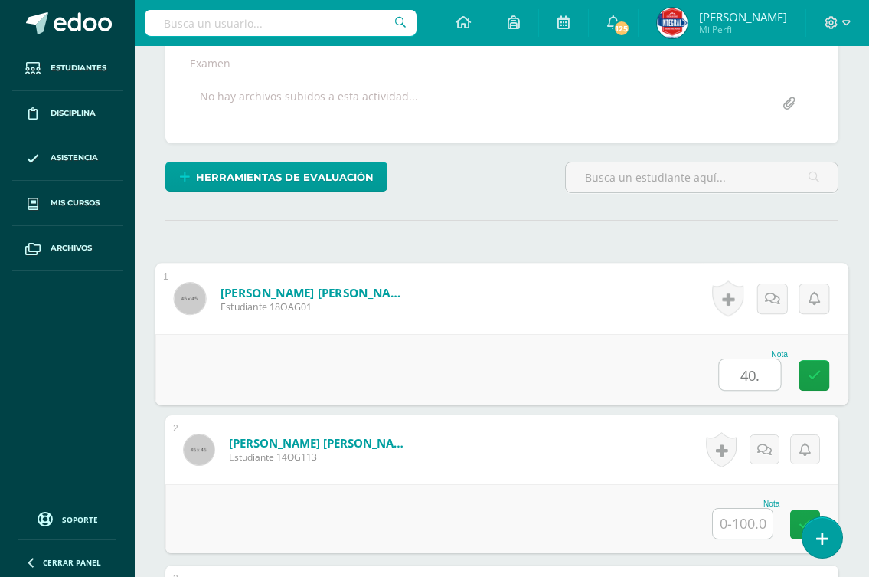
scroll to position [308, 0]
type input "40.5"
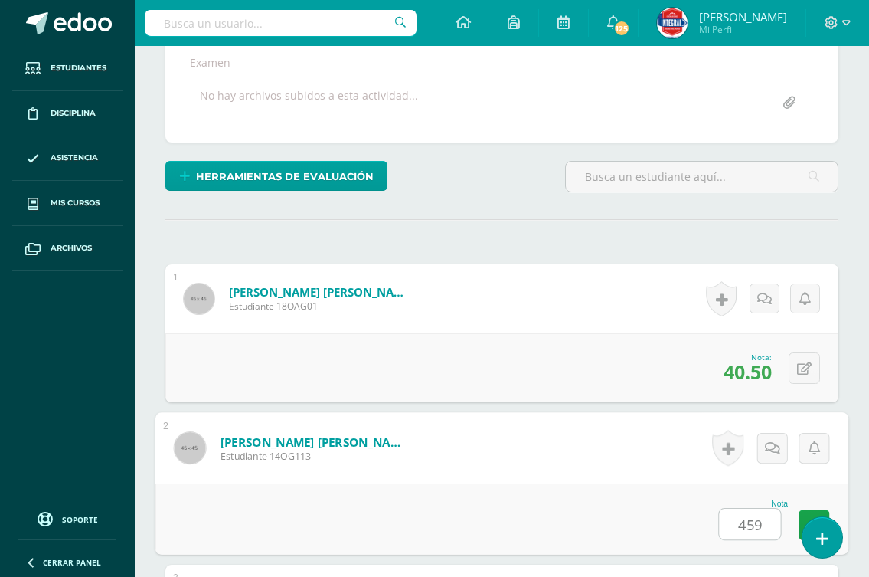
scroll to position [309, 0]
type input "49.5"
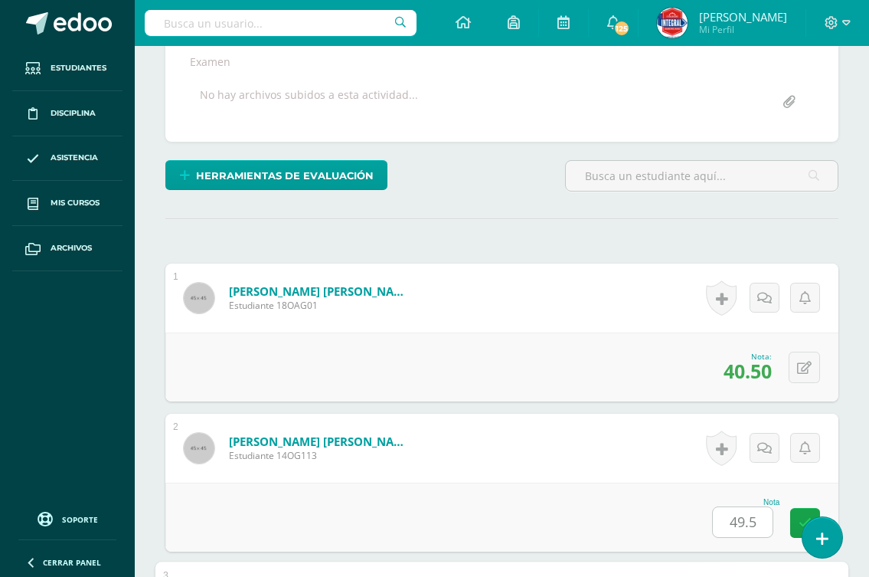
scroll to position [692, 0]
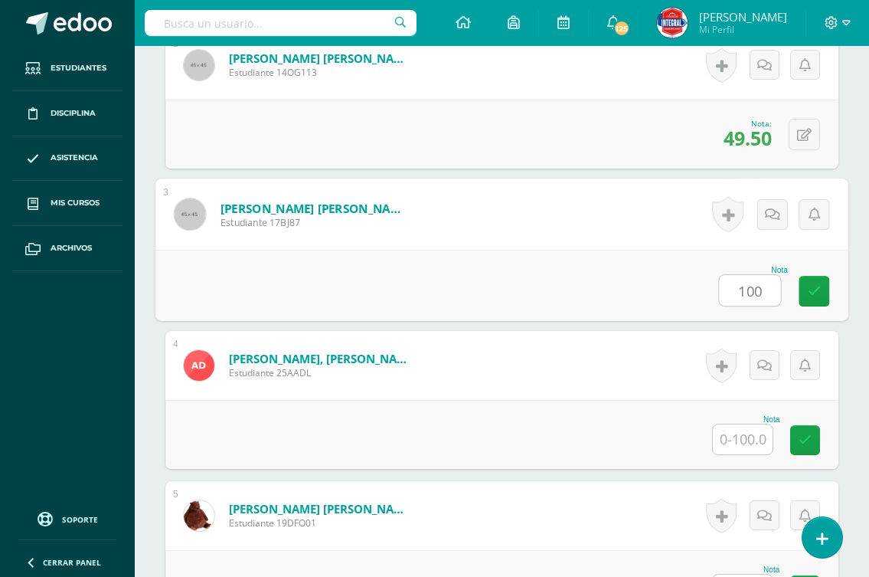
type input "100"
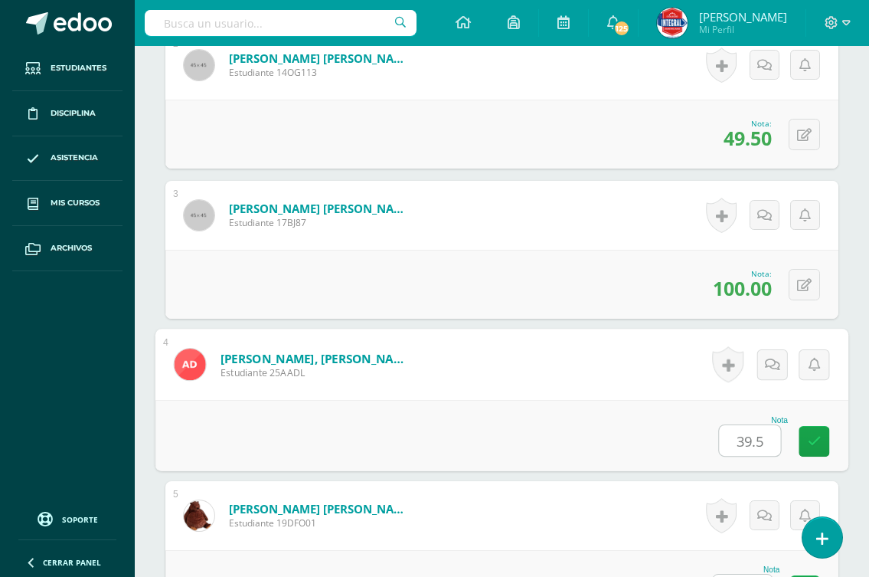
type input "39.5"
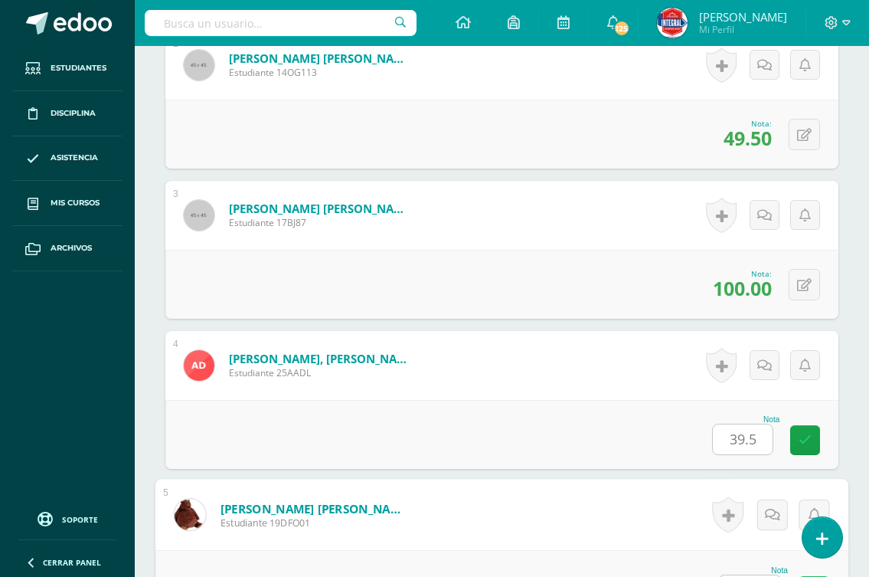
scroll to position [719, 0]
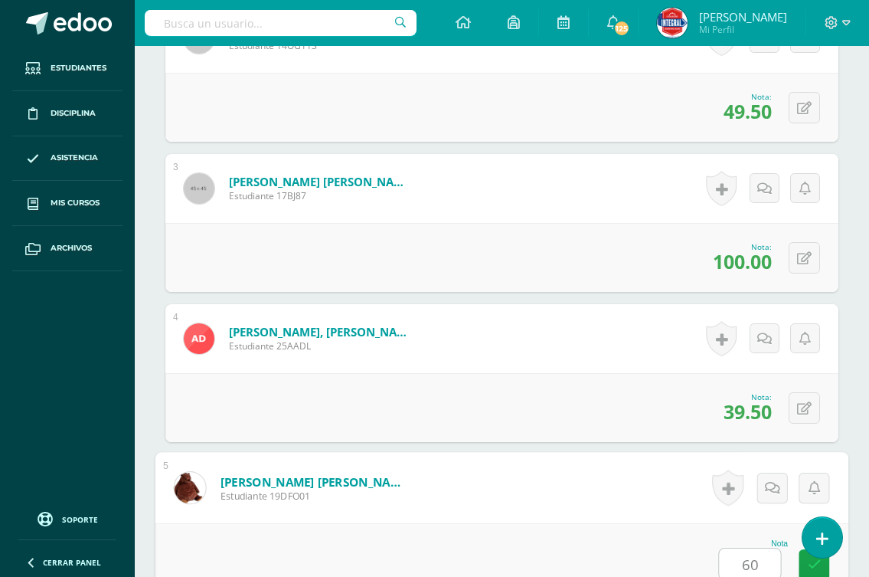
type input "60"
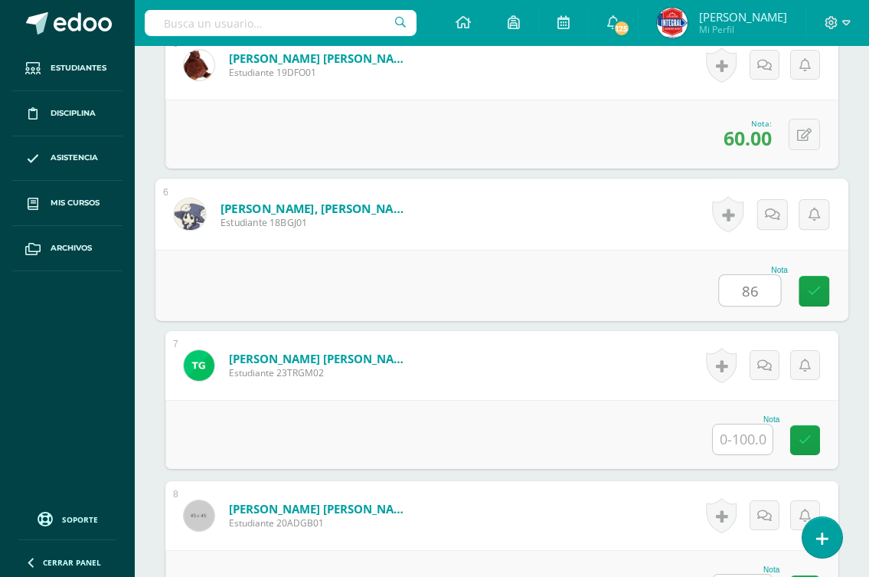
type input "86"
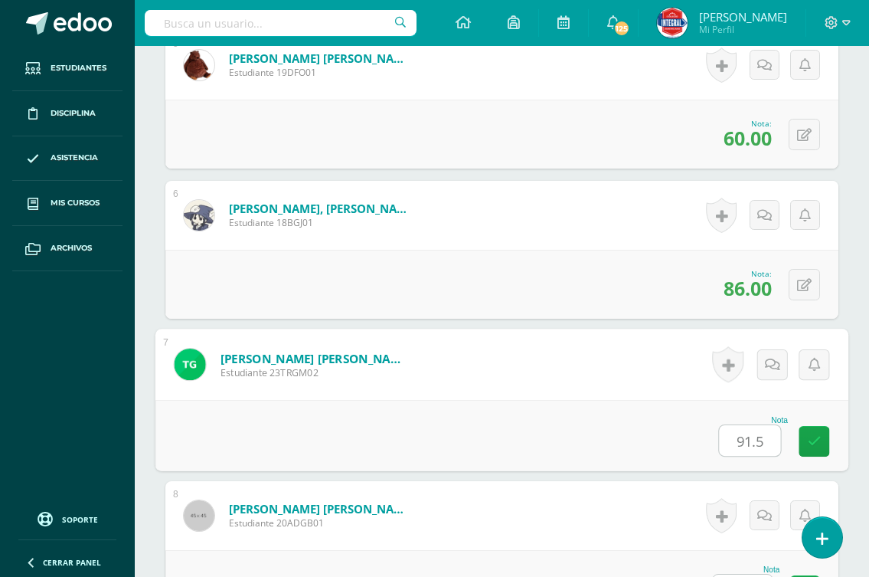
type input "91.5"
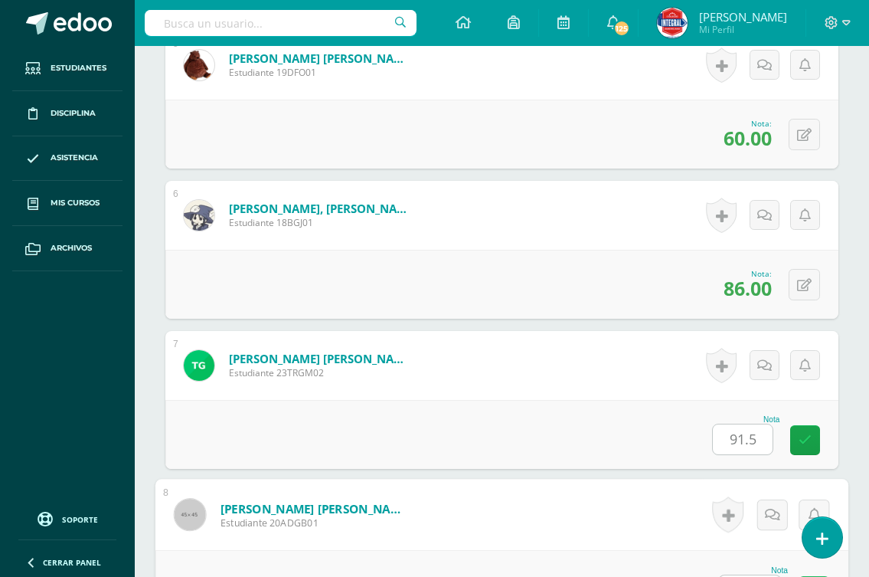
scroll to position [1169, 0]
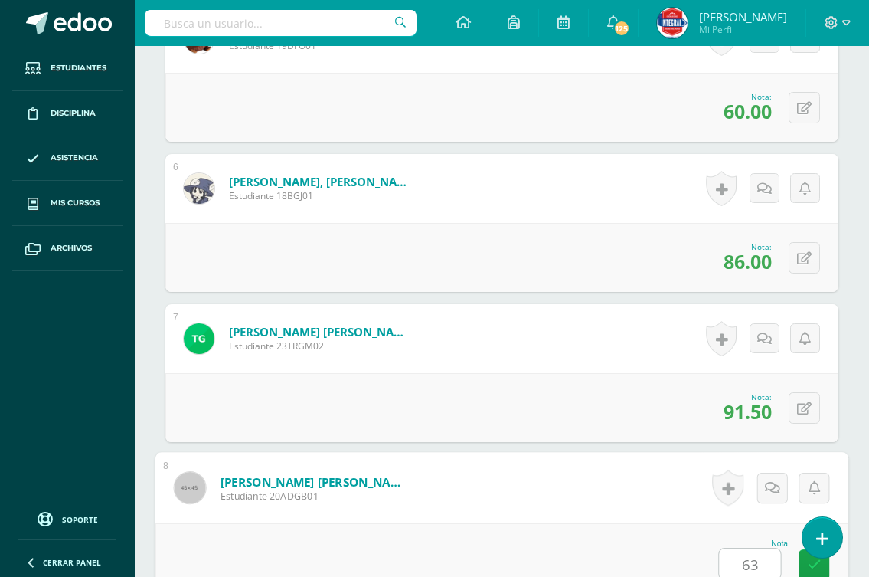
type input "63"
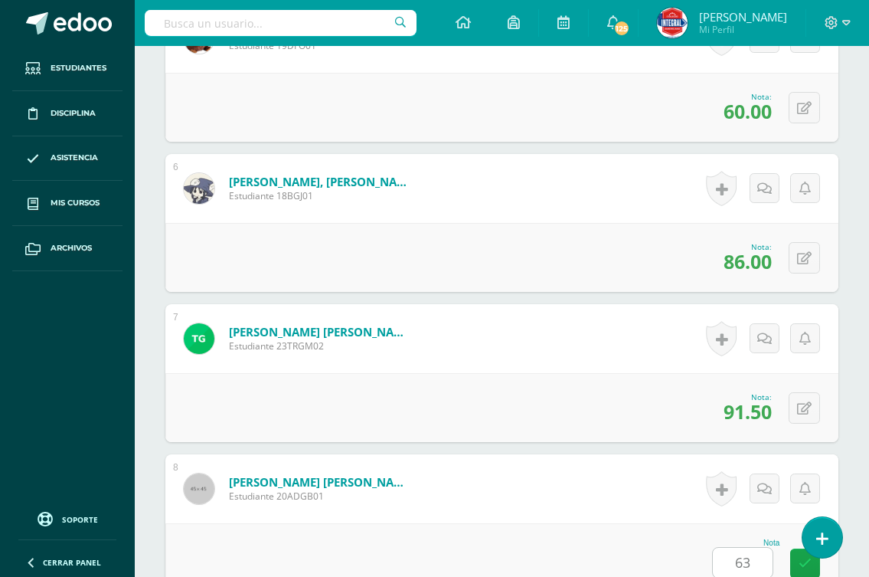
scroll to position [1593, 0]
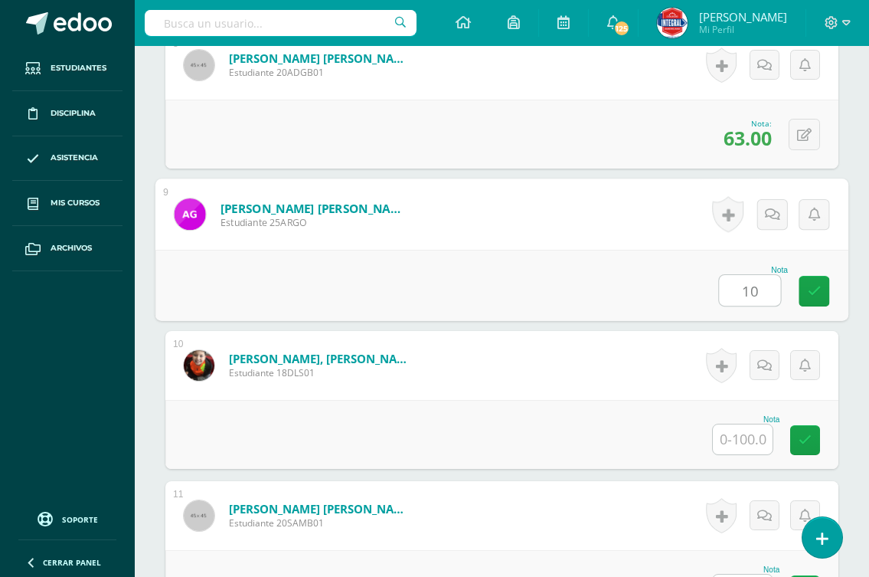
type input "10"
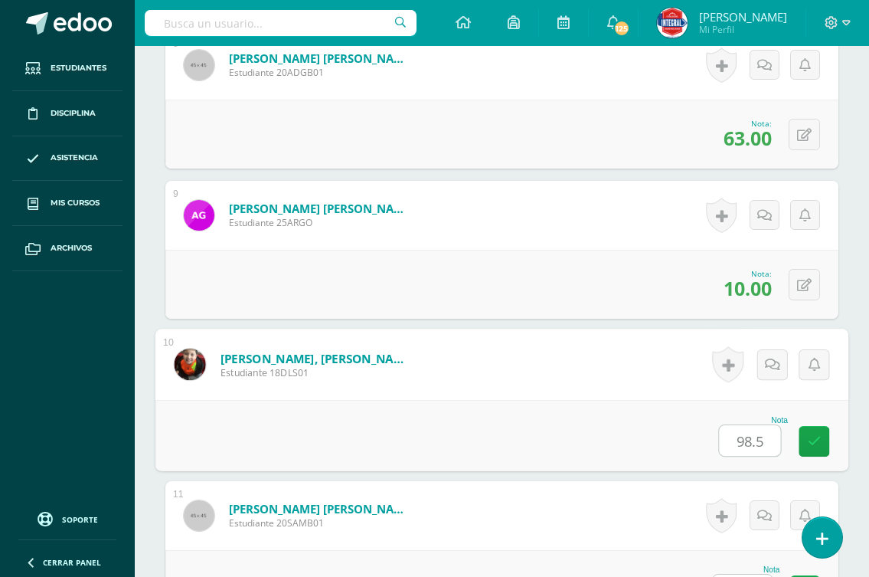
type input "98.5"
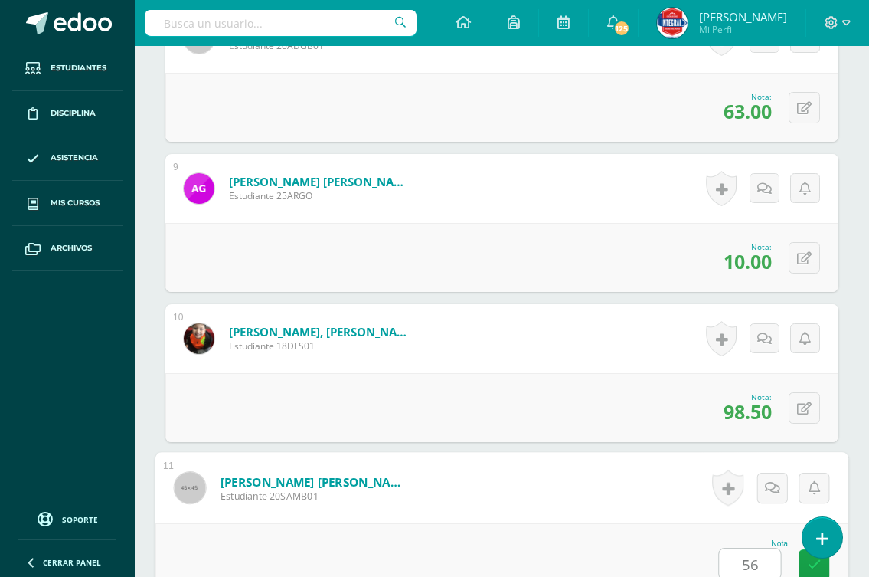
type input "56"
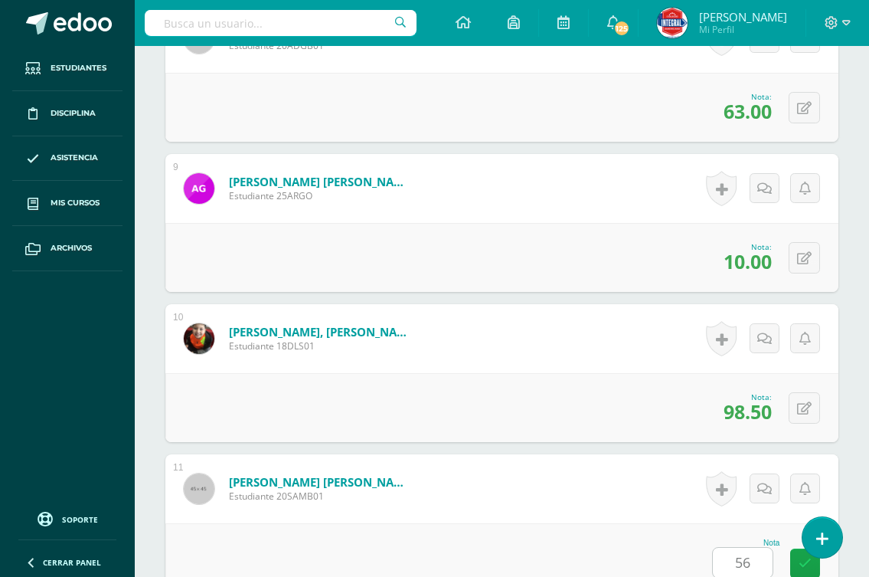
scroll to position [2043, 0]
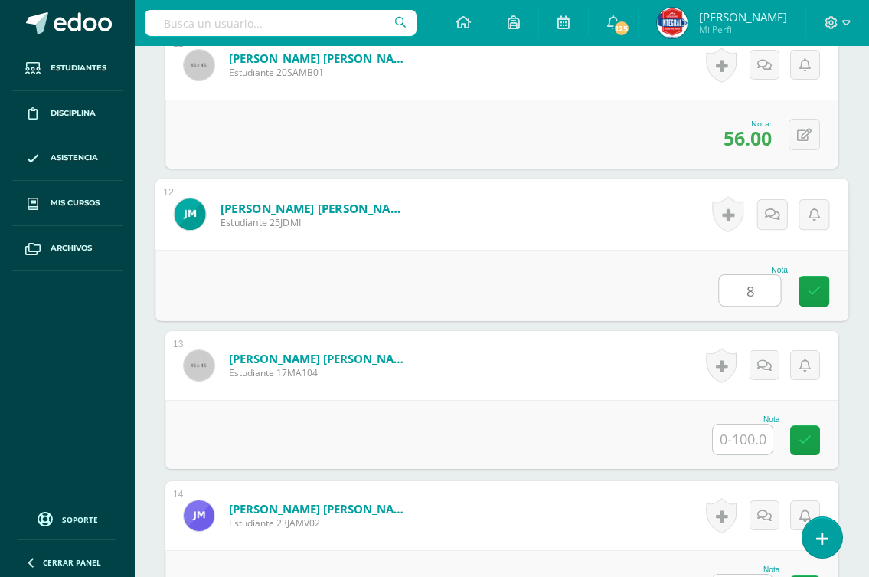
type input "8"
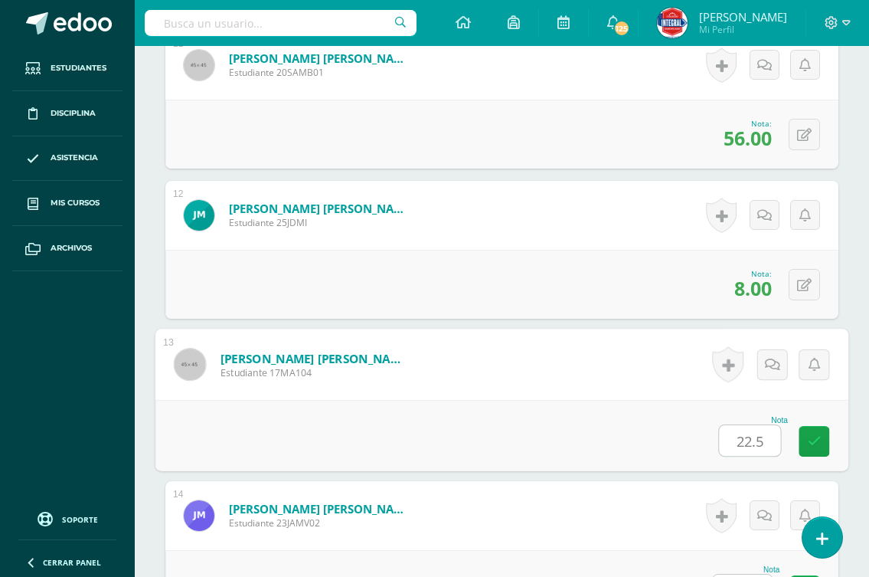
type input "22.5"
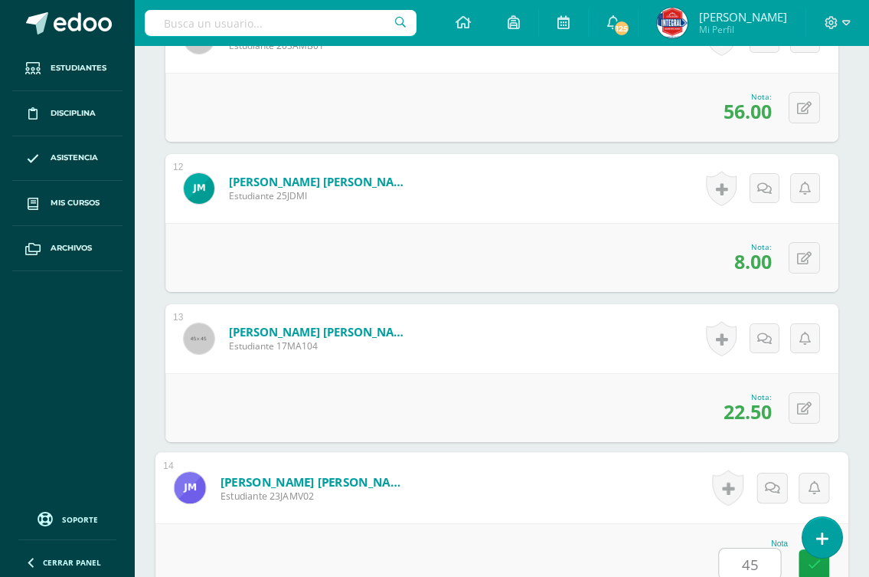
type input "45"
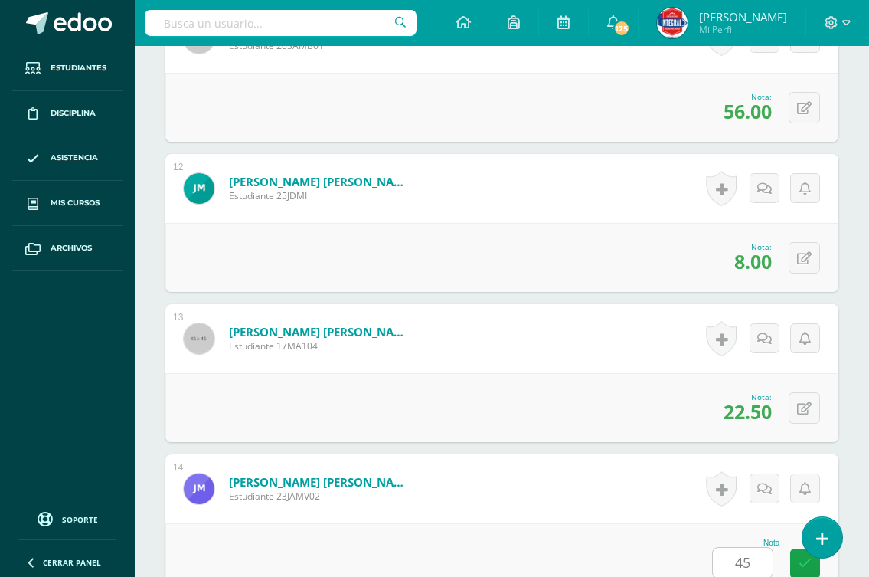
scroll to position [2493, 0]
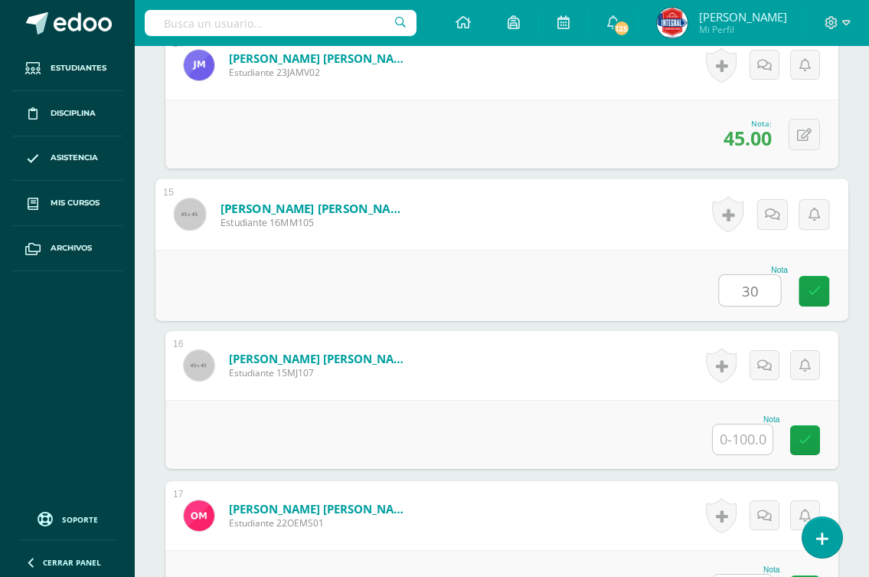
type input "30"
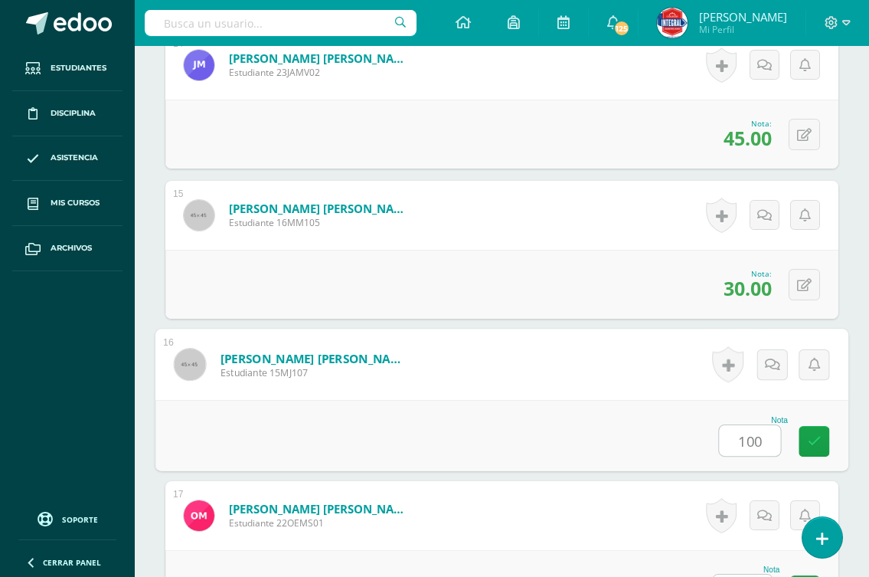
type input "100"
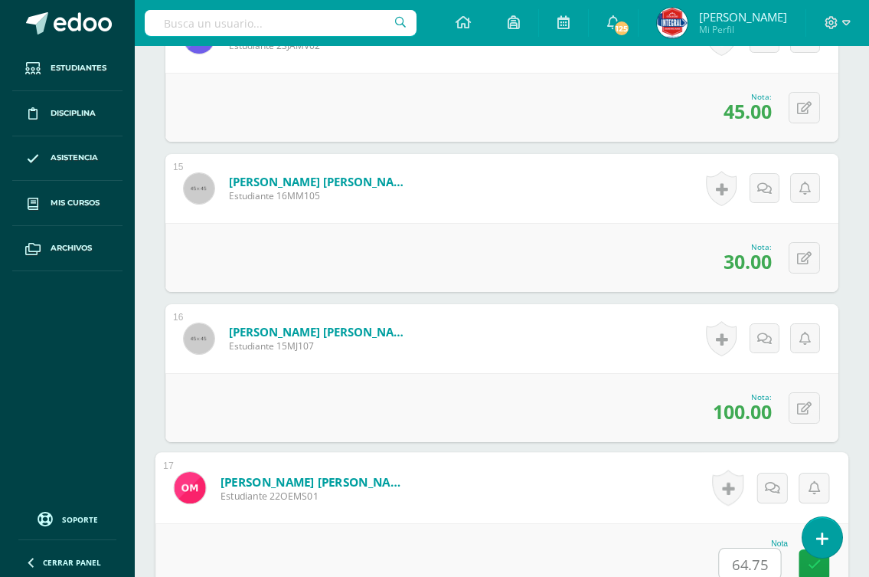
type input "64.75"
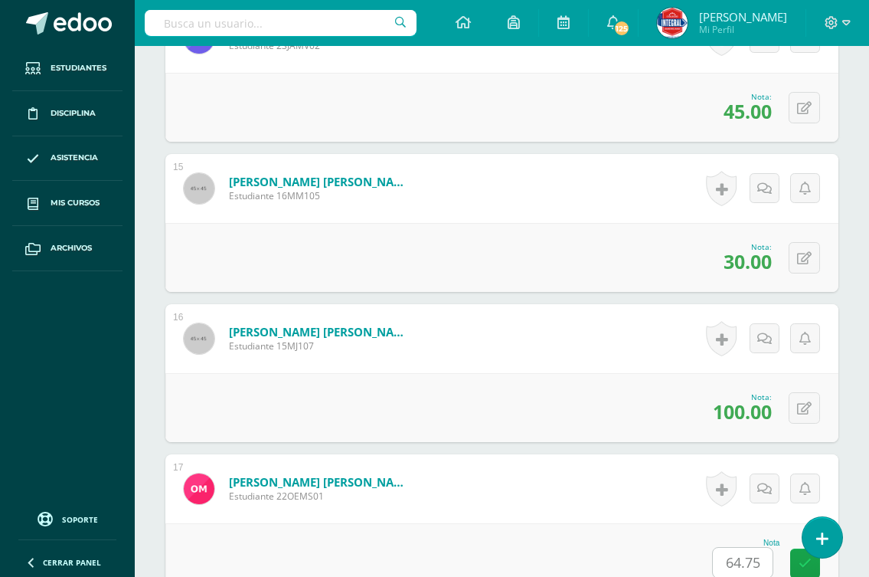
scroll to position [2944, 0]
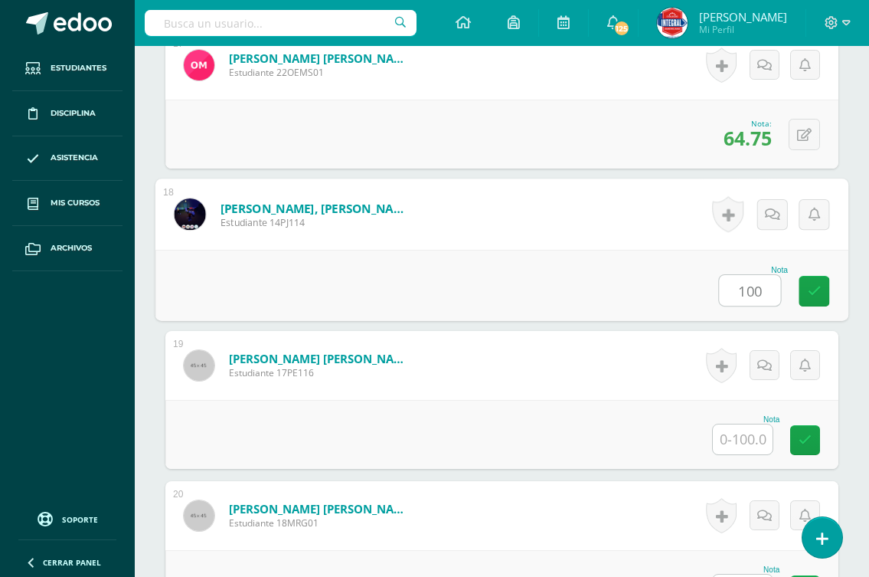
type input "100"
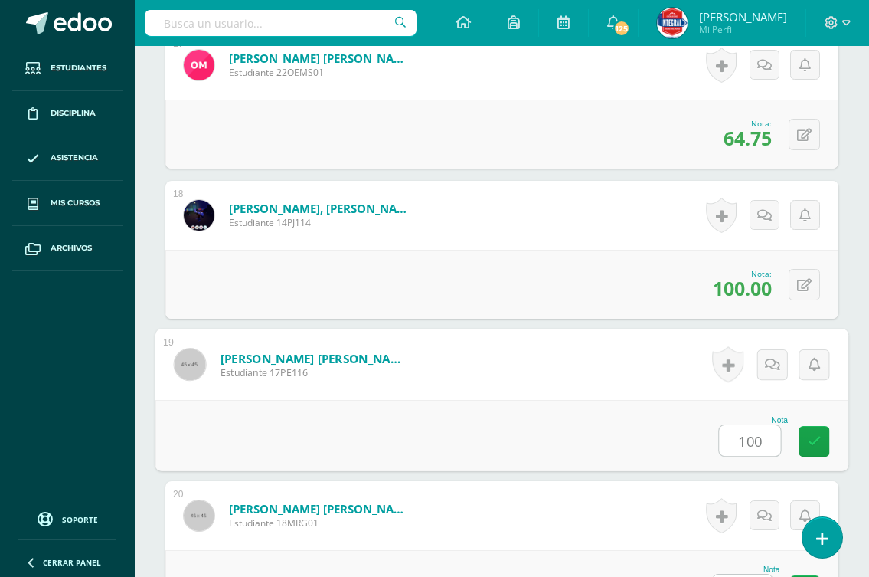
type input "100"
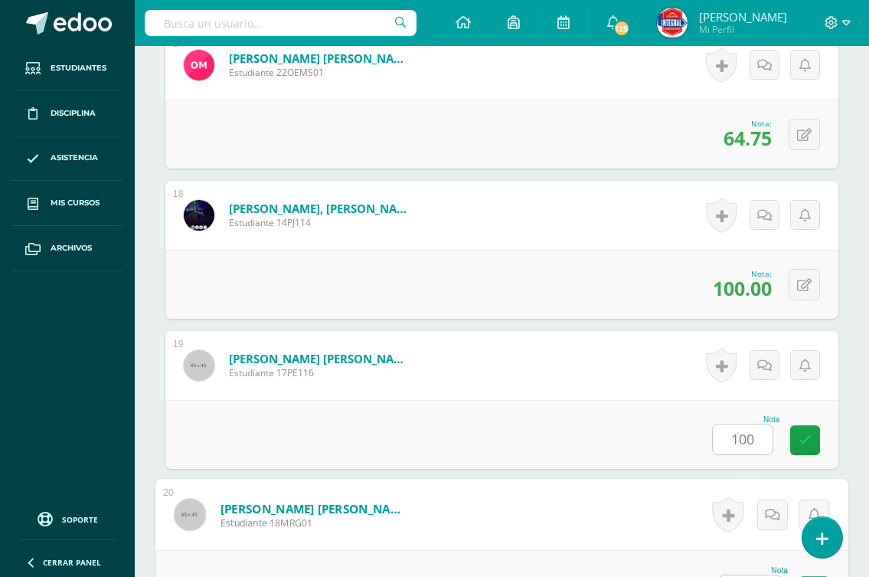
scroll to position [2971, 0]
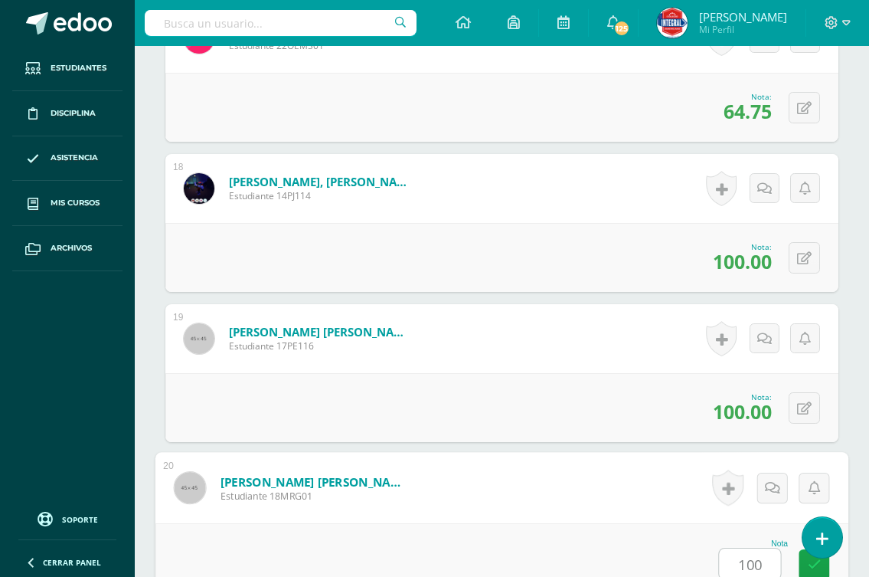
type input "100"
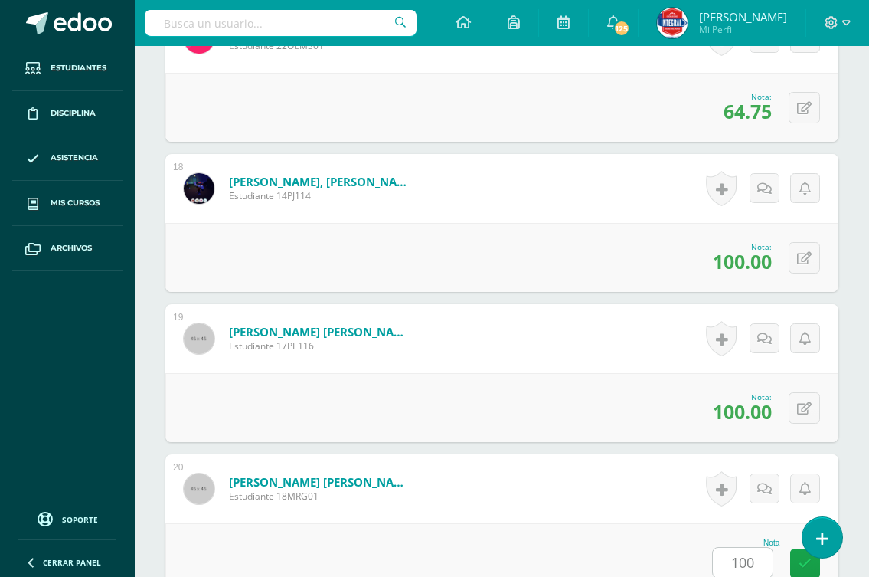
scroll to position [3394, 0]
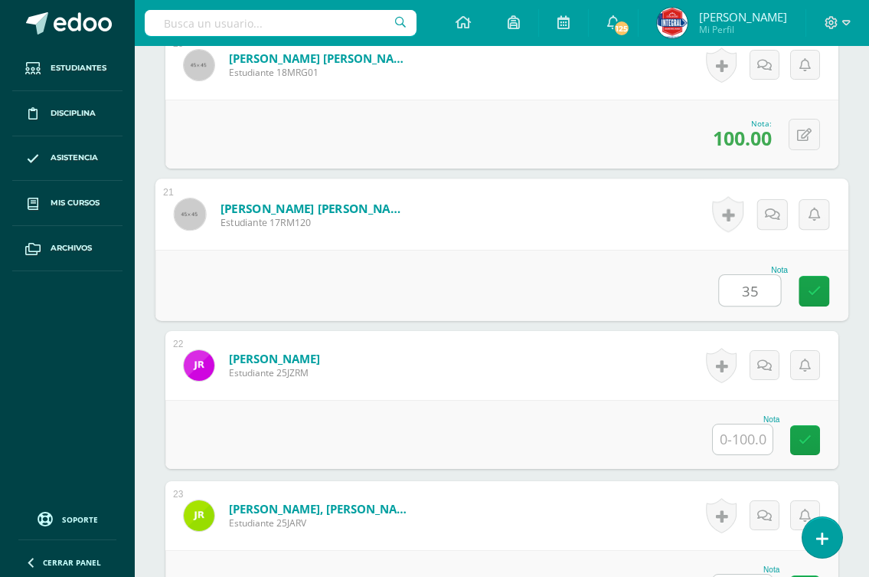
type input "35"
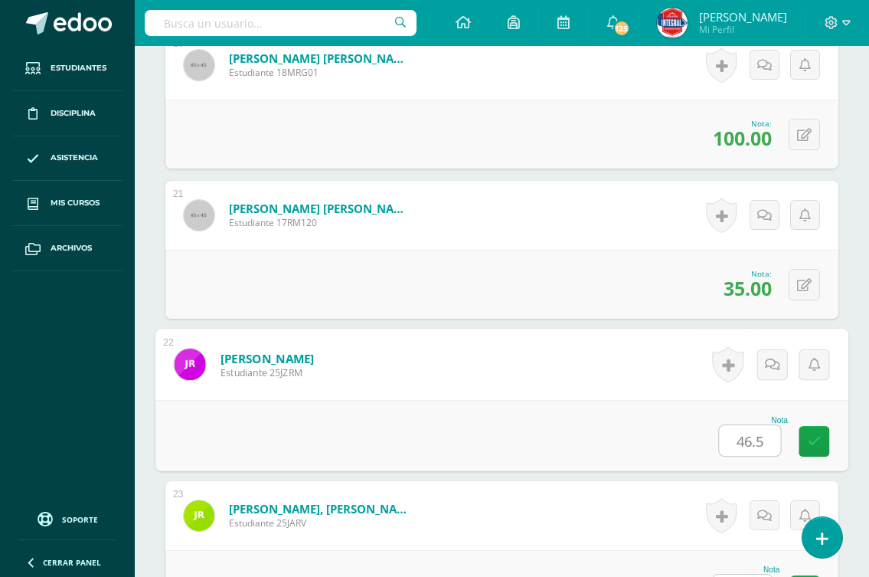
type input "46.5"
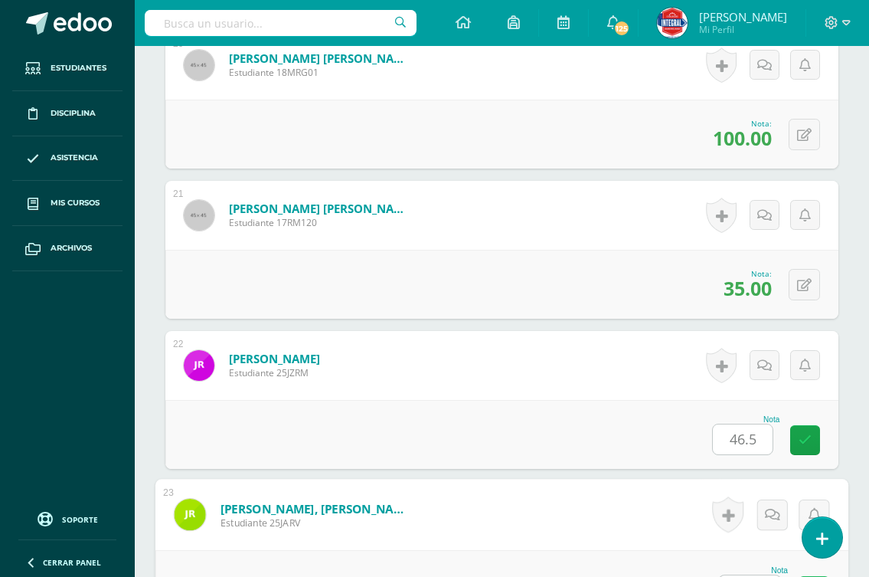
scroll to position [3421, 0]
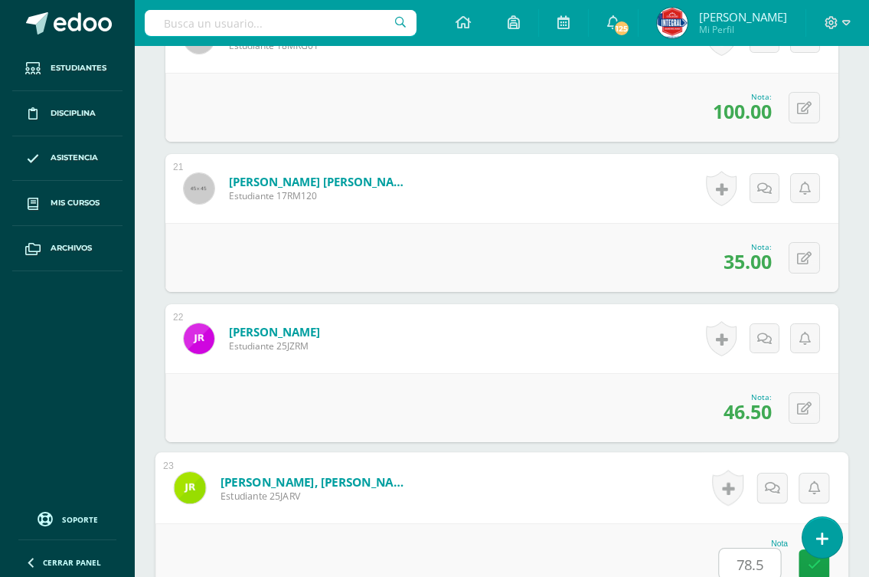
type input "78.5"
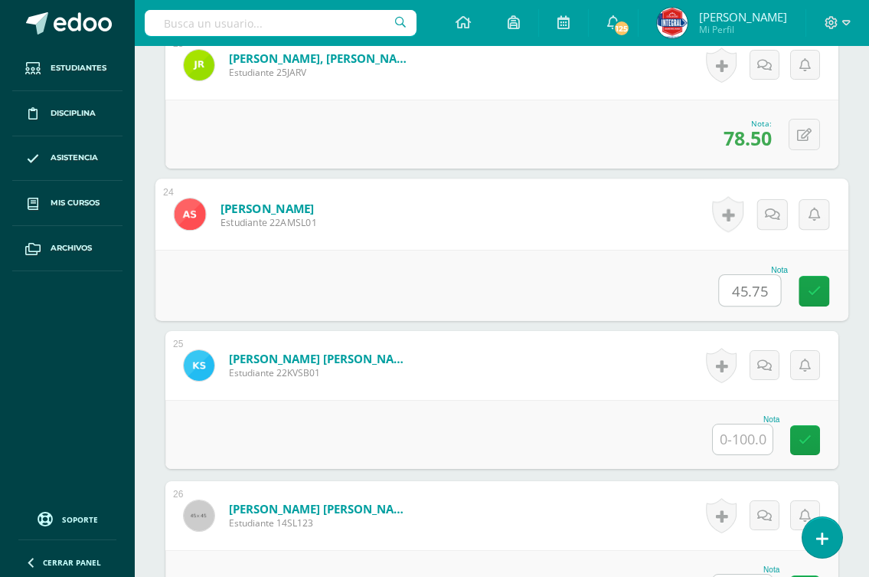
type input "45.75"
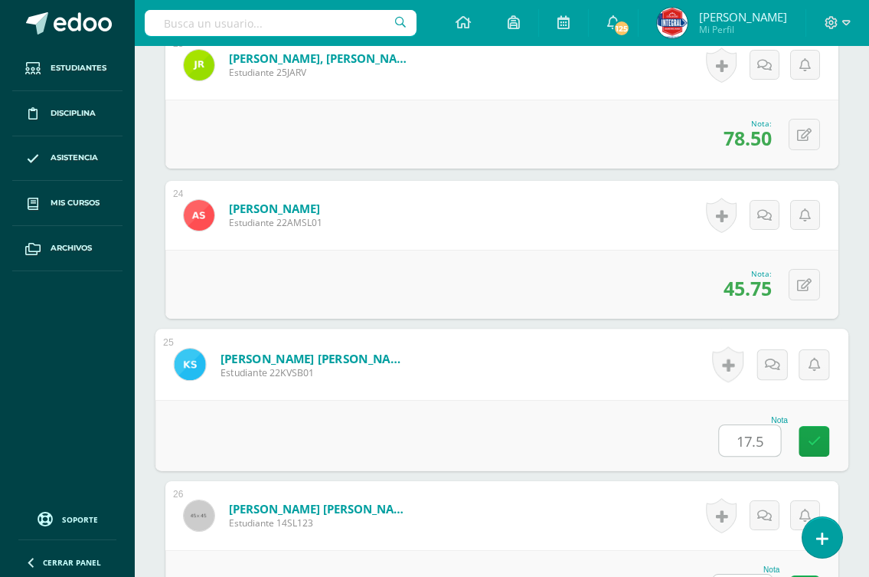
type input "17.5"
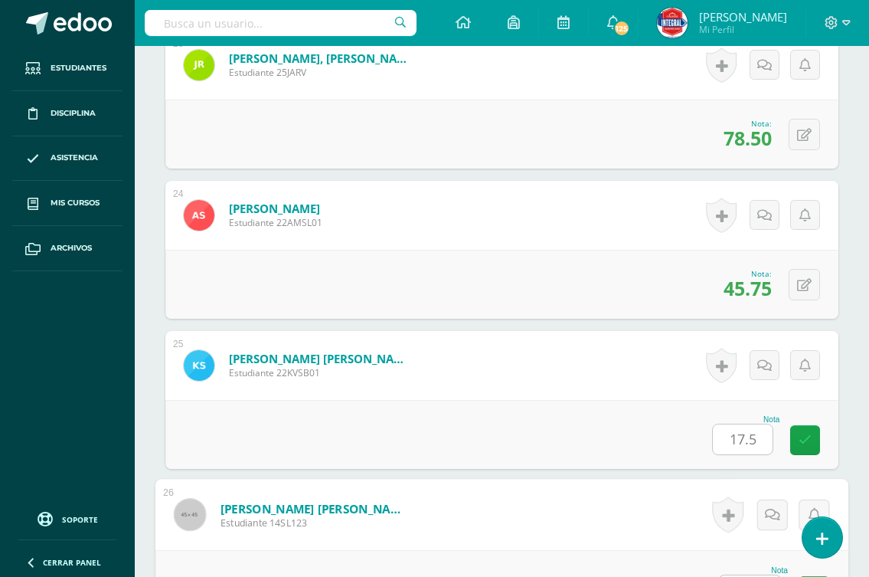
scroll to position [3871, 0]
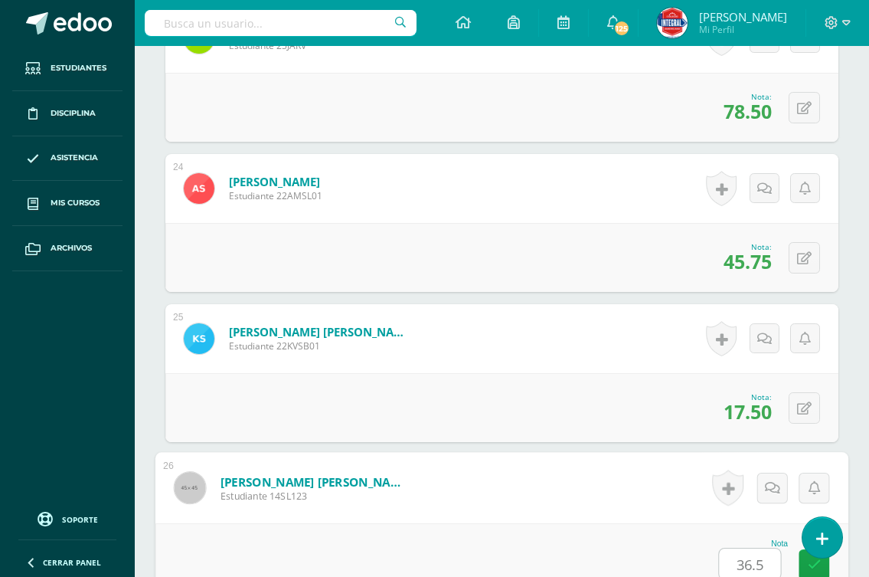
type input "36.5"
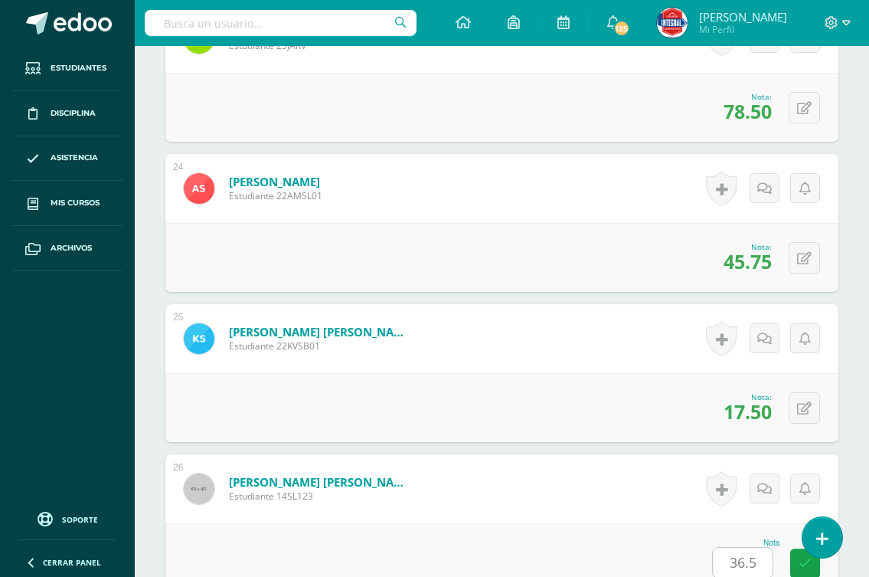
scroll to position [4295, 0]
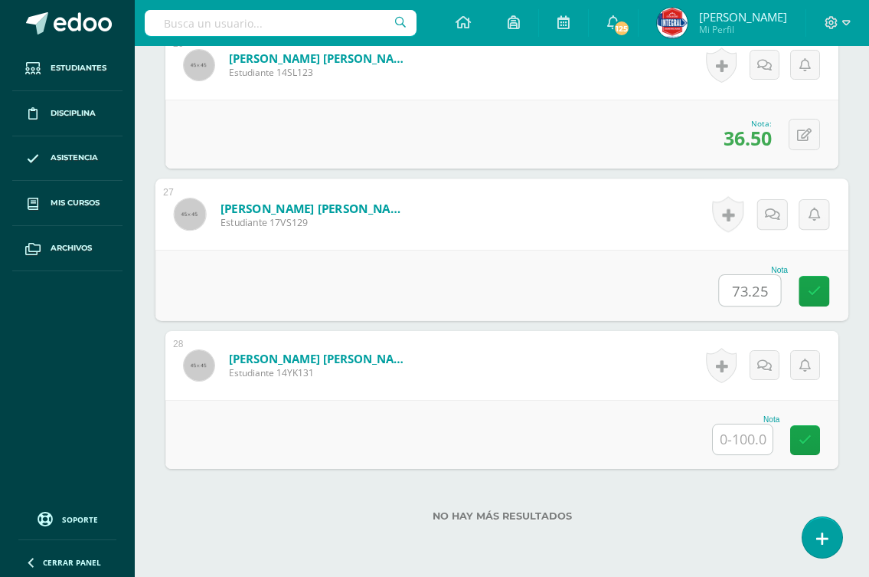
type input "73.25"
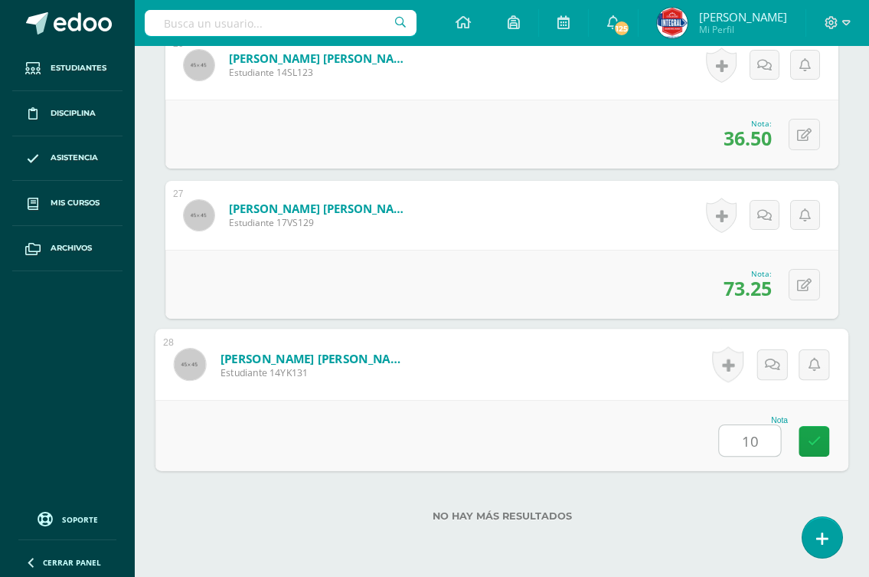
type input "100"
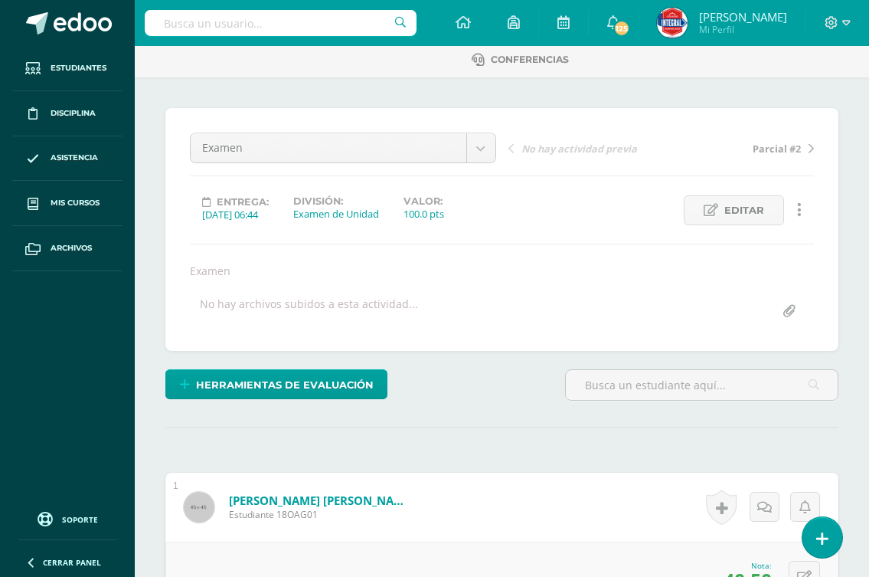
scroll to position [0, 0]
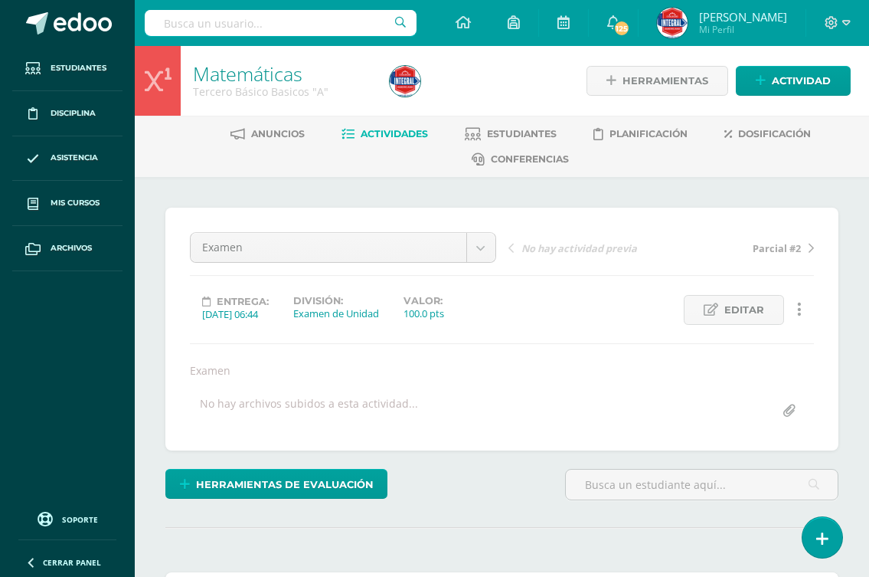
click at [375, 128] on span "Actividades" at bounding box center [394, 133] width 67 height 11
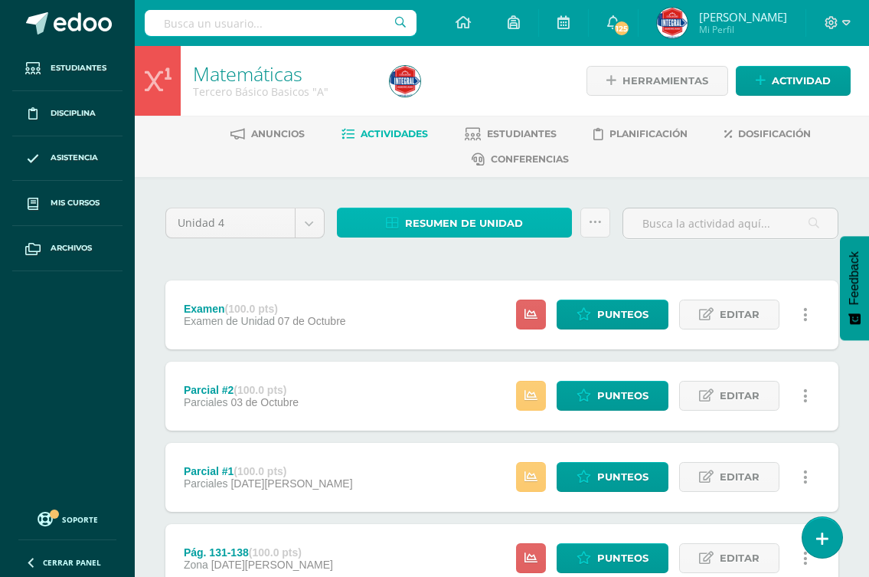
click at [426, 221] on span "Resumen de unidad" at bounding box center [464, 223] width 118 height 28
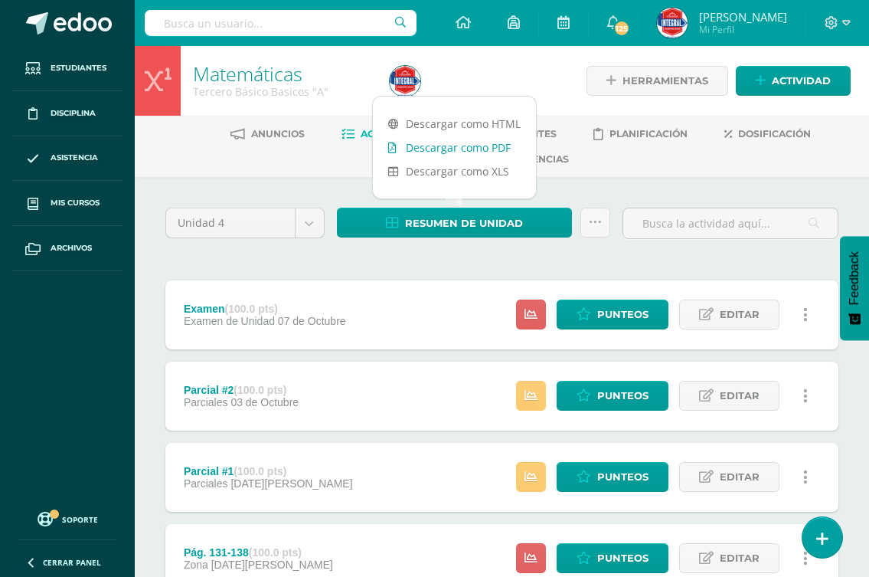
click at [434, 150] on link "Descargar como PDF" at bounding box center [454, 148] width 163 height 24
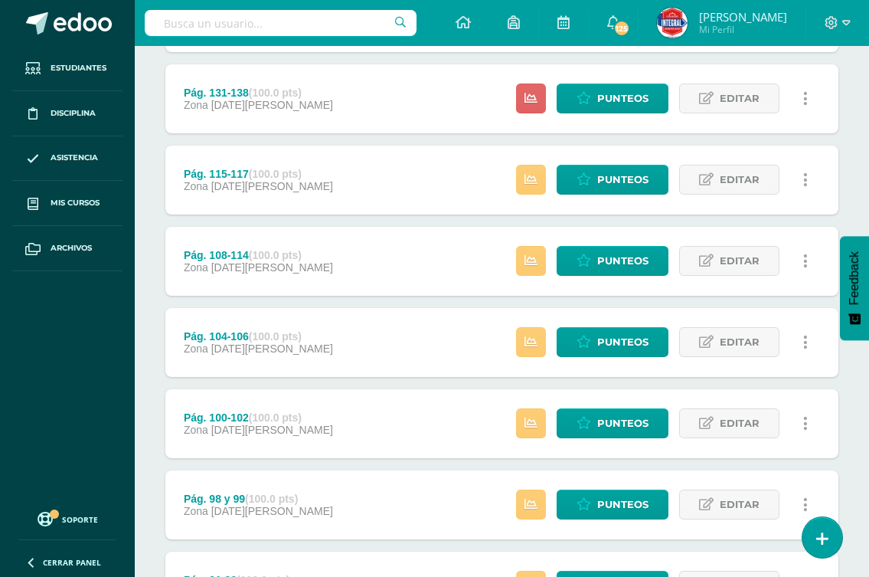
scroll to position [383, 0]
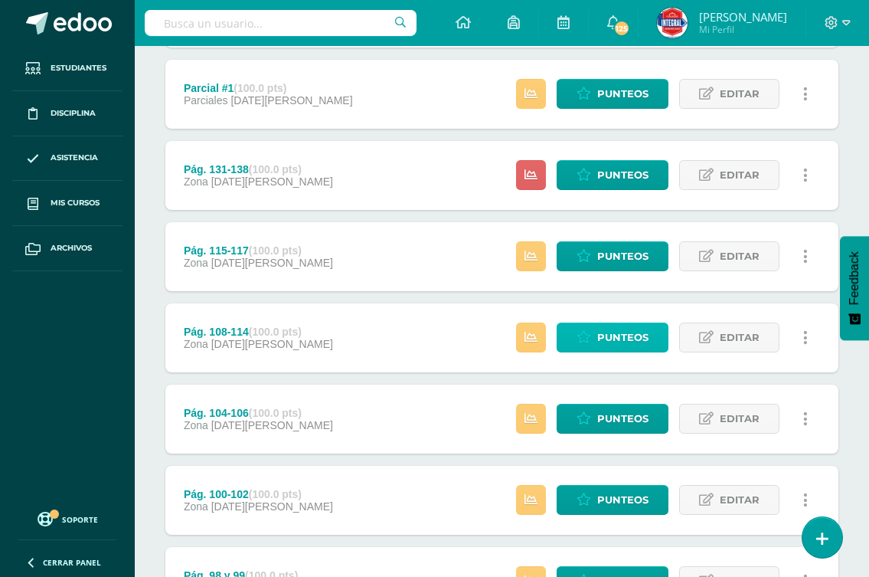
click at [591, 339] on icon at bounding box center [584, 337] width 15 height 13
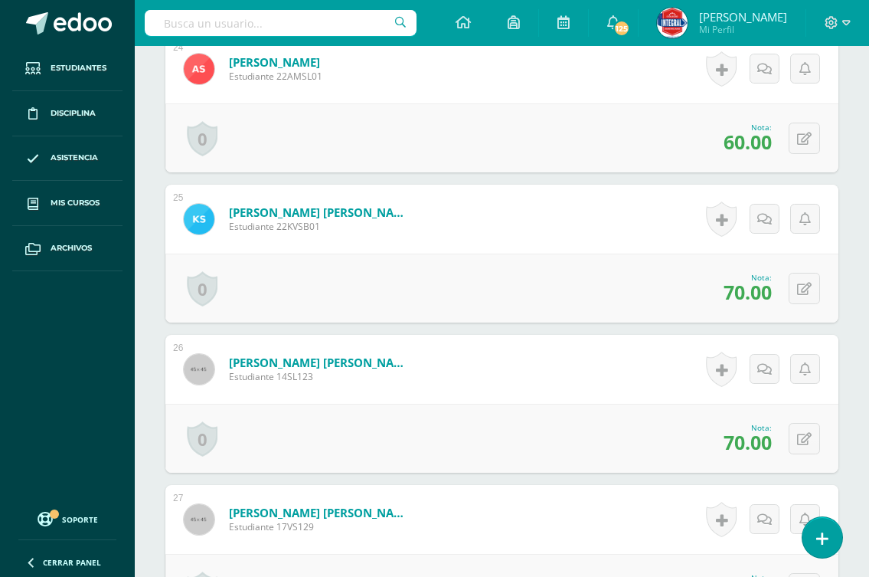
scroll to position [3999, 0]
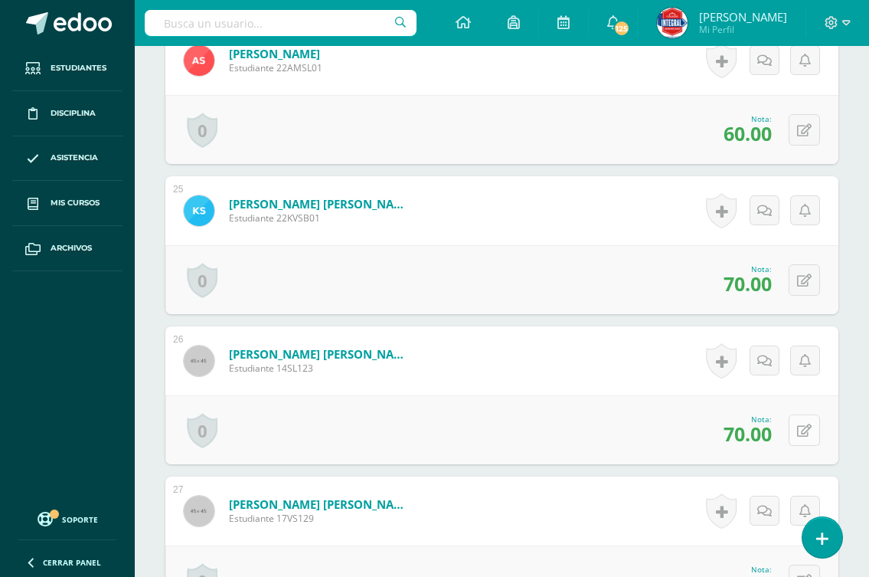
click at [805, 424] on icon at bounding box center [804, 430] width 15 height 13
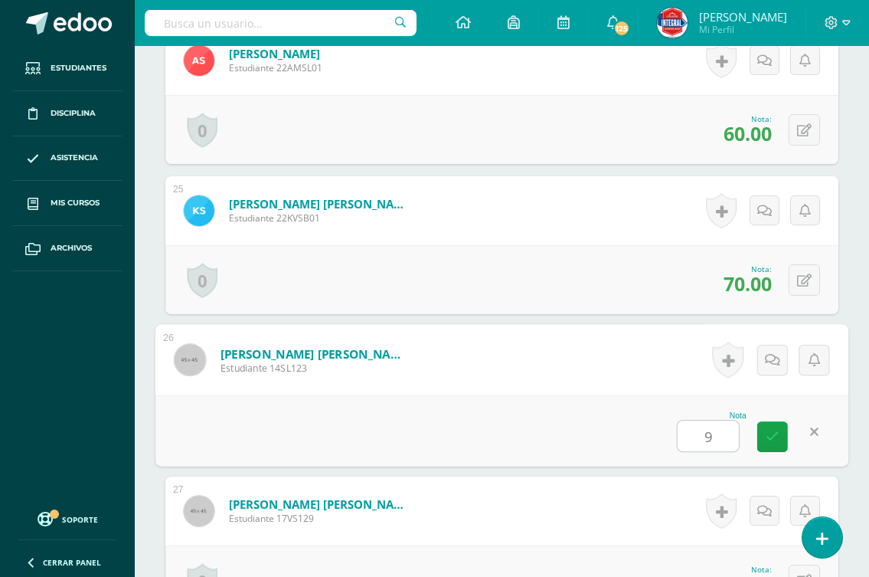
type input "90"
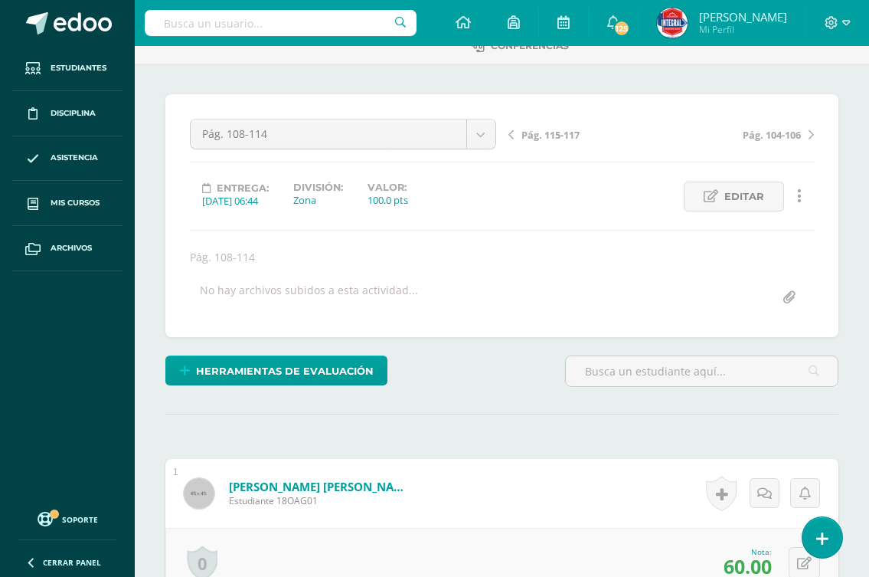
scroll to position [0, 0]
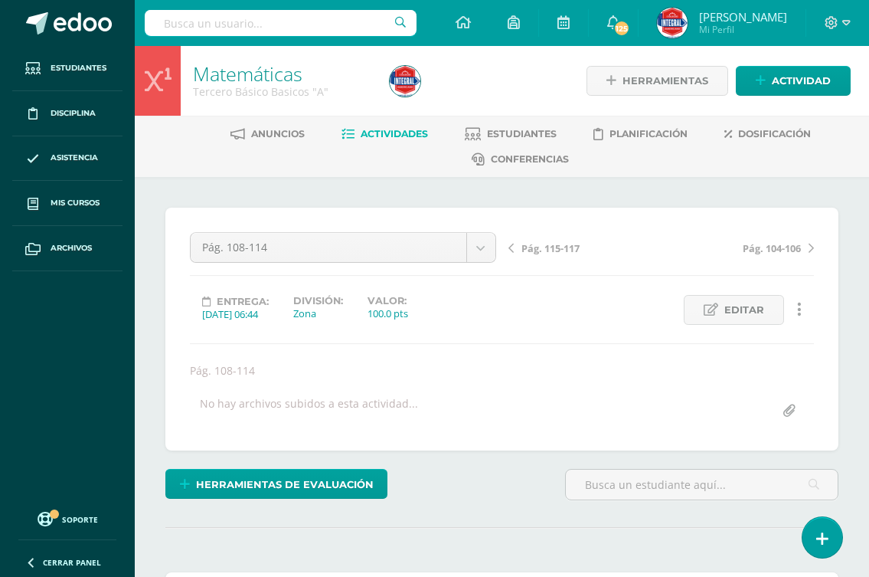
click at [800, 246] on span "Pág. 104-106" at bounding box center [772, 248] width 58 height 14
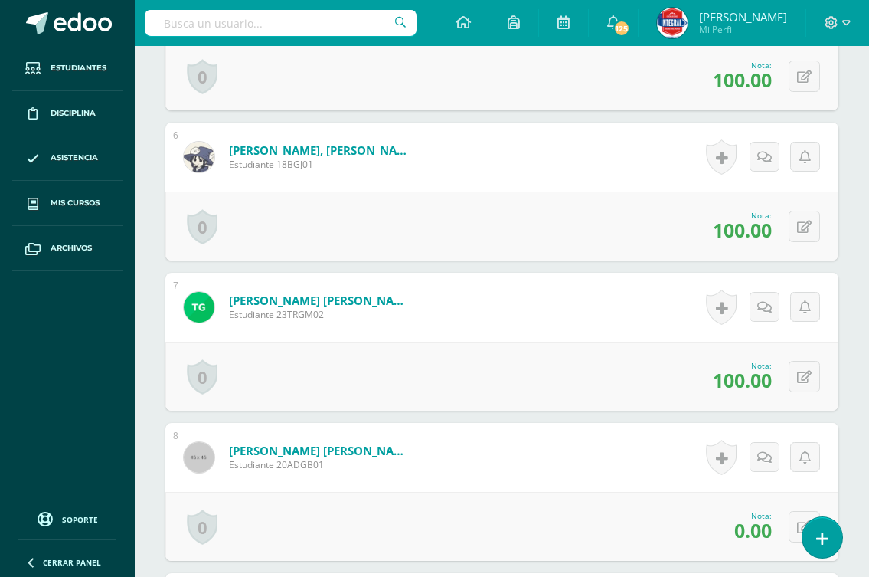
scroll to position [1228, 0]
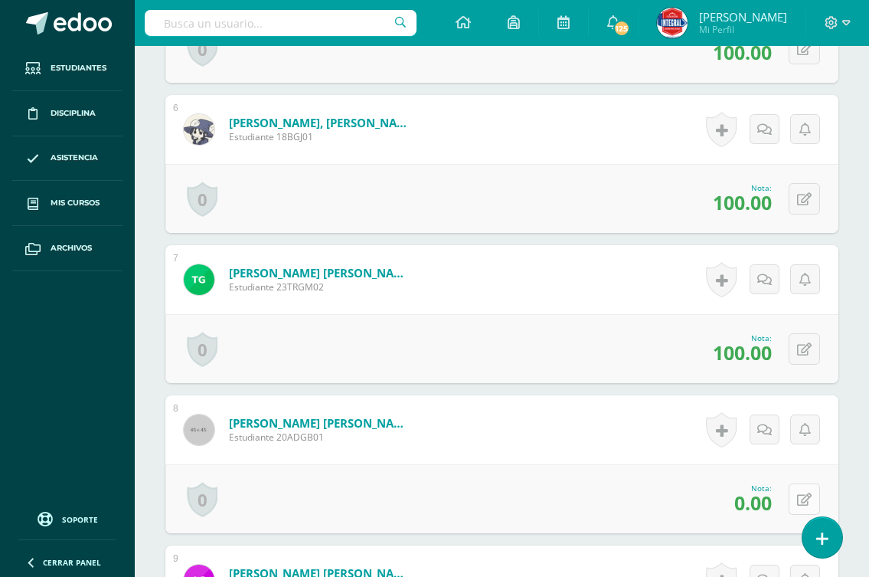
click at [803, 508] on button at bounding box center [804, 498] width 31 height 31
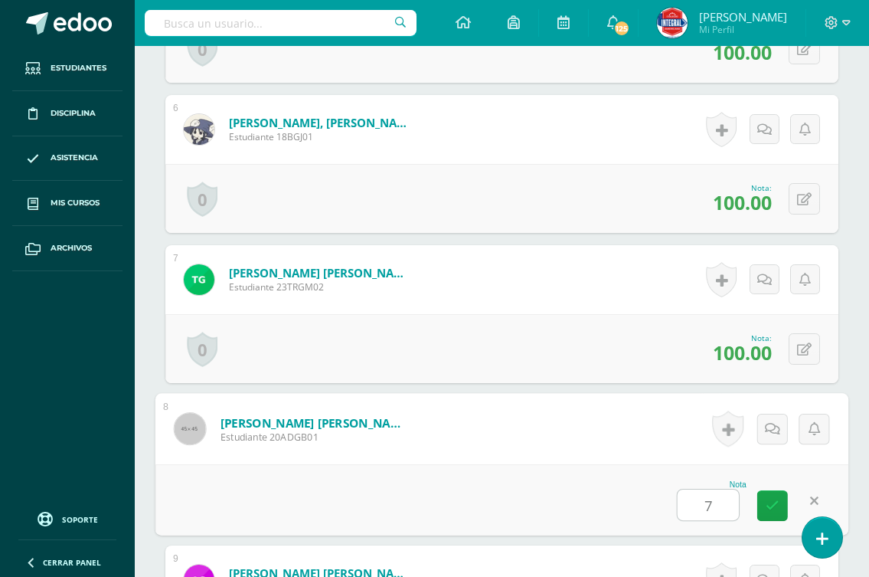
type input "70"
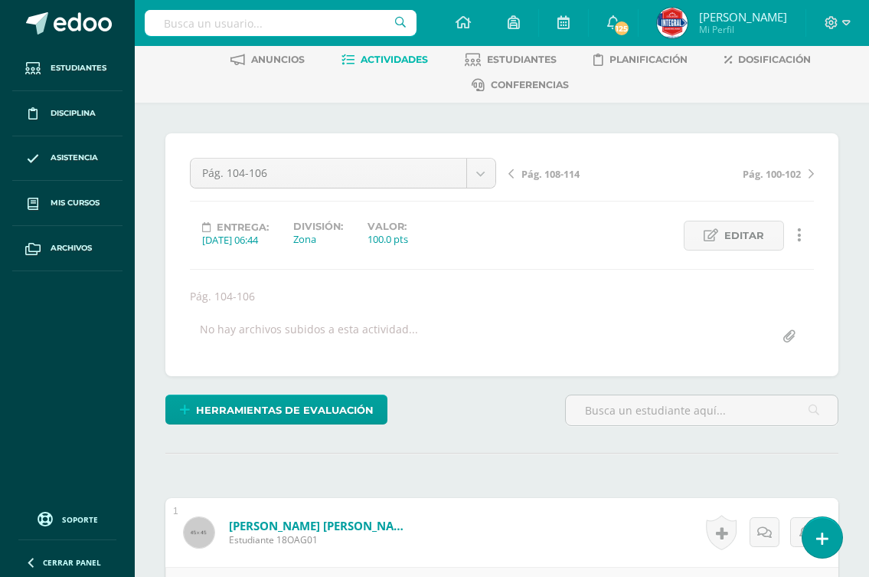
scroll to position [0, 0]
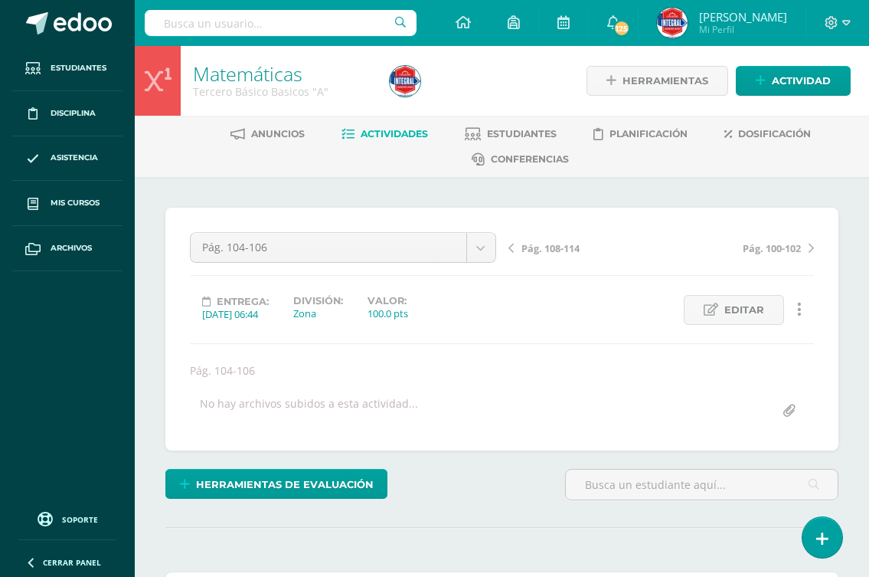
click at [391, 138] on span "Actividades" at bounding box center [394, 133] width 67 height 11
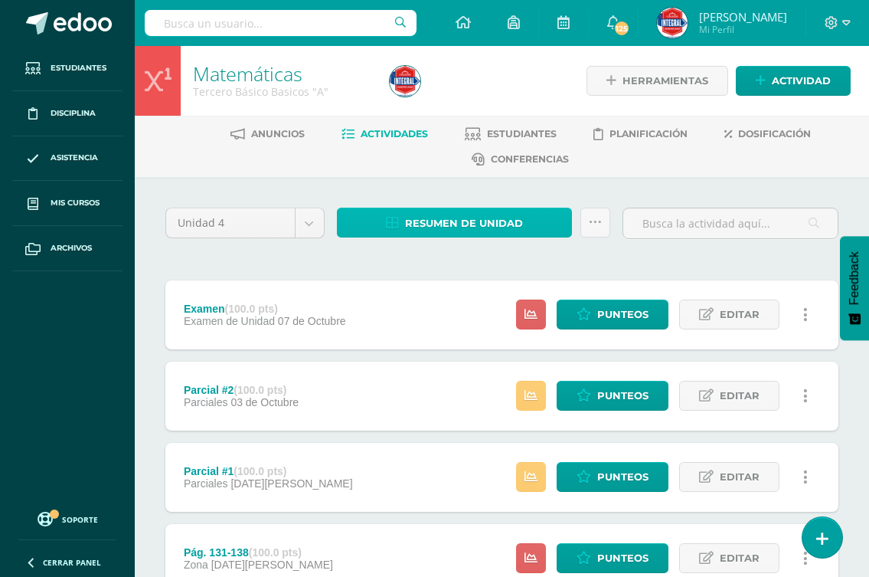
click at [517, 214] on span "Resumen de unidad" at bounding box center [464, 223] width 118 height 28
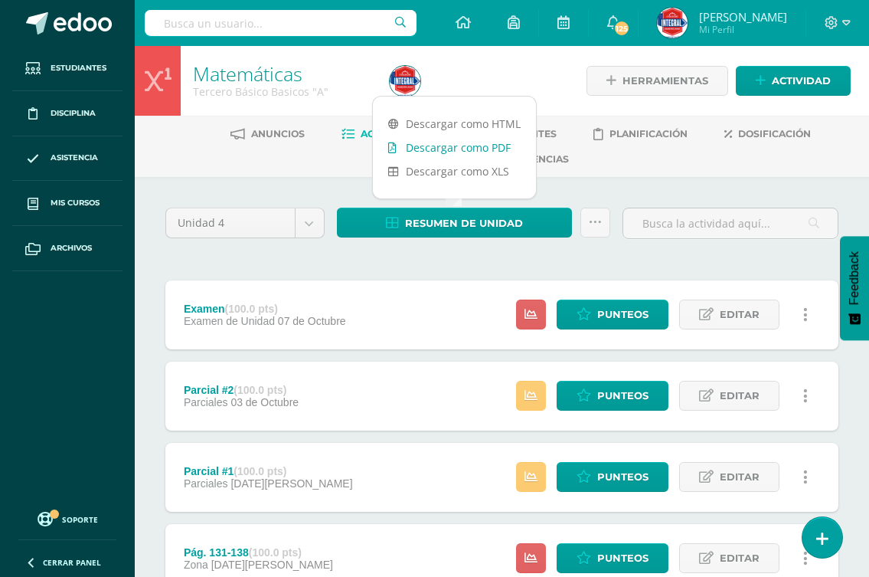
click at [461, 147] on link "Descargar como PDF" at bounding box center [454, 148] width 163 height 24
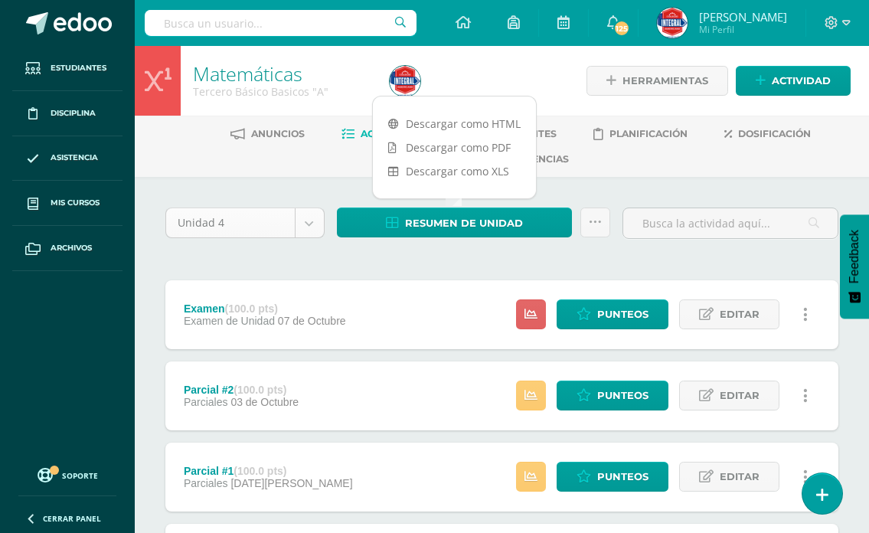
select select "Unidad 1"
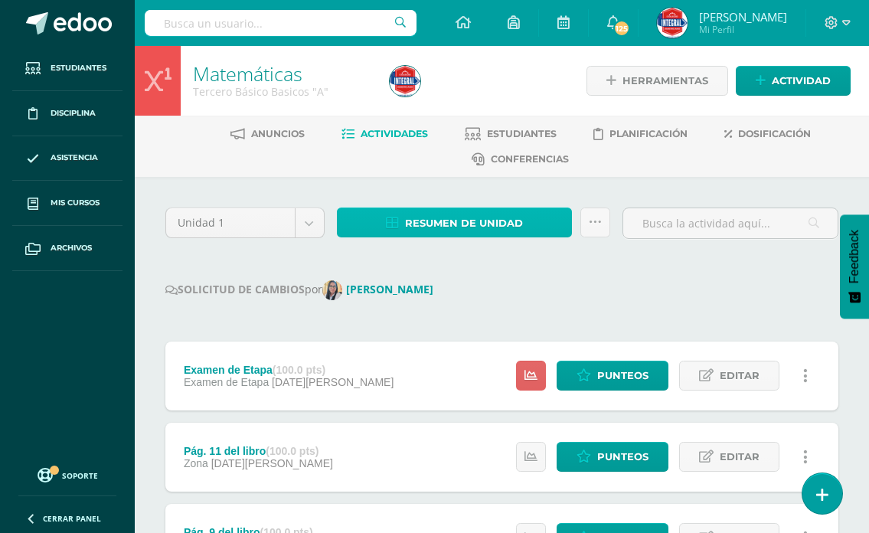
click at [436, 226] on span "Resumen de unidad" at bounding box center [464, 223] width 118 height 28
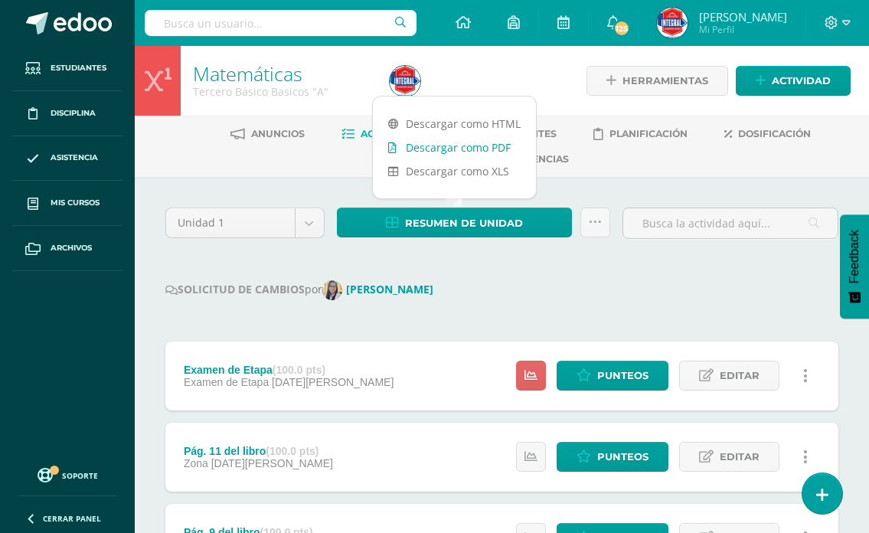
click at [437, 149] on link "Descargar como PDF" at bounding box center [454, 148] width 163 height 24
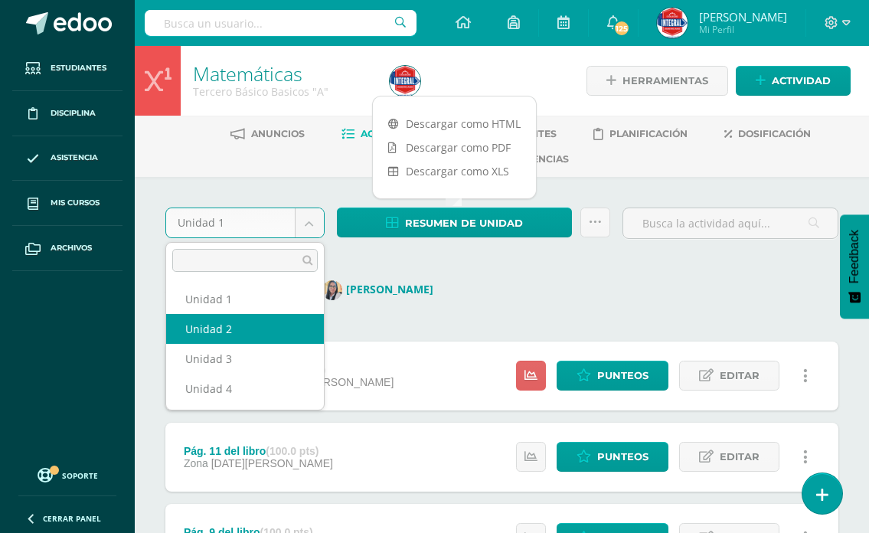
select select "Unidad 2"
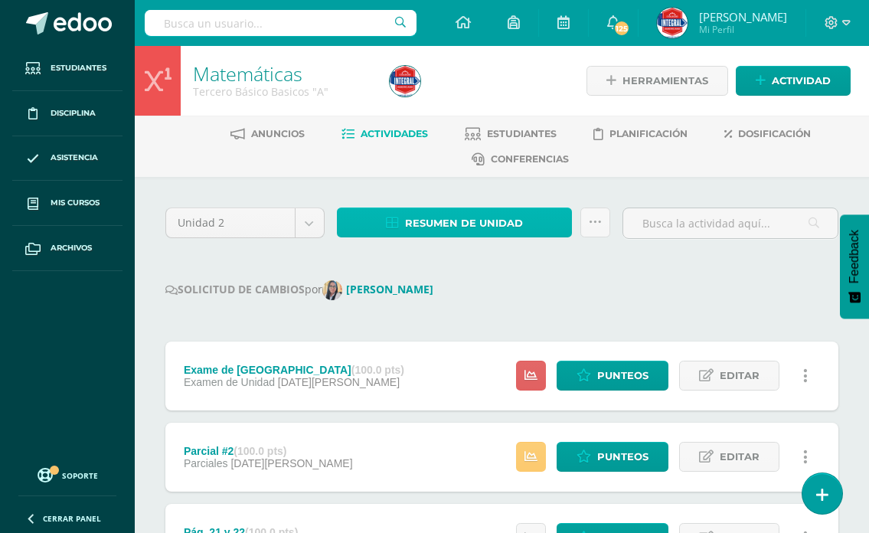
click at [451, 234] on span "Resumen de unidad" at bounding box center [464, 223] width 118 height 28
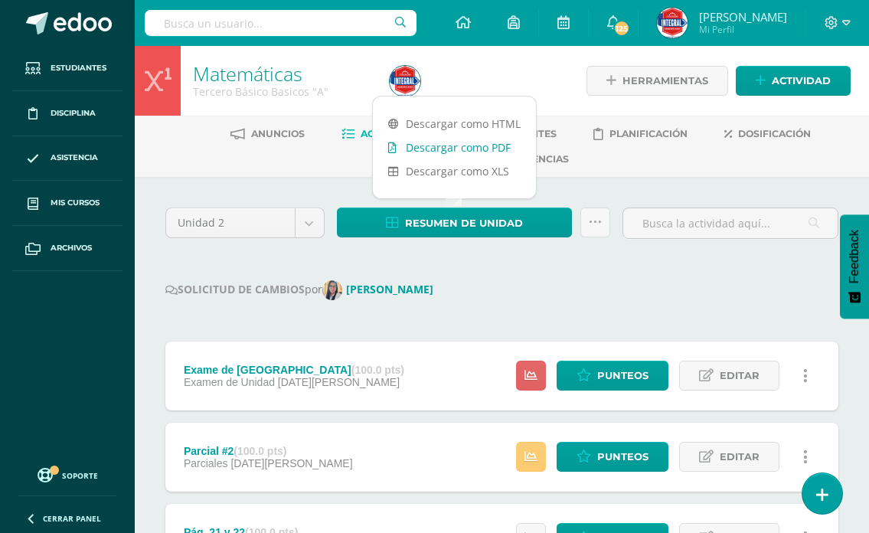
click at [455, 146] on link "Descargar como PDF" at bounding box center [454, 148] width 163 height 24
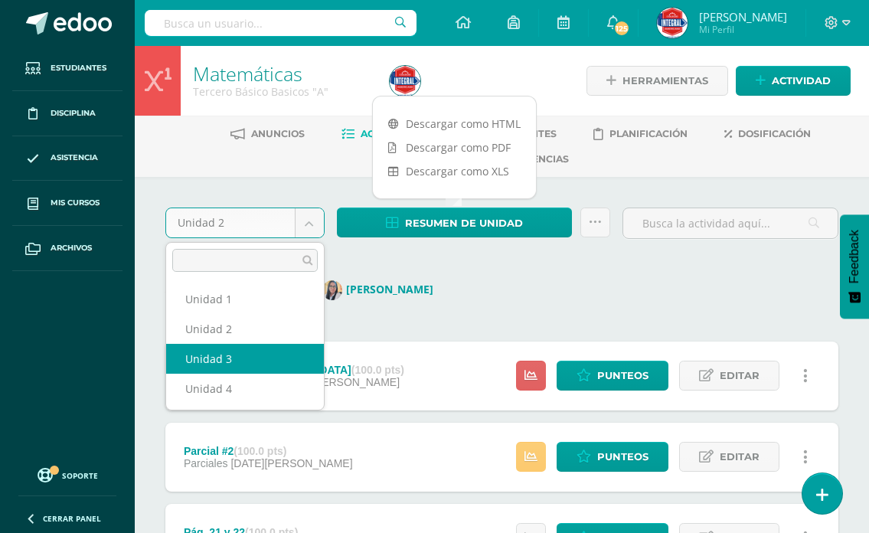
select select "Unidad 3"
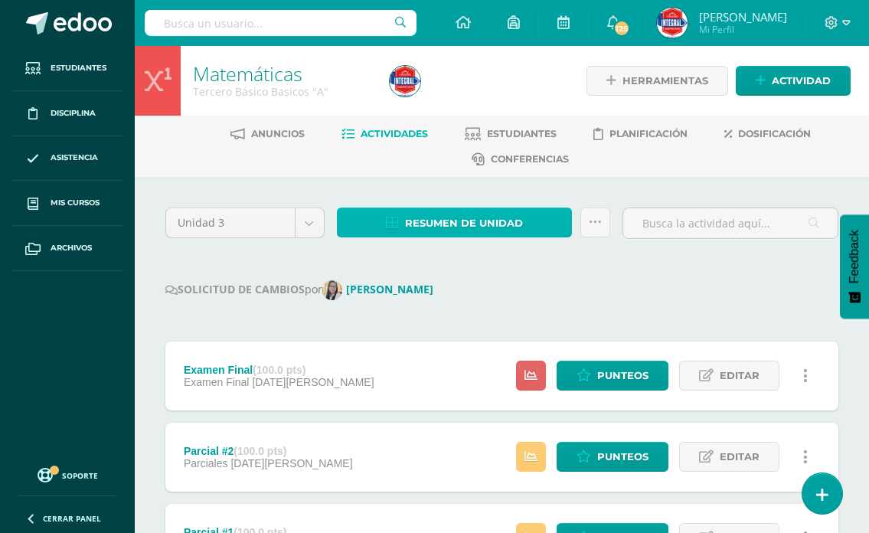
click at [495, 223] on span "Resumen de unidad" at bounding box center [464, 223] width 118 height 28
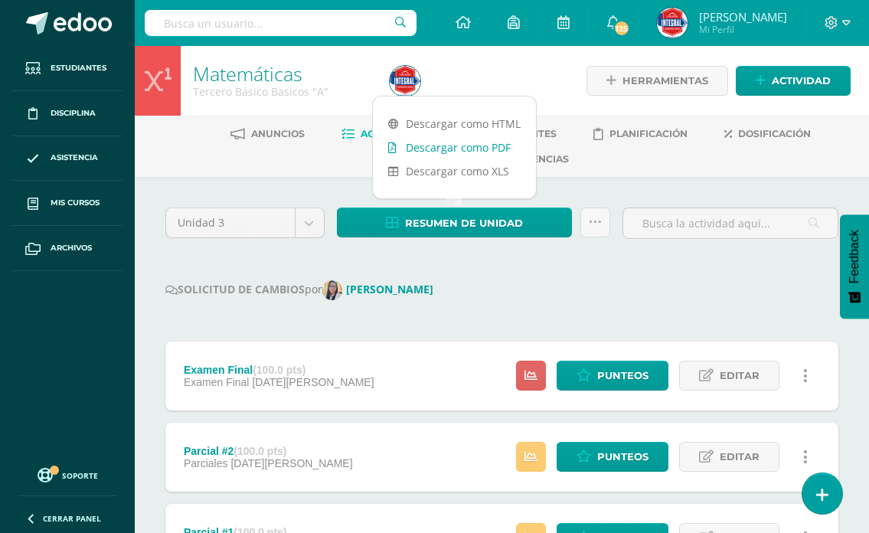
click at [490, 149] on link "Descargar como PDF" at bounding box center [454, 148] width 163 height 24
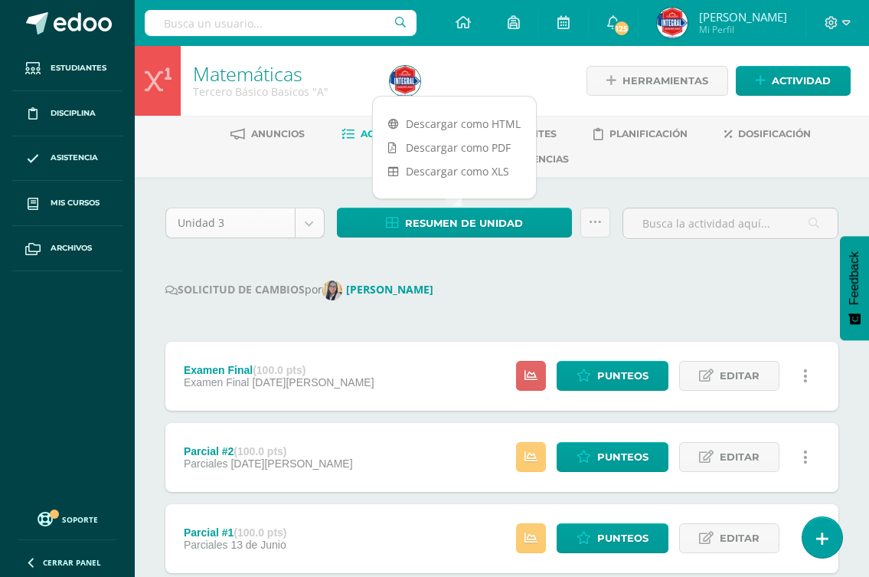
click at [312, 232] on body "Estudiantes Disciplina Asistencia Mis cursos Archivos Soporte Ayuda Reportar un…" at bounding box center [434, 581] width 869 height 1162
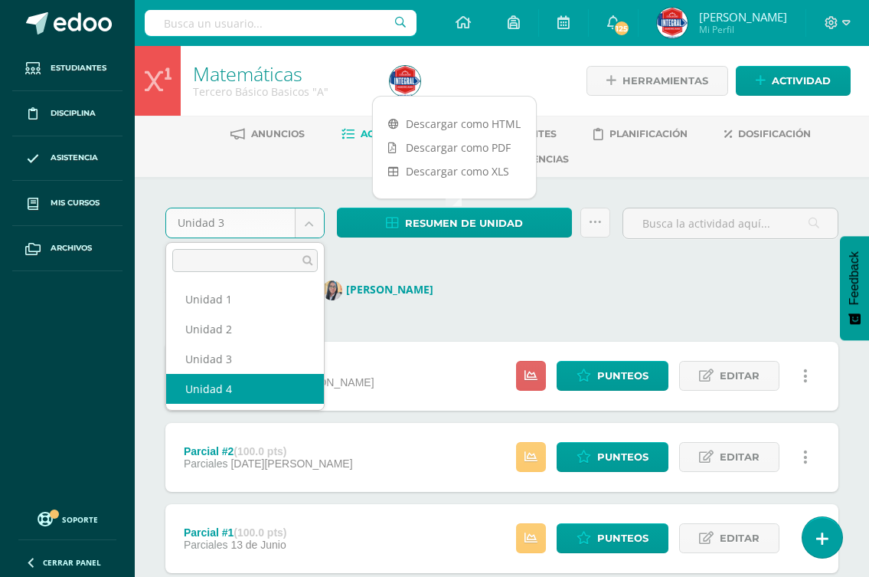
select select "Unidad 4"
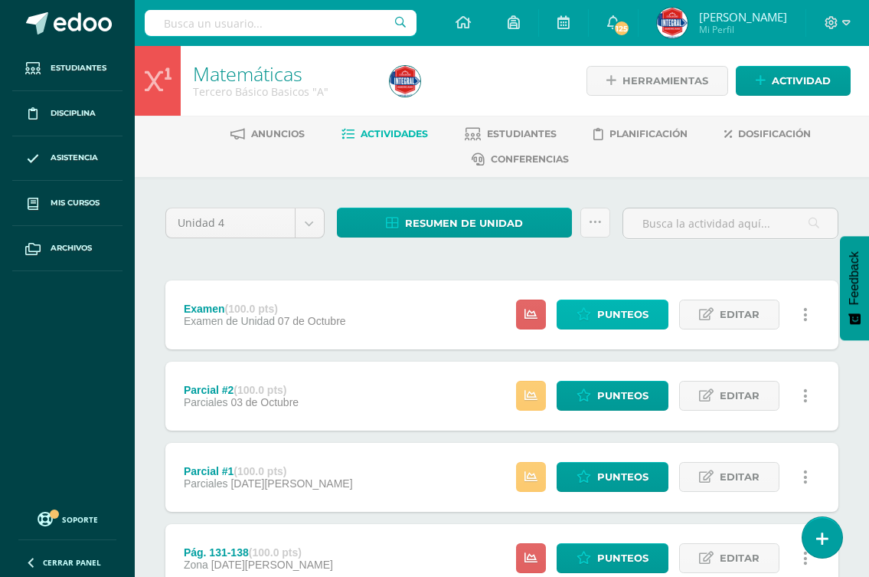
click at [597, 325] on link "Punteos" at bounding box center [613, 315] width 112 height 30
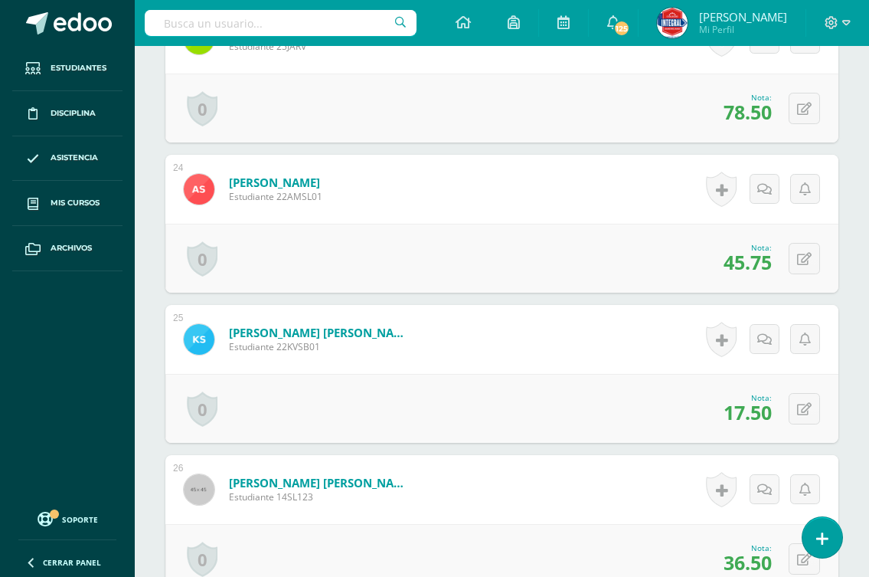
scroll to position [3947, 0]
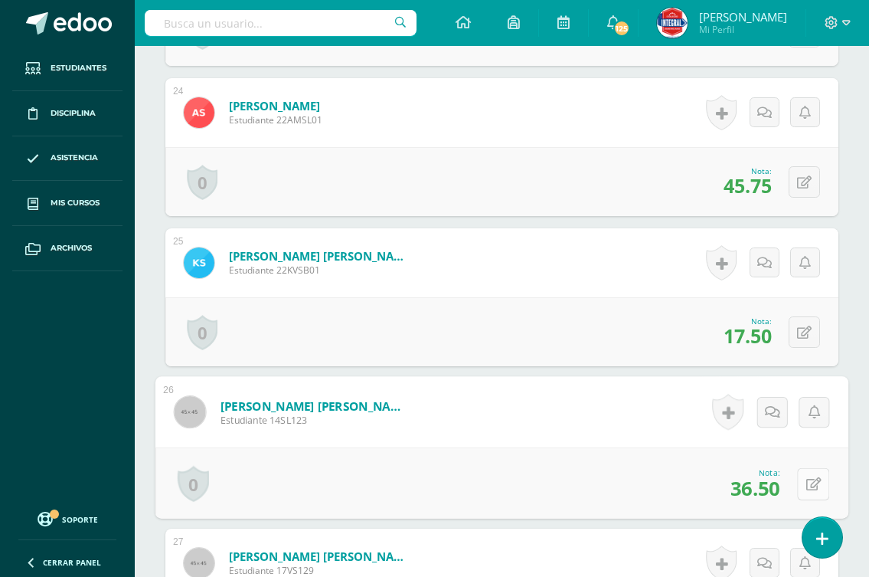
click at [800, 483] on button at bounding box center [813, 483] width 32 height 32
type input "39"
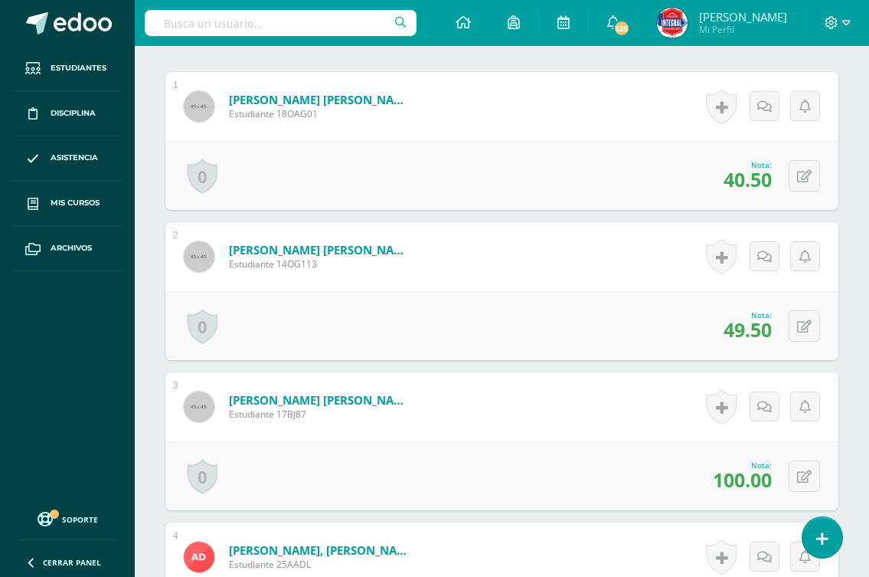
scroll to position [0, 0]
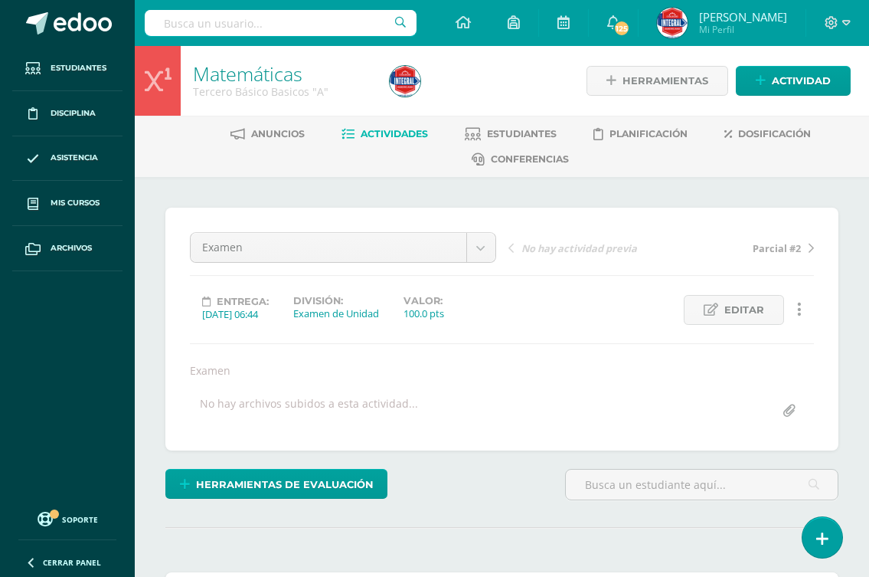
click at [382, 139] on span "Actividades" at bounding box center [394, 133] width 67 height 11
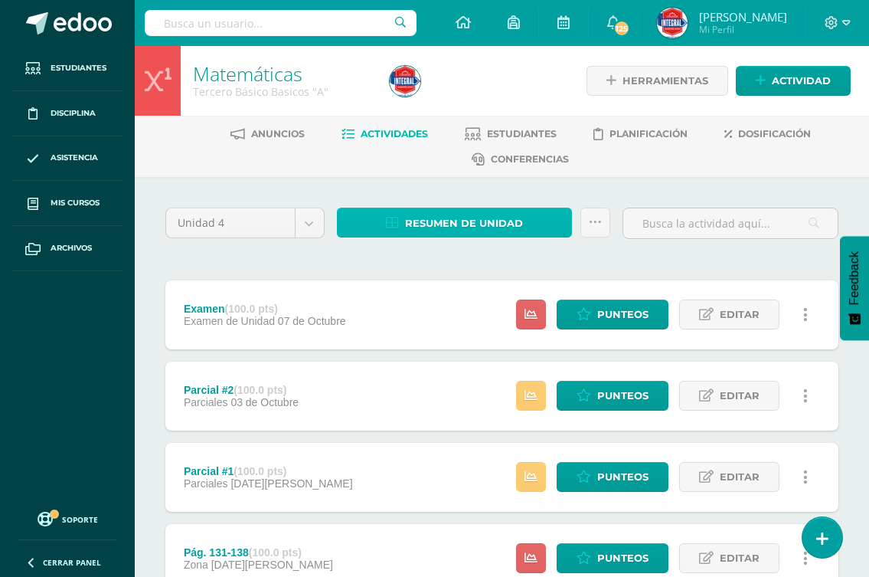
click at [433, 224] on span "Resumen de unidad" at bounding box center [464, 223] width 118 height 28
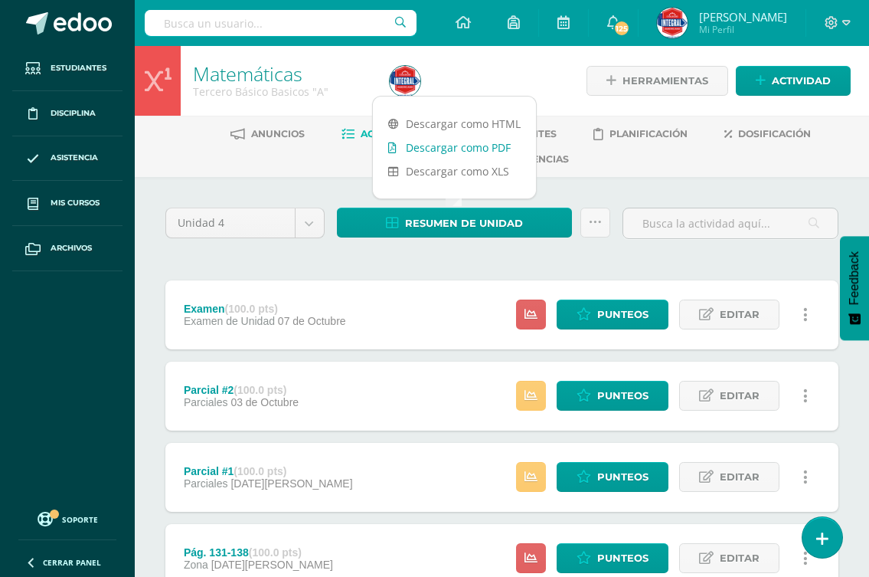
click at [449, 150] on link "Descargar como PDF" at bounding box center [454, 148] width 163 height 24
click at [474, 142] on link "Descargar como PDF" at bounding box center [454, 148] width 163 height 24
